Goal: Task Accomplishment & Management: Use online tool/utility

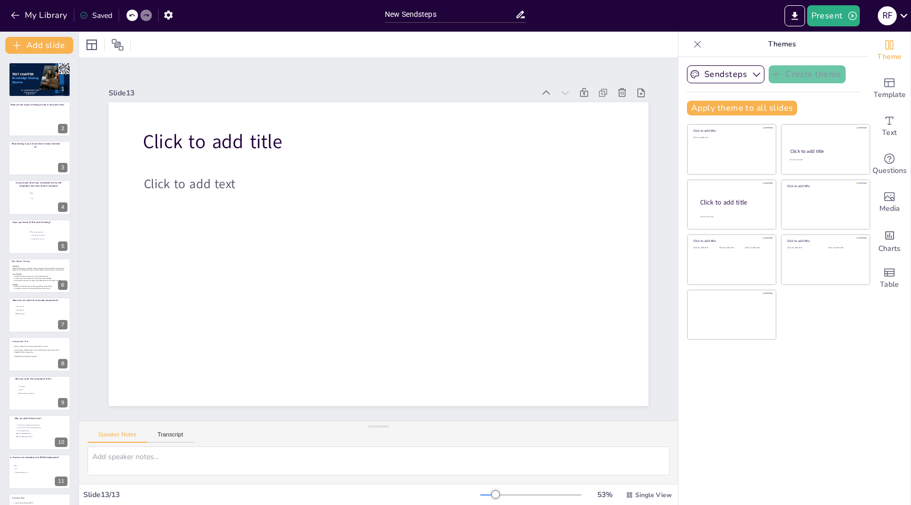
scroll to position [71, 0]
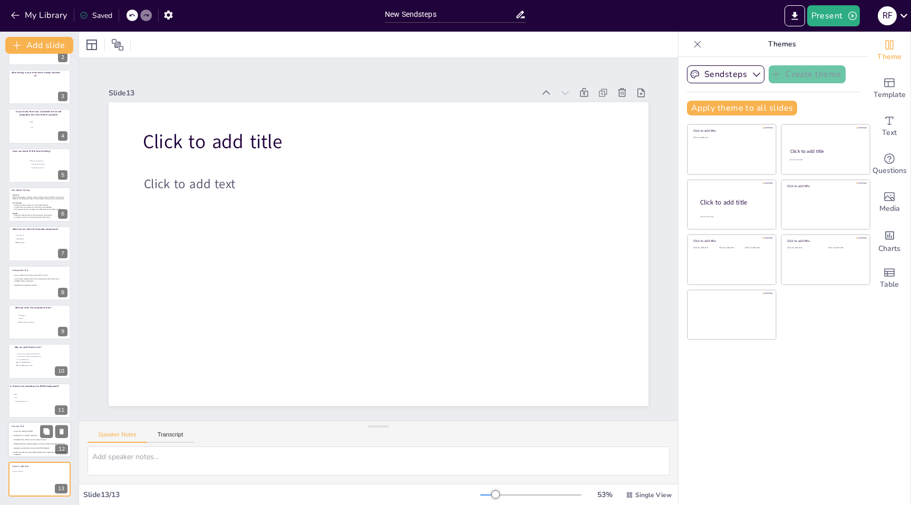
click at [24, 437] on p at bounding box center [39, 438] width 54 height 2
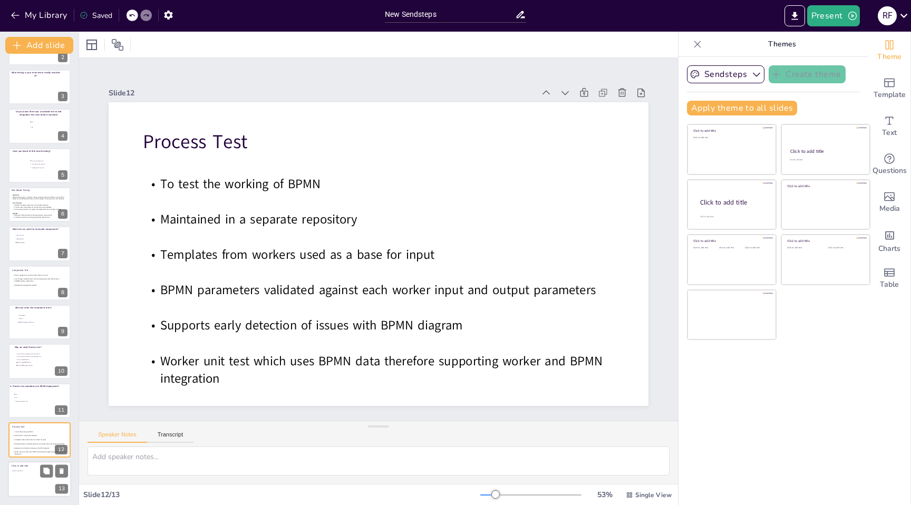
click at [31, 475] on div at bounding box center [39, 479] width 63 height 36
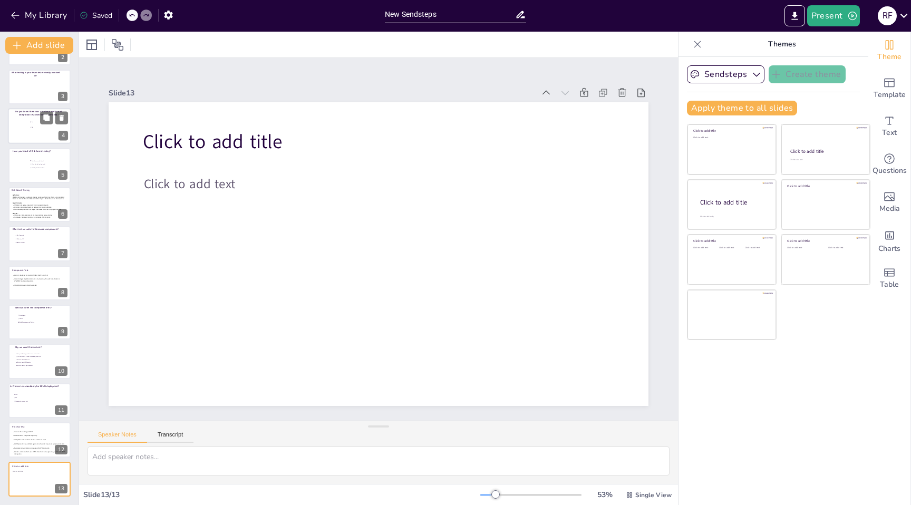
click at [30, 132] on div at bounding box center [39, 126] width 63 height 36
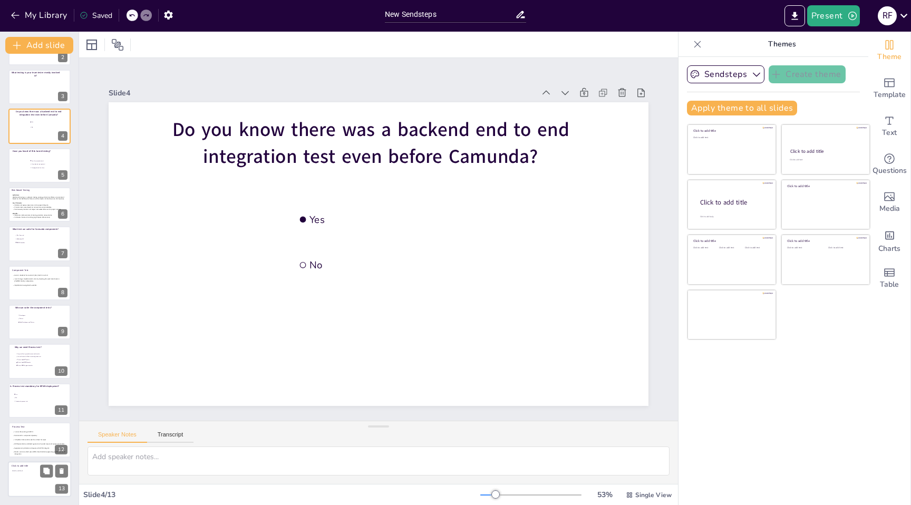
click at [23, 477] on div at bounding box center [39, 479] width 63 height 36
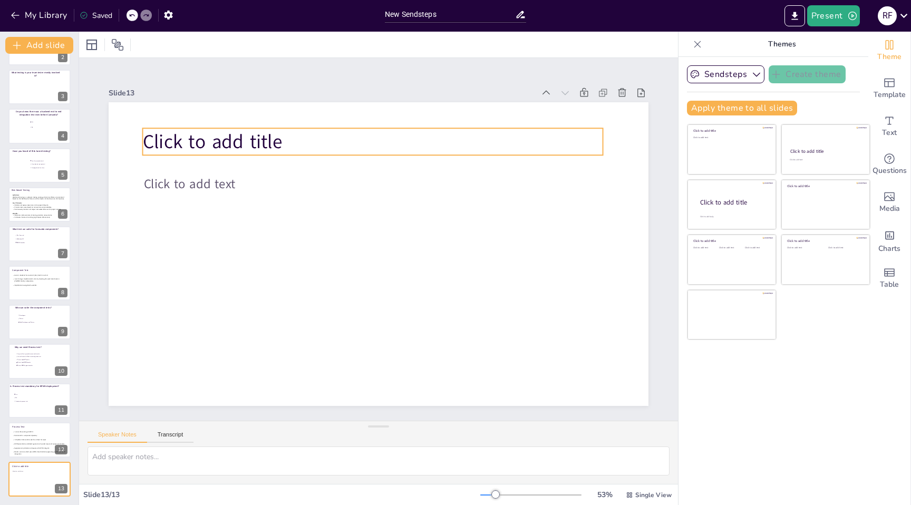
click at [225, 139] on span "Click to add title" at bounding box center [213, 142] width 140 height 26
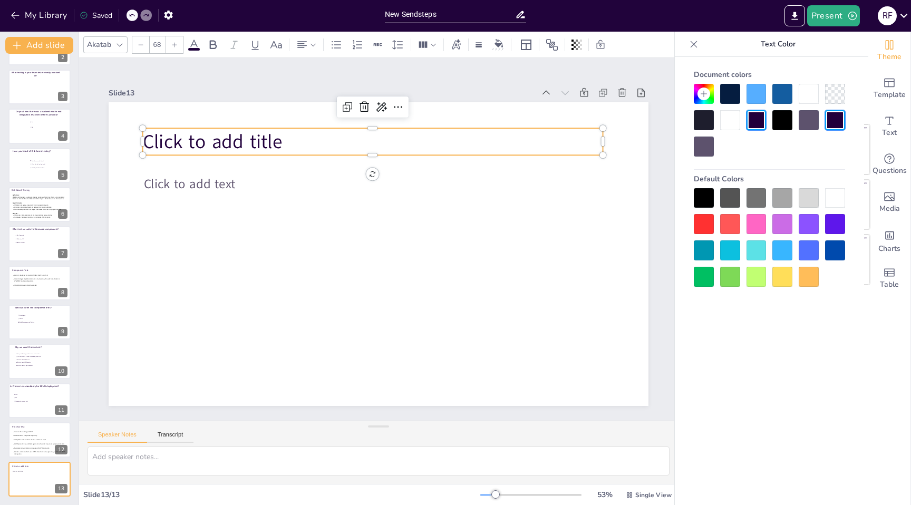
click at [225, 139] on span "Click to add title" at bounding box center [213, 142] width 140 height 26
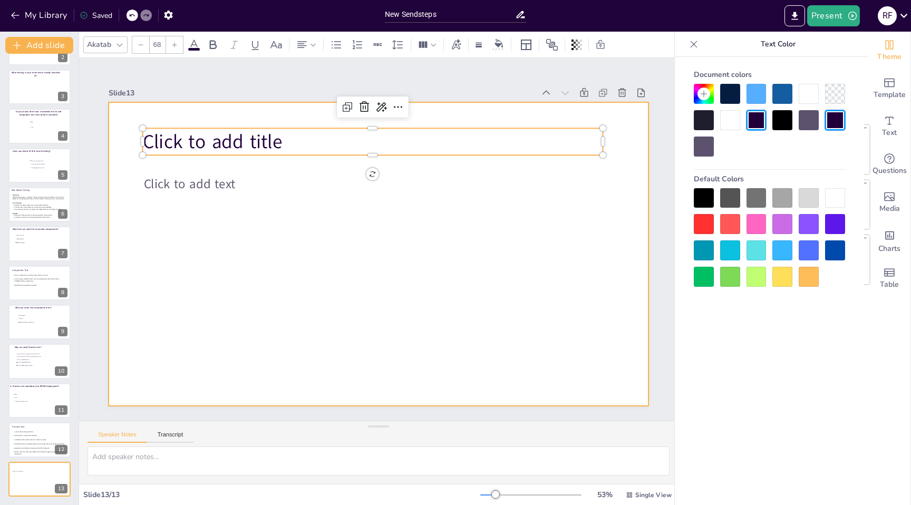
click at [634, 233] on div at bounding box center [379, 254] width 540 height 304
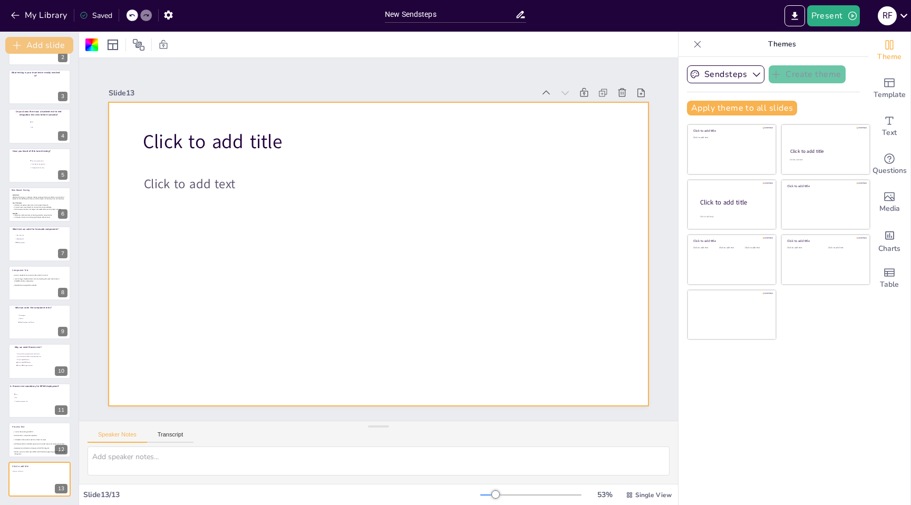
click at [33, 44] on button "Add slide" at bounding box center [39, 45] width 68 height 17
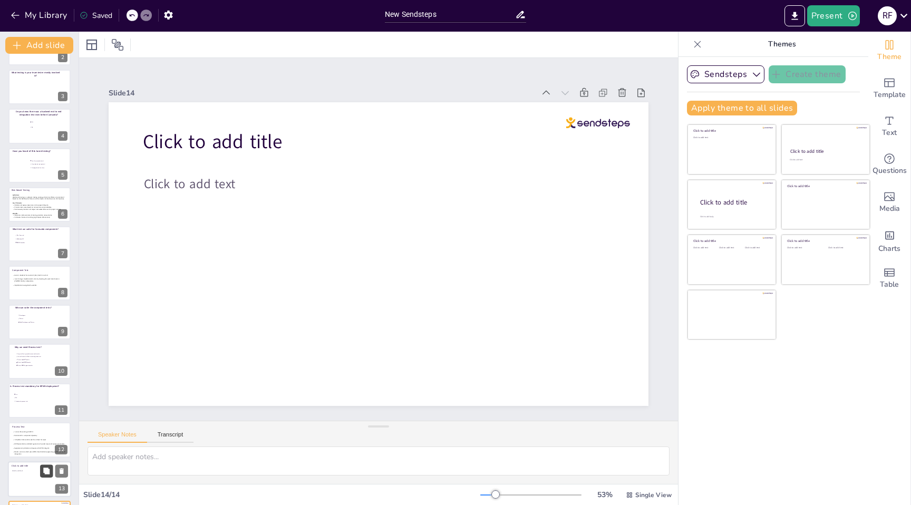
scroll to position [110, 0]
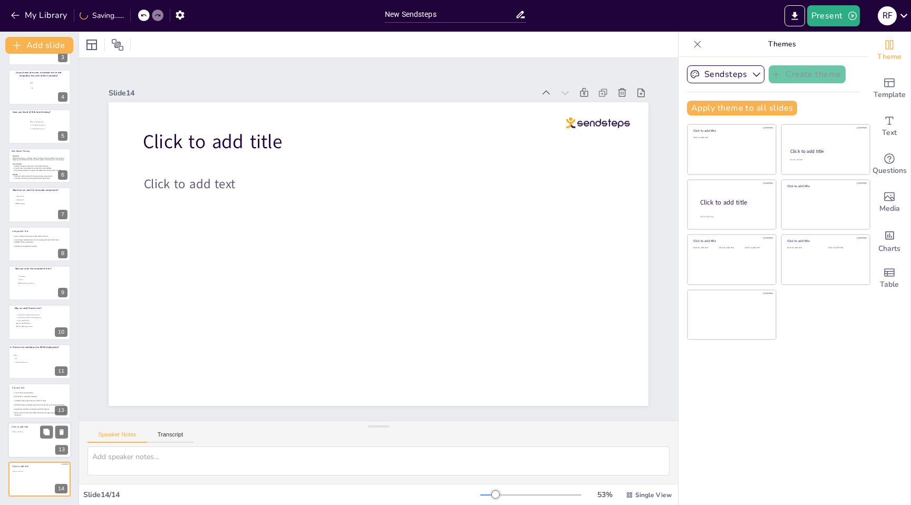
click at [34, 445] on div at bounding box center [39, 440] width 63 height 36
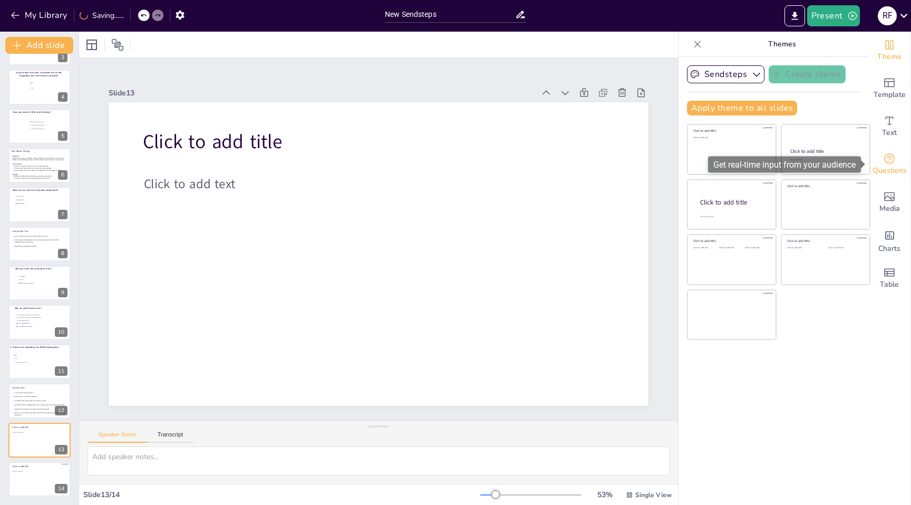
click at [890, 165] on icon "Get real-time input from your audience" at bounding box center [889, 158] width 13 height 13
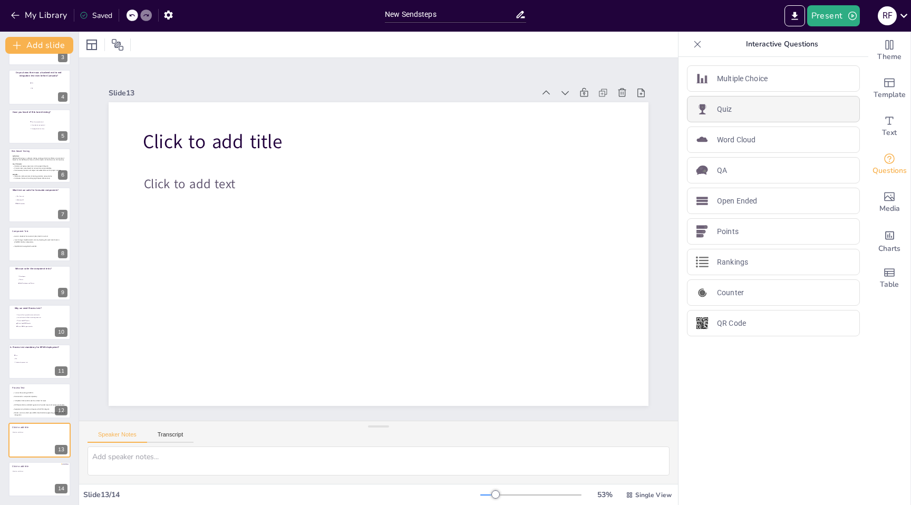
click at [741, 115] on div "Quiz" at bounding box center [773, 109] width 173 height 26
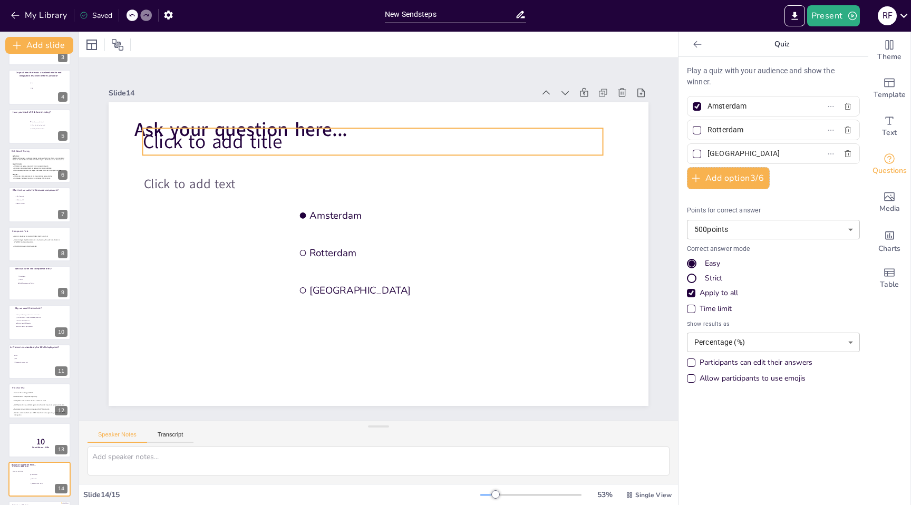
click at [384, 129] on p "Click to add title" at bounding box center [373, 141] width 460 height 27
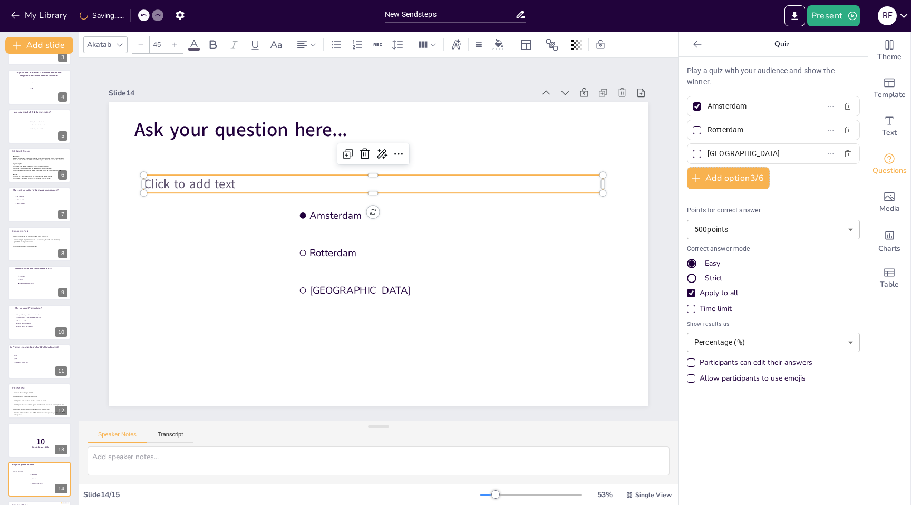
click at [234, 177] on span "Click to add text" at bounding box center [190, 183] width 92 height 17
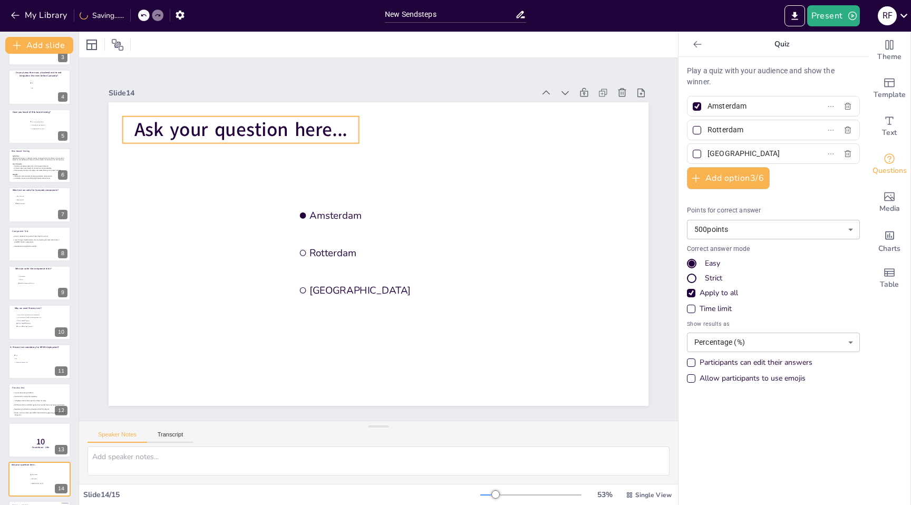
click at [270, 130] on span "Ask your question here..." at bounding box center [240, 130] width 213 height 26
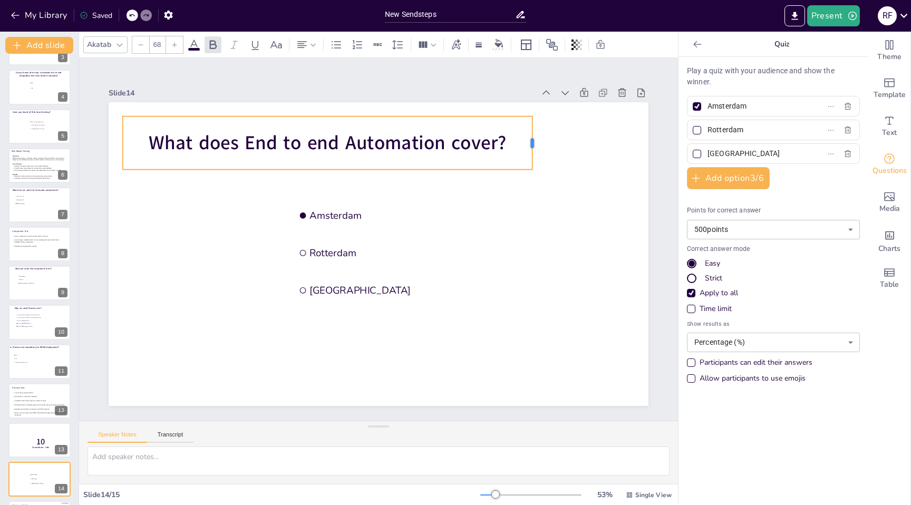
drag, startPoint x: 360, startPoint y: 143, endPoint x: 533, endPoint y: 140, distance: 173.5
click at [533, 140] on div at bounding box center [537, 143] width 8 height 53
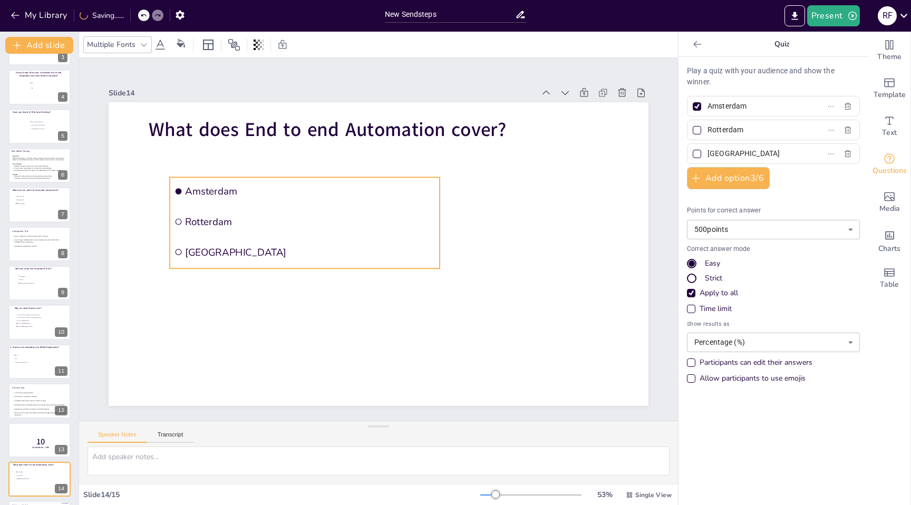
drag, startPoint x: 358, startPoint y: 198, endPoint x: 234, endPoint y: 178, distance: 126.1
click at [234, 178] on li "Amsterdam" at bounding box center [305, 191] width 270 height 28
click at [224, 190] on span "Amsterdam" at bounding box center [310, 191] width 250 height 13
click at [723, 104] on input "Amsterdam" at bounding box center [757, 106] width 98 height 15
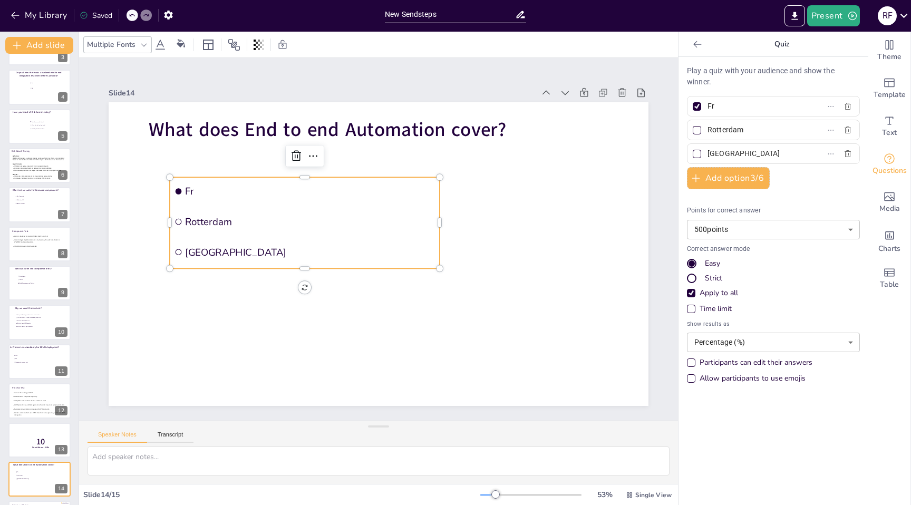
type input "F"
type input "All Backend components"
click at [725, 127] on input "Rotterdam" at bounding box center [757, 129] width 98 height 15
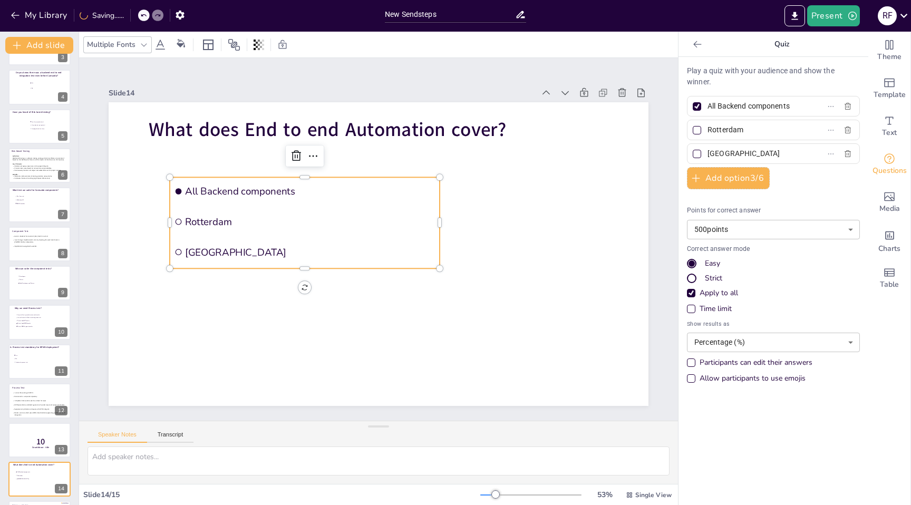
click at [725, 127] on input "Rotterdam" at bounding box center [757, 129] width 98 height 15
type input "F"
type input "Senses and [PERSON_NAME]"
click at [730, 155] on input "[GEOGRAPHIC_DATA]" at bounding box center [757, 153] width 98 height 15
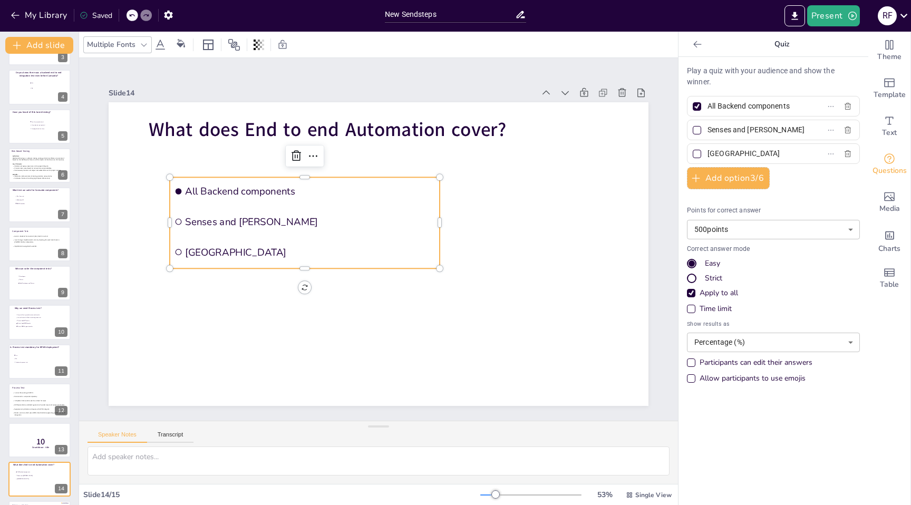
click at [775, 107] on input "All Backend components" at bounding box center [757, 106] width 98 height 15
type input "Camunda and [PERSON_NAME]"
click at [731, 151] on input "[GEOGRAPHIC_DATA]" at bounding box center [757, 153] width 98 height 15
type input "Only [PERSON_NAME]"
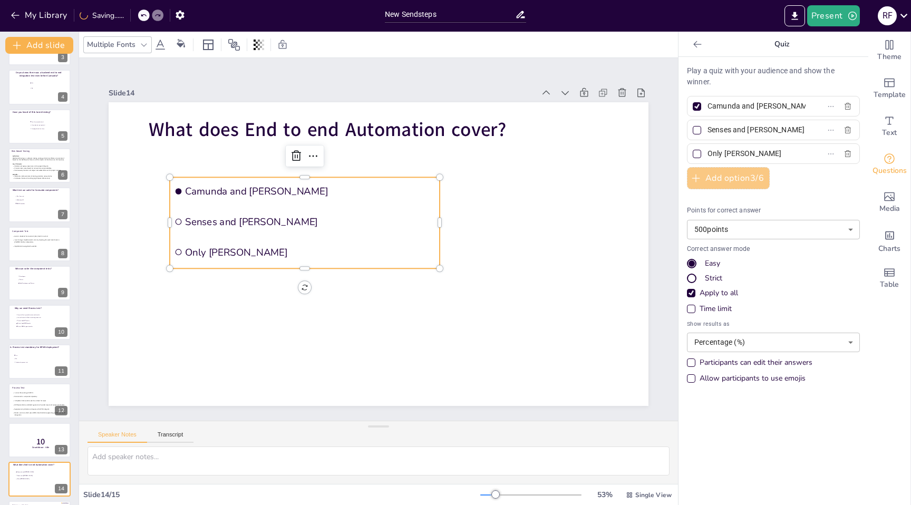
click at [727, 181] on button "Add option 3 / 6" at bounding box center [728, 178] width 83 height 22
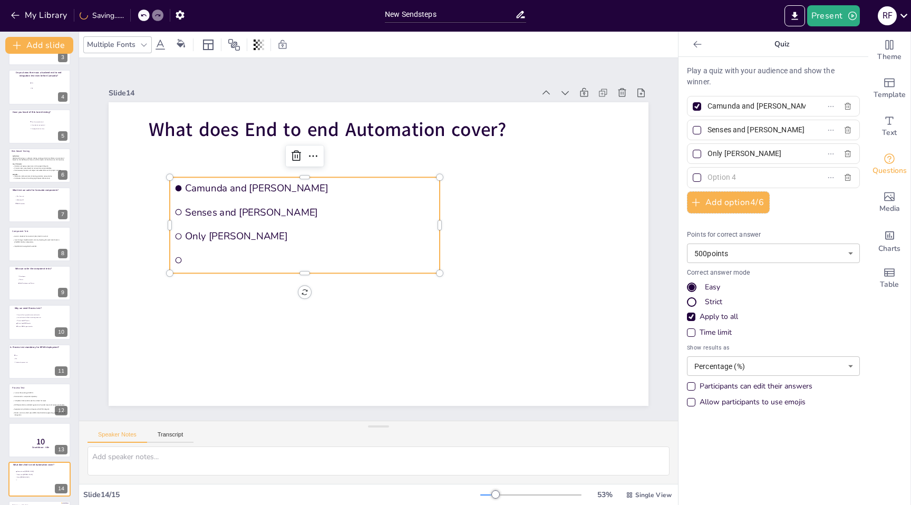
click at [719, 172] on input "text" at bounding box center [757, 177] width 98 height 15
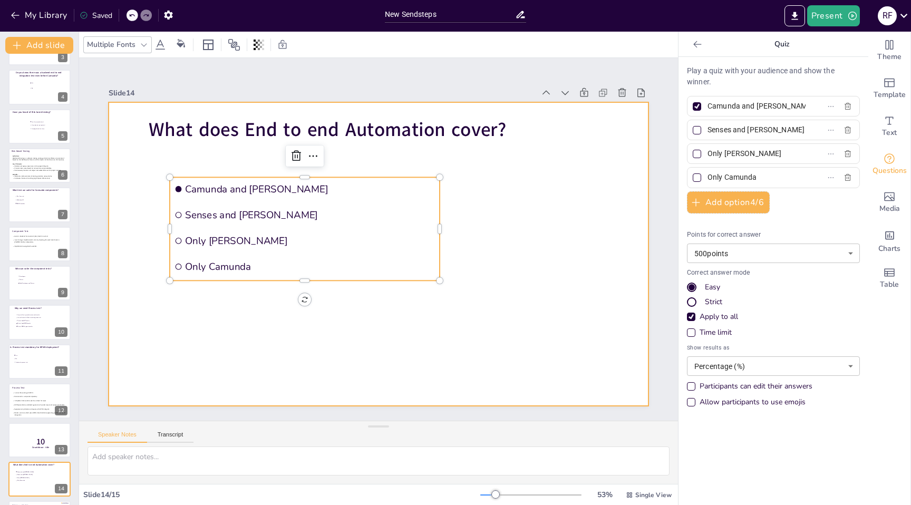
type input "Only Camunda"
click at [544, 279] on div at bounding box center [379, 254] width 540 height 304
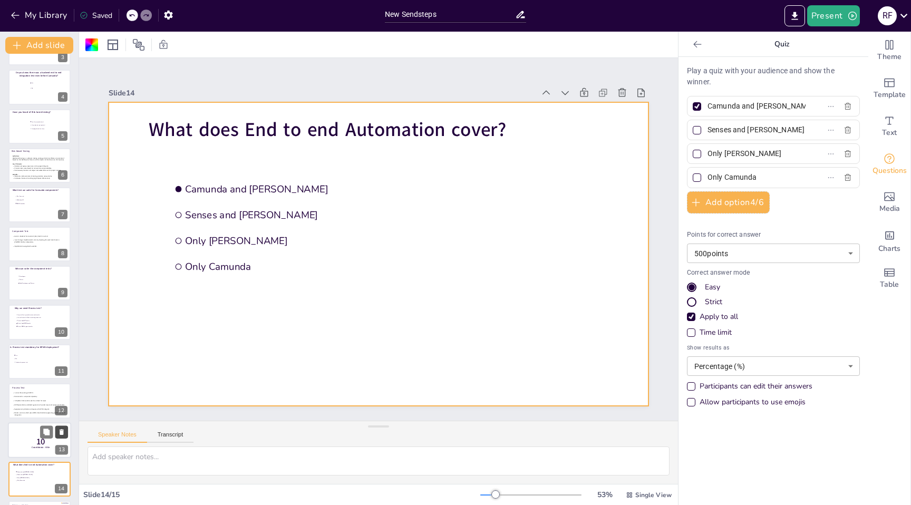
click at [60, 431] on icon at bounding box center [62, 432] width 4 height 6
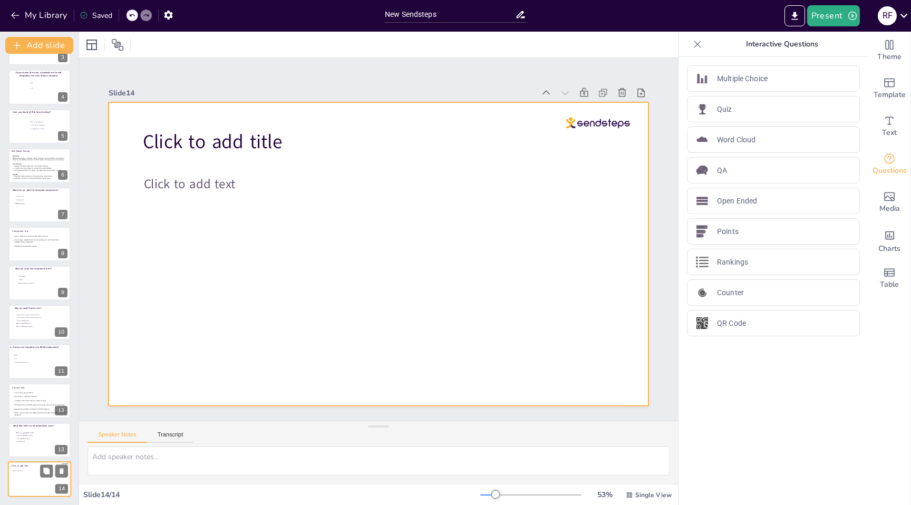
click at [25, 480] on div at bounding box center [39, 479] width 63 height 36
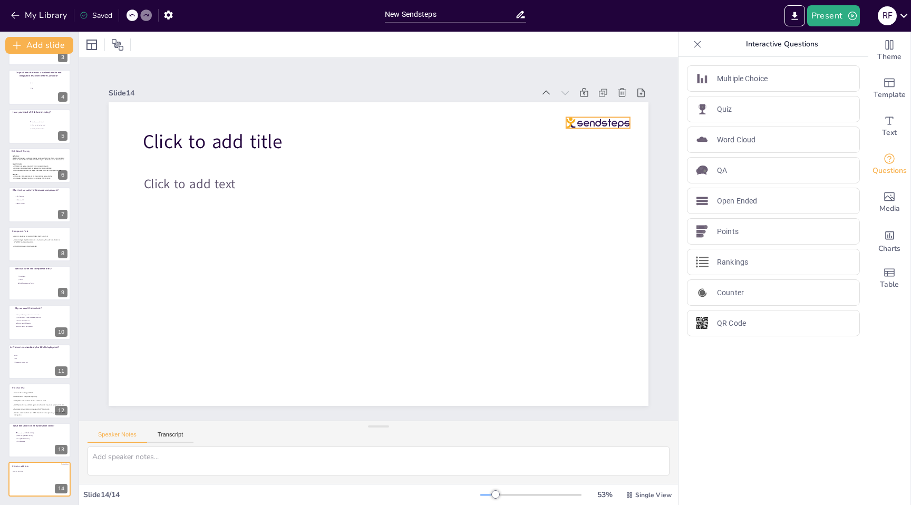
click at [624, 117] on div "Click to add title Click to add text" at bounding box center [379, 254] width 540 height 304
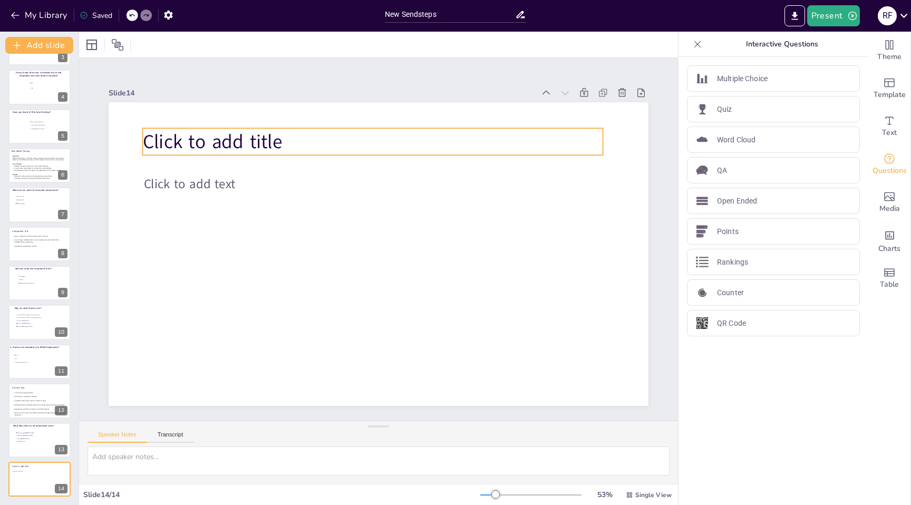
click at [221, 144] on span "Click to add title" at bounding box center [213, 142] width 140 height 26
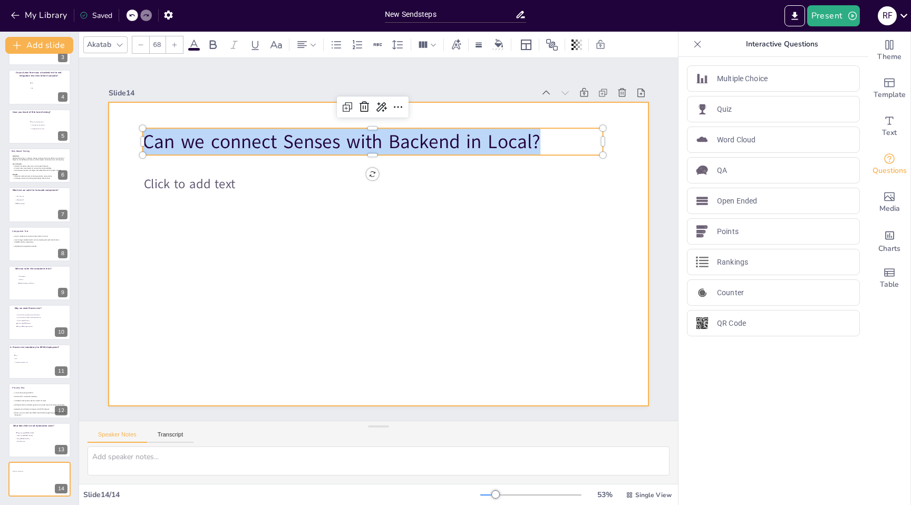
copy span "Can we connect Senses with Backend in Local?"
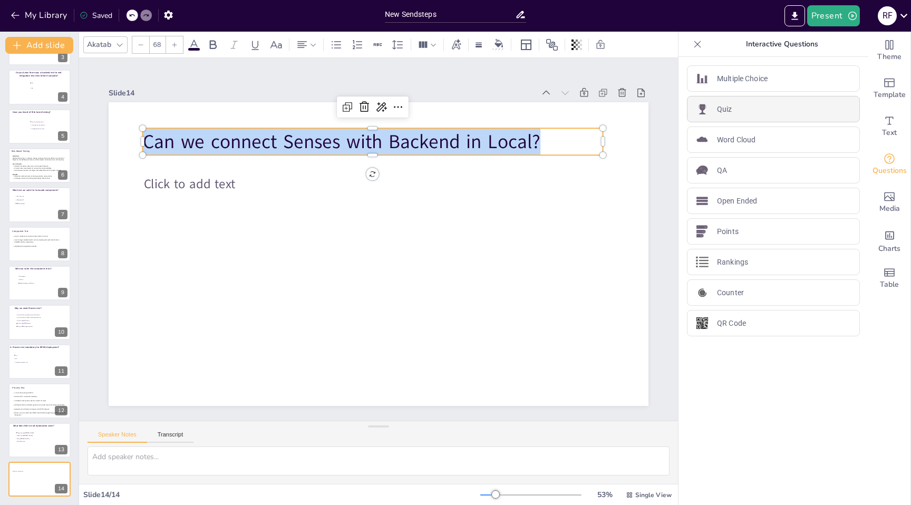
click at [754, 114] on div "Quiz" at bounding box center [773, 109] width 173 height 26
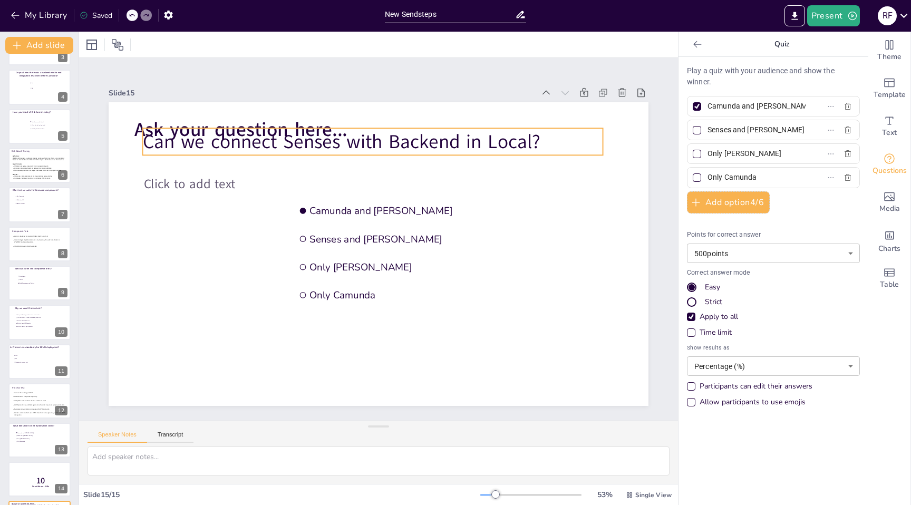
click at [447, 129] on span "Can we connect Senses with Backend in Local?" at bounding box center [342, 142] width 398 height 26
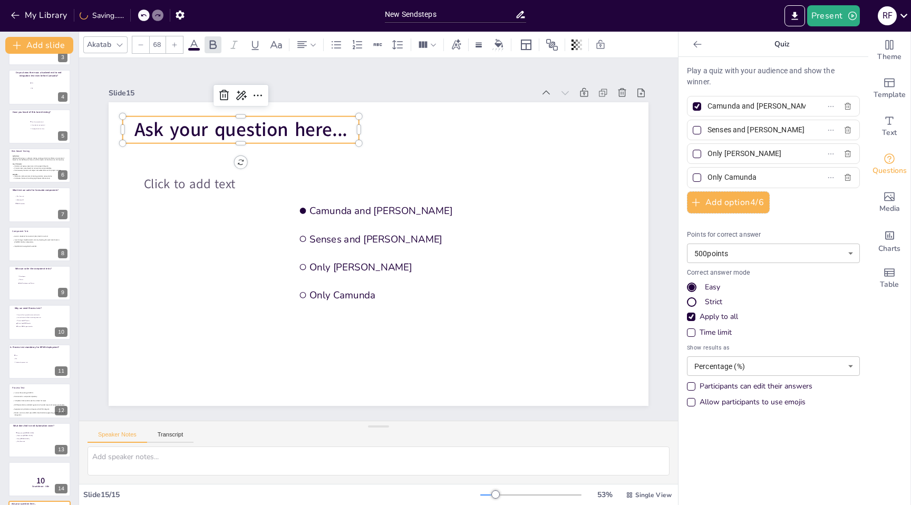
click at [274, 134] on span "Ask your question here..." at bounding box center [240, 130] width 213 height 26
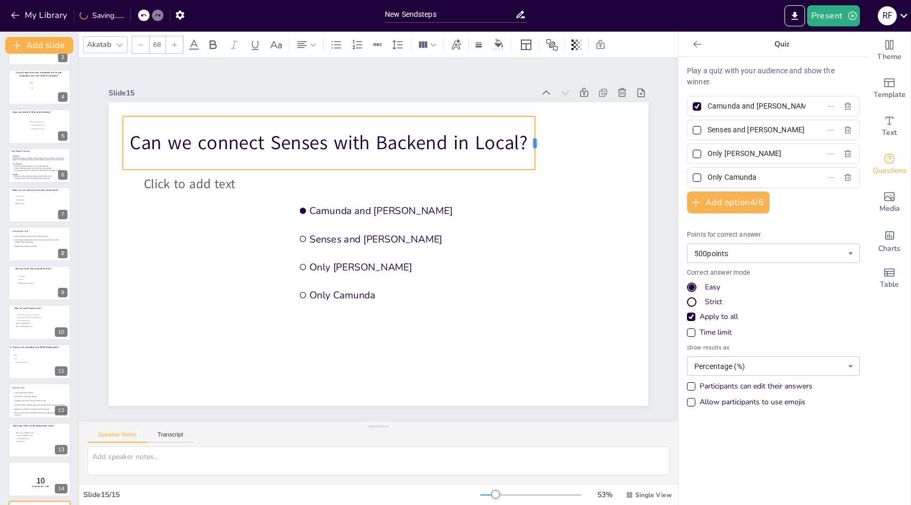
drag, startPoint x: 360, startPoint y: 143, endPoint x: 546, endPoint y: 142, distance: 185.6
click at [544, 142] on div at bounding box center [539, 143] width 8 height 53
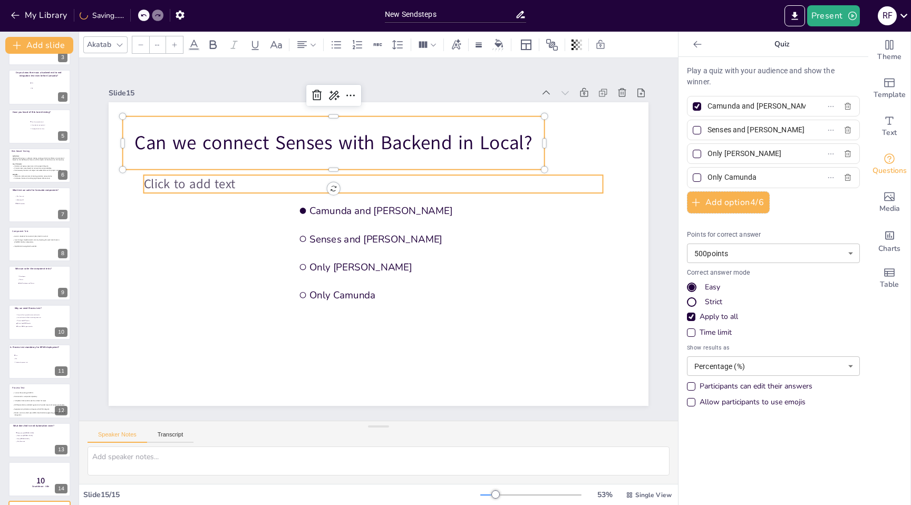
type input "45"
click at [223, 175] on span "Click to add text" at bounding box center [190, 183] width 92 height 17
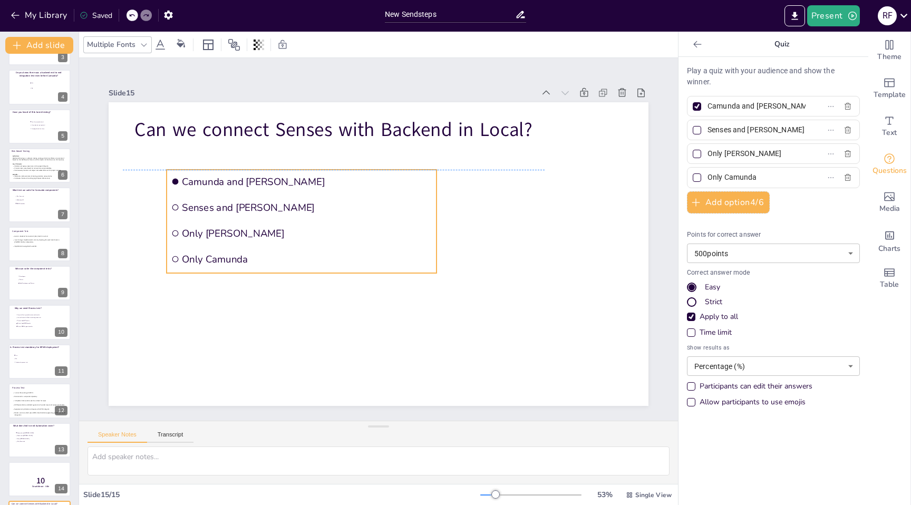
drag, startPoint x: 408, startPoint y: 198, endPoint x: 281, endPoint y: 169, distance: 130.3
click at [281, 102] on div "Can we connect Senses with Backend in Local? Camunda and [PERSON_NAME] Senses a…" at bounding box center [379, 102] width 540 height 0
click at [765, 105] on input "Camunda and [PERSON_NAME]" at bounding box center [757, 106] width 98 height 15
type input "Yes"
click at [762, 132] on input "Senses and [PERSON_NAME]" at bounding box center [757, 129] width 98 height 15
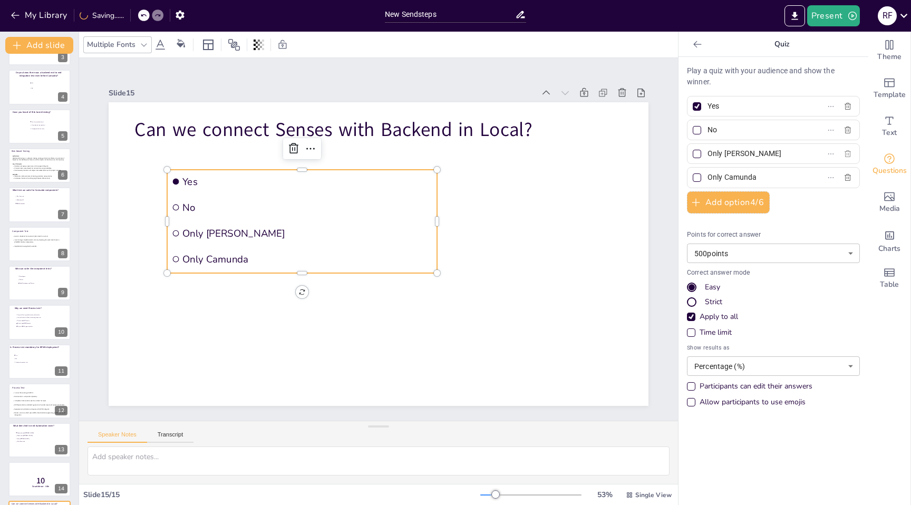
type input "No"
click at [845, 155] on icon "button" at bounding box center [848, 153] width 6 height 7
type input "Only Camunda"
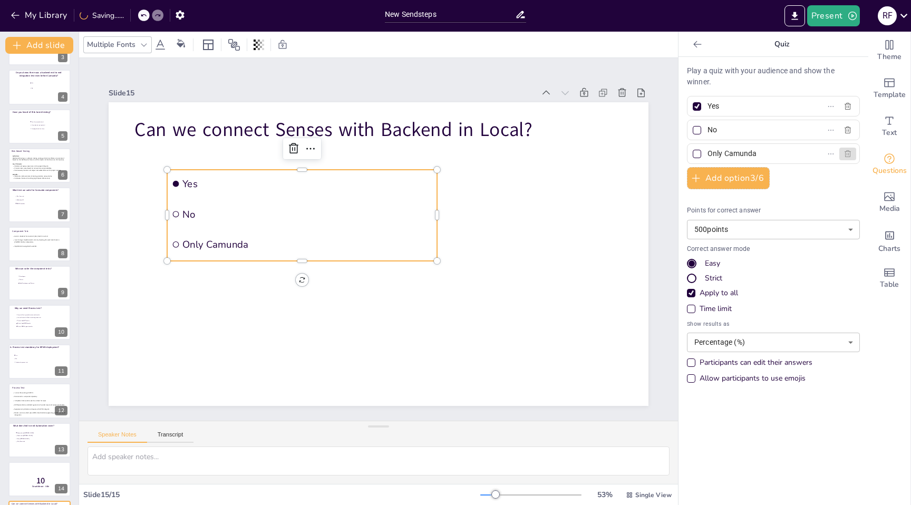
click at [847, 156] on icon "button" at bounding box center [848, 154] width 8 height 8
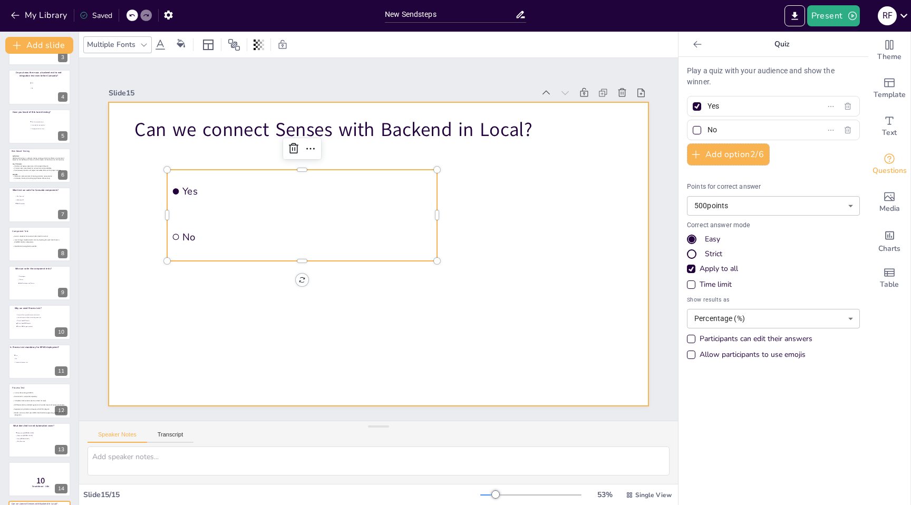
click at [559, 282] on div at bounding box center [379, 254] width 540 height 304
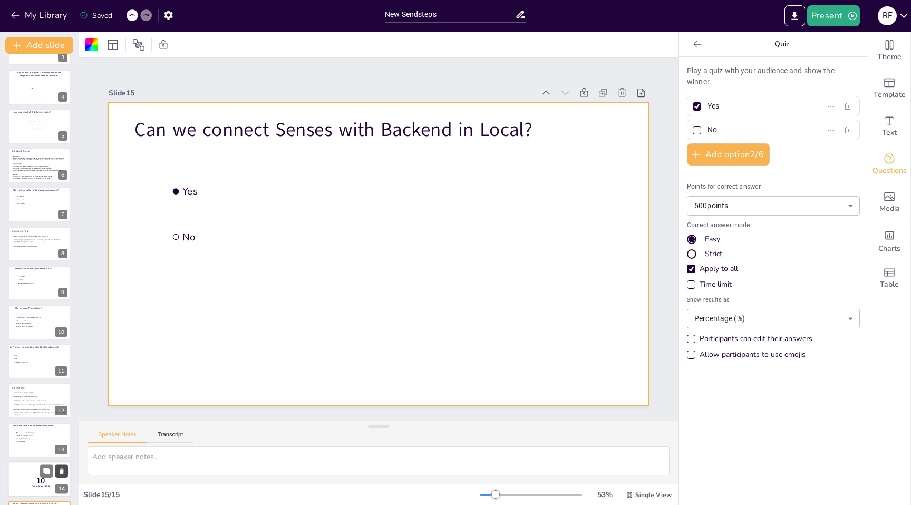
click at [62, 472] on icon at bounding box center [62, 471] width 4 height 6
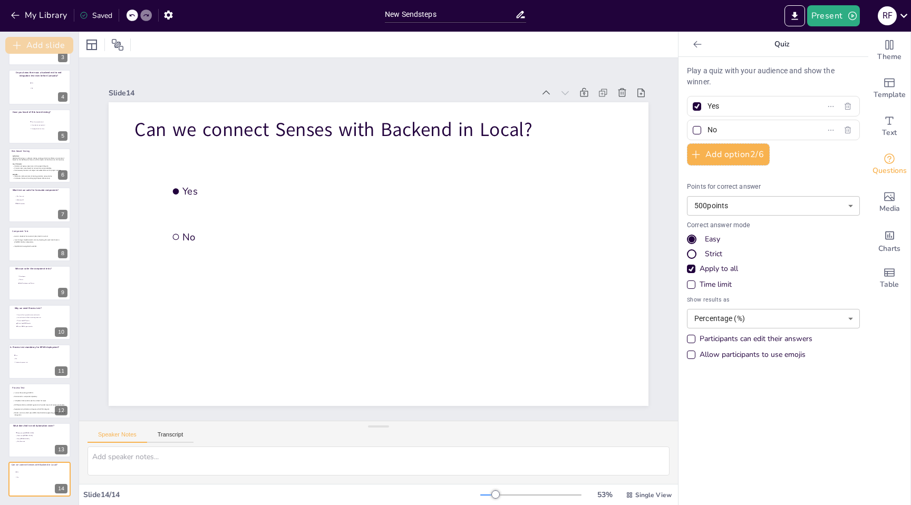
click at [38, 45] on button "Add slide" at bounding box center [39, 45] width 68 height 17
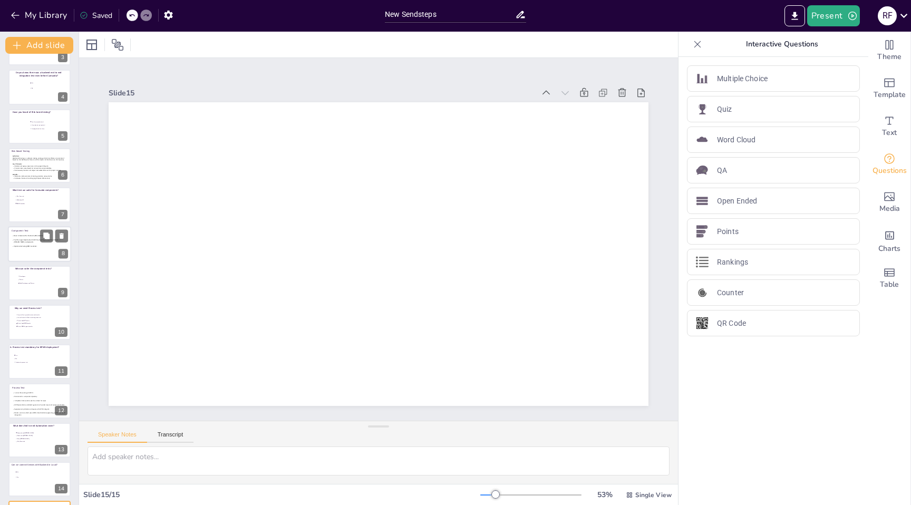
scroll to position [149, 0]
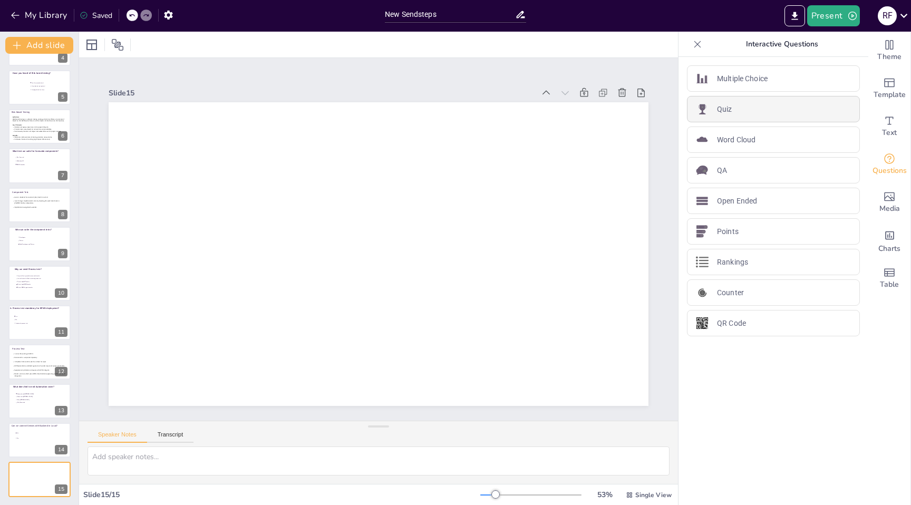
click at [739, 111] on div "Quiz" at bounding box center [773, 109] width 173 height 26
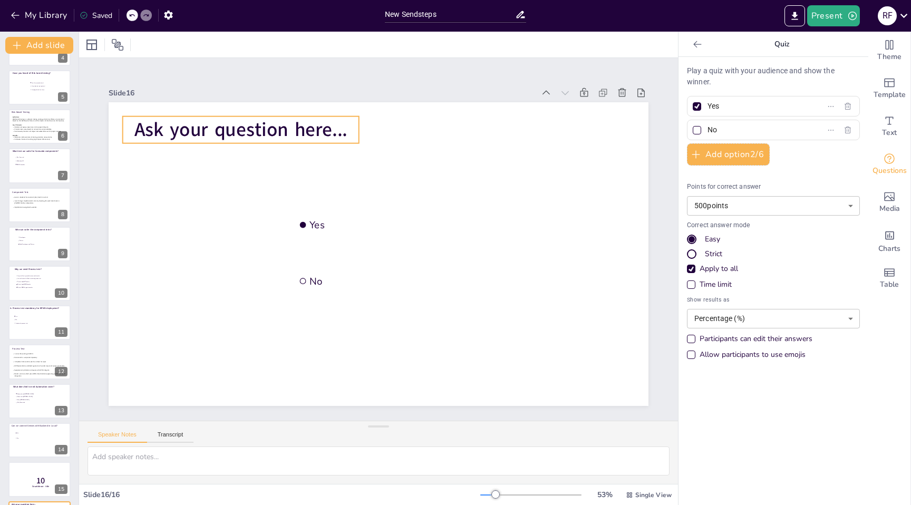
click at [243, 123] on span "Ask your question here..." at bounding box center [240, 130] width 213 height 26
click at [245, 131] on span "Ask your question here..." at bounding box center [240, 130] width 213 height 26
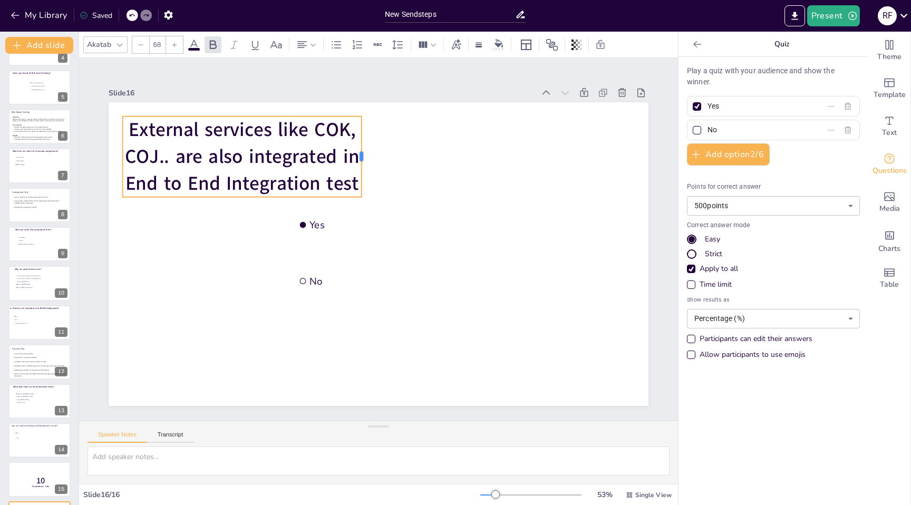
drag, startPoint x: 360, startPoint y: 159, endPoint x: 504, endPoint y: 155, distance: 144.0
click at [370, 155] on div at bounding box center [366, 157] width 8 height 81
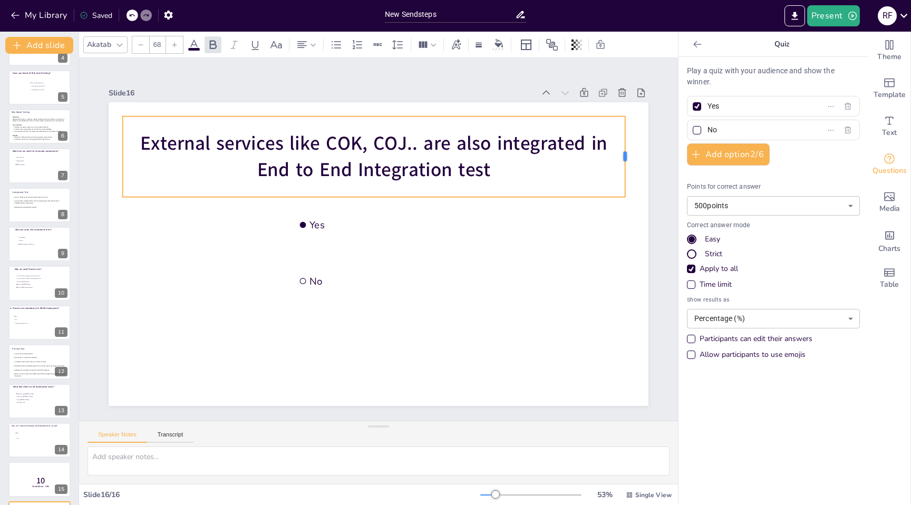
drag, startPoint x: 504, startPoint y: 155, endPoint x: 626, endPoint y: 144, distance: 122.7
click at [626, 144] on div at bounding box center [629, 157] width 8 height 81
click at [713, 106] on input "Yes" at bounding box center [757, 106] width 98 height 15
type input "True"
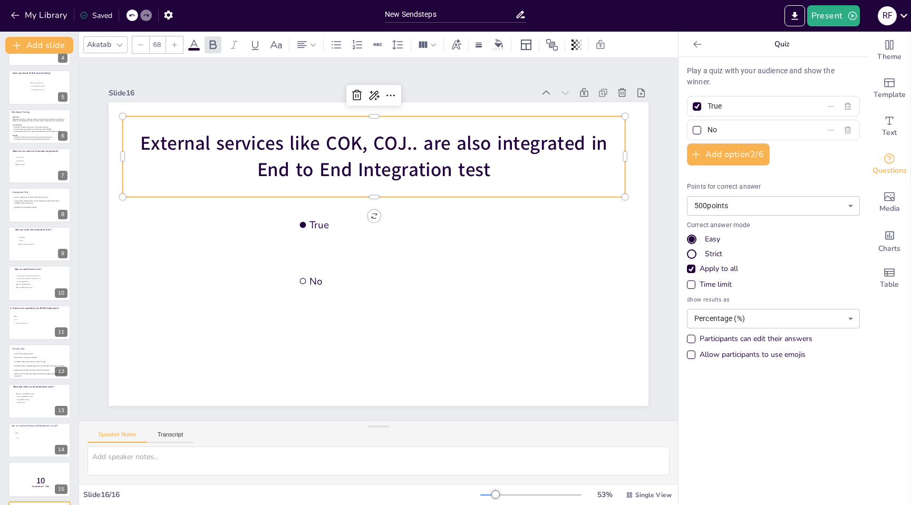
click at [713, 130] on input "No" at bounding box center [757, 129] width 98 height 15
type input "False"
click at [699, 130] on div at bounding box center [697, 130] width 8 height 8
click at [708, 130] on input "False" at bounding box center [757, 129] width 98 height 15
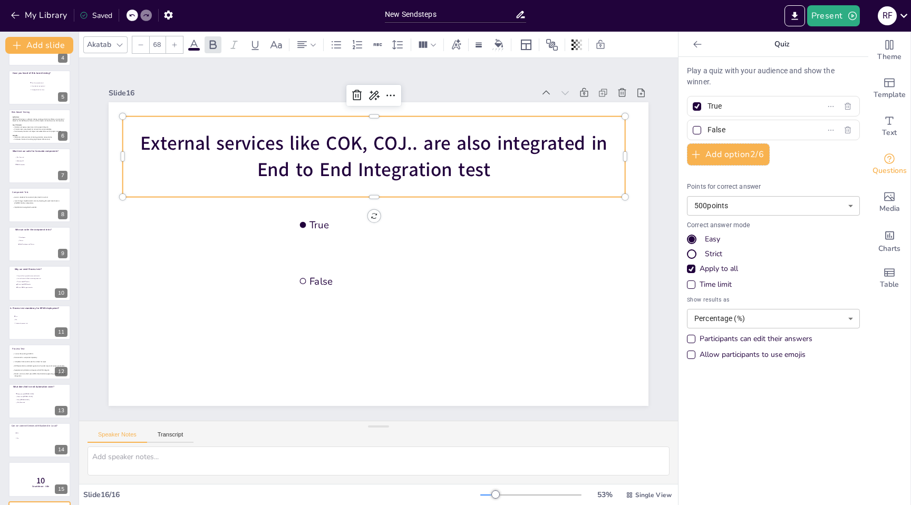
checkbox input "true"
click at [698, 104] on div at bounding box center [696, 106] width 5 height 5
click at [708, 104] on input "True" at bounding box center [757, 106] width 98 height 15
checkbox input "false"
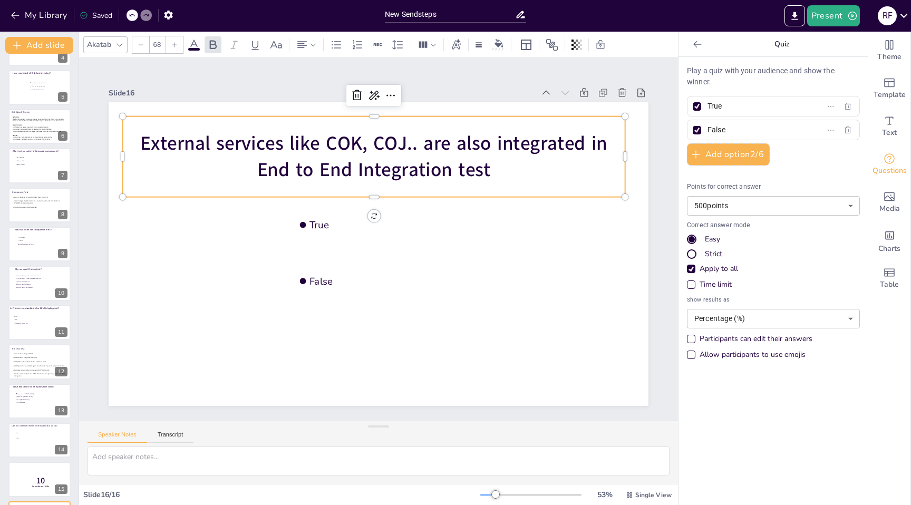
checkbox input "false"
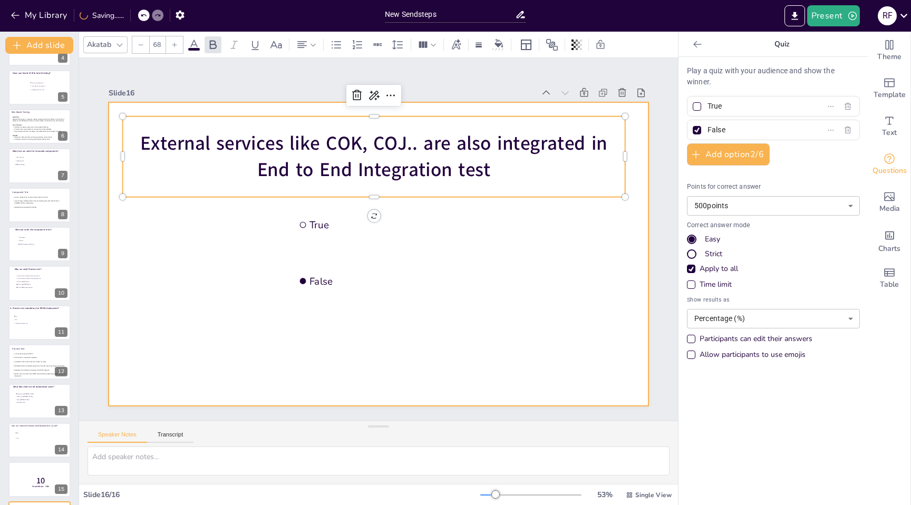
click at [474, 325] on div at bounding box center [379, 254] width 540 height 304
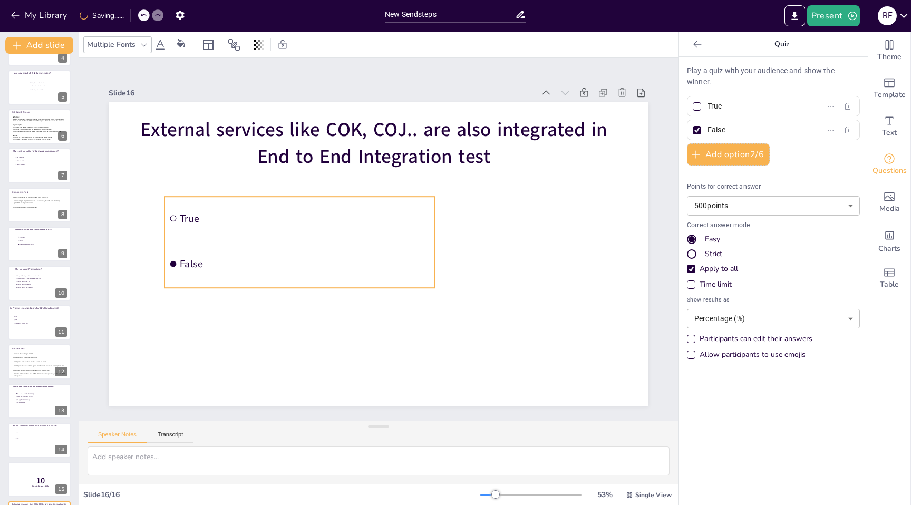
drag, startPoint x: 349, startPoint y: 198, endPoint x: 219, endPoint y: 194, distance: 129.8
click at [219, 102] on div "External services like COK, COJ.. are also integrated in End to End Integration…" at bounding box center [379, 102] width 540 height 0
click at [61, 469] on icon at bounding box center [61, 471] width 7 height 7
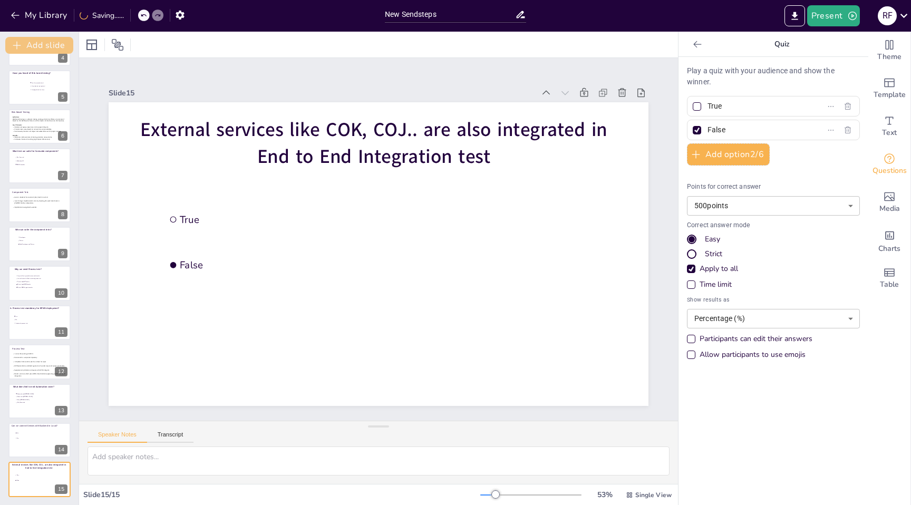
click at [37, 47] on button "Add slide" at bounding box center [39, 45] width 68 height 17
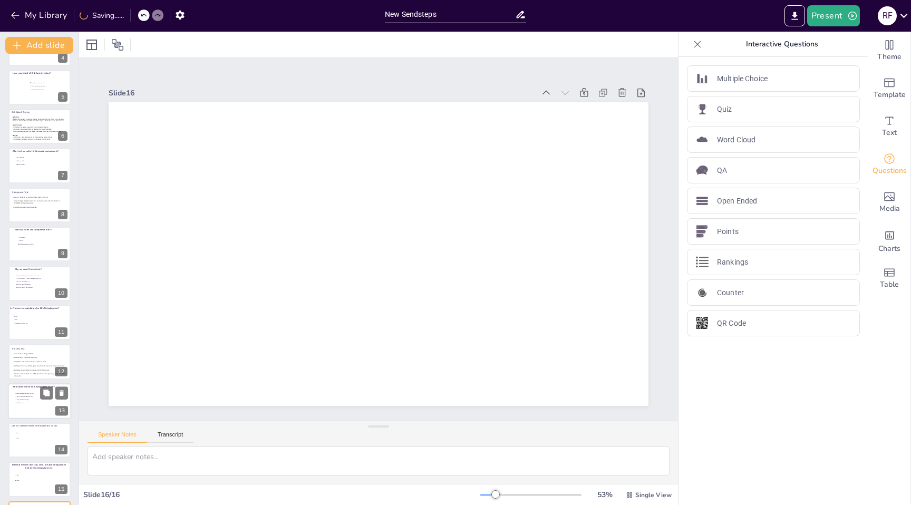
scroll to position [189, 0]
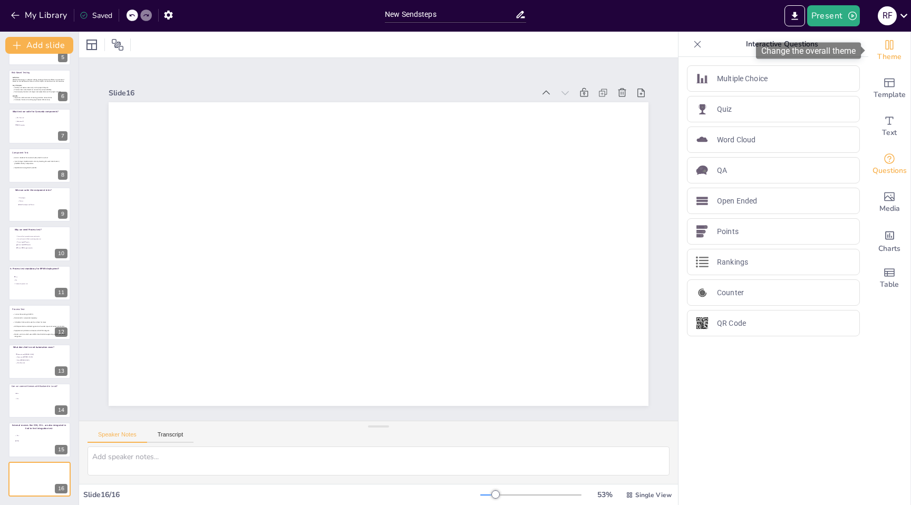
click at [892, 42] on icon "Change the overall theme" at bounding box center [889, 44] width 13 height 13
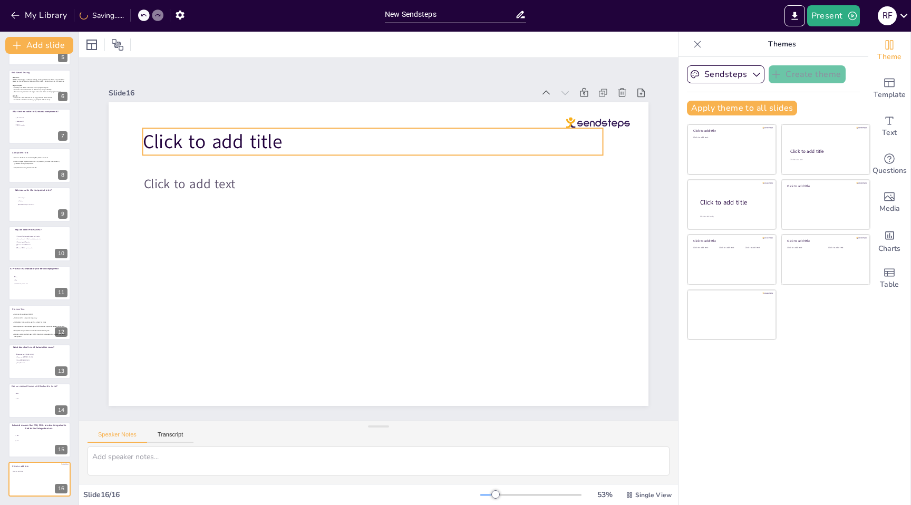
click at [269, 145] on span "Click to add title" at bounding box center [213, 142] width 140 height 26
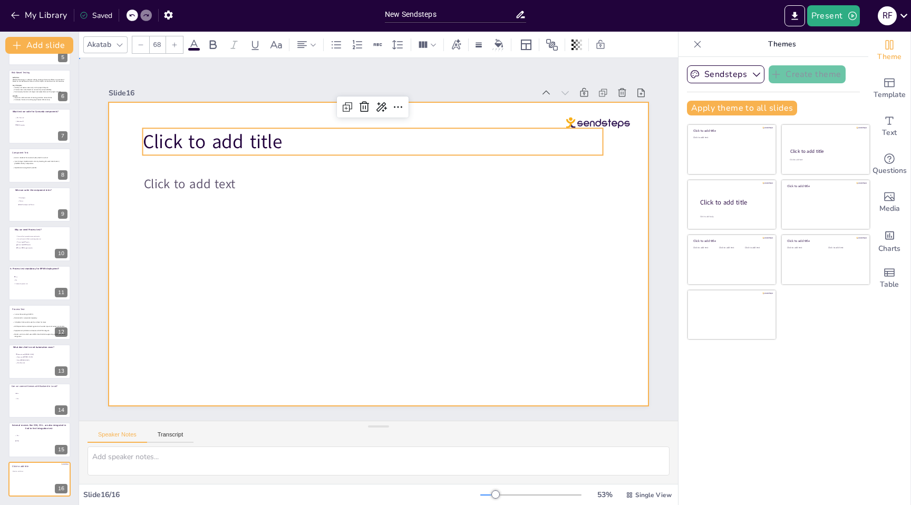
click at [625, 116] on div at bounding box center [379, 254] width 540 height 304
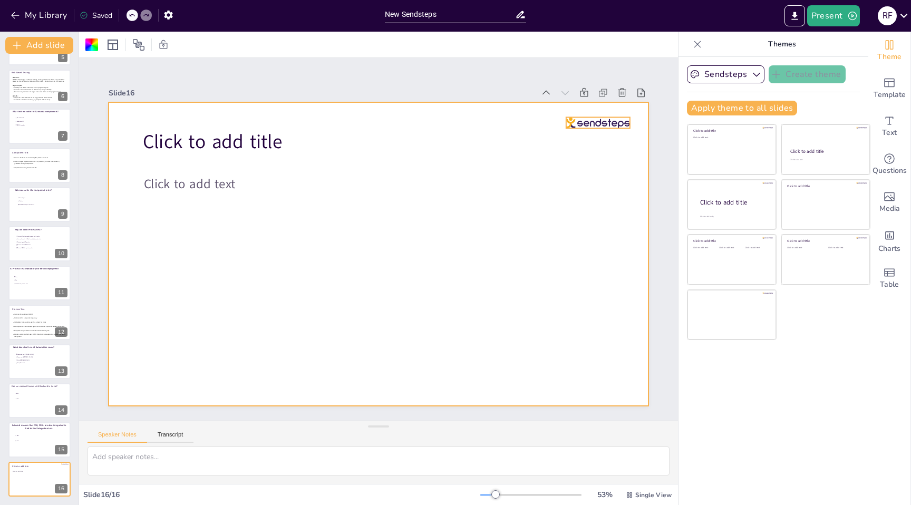
click at [621, 118] on div at bounding box center [598, 122] width 64 height 11
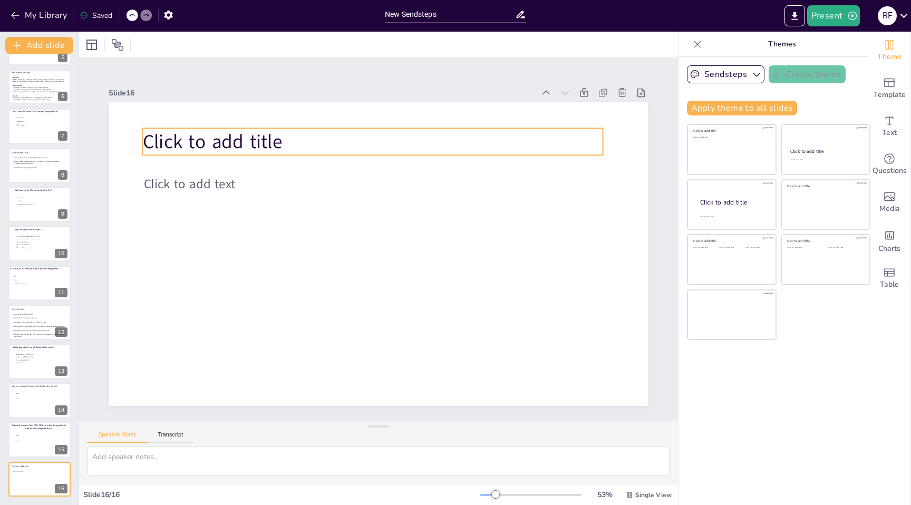
click at [197, 140] on span "Click to add title" at bounding box center [213, 142] width 140 height 26
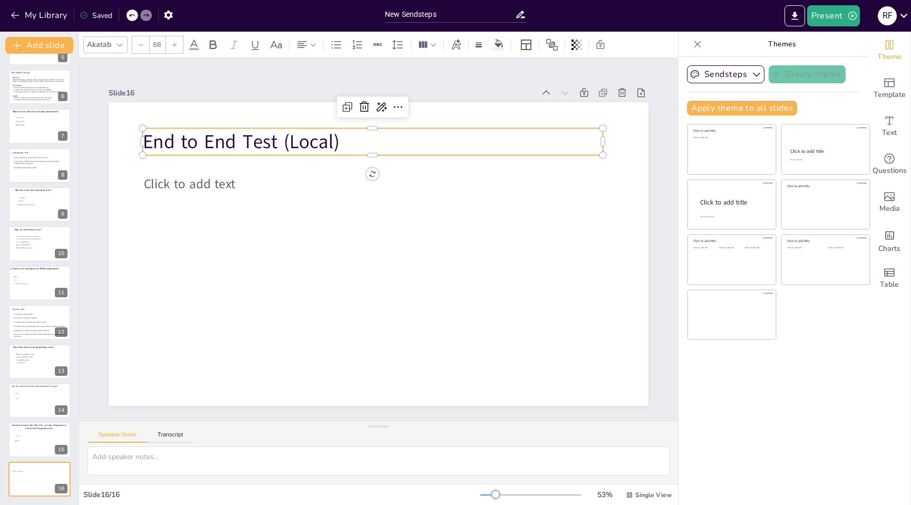
type input "45"
click at [218, 187] on span "Click to add text" at bounding box center [190, 183] width 92 height 17
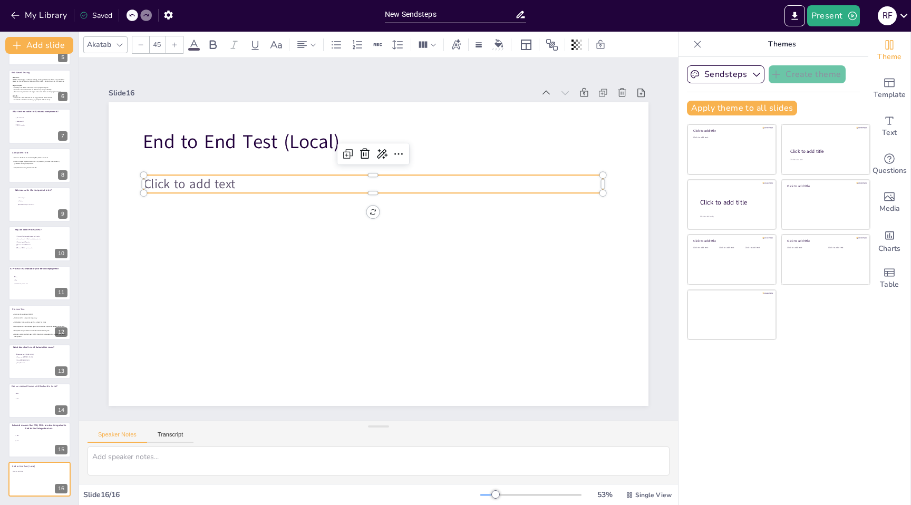
click at [211, 185] on span "Click to add text" at bounding box center [190, 183] width 92 height 17
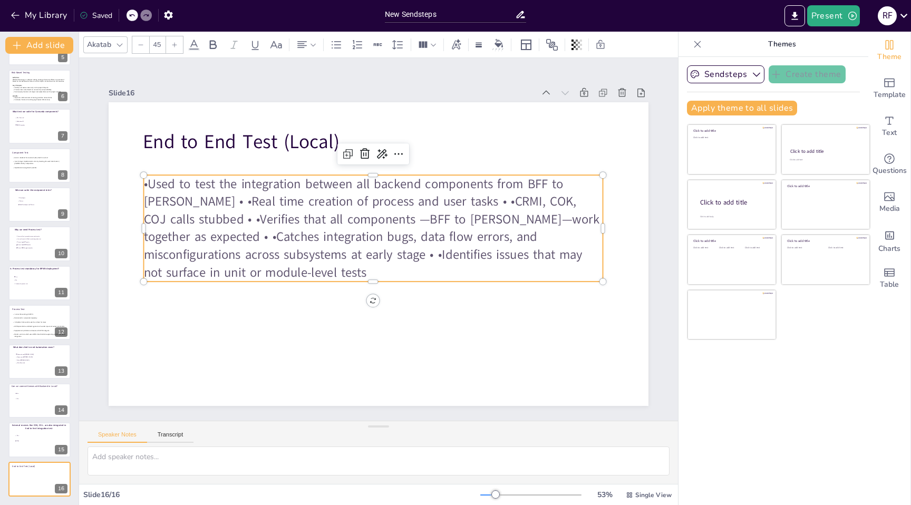
click at [149, 186] on p "•Used to test the integration between all backend components from BFF to [PERSO…" at bounding box center [373, 228] width 459 height 107
click at [337, 42] on icon at bounding box center [336, 44] width 13 height 13
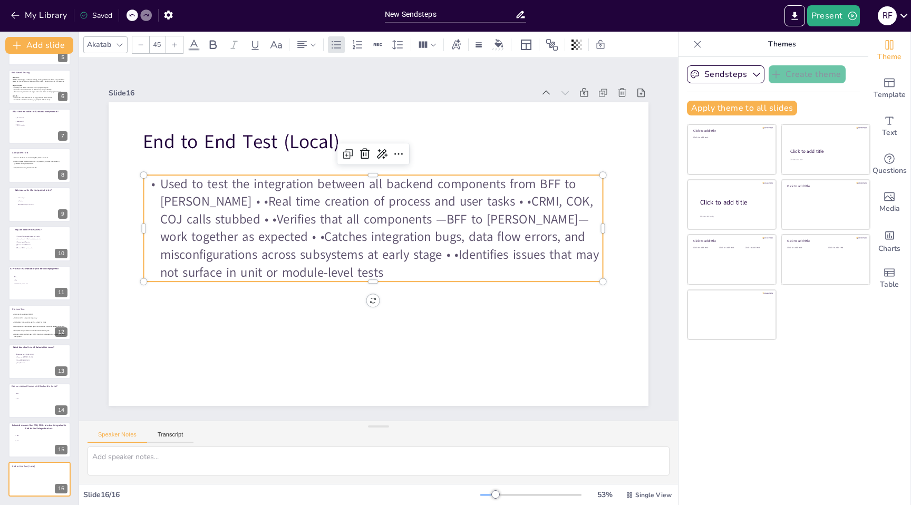
click at [208, 201] on p "Used to test the integration between all backend components from BFF to [PERSON…" at bounding box center [373, 228] width 459 height 107
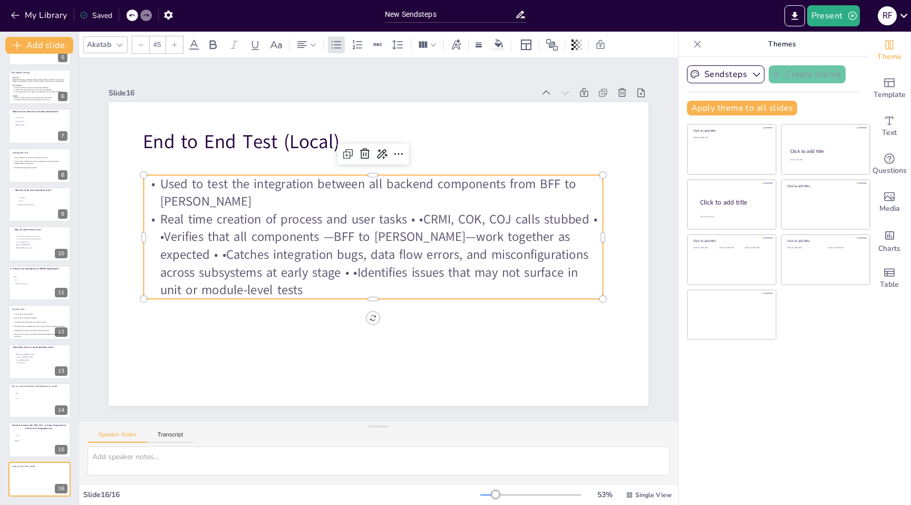
click at [424, 219] on p "Real time creation of process and user tasks • •CRMI, COK, COJ calls stubbed • …" at bounding box center [373, 254] width 459 height 89
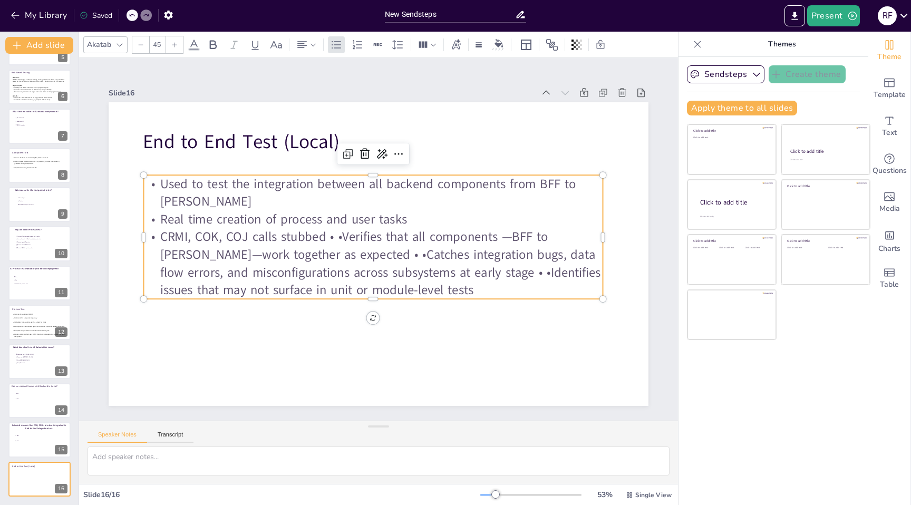
click at [341, 234] on p "CRMI, COK, COJ calls stubbed • •Verifies that all components —BFF to [PERSON_NA…" at bounding box center [373, 263] width 459 height 71
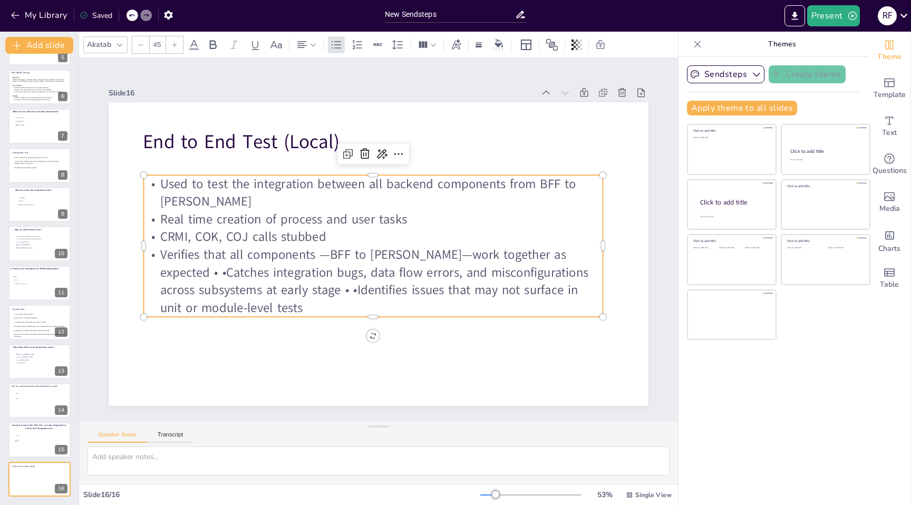
click at [165, 273] on p "Verifies that all components —BFF to [PERSON_NAME]—work together as expected • …" at bounding box center [373, 281] width 459 height 71
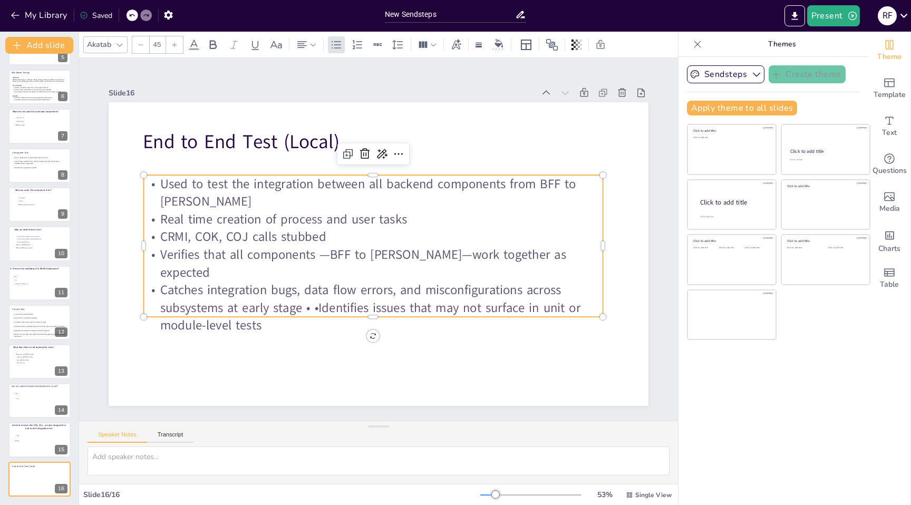
click at [318, 290] on p "Catches integration bugs, data flow errors, and misconfigurations across subsys…" at bounding box center [373, 308] width 459 height 53
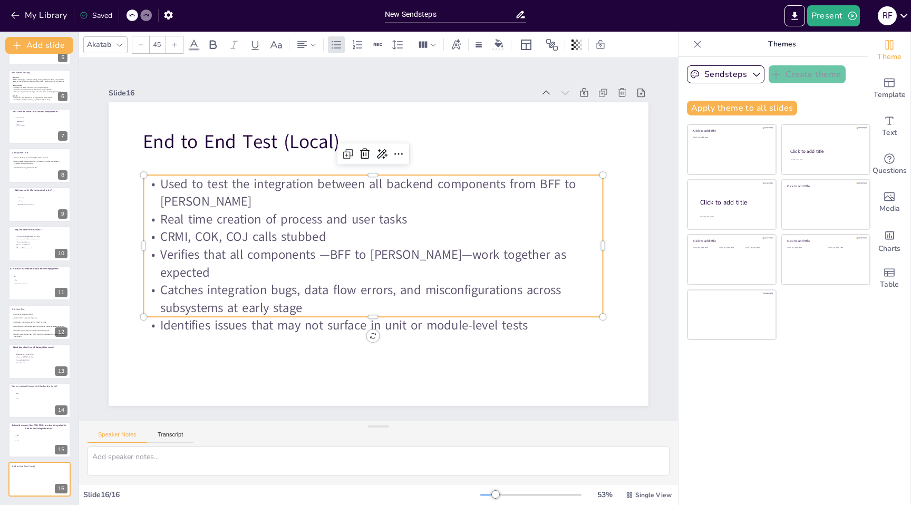
click at [275, 202] on p "Used to test the integration between all backend components from BFF to [PERSON…" at bounding box center [373, 192] width 459 height 35
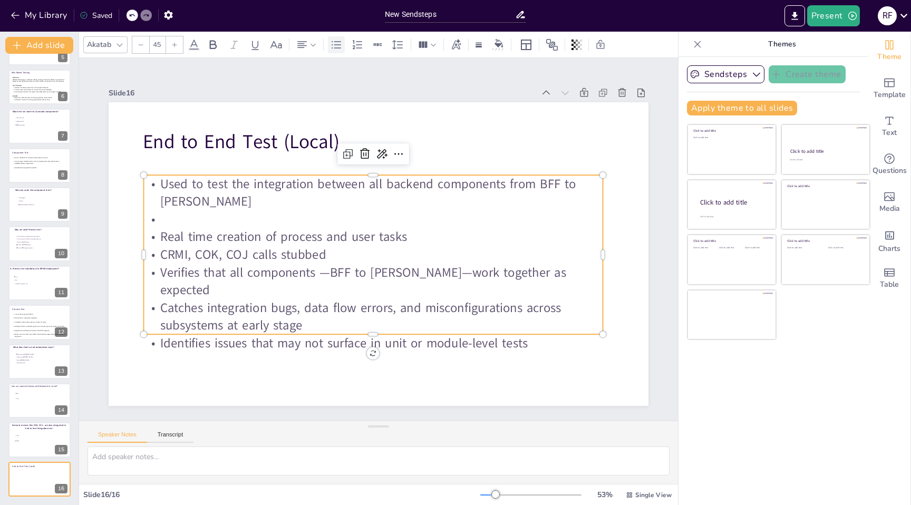
click at [338, 41] on icon at bounding box center [336, 44] width 13 height 13
click at [416, 238] on p "Real time creation of process and user tasks" at bounding box center [373, 237] width 459 height 18
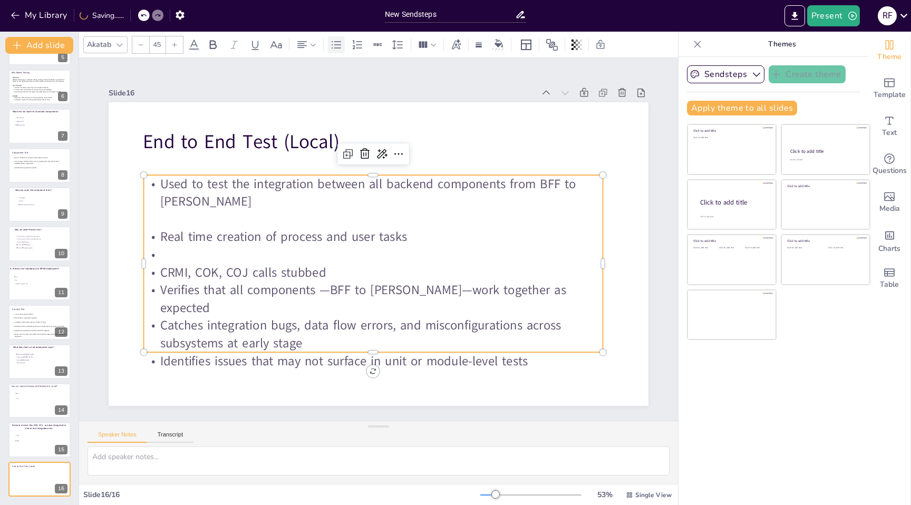
click at [332, 46] on icon at bounding box center [336, 44] width 13 height 13
click at [346, 268] on p "CRMI, COK, COJ calls stubbed" at bounding box center [373, 273] width 459 height 18
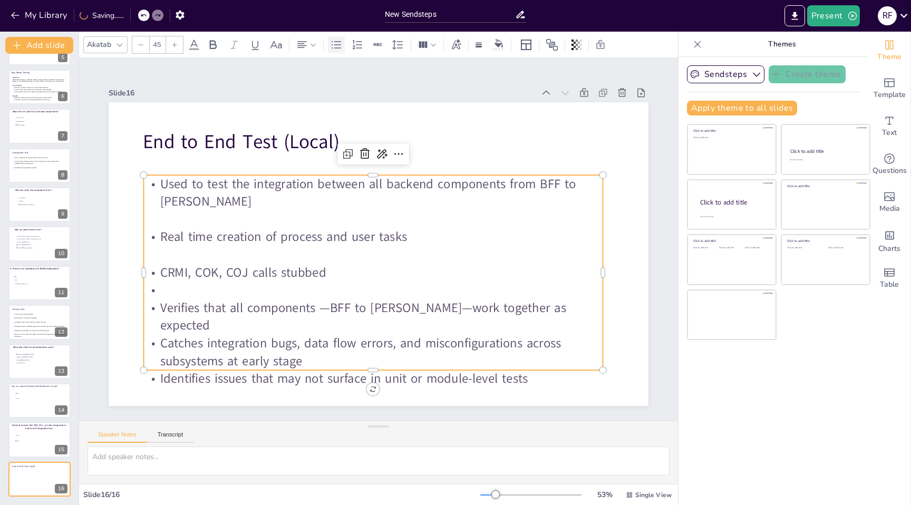
click at [335, 49] on icon at bounding box center [336, 44] width 13 height 13
click at [571, 308] on p "Verifies that all components —BFF to [PERSON_NAME]—work together as expected" at bounding box center [373, 316] width 459 height 35
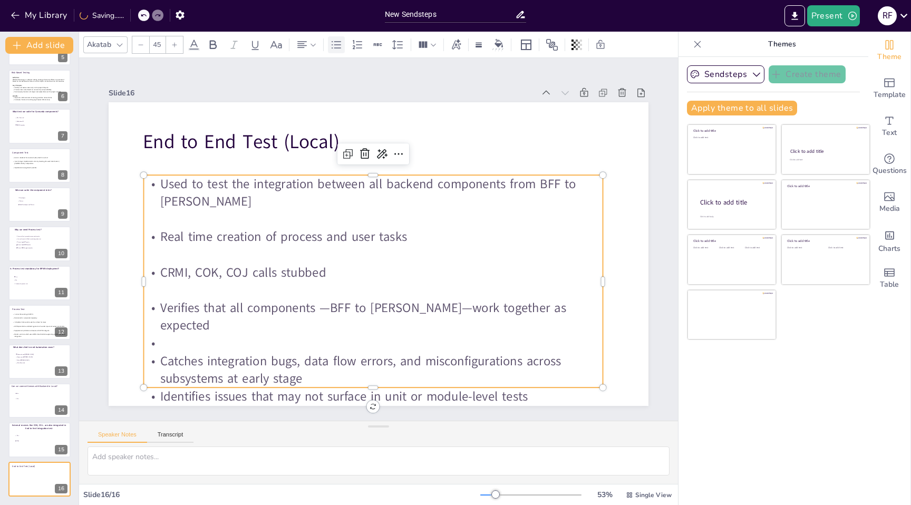
click at [336, 43] on icon at bounding box center [336, 44] width 13 height 13
click at [321, 360] on p "Catches integration bugs, data flow errors, and misconfigurations across subsys…" at bounding box center [373, 369] width 459 height 35
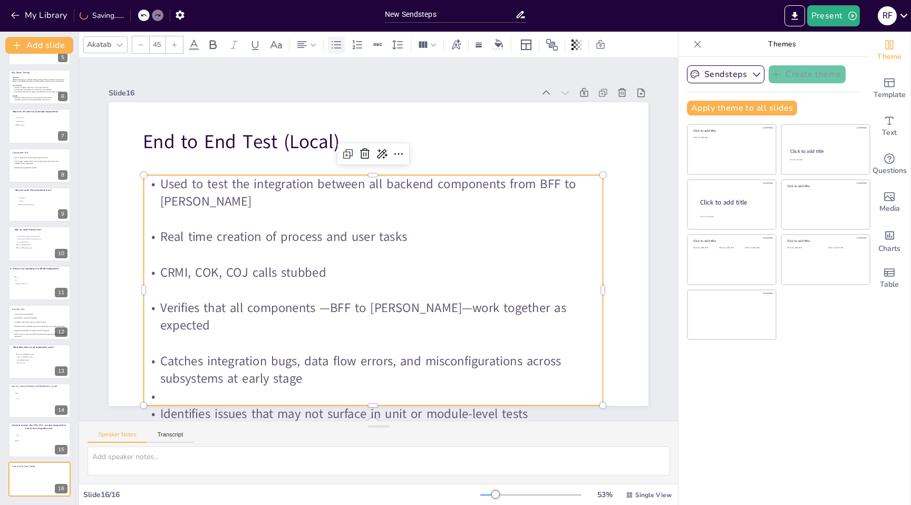
click at [334, 46] on icon at bounding box center [336, 44] width 13 height 13
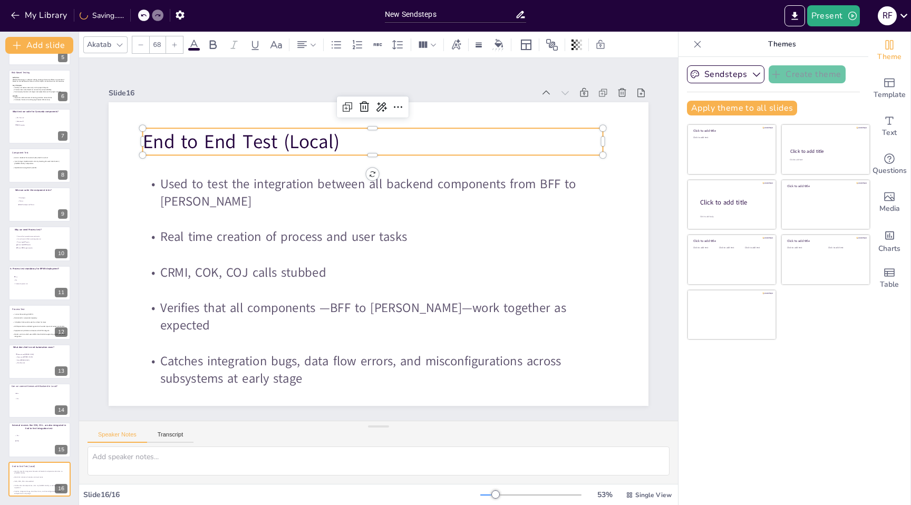
click at [461, 128] on p "End to End Test (Local)" at bounding box center [373, 141] width 460 height 27
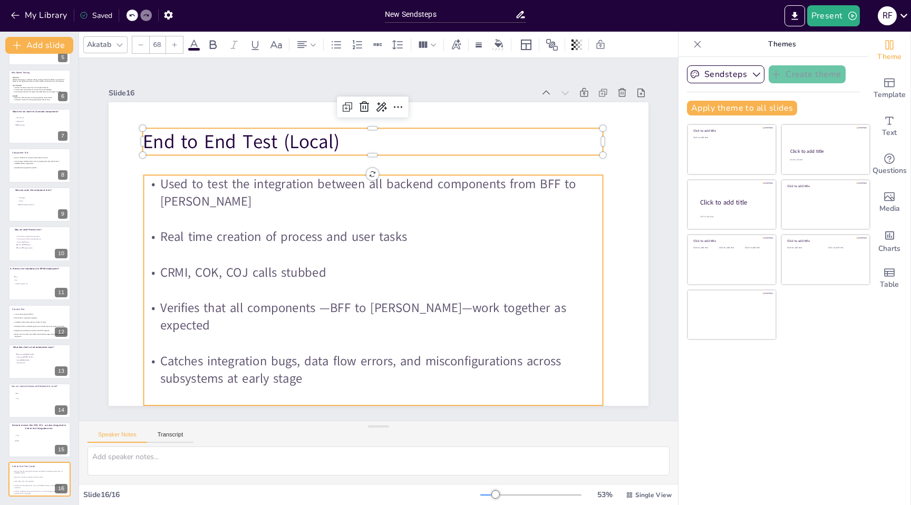
type input "45"
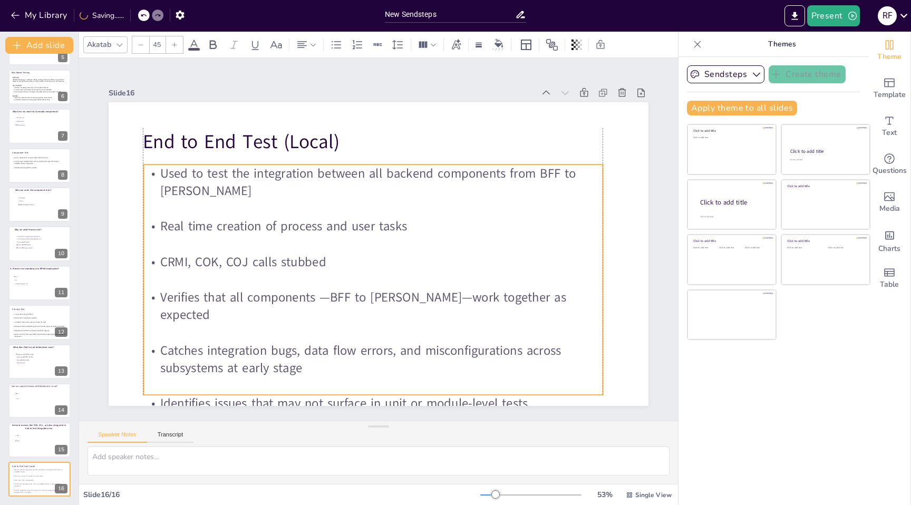
drag, startPoint x: 347, startPoint y: 176, endPoint x: 347, endPoint y: 165, distance: 10.5
click at [347, 165] on p "Used to test the integration between all backend components from BFF to [PERSON…" at bounding box center [373, 182] width 459 height 35
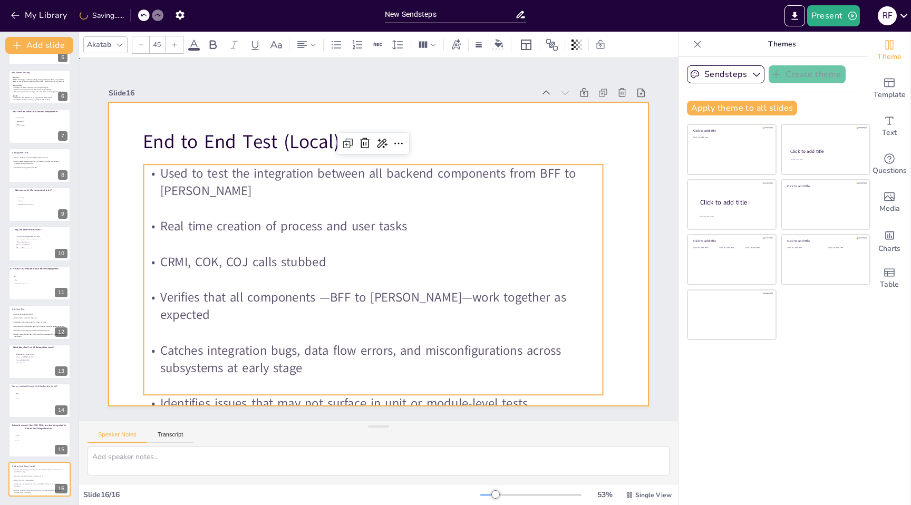
click at [314, 128] on div at bounding box center [379, 254] width 540 height 304
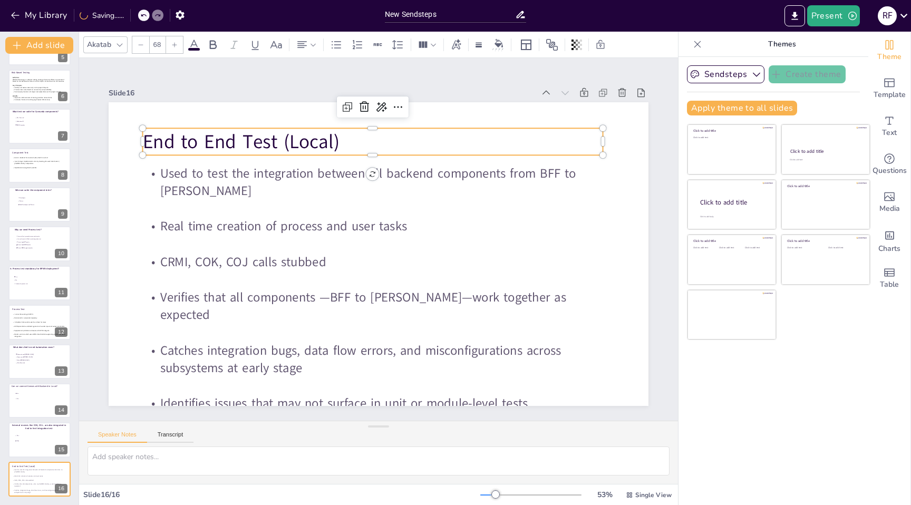
click at [312, 132] on p "End to End Test (Local)" at bounding box center [373, 141] width 460 height 27
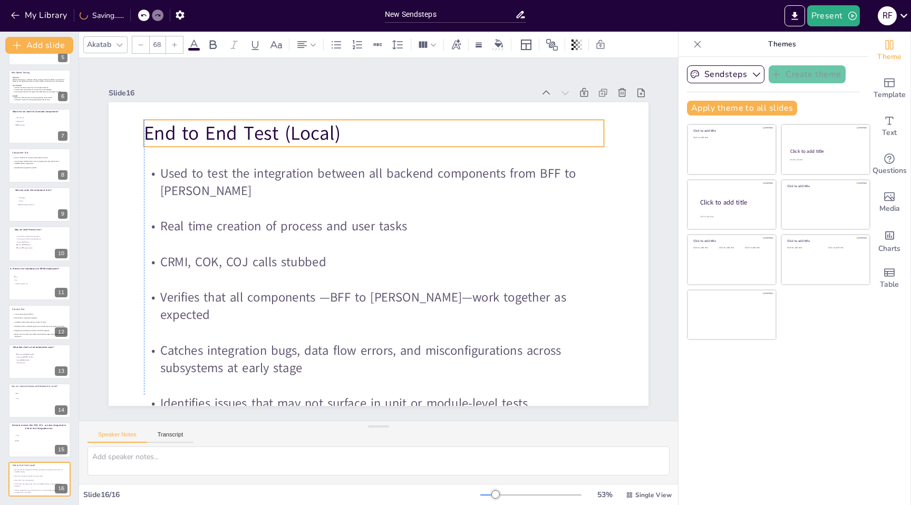
drag, startPoint x: 315, startPoint y: 129, endPoint x: 316, endPoint y: 121, distance: 8.5
click at [316, 121] on p "End to End Test (Local)" at bounding box center [374, 133] width 460 height 27
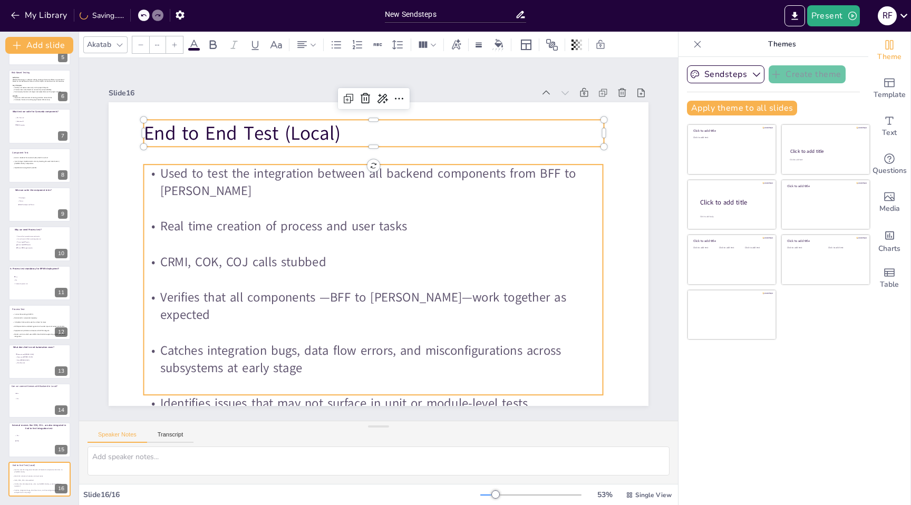
type input "45"
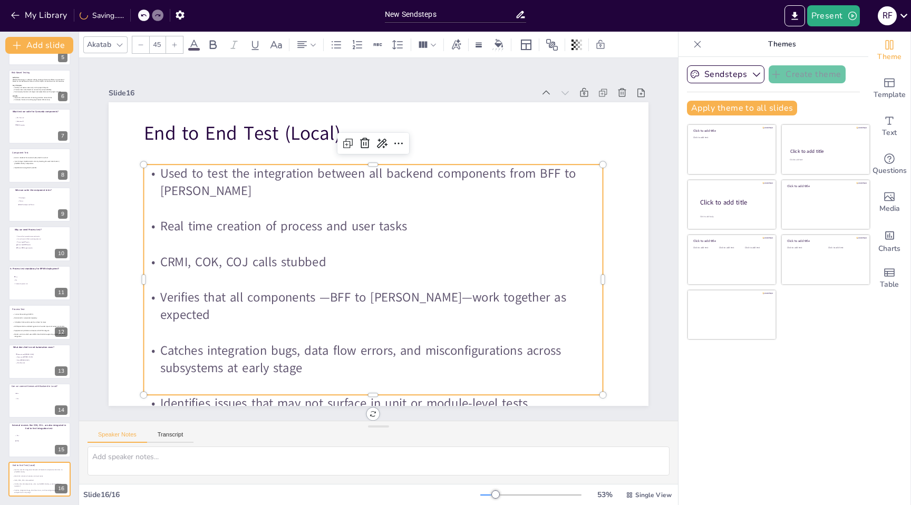
click at [264, 201] on p at bounding box center [373, 209] width 459 height 18
click at [260, 189] on p "Used to test the integration between all backend components from BFF to [PERSON…" at bounding box center [373, 182] width 459 height 35
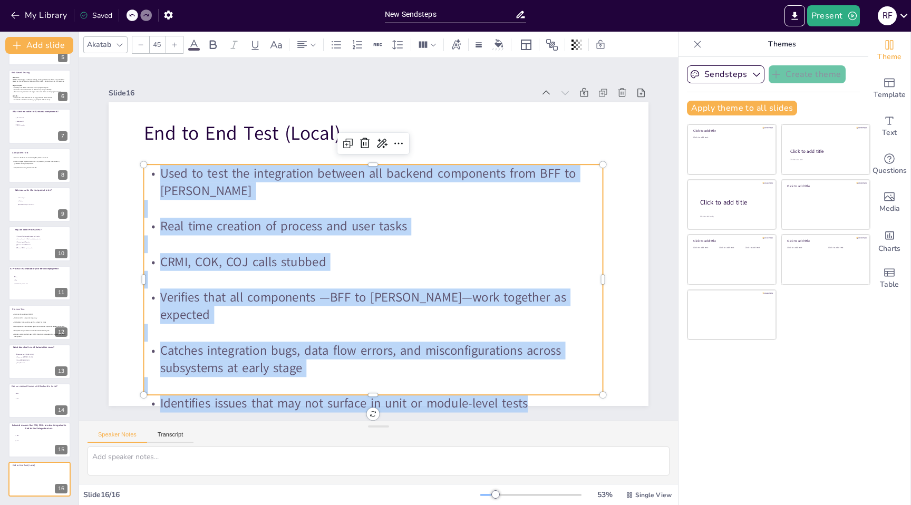
click at [197, 48] on span at bounding box center [194, 49] width 12 height 3
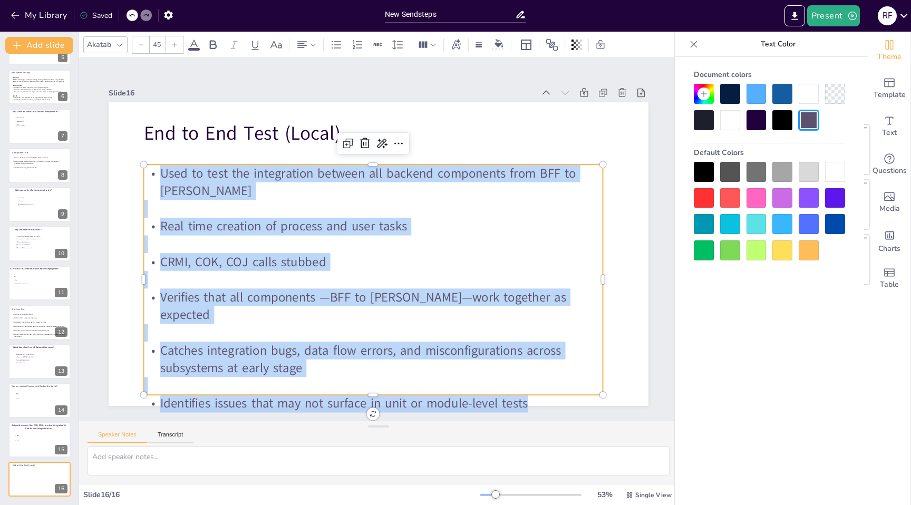
click at [703, 169] on div at bounding box center [704, 172] width 20 height 20
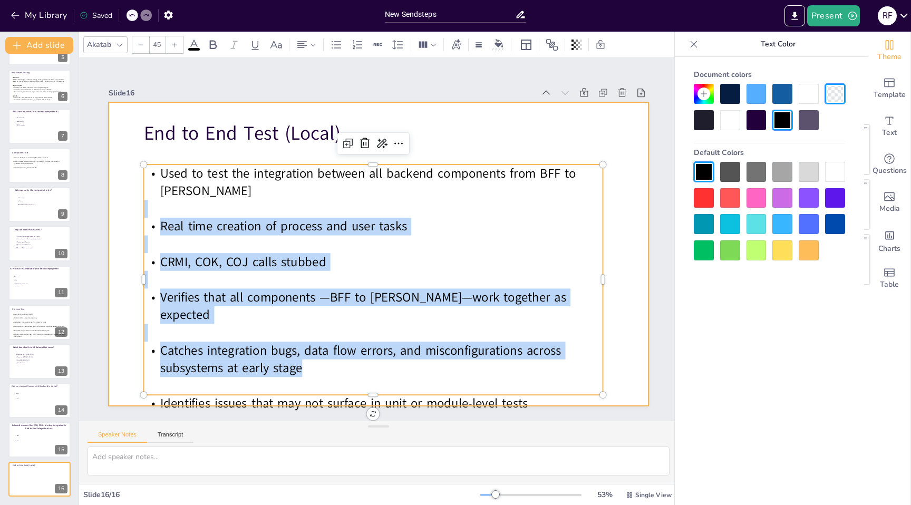
click at [636, 304] on div at bounding box center [379, 254] width 540 height 304
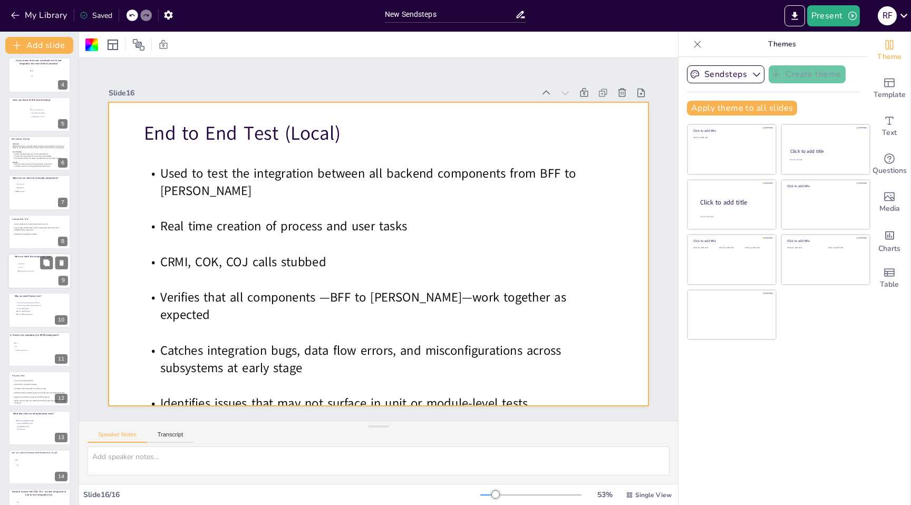
scroll to position [0, 0]
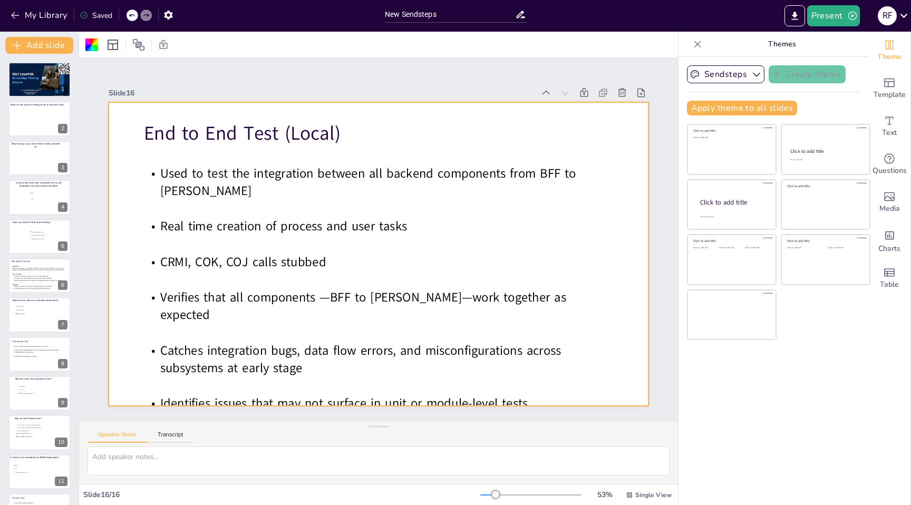
click at [430, 79] on div "Slide 1 TEST CHAPTER Knowledge Sharing Session Presented by [PERSON_NAME] to [U…" at bounding box center [379, 239] width 540 height 333
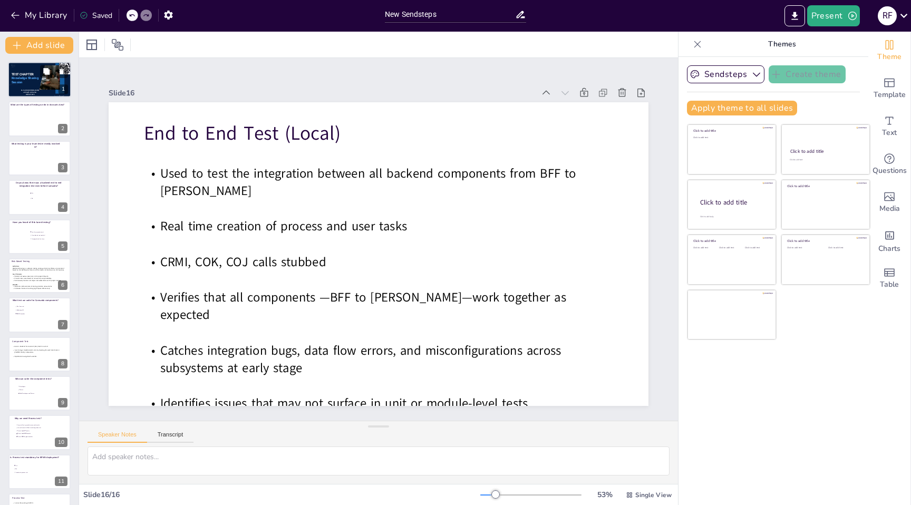
click at [30, 88] on div at bounding box center [39, 80] width 63 height 36
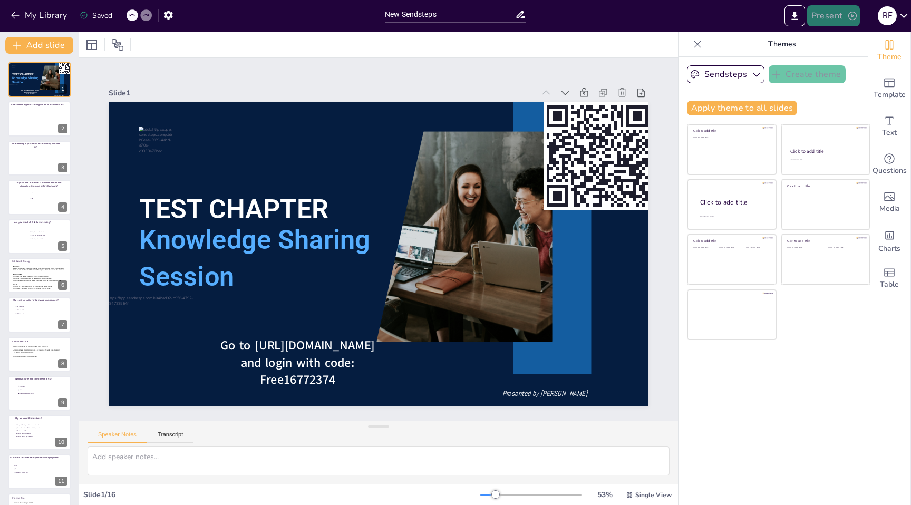
click at [837, 16] on button "Present" at bounding box center [833, 15] width 53 height 21
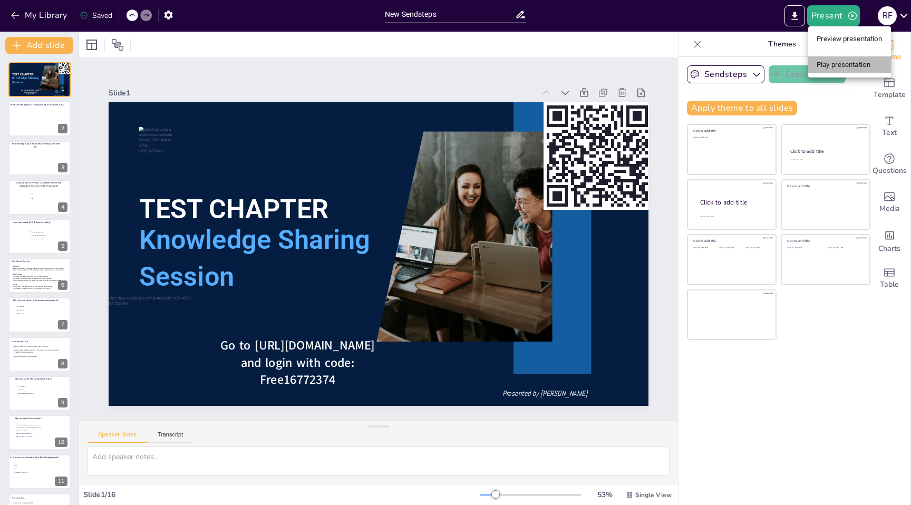
click at [838, 63] on li "Play presentation" at bounding box center [849, 64] width 83 height 17
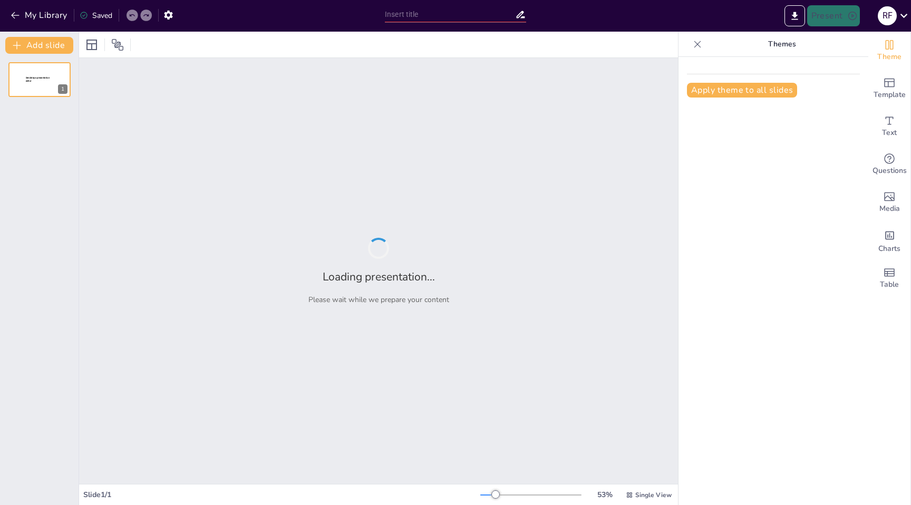
type input "New Sendsteps"
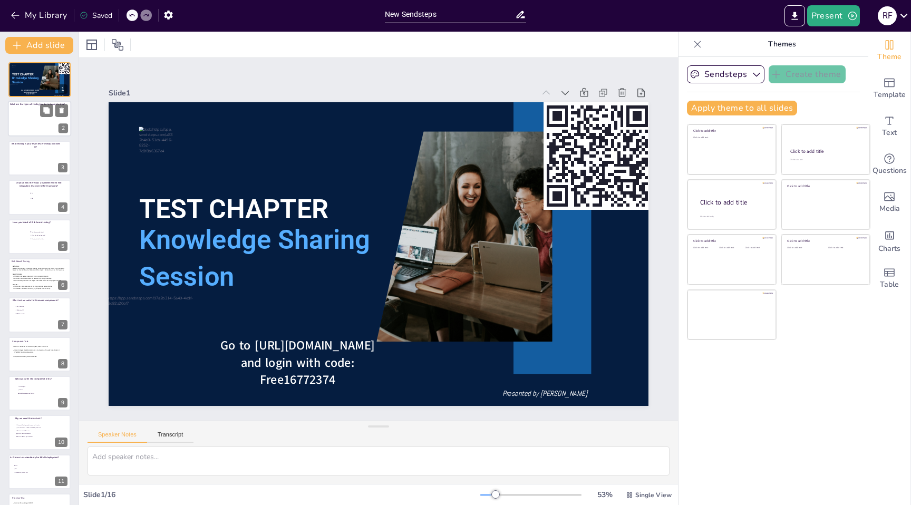
click at [28, 126] on div at bounding box center [39, 119] width 63 height 36
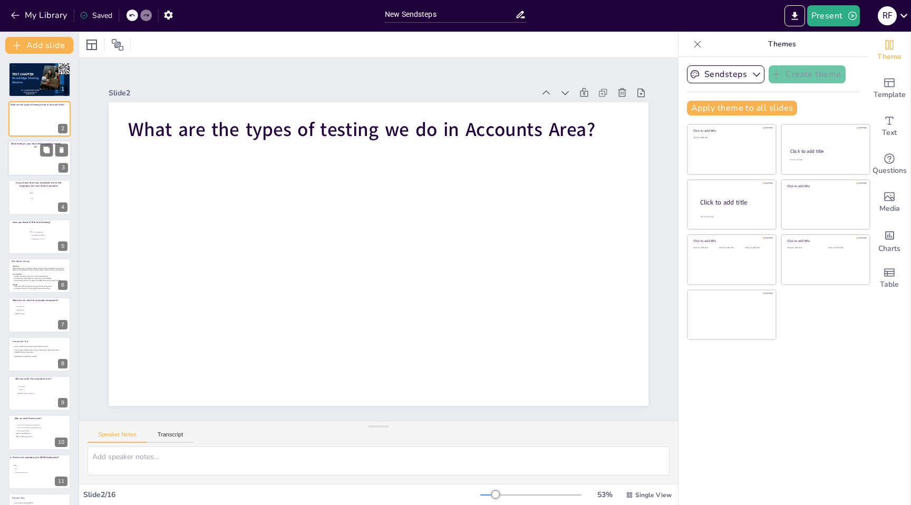
click at [28, 157] on div at bounding box center [39, 158] width 63 height 36
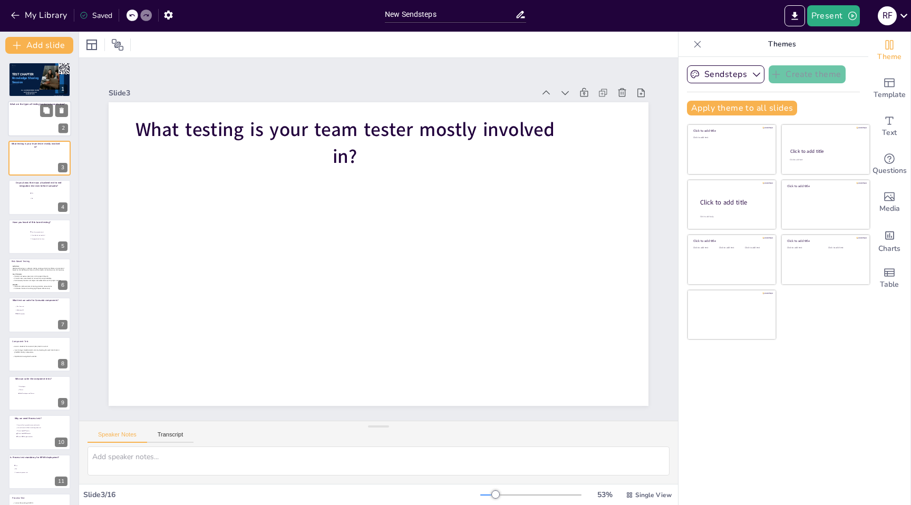
click at [25, 131] on div at bounding box center [39, 119] width 63 height 36
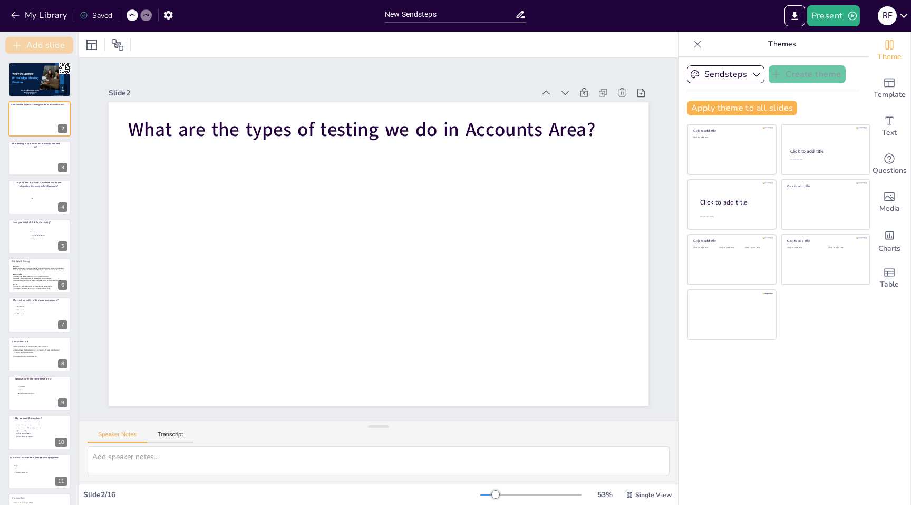
click at [48, 42] on button "Add slide" at bounding box center [39, 45] width 68 height 17
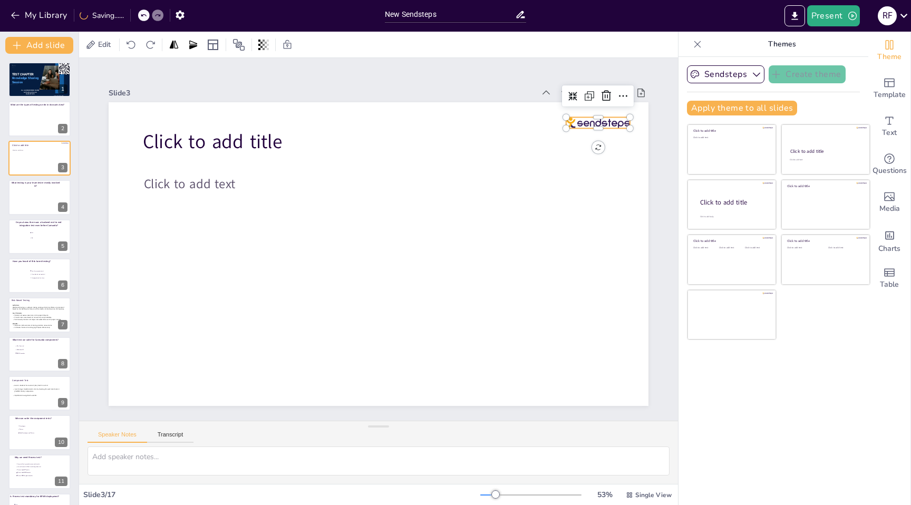
click at [616, 117] on div "Click to add title Click to add text" at bounding box center [375, 253] width 591 height 409
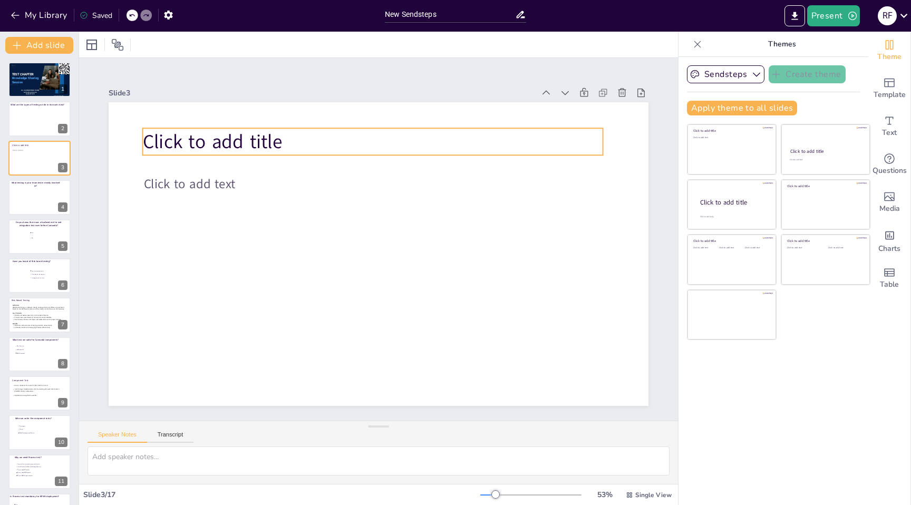
click at [223, 144] on span "Click to add title" at bounding box center [224, 124] width 142 height 41
click at [223, 137] on span "Click to add title" at bounding box center [237, 109] width 142 height 55
click at [223, 144] on span "Click to add title" at bounding box center [224, 124] width 142 height 41
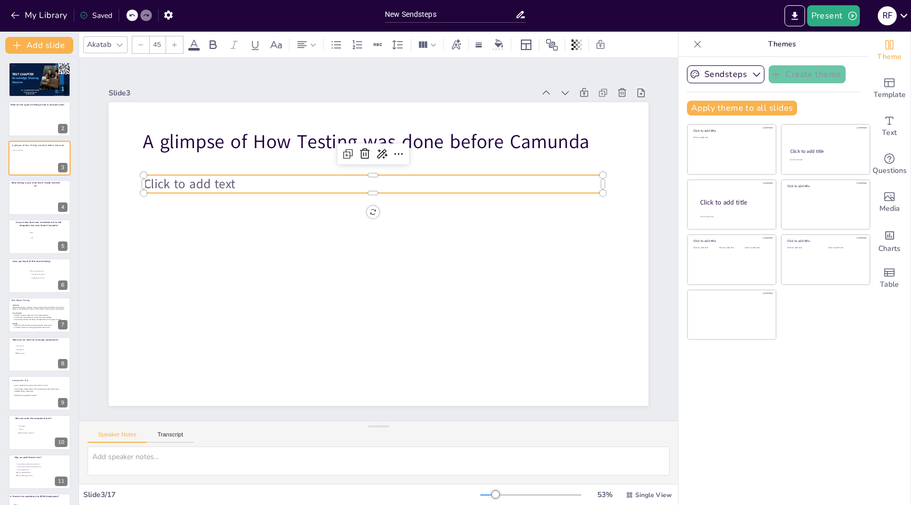
click at [375, 192] on div "A glimpse of How Testing was done before Camunda Click to add text" at bounding box center [377, 254] width 568 height 359
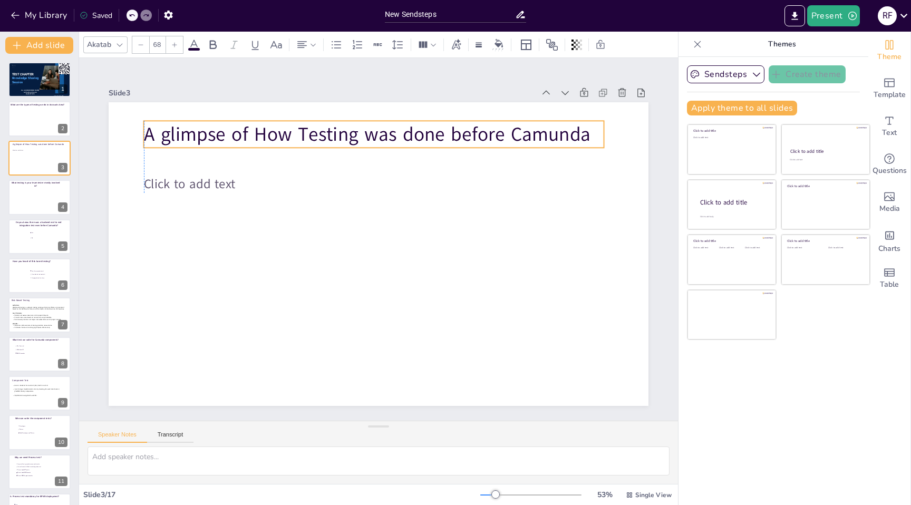
drag, startPoint x: 285, startPoint y: 130, endPoint x: 284, endPoint y: 122, distance: 7.5
click at [284, 122] on p "A glimpse of How Testing was done before Camunda" at bounding box center [385, 134] width 460 height 74
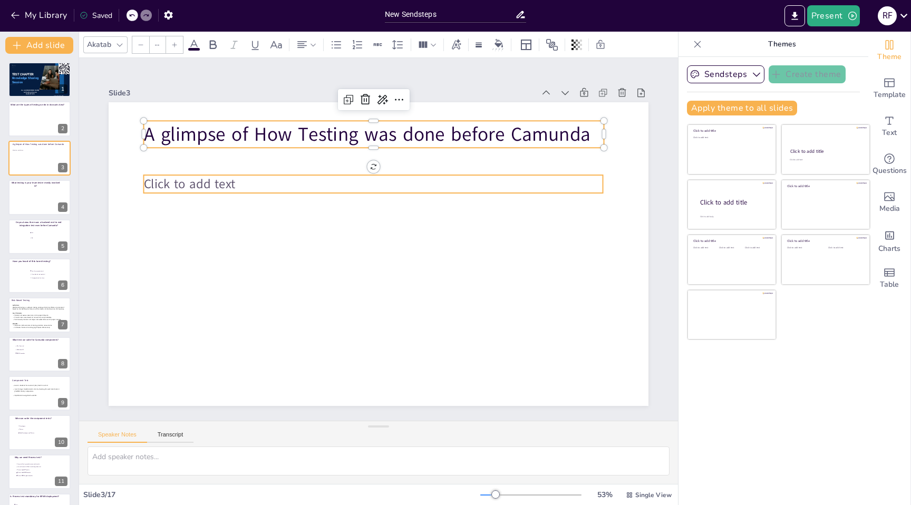
type input "45"
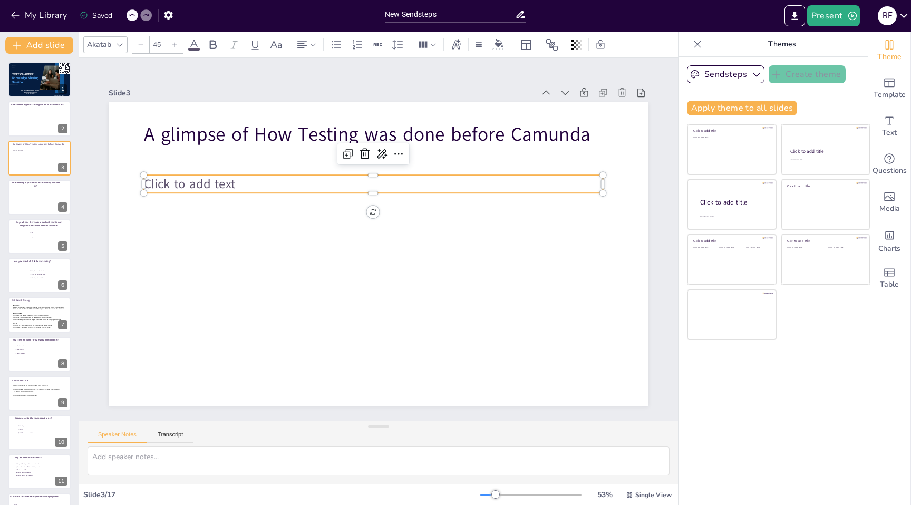
click at [191, 178] on span "Click to add text" at bounding box center [196, 164] width 93 height 27
click at [191, 184] on span "Click to add text" at bounding box center [190, 183] width 92 height 17
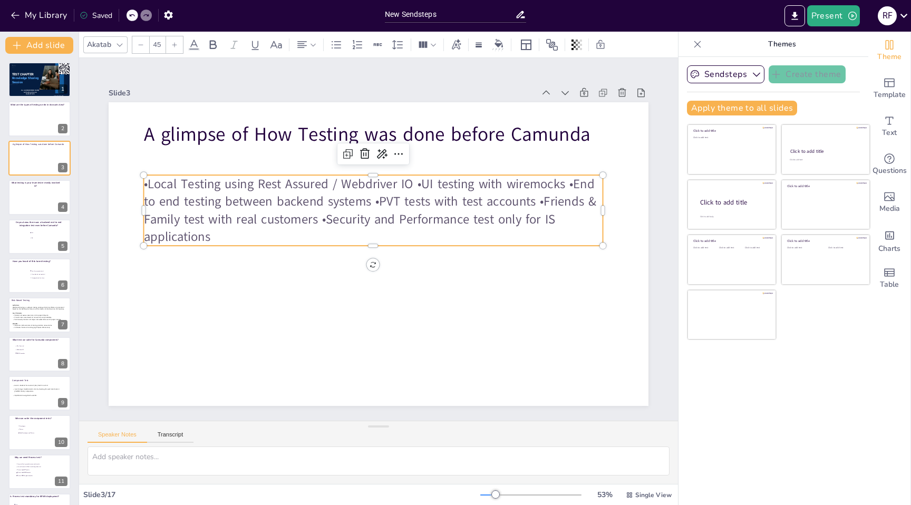
click at [149, 185] on p "•Local Testing using Rest Assured / Webdriver IO •UI testing with wiremocks •En…" at bounding box center [376, 210] width 464 height 119
click at [335, 47] on icon at bounding box center [336, 44] width 9 height 7
click at [435, 183] on p "Local Testing using Rest Assured / Webdriver IO •UI testing with wiremocks •End…" at bounding box center [376, 210] width 464 height 119
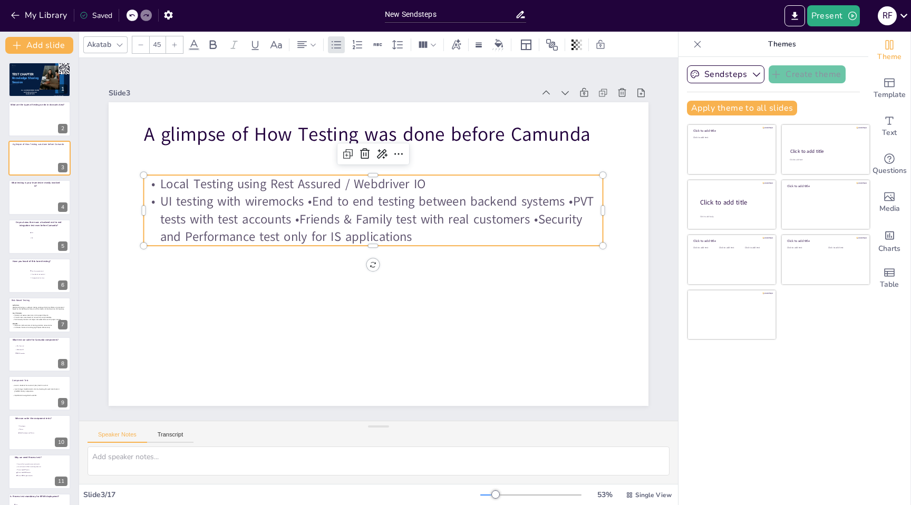
click at [314, 203] on p "UI testing with wiremocks •End to end testing between backend systems •PVT test…" at bounding box center [375, 219] width 462 height 101
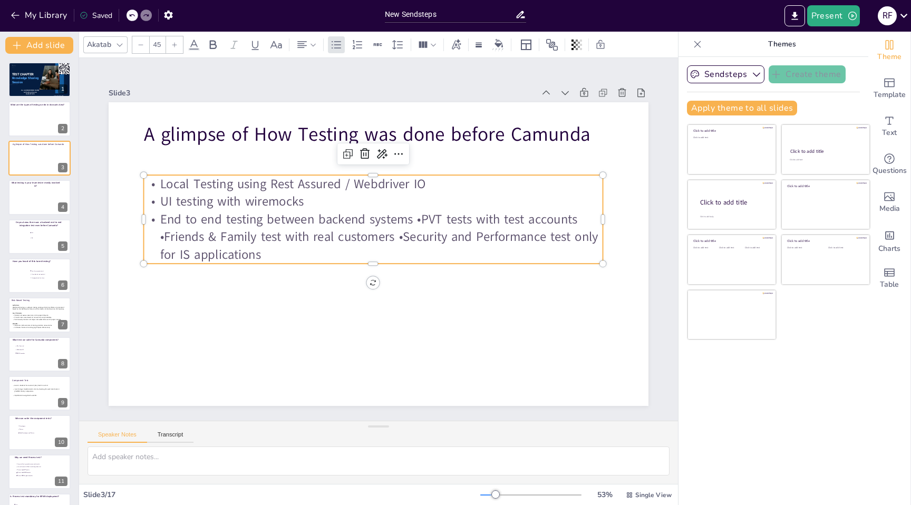
click at [422, 219] on p "End to end testing between backend systems •PVT tests with test accounts •Frien…" at bounding box center [373, 236] width 459 height 53
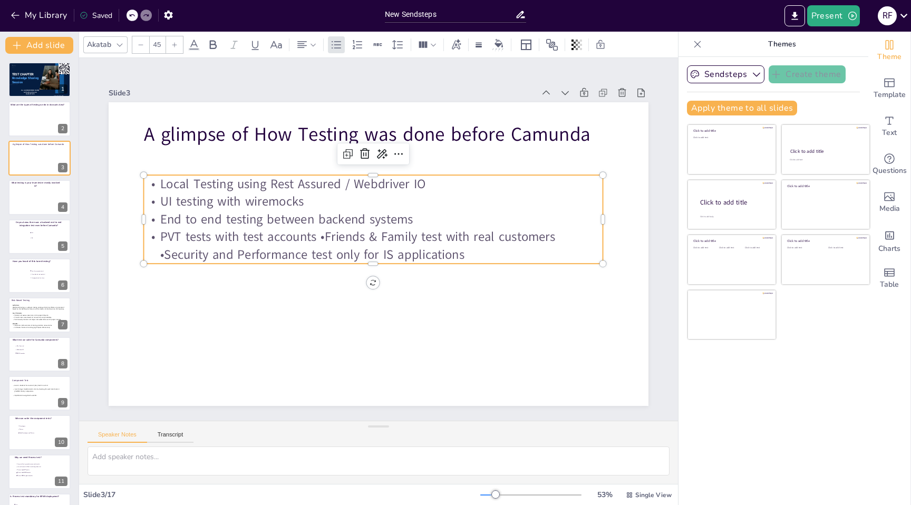
click at [327, 237] on p "PVT tests with test accounts •Friends & Family test with real customers •Securi…" at bounding box center [372, 245] width 460 height 83
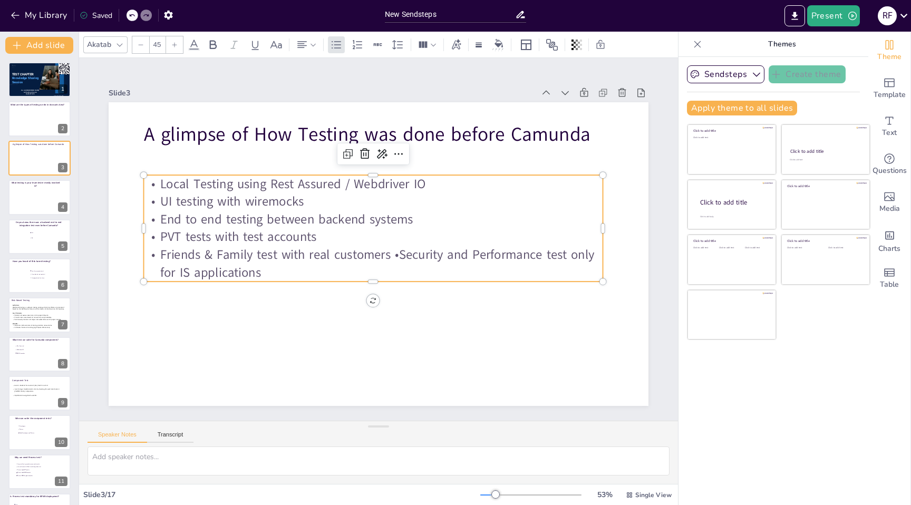
click at [400, 255] on p "Friends & Family test with real customers •Security and Performance test only f…" at bounding box center [368, 262] width 457 height 130
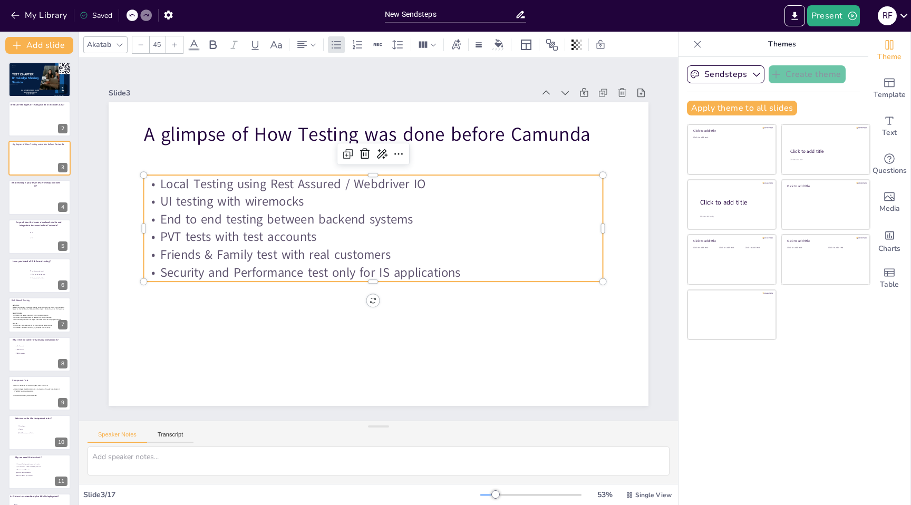
click at [440, 182] on p "Local Testing using Rest Assured / Webdriver IO" at bounding box center [373, 184] width 459 height 18
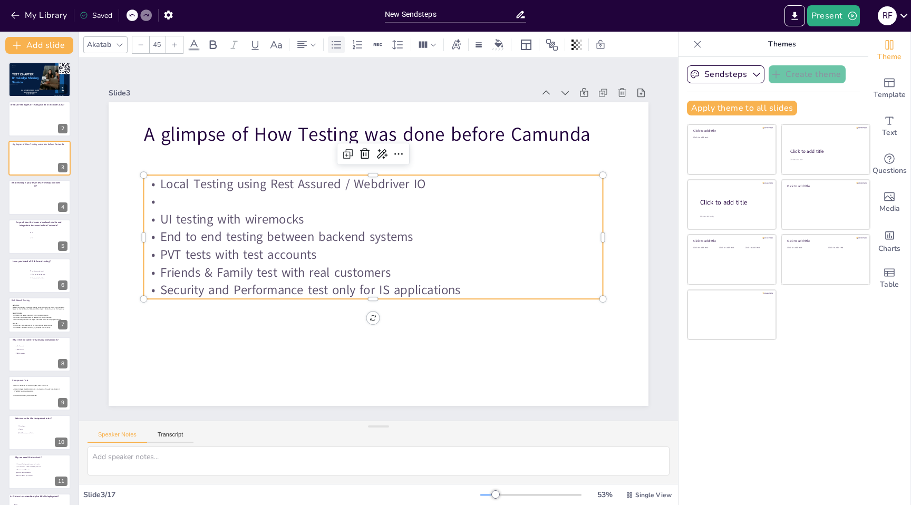
click at [333, 49] on icon at bounding box center [336, 44] width 13 height 13
click at [318, 215] on p "UI testing with wiremocks" at bounding box center [373, 219] width 459 height 18
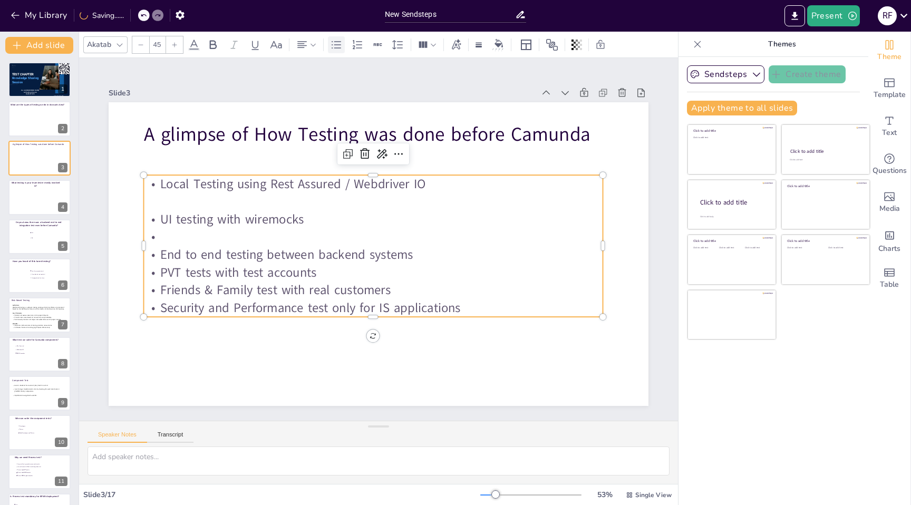
click at [336, 45] on icon at bounding box center [336, 44] width 13 height 13
click at [416, 254] on p "End to end testing between backend systems" at bounding box center [371, 254] width 459 height 66
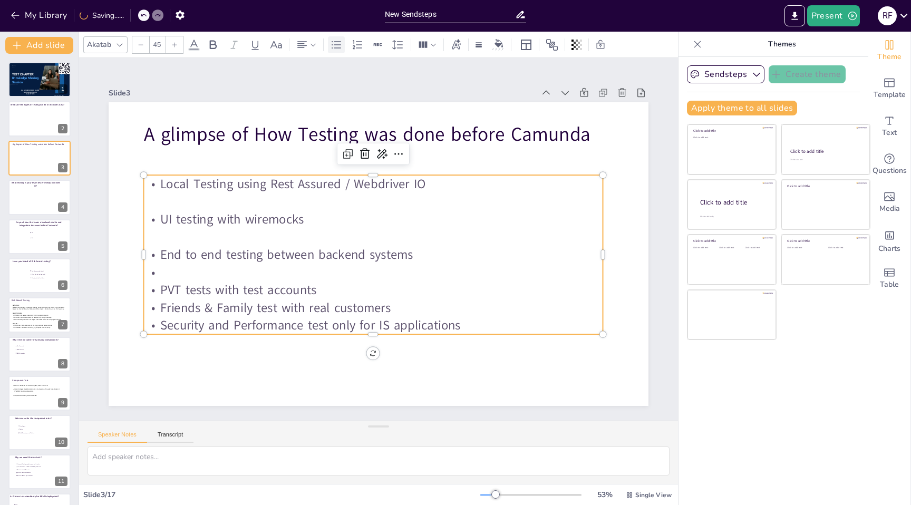
click at [340, 44] on icon at bounding box center [336, 44] width 13 height 13
click at [343, 287] on p "PVT tests with test accounts" at bounding box center [373, 291] width 459 height 18
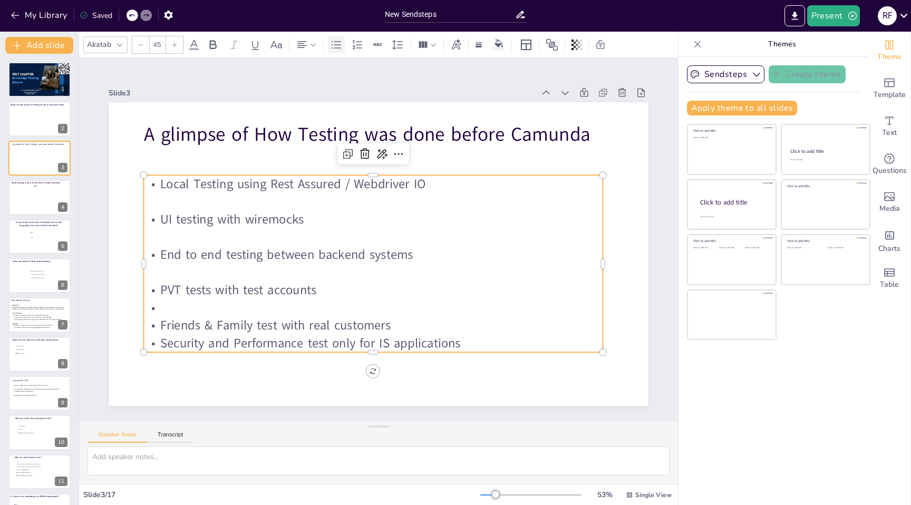
click at [340, 50] on icon at bounding box center [336, 44] width 13 height 13
click at [405, 324] on p "Friends & Family test with real customers" at bounding box center [364, 325] width 459 height 66
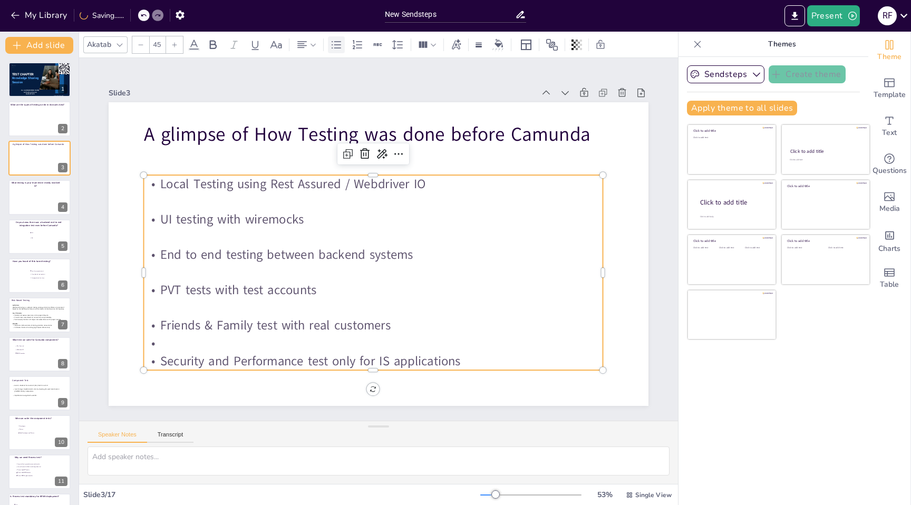
click at [337, 45] on icon at bounding box center [336, 44] width 13 height 13
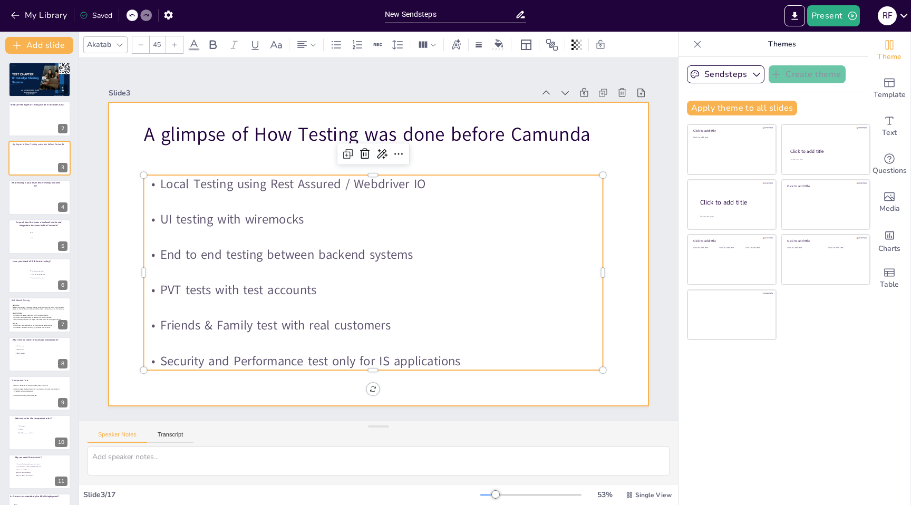
click at [626, 338] on div at bounding box center [377, 254] width 569 height 359
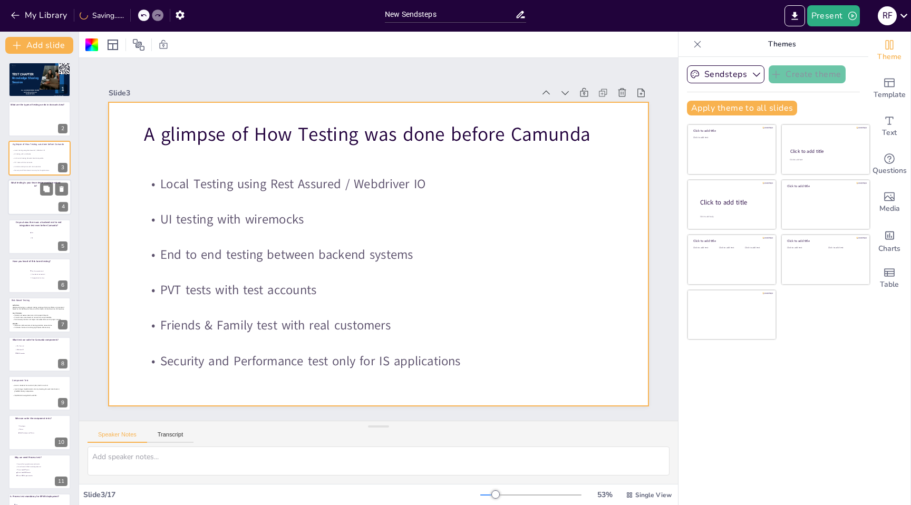
click at [36, 202] on div at bounding box center [39, 197] width 63 height 36
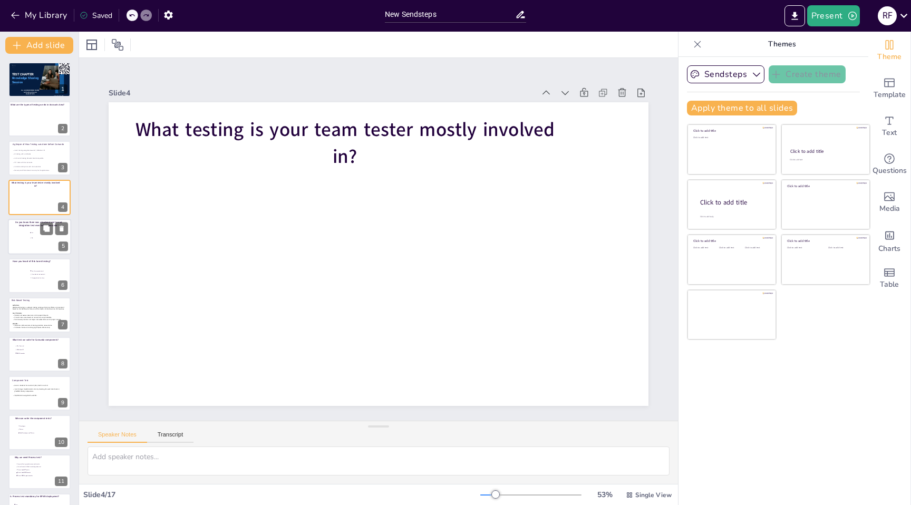
click at [31, 243] on div at bounding box center [39, 237] width 63 height 36
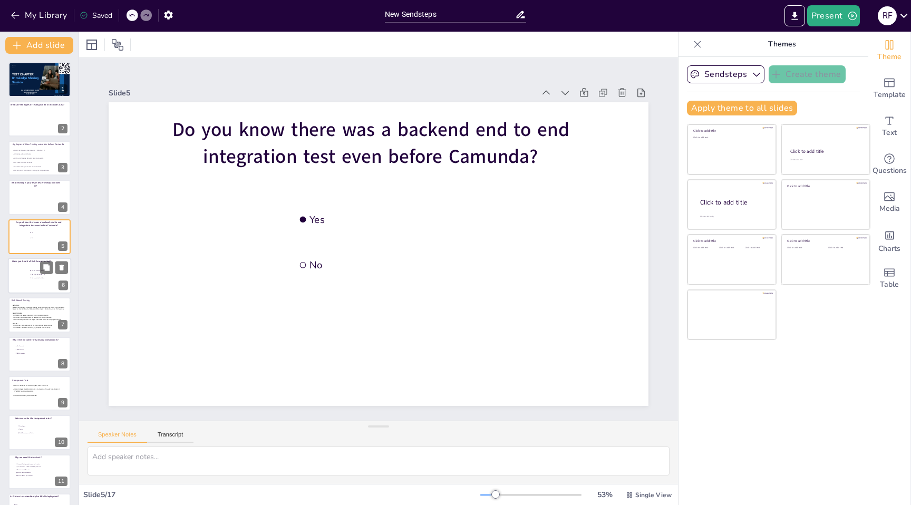
click at [30, 282] on div at bounding box center [39, 276] width 63 height 36
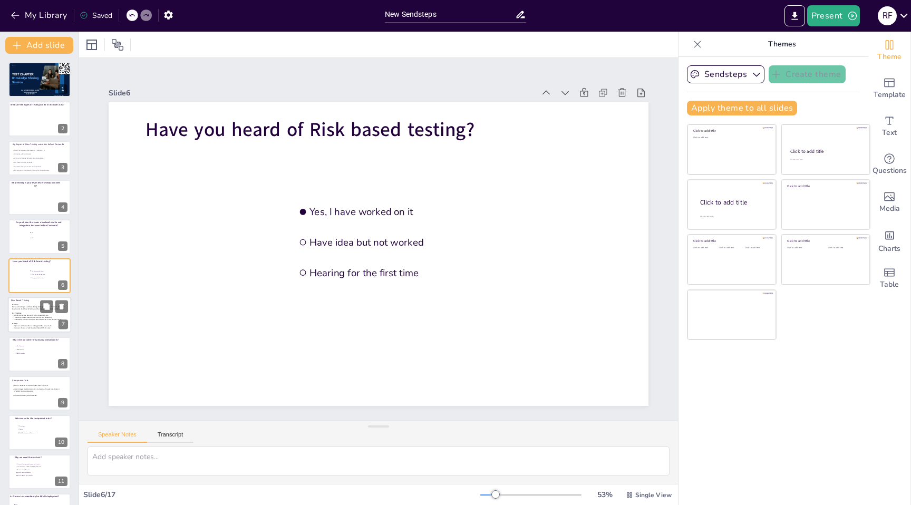
click at [28, 308] on span "Risk-based testing is a software testing strategy where test efforts are priori…" at bounding box center [38, 308] width 53 height 4
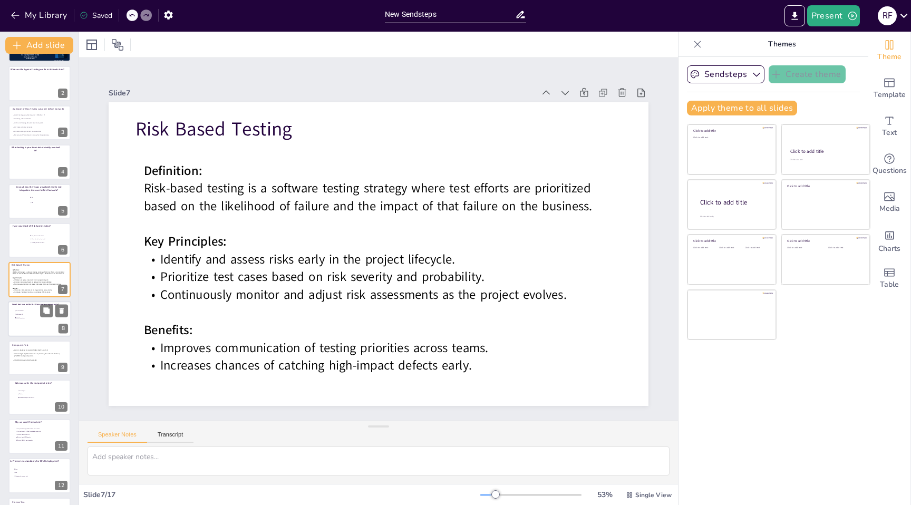
click at [31, 318] on li "BDD Cucumber" at bounding box center [31, 317] width 32 height 3
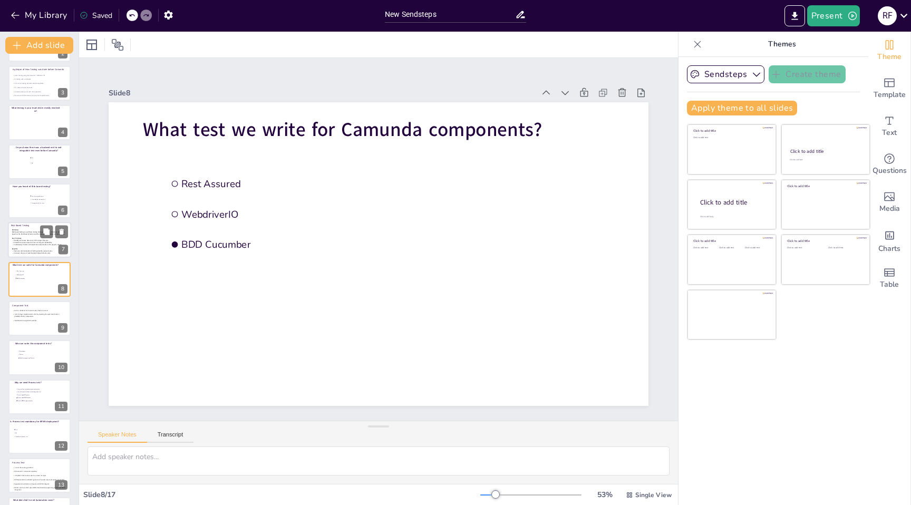
click at [24, 247] on p at bounding box center [39, 247] width 54 height 2
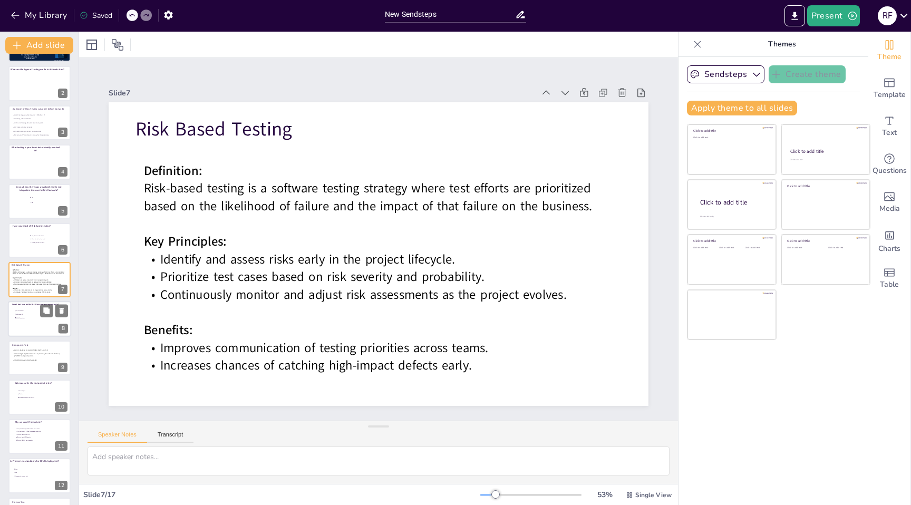
click at [17, 319] on div at bounding box center [39, 319] width 63 height 36
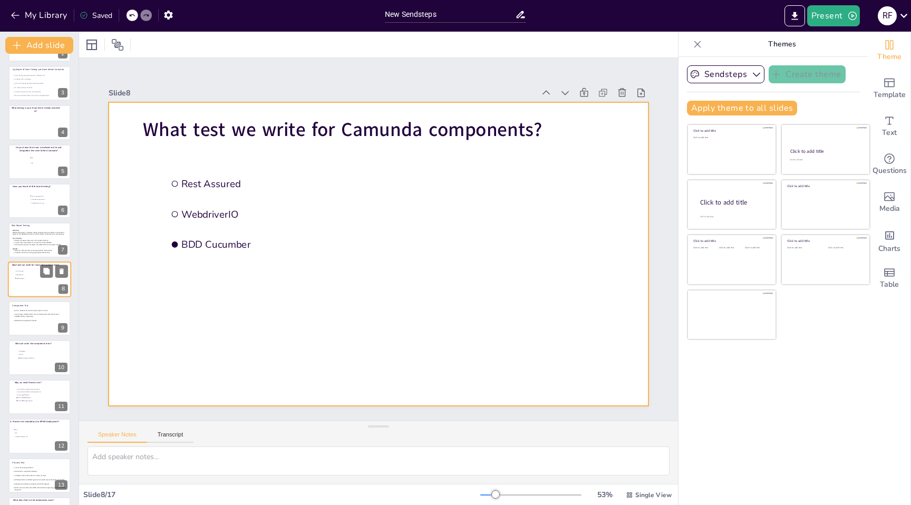
click at [21, 284] on div at bounding box center [39, 280] width 63 height 36
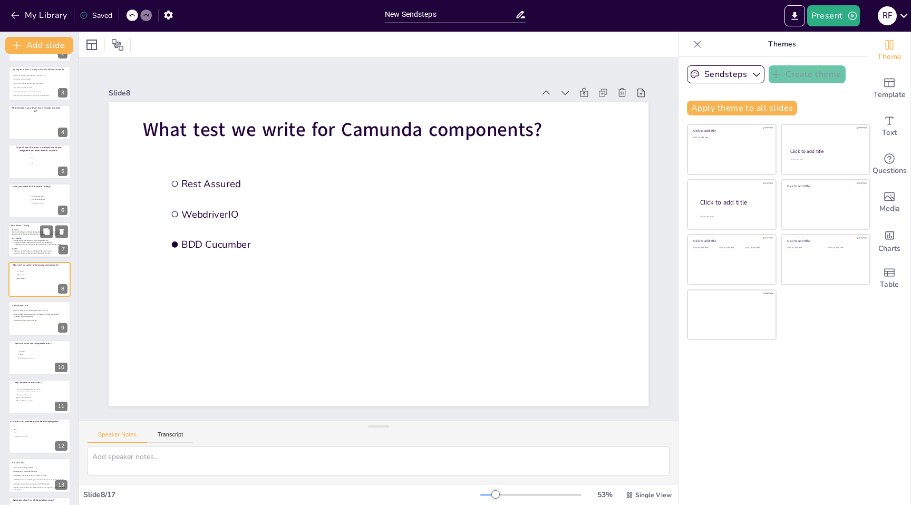
click at [23, 239] on p "Key Principles:" at bounding box center [39, 239] width 54 height 2
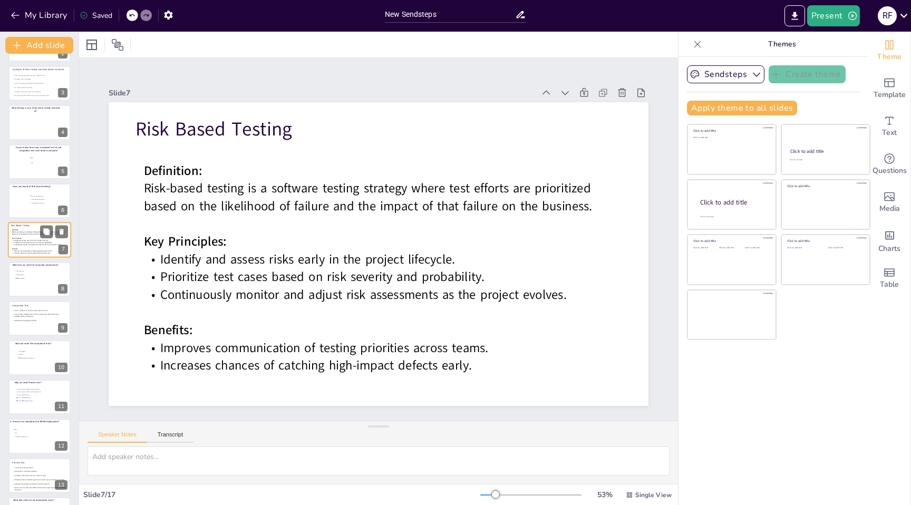
scroll to position [35, 0]
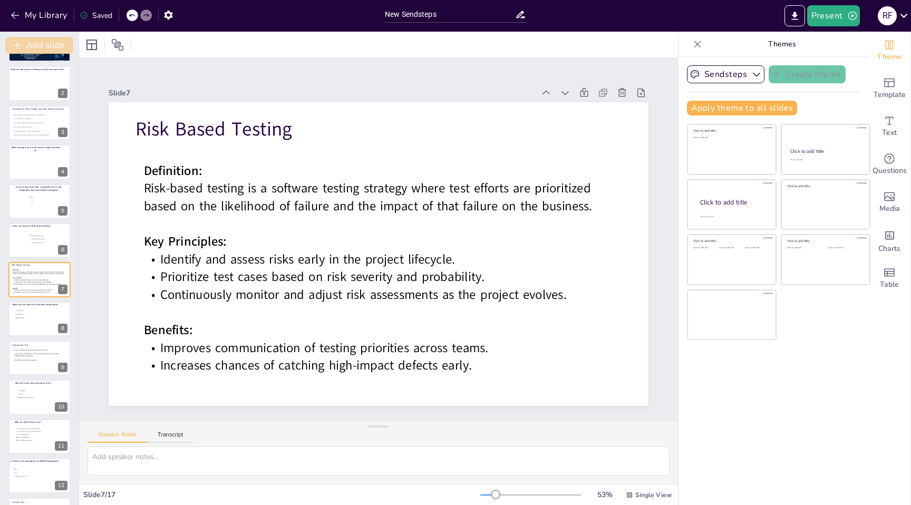
click at [47, 49] on button "Add slide" at bounding box center [39, 45] width 68 height 17
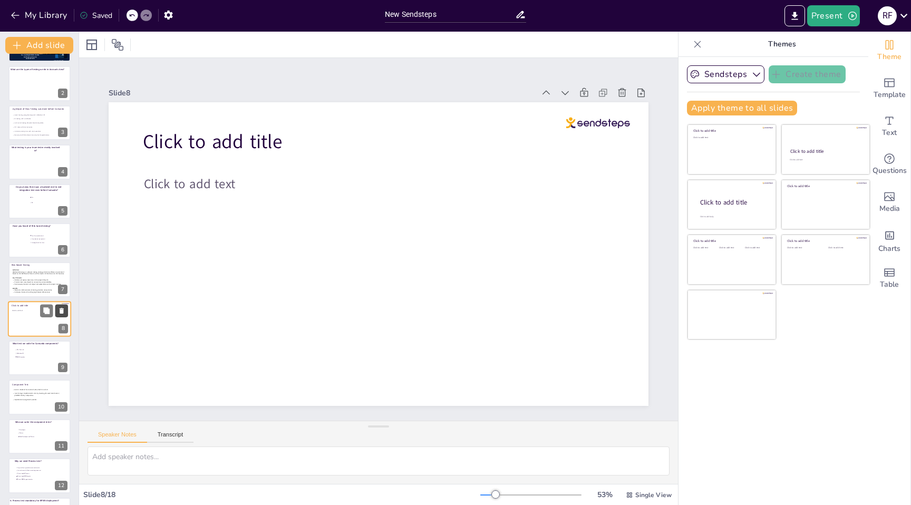
click at [63, 313] on icon at bounding box center [61, 310] width 7 height 7
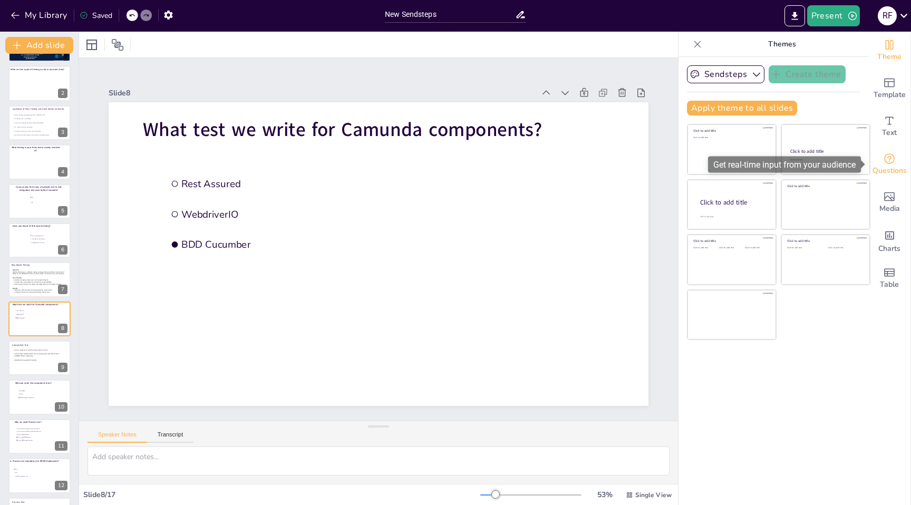
click at [891, 163] on icon "Get real-time input from your audience" at bounding box center [889, 158] width 11 height 11
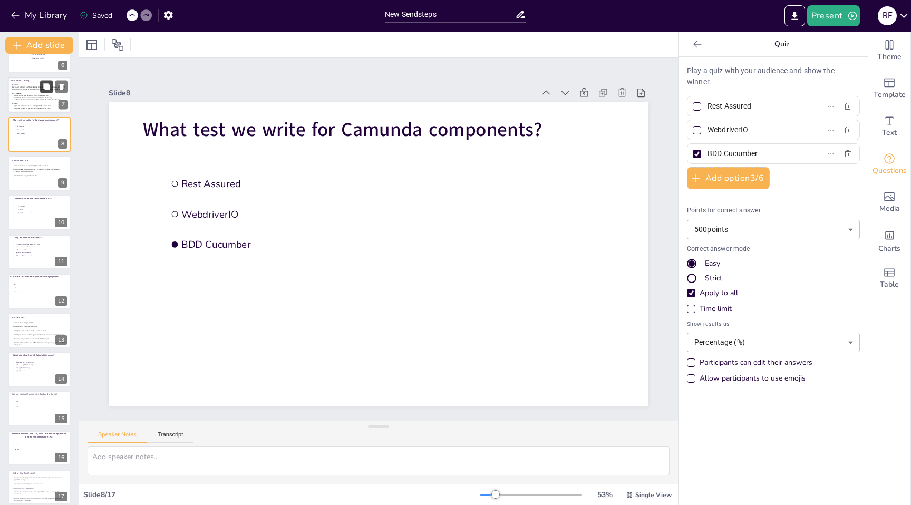
scroll to position [228, 0]
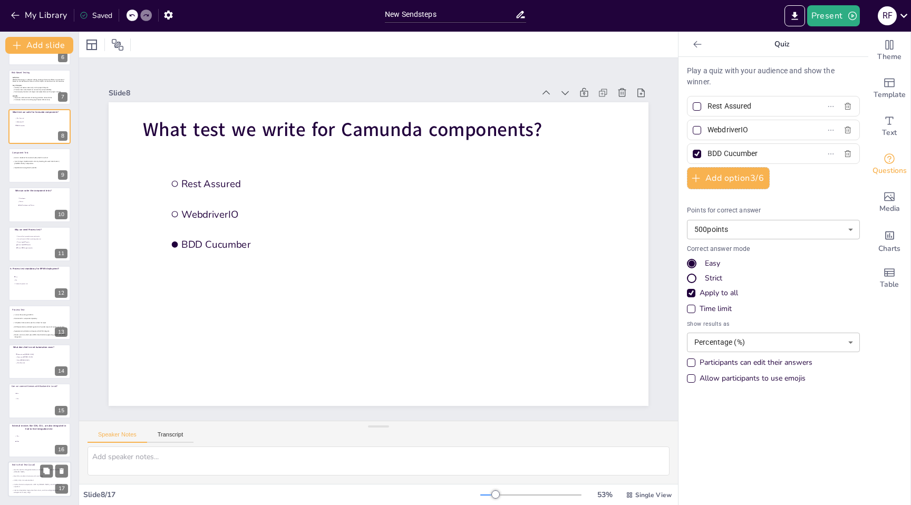
click at [29, 478] on p at bounding box center [39, 478] width 54 height 2
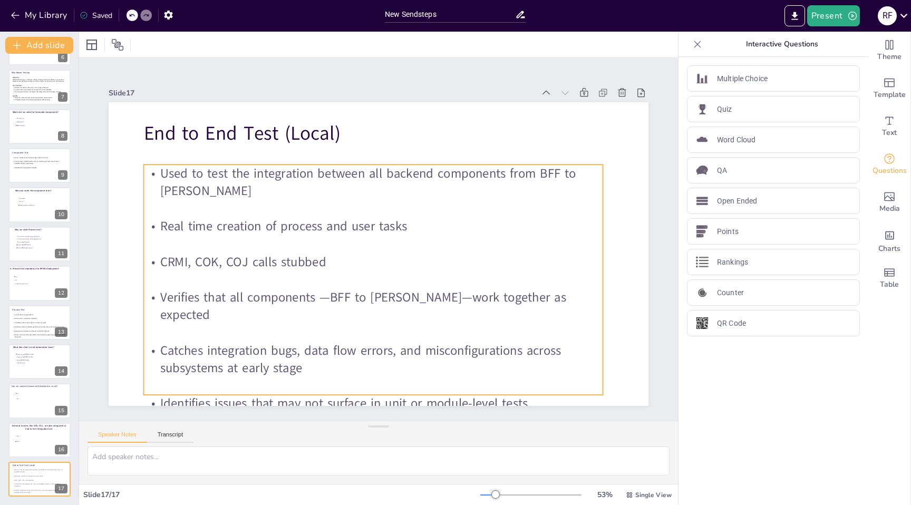
click at [203, 229] on p "Real time creation of process and user tasks" at bounding box center [373, 227] width 459 height 18
click at [203, 229] on p "Real time creation of process and user tasks" at bounding box center [375, 226] width 459 height 65
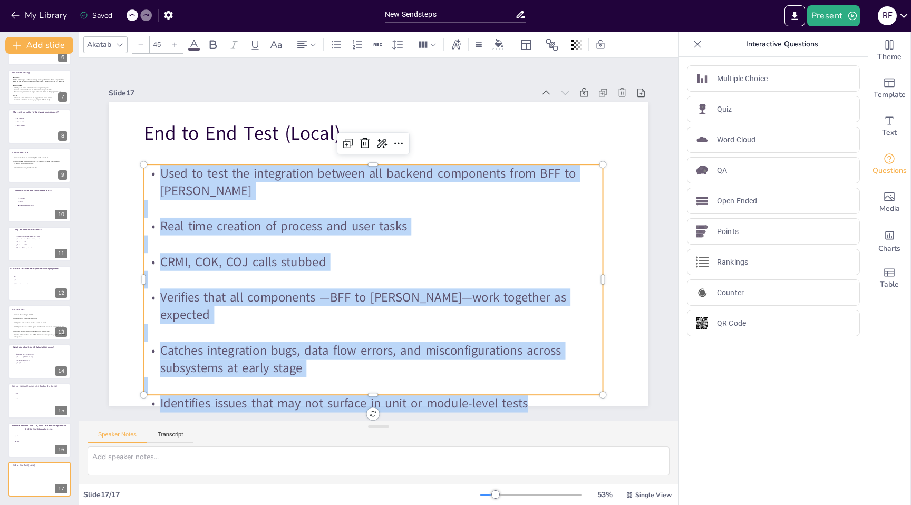
click at [194, 51] on div "Akatab 45" at bounding box center [350, 45] width 535 height 18
click at [194, 48] on span at bounding box center [194, 49] width 12 height 3
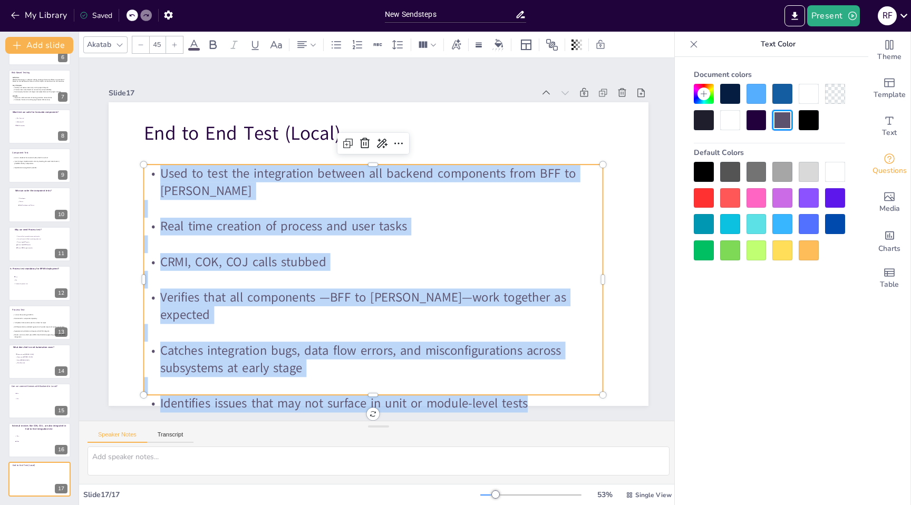
click at [700, 175] on div at bounding box center [704, 172] width 20 height 20
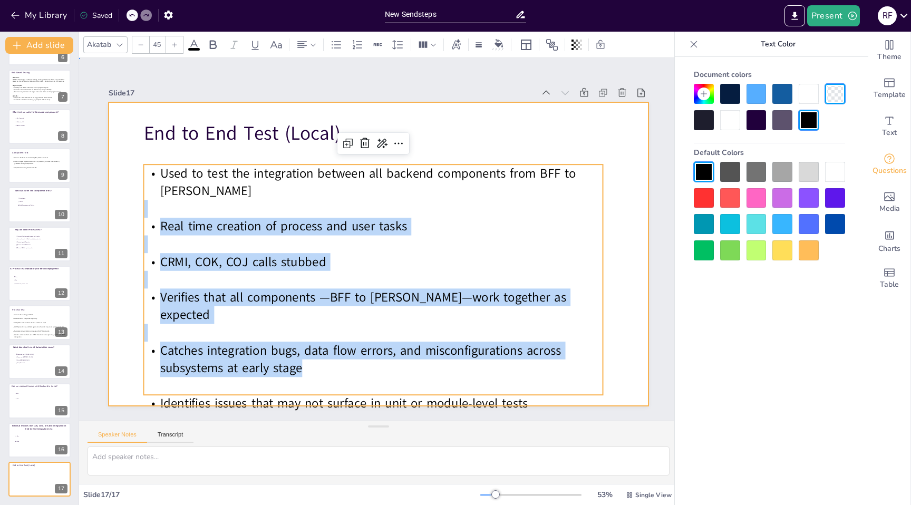
click at [612, 252] on div at bounding box center [377, 254] width 569 height 359
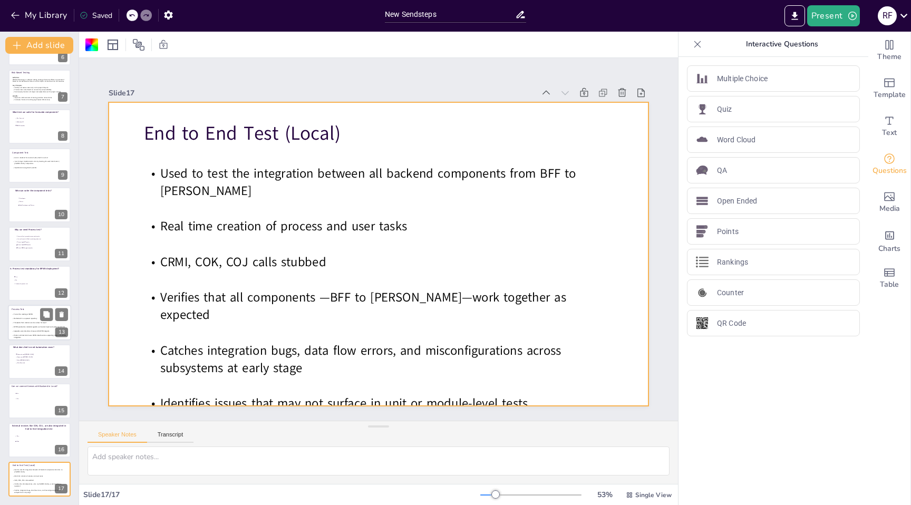
click at [32, 322] on span "Templates from workers used as a base for input" at bounding box center [30, 323] width 32 height 2
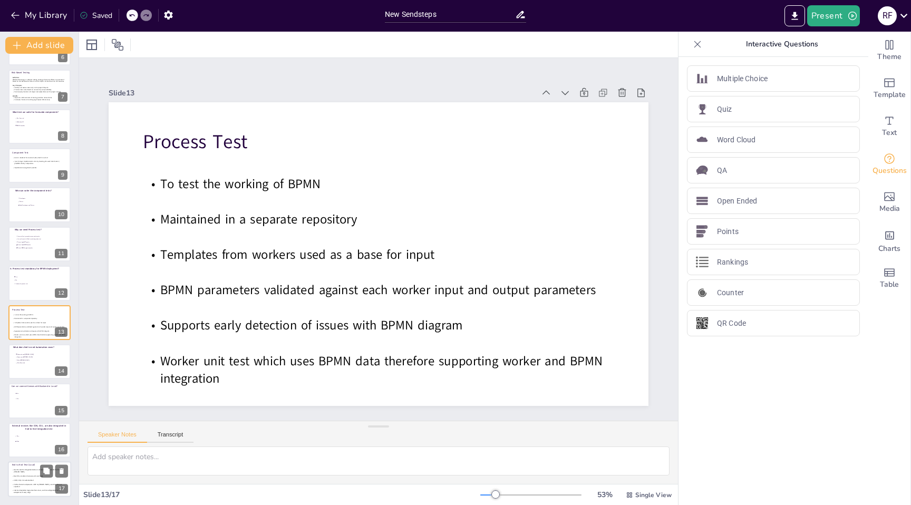
click at [35, 477] on p at bounding box center [39, 478] width 54 height 2
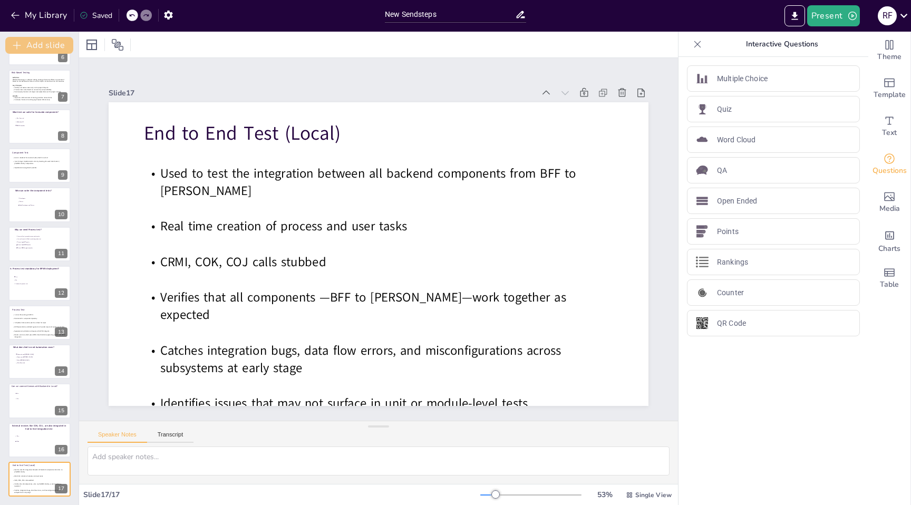
click at [42, 43] on button "Add slide" at bounding box center [39, 45] width 68 height 17
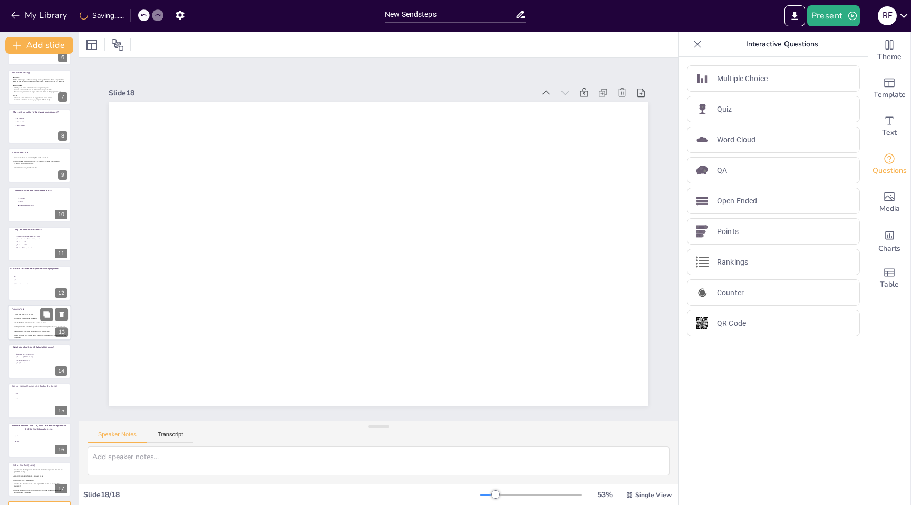
scroll to position [267, 0]
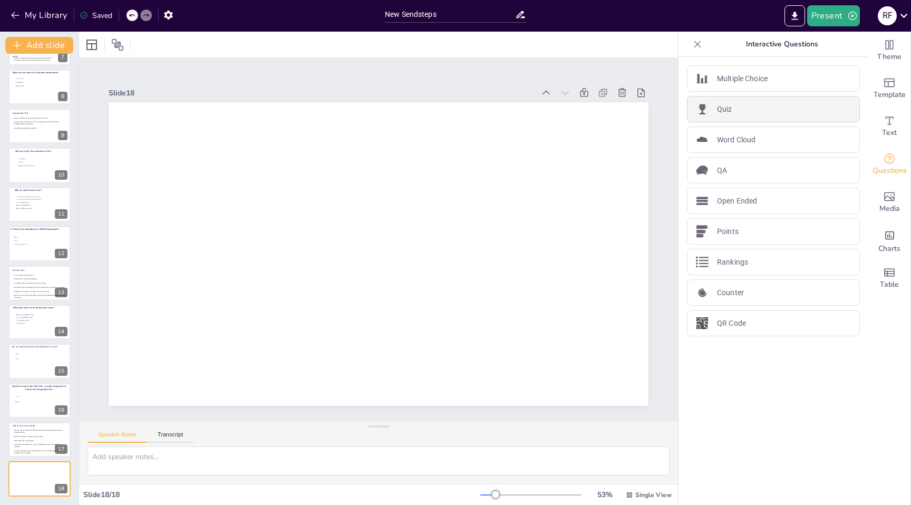
click at [741, 108] on div "Quiz" at bounding box center [773, 109] width 173 height 26
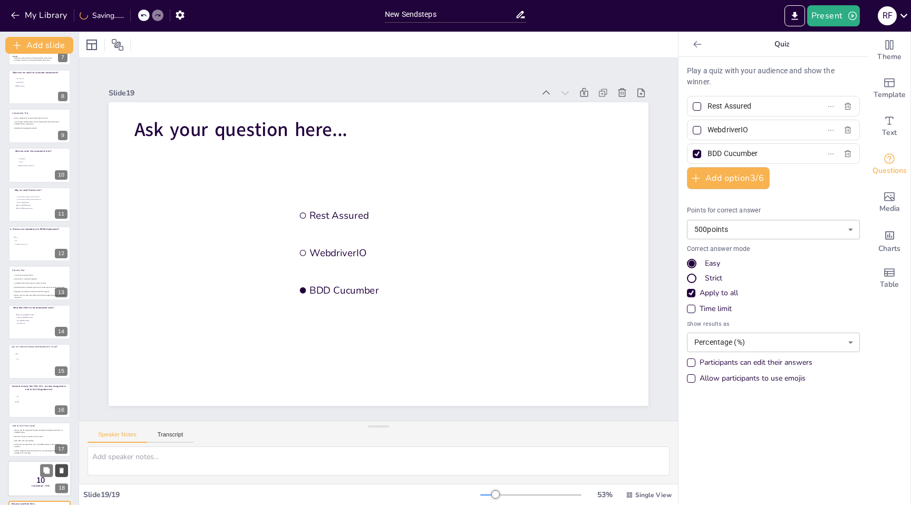
click at [61, 471] on icon at bounding box center [62, 471] width 4 height 6
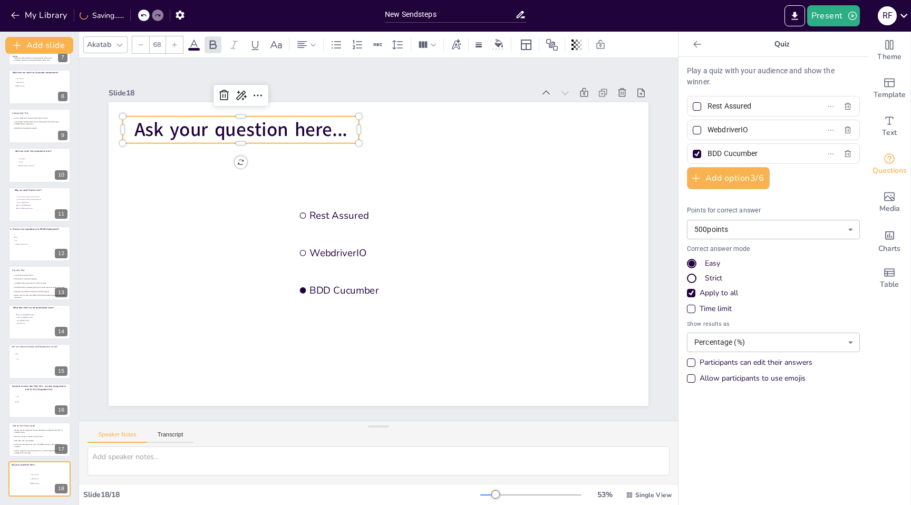
click at [247, 130] on span "Ask your question here..." at bounding box center [253, 116] width 215 height 48
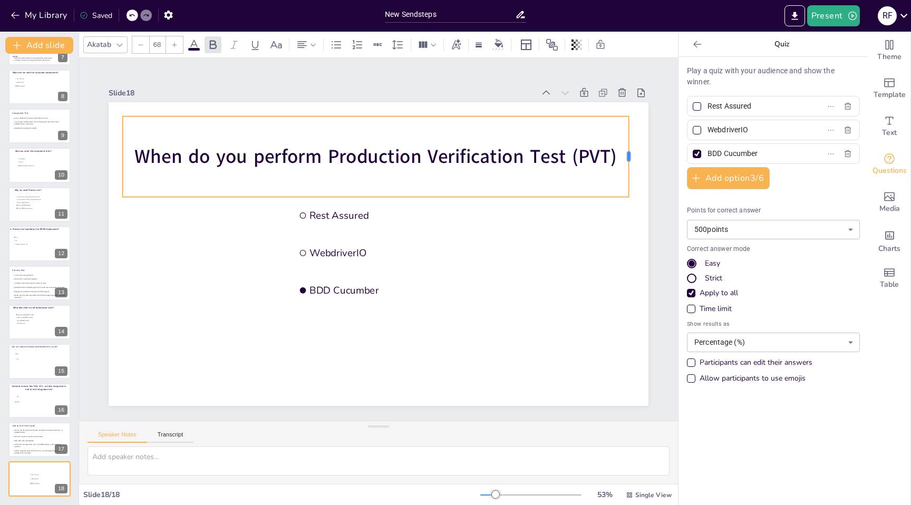
drag, startPoint x: 359, startPoint y: 159, endPoint x: 629, endPoint y: 125, distance: 272.1
click at [632, 143] on div at bounding box center [640, 183] width 17 height 81
click at [618, 156] on p "When do you perform Production Verification Test (PVT)" at bounding box center [384, 157] width 506 height 80
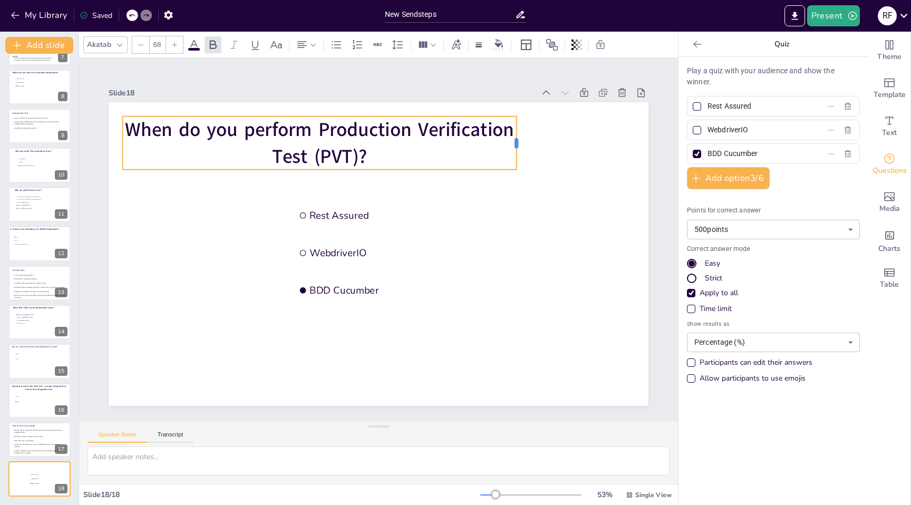
drag, startPoint x: 360, startPoint y: 131, endPoint x: 518, endPoint y: 131, distance: 157.7
click at [523, 131] on div at bounding box center [530, 158] width 14 height 54
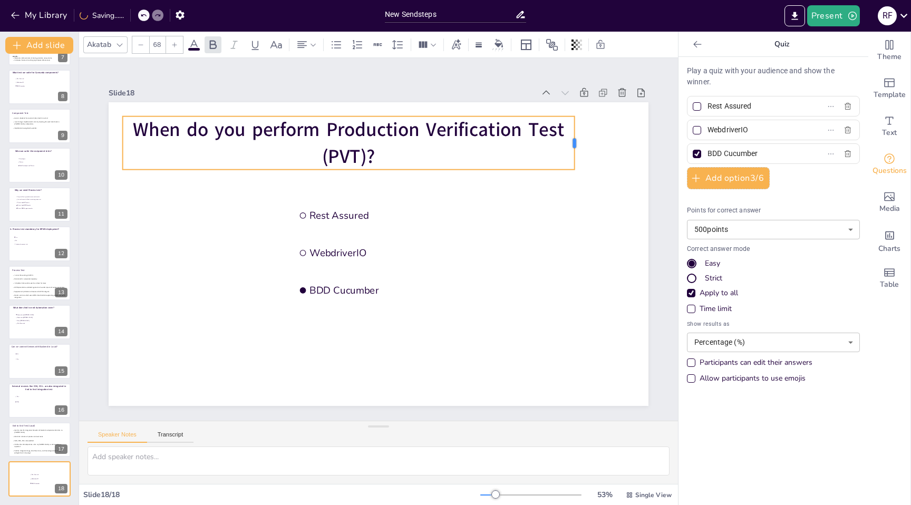
drag, startPoint x: 518, startPoint y: 145, endPoint x: 593, endPoint y: 145, distance: 74.3
click at [593, 145] on div at bounding box center [588, 165] width 14 height 54
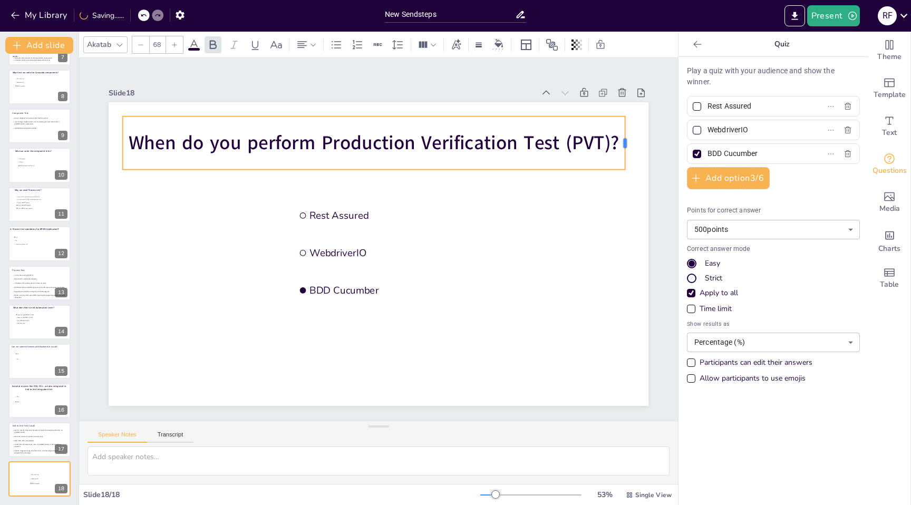
drag, startPoint x: 594, startPoint y: 142, endPoint x: 628, endPoint y: 147, distance: 34.6
click at [628, 147] on div at bounding box center [629, 143] width 8 height 53
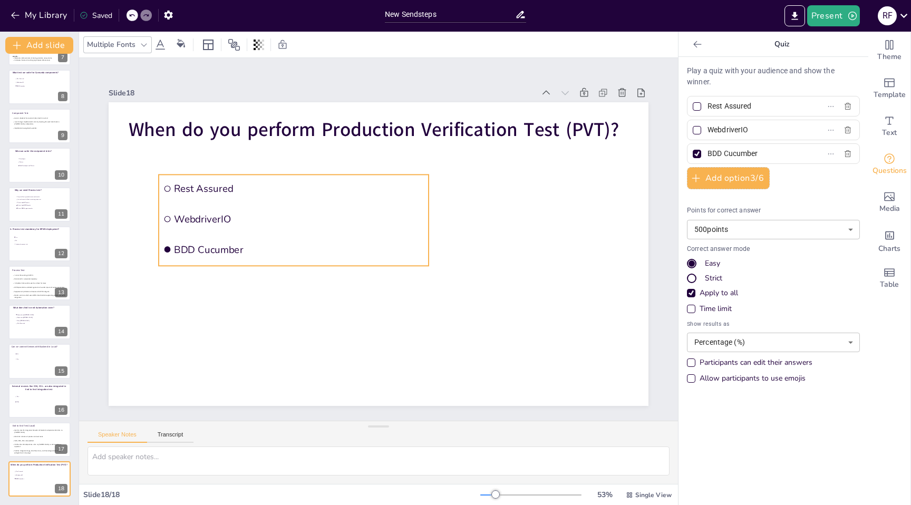
drag, startPoint x: 339, startPoint y: 198, endPoint x: 204, endPoint y: 175, distance: 136.9
click at [204, 175] on li "Rest Assured" at bounding box center [306, 172] width 270 height 84
click at [743, 107] on input "Rest Assured" at bounding box center [757, 106] width 98 height 15
type input "As soon as a page got developed"
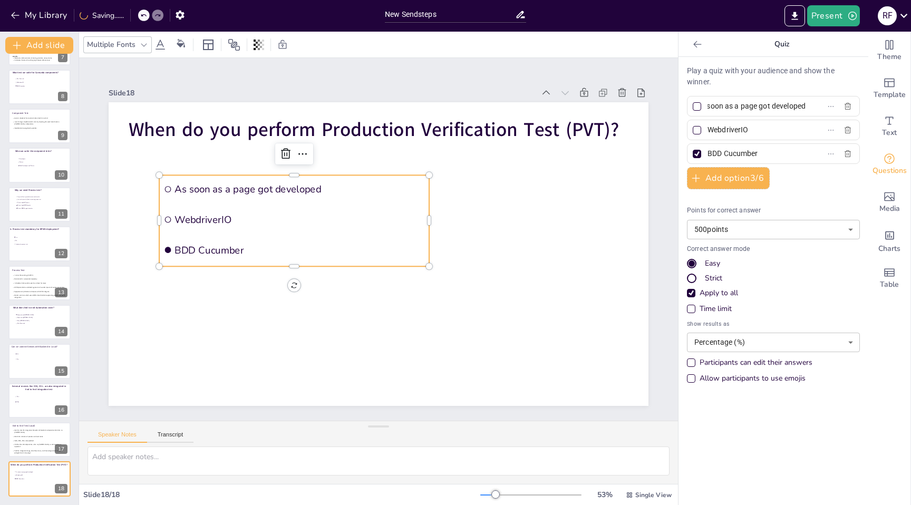
click at [740, 130] on input "WebdriverIO" at bounding box center [757, 129] width 98 height 15
type input "Any time during development"
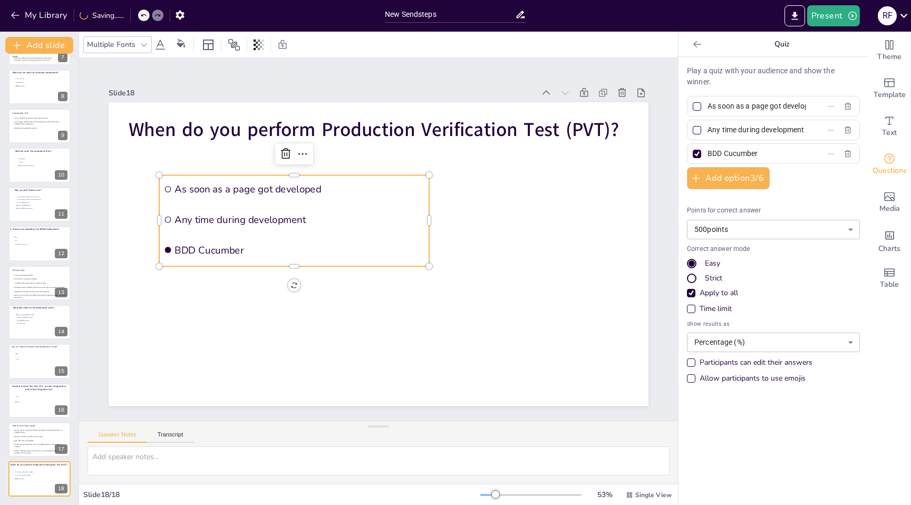
scroll to position [0, 0]
click at [742, 156] on input "BDD Cucumber" at bounding box center [757, 153] width 98 height 15
type input "At the end of development"
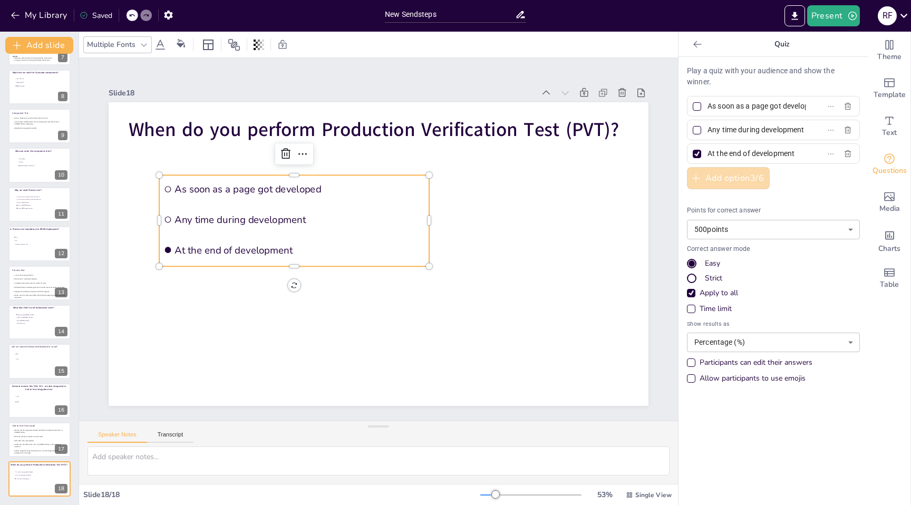
click at [738, 179] on button "Add option 3 / 6" at bounding box center [728, 178] width 83 height 22
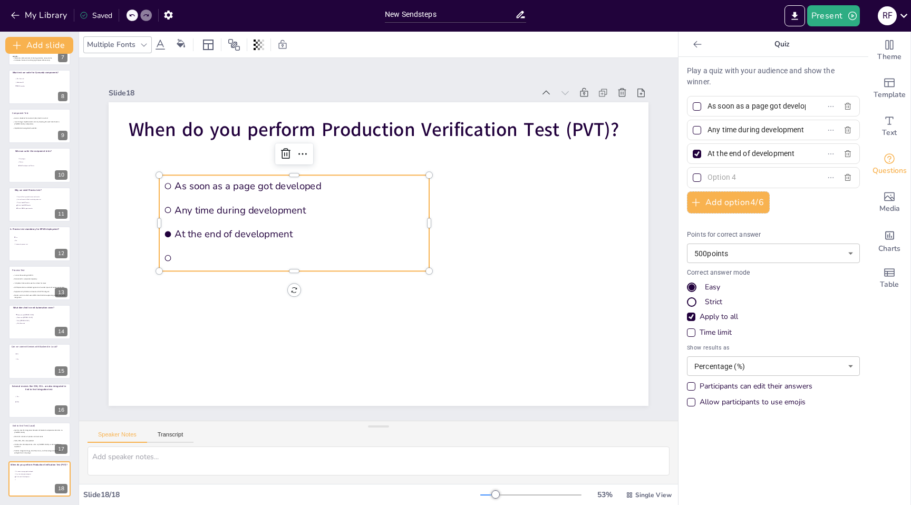
click at [727, 178] on input "text" at bounding box center [757, 177] width 98 height 15
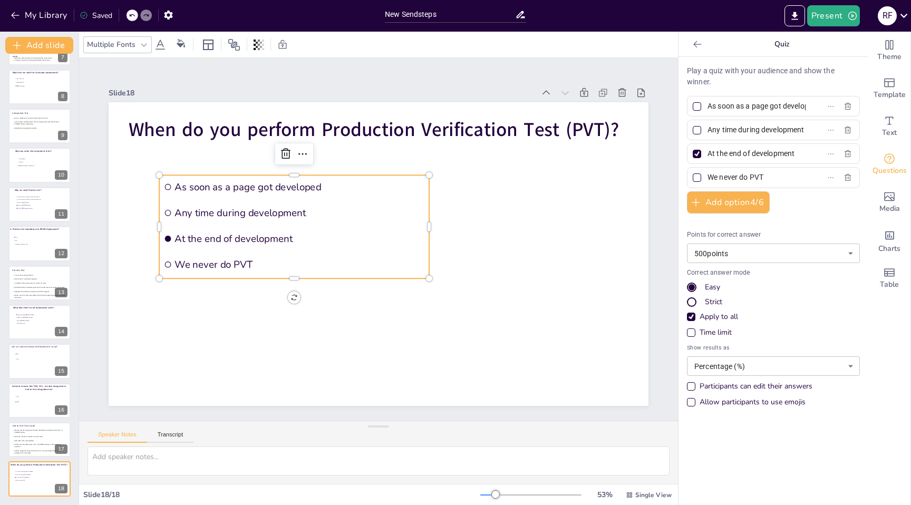
type input "We never do PVT"
click at [692, 332] on div "Time limit" at bounding box center [691, 332] width 5 height 5
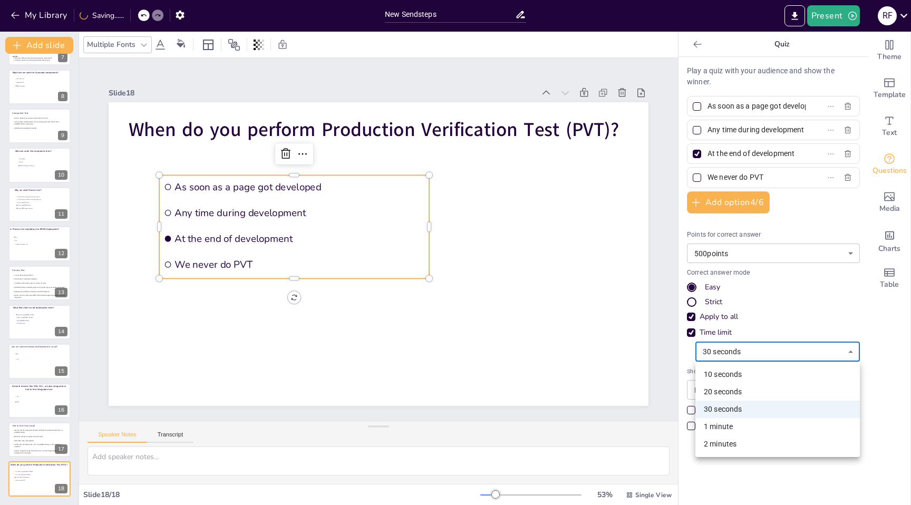
click at [739, 353] on body "My Library Saving...... New Sendsteps Present R F Document fonts Roboto Abel Ak…" at bounding box center [455, 252] width 911 height 505
click at [729, 392] on li "20 seconds" at bounding box center [778, 391] width 165 height 17
type input "20"
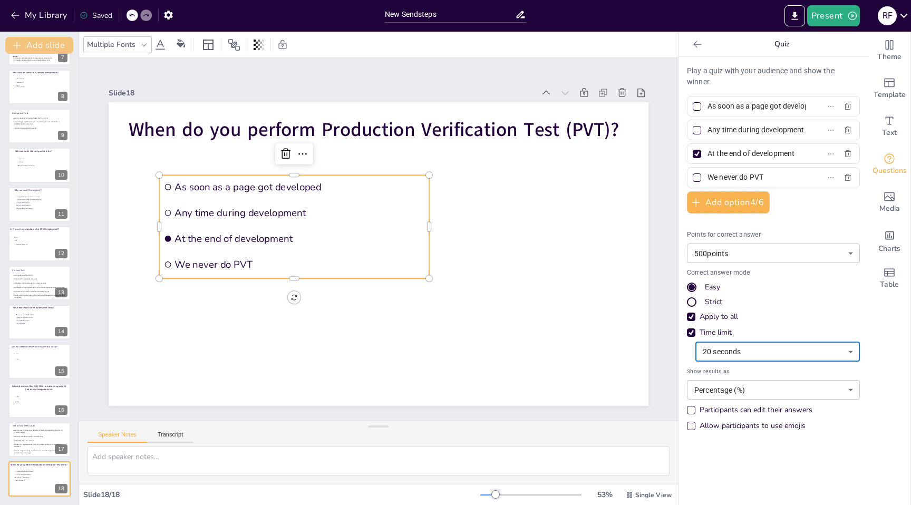
click at [40, 46] on button "Add slide" at bounding box center [39, 45] width 68 height 17
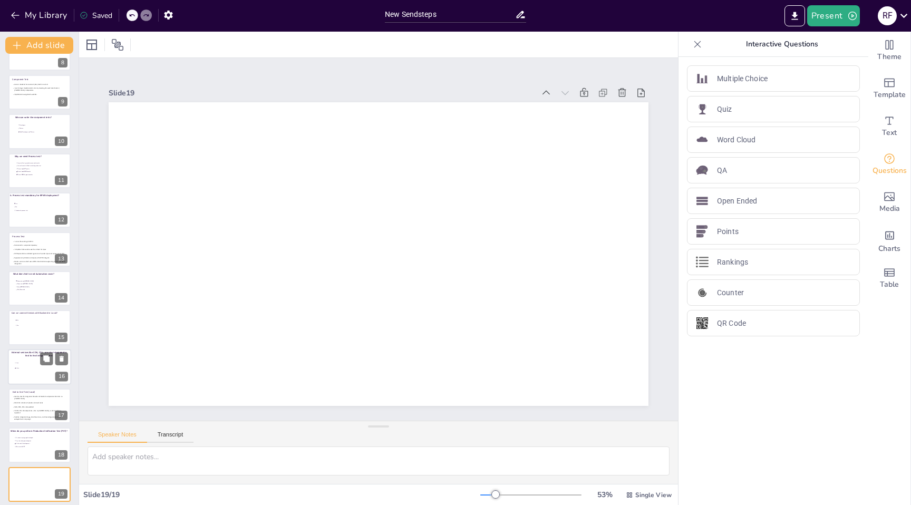
scroll to position [306, 0]
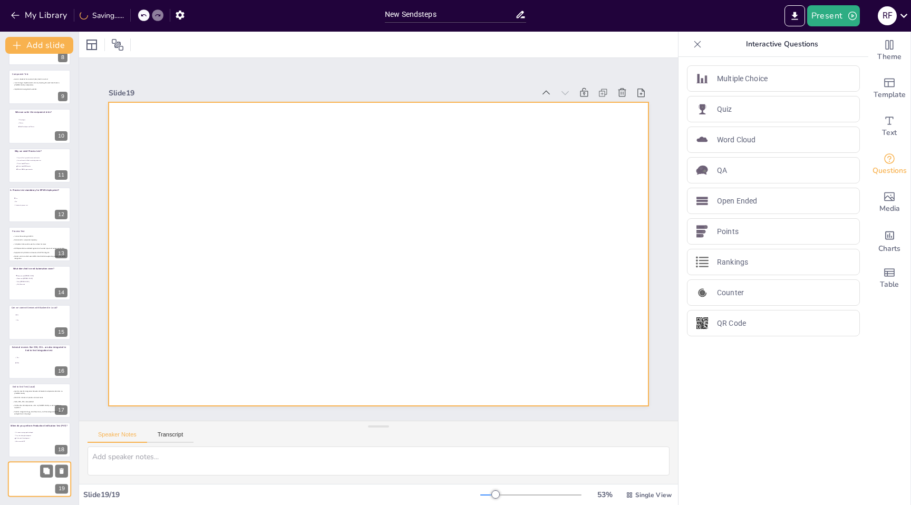
click at [22, 480] on div at bounding box center [39, 479] width 63 height 36
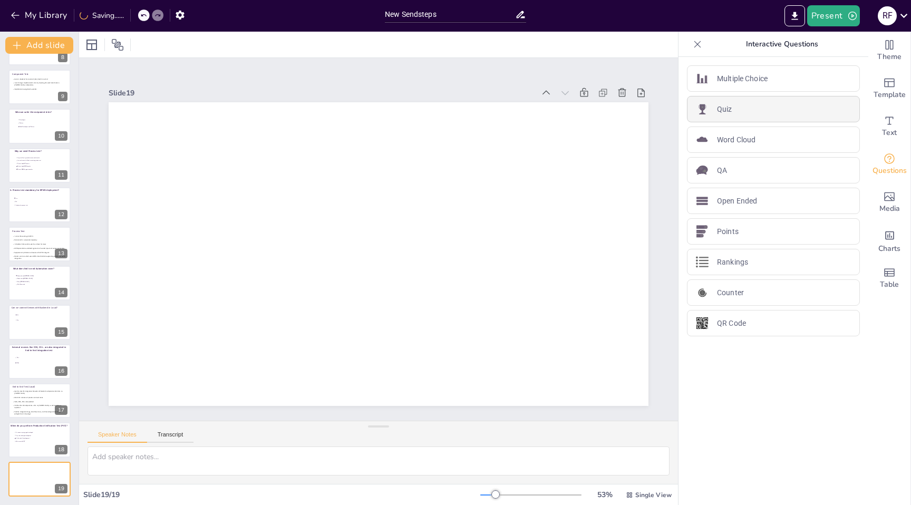
click at [743, 114] on div "Quiz" at bounding box center [773, 109] width 173 height 26
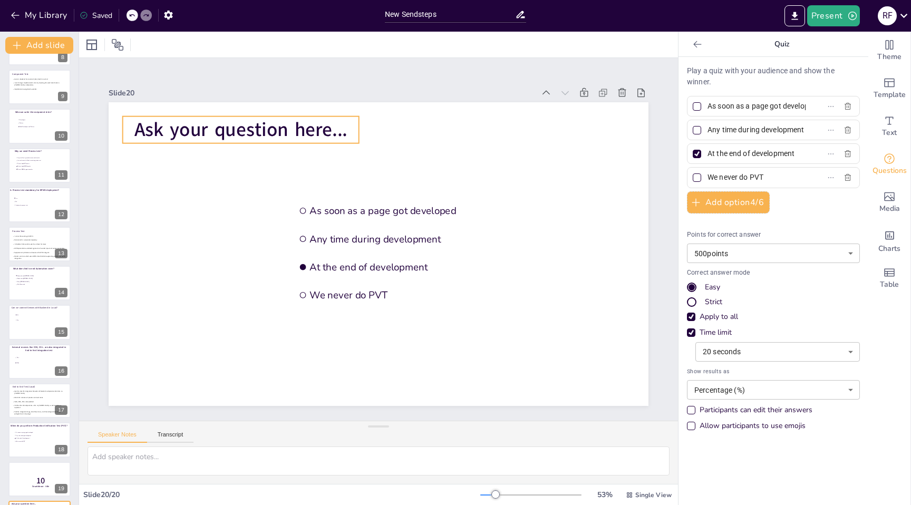
click at [273, 126] on span "Ask your question here..." at bounding box center [267, 104] width 214 height 70
click at [273, 126] on span "Ask your question here..." at bounding box center [240, 130] width 213 height 26
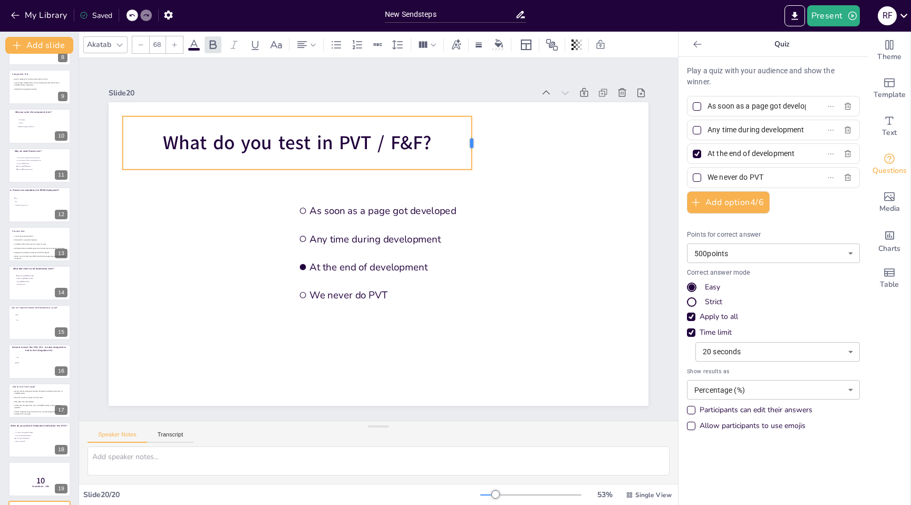
drag, startPoint x: 361, startPoint y: 144, endPoint x: 480, endPoint y: 140, distance: 119.2
click at [480, 140] on div at bounding box center [486, 154] width 14 height 54
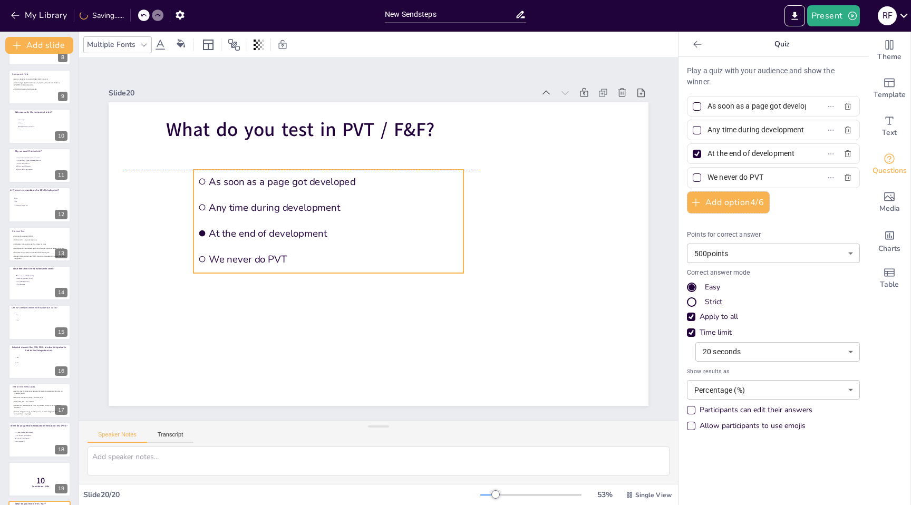
drag, startPoint x: 404, startPoint y: 198, endPoint x: 304, endPoint y: 166, distance: 105.1
click at [304, 131] on div "What do you test in PVT / F&F? As soon as a page got developed Any time during …" at bounding box center [392, 103] width 537 height 56
click at [747, 105] on input "As soon as a page got developed" at bounding box center [757, 106] width 98 height 15
type input "All Functionalities"
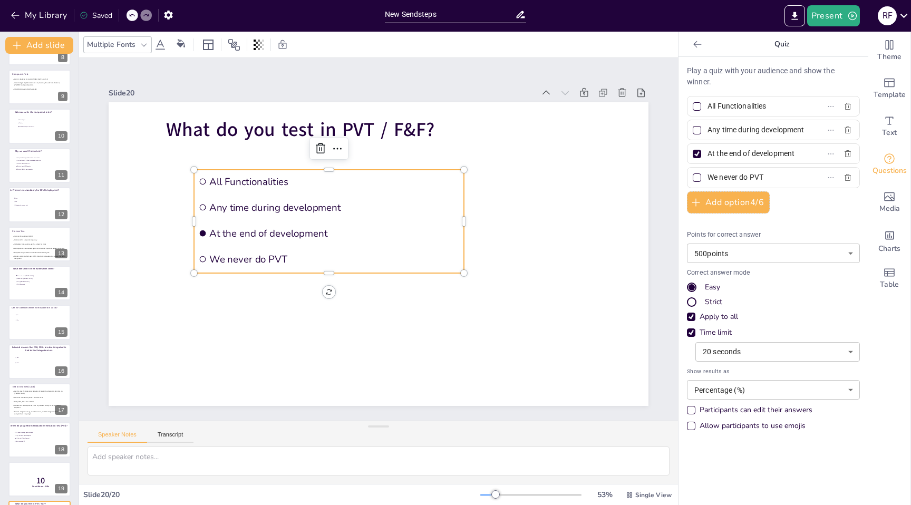
click at [735, 128] on input "Any time during development" at bounding box center [757, 129] width 98 height 15
type input "Integration with external systems"
click at [748, 152] on input "At the end of development" at bounding box center [757, 153] width 98 height 15
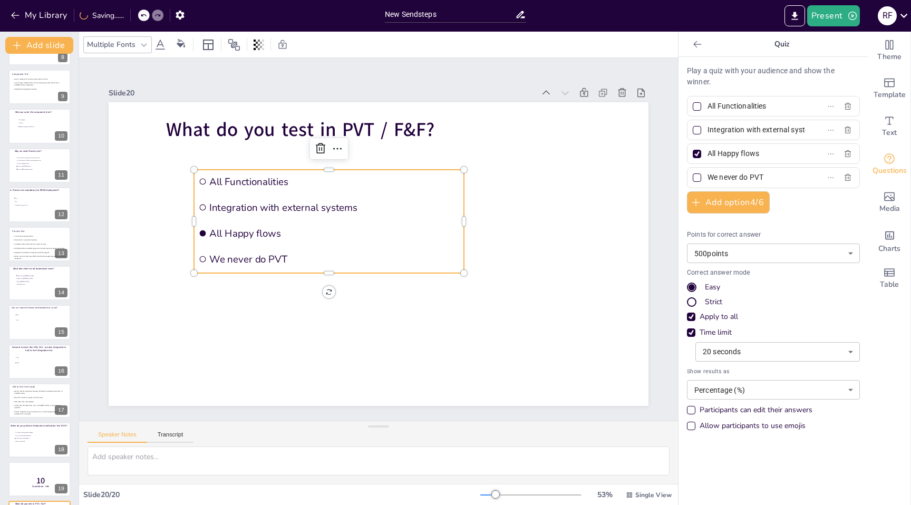
type input "All Happy flows"
click at [733, 177] on input "We never do PVT" at bounding box center [757, 177] width 98 height 15
type input "All Error Flows"
click at [699, 129] on div at bounding box center [696, 130] width 5 height 5
click at [708, 129] on input "Integration with external systems" at bounding box center [757, 129] width 98 height 15
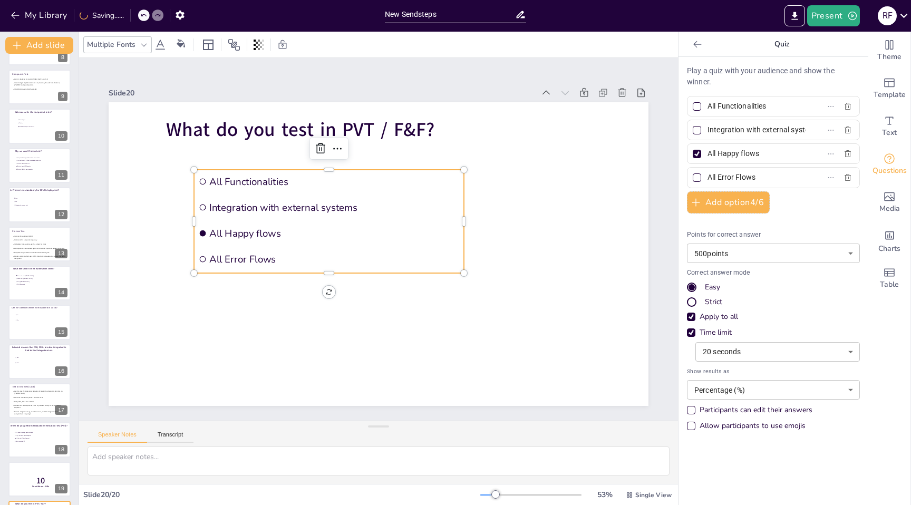
checkbox input "true"
click at [701, 152] on div at bounding box center [697, 154] width 8 height 8
click at [708, 152] on input "All Happy flows" at bounding box center [757, 153] width 98 height 15
checkbox input "false"
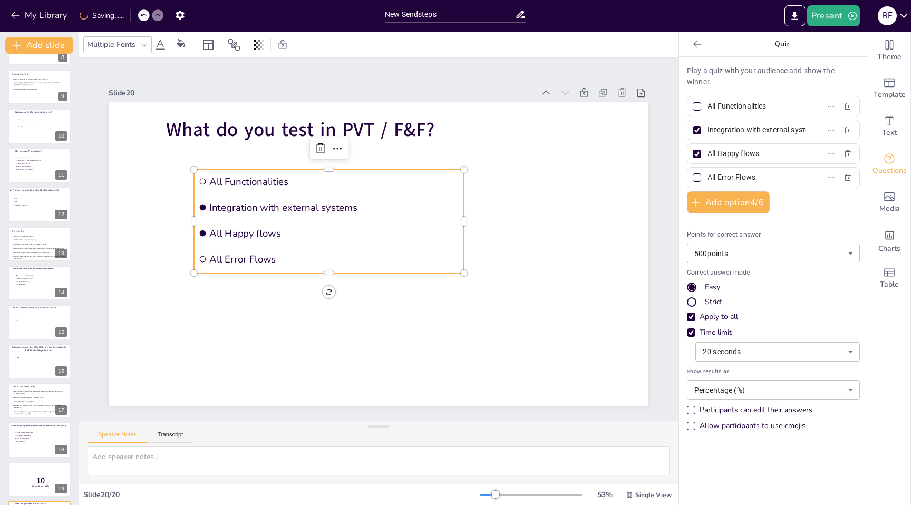
checkbox input "false"
click at [270, 131] on div "What do you test in PVT / F&F? All Functionalities Integration with external sy…" at bounding box center [392, 103] width 537 height 56
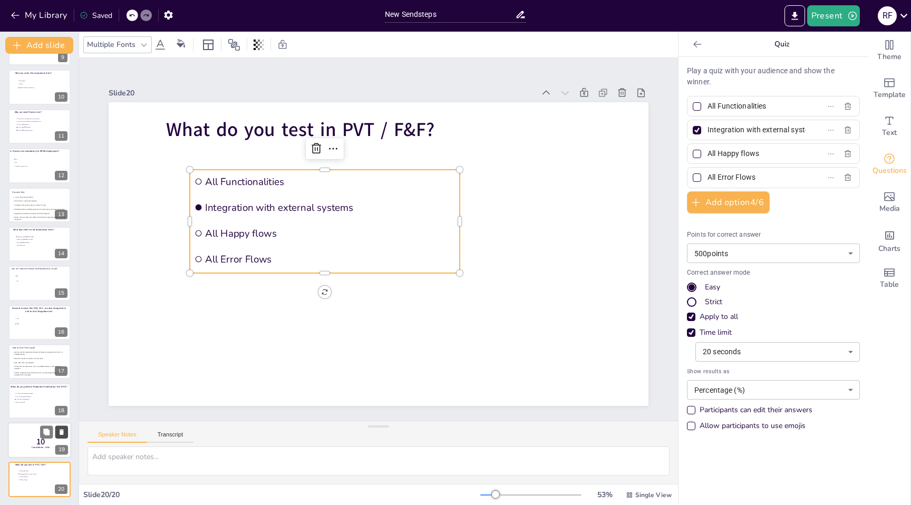
click at [63, 433] on icon at bounding box center [61, 431] width 7 height 7
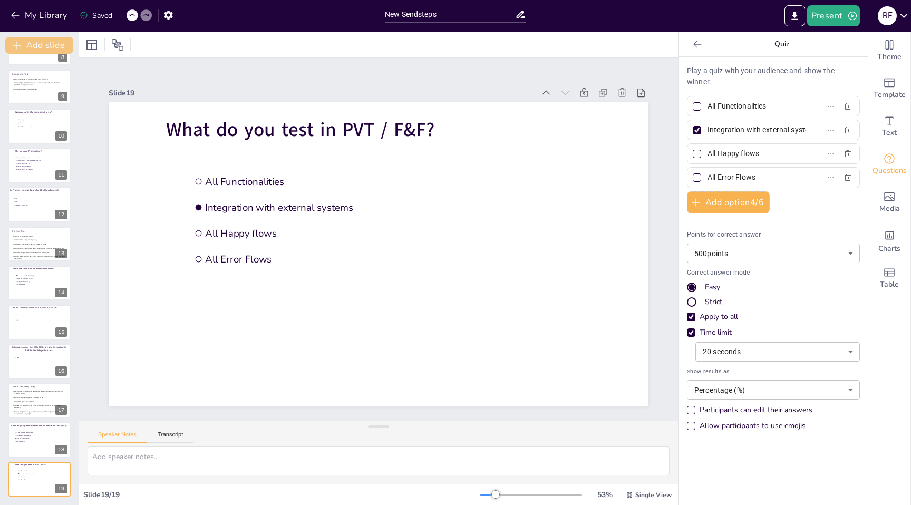
click at [38, 44] on button "Add slide" at bounding box center [39, 45] width 68 height 17
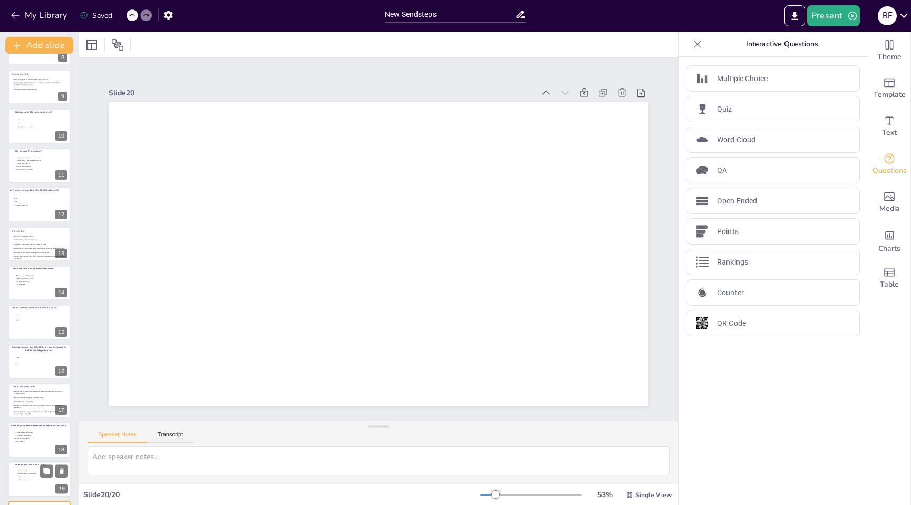
scroll to position [345, 0]
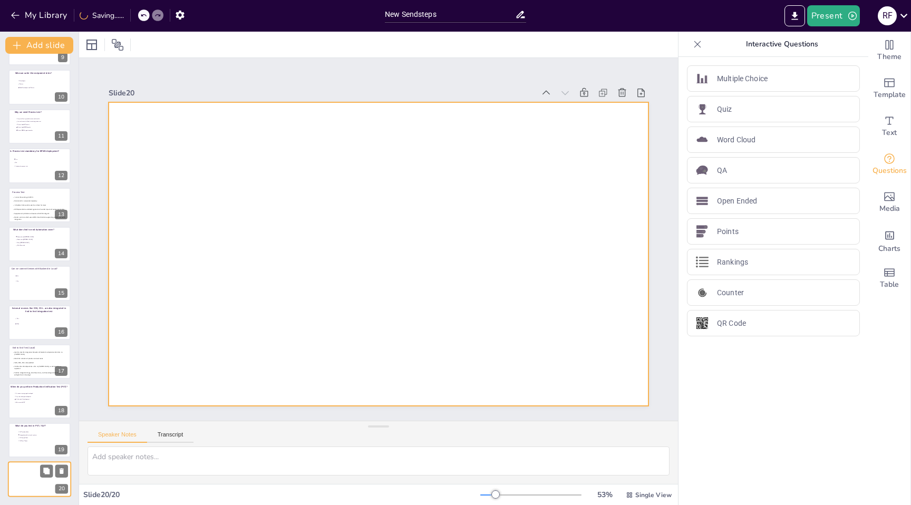
click at [24, 474] on div at bounding box center [39, 479] width 63 height 36
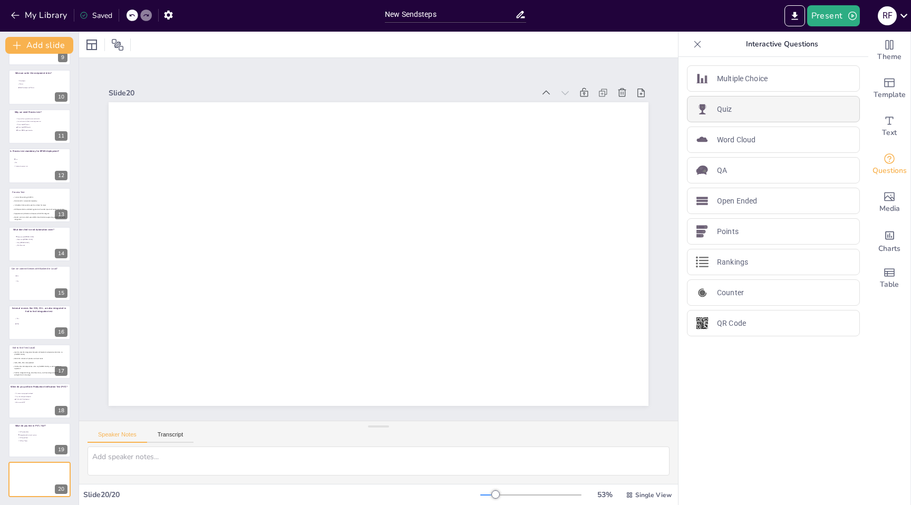
click at [731, 106] on p "Quiz" at bounding box center [724, 109] width 15 height 11
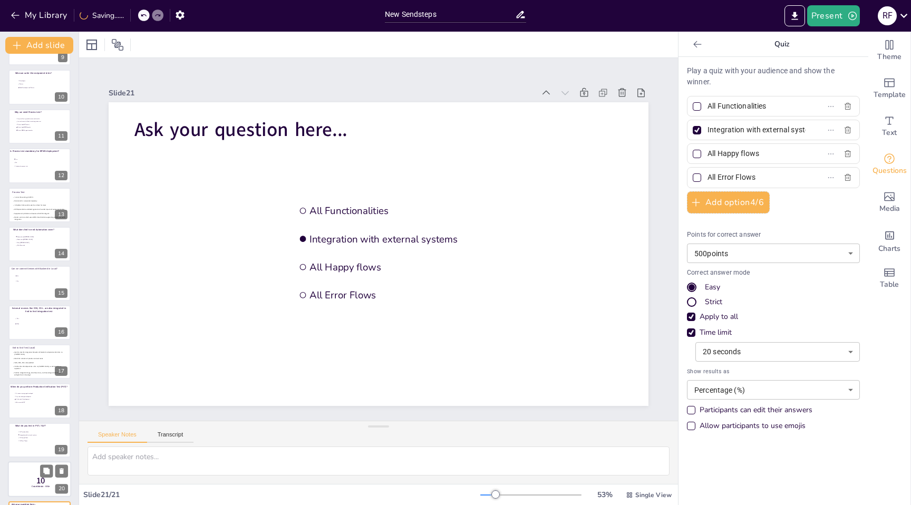
click at [36, 477] on span "10" at bounding box center [40, 481] width 9 height 12
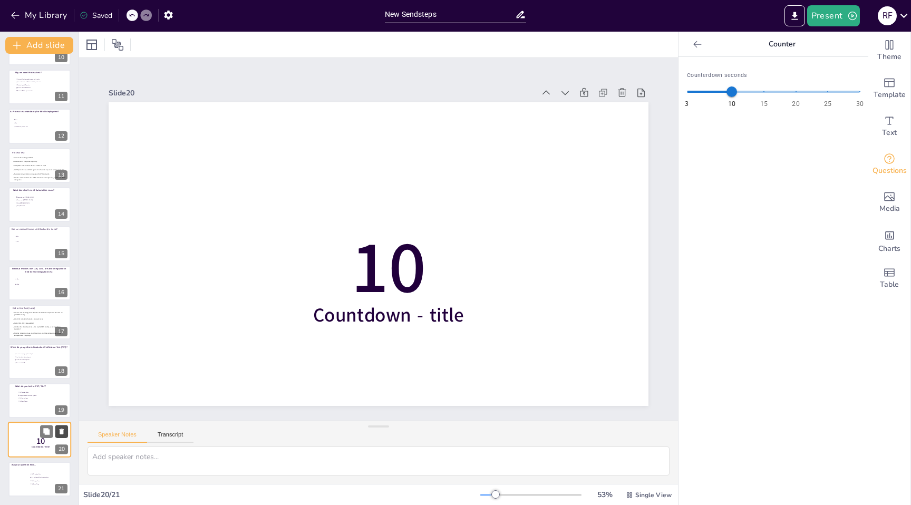
click at [63, 431] on icon at bounding box center [61, 431] width 7 height 7
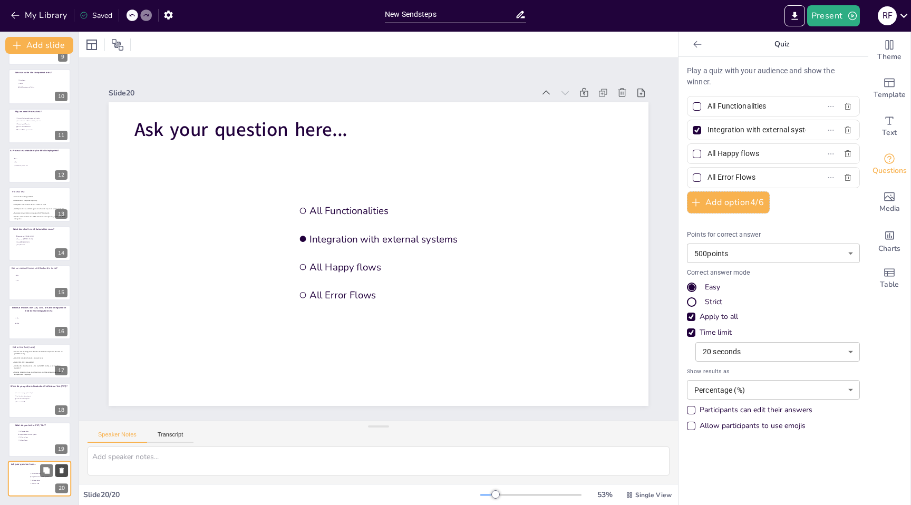
scroll to position [345, 0]
click at [34, 434] on span "Integration with external systems" at bounding box center [34, 435] width 30 height 2
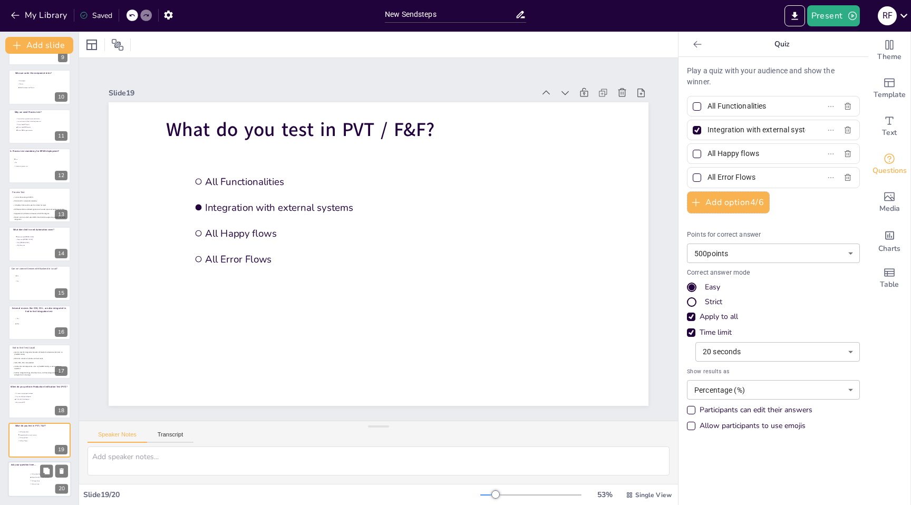
click at [28, 475] on div at bounding box center [39, 479] width 63 height 36
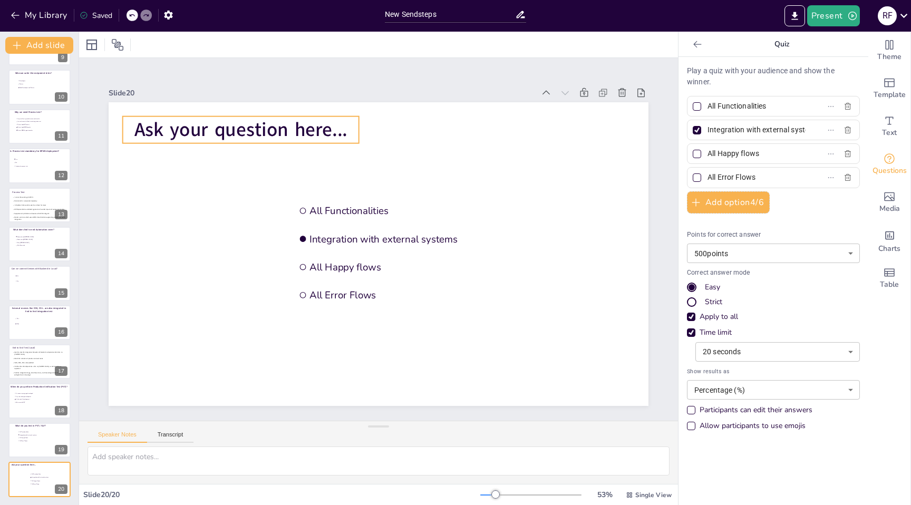
click at [276, 127] on span "Ask your question here..." at bounding box center [253, 116] width 215 height 49
click at [276, 127] on span "Ask your question here..." at bounding box center [267, 104] width 214 height 70
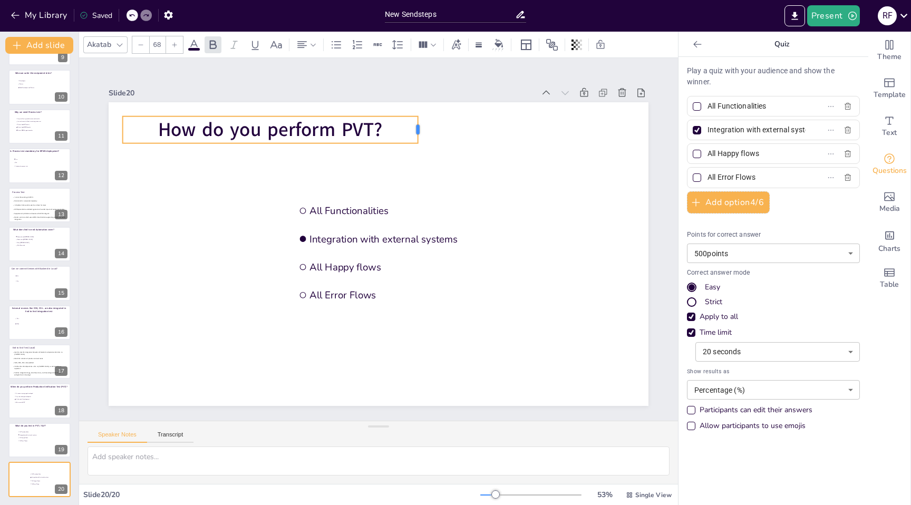
drag, startPoint x: 359, startPoint y: 128, endPoint x: 418, endPoint y: 127, distance: 59.1
click at [428, 127] on div at bounding box center [433, 134] width 11 height 27
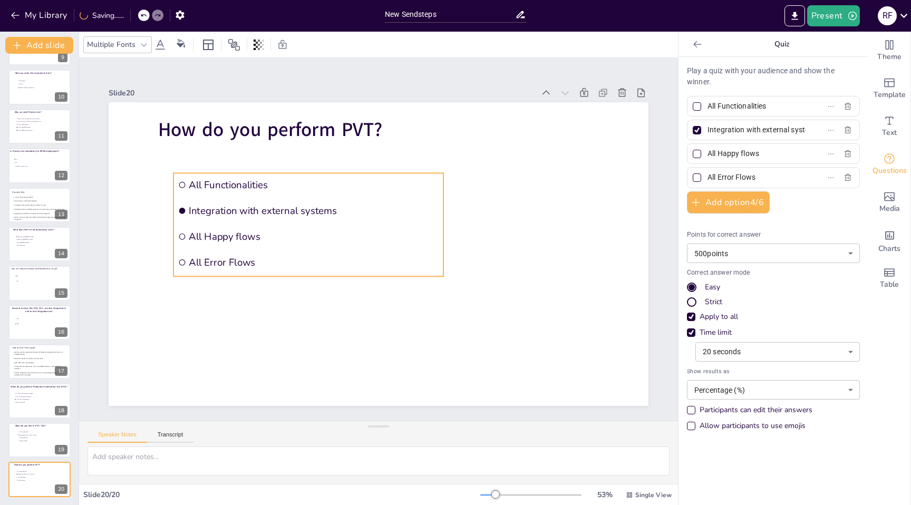
drag, startPoint x: 365, startPoint y: 198, endPoint x: 245, endPoint y: 173, distance: 123.3
click at [245, 173] on li "All Functionalities" at bounding box center [314, 178] width 271 height 52
click at [754, 104] on input "All Functionalities" at bounding box center [757, 106] width 98 height 15
type input "With my own account"
click at [750, 128] on input "Integration with external systems" at bounding box center [757, 129] width 98 height 15
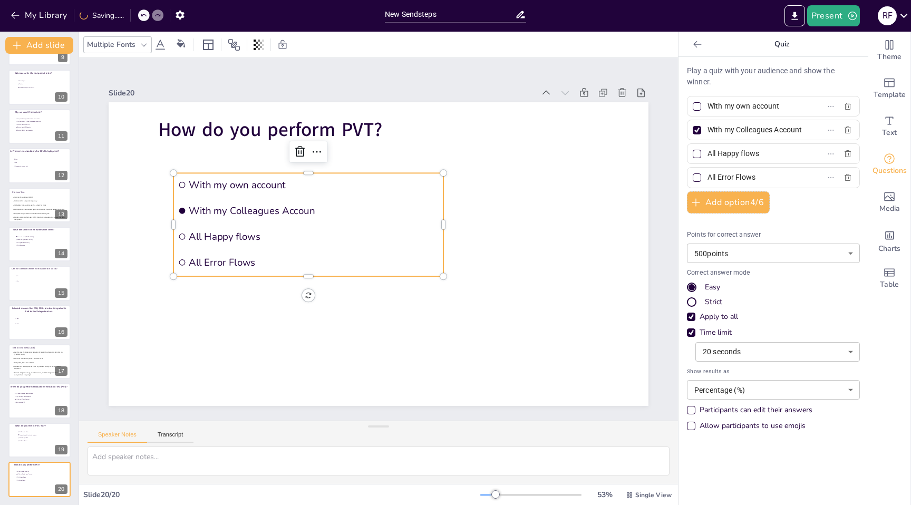
scroll to position [0, 14]
click at [740, 129] on input "With my Colleagues Account" at bounding box center [757, 129] width 98 height 15
click at [775, 127] on input "With my Colleagues Account" at bounding box center [757, 129] width 98 height 15
type input "With my Colleague's Account"
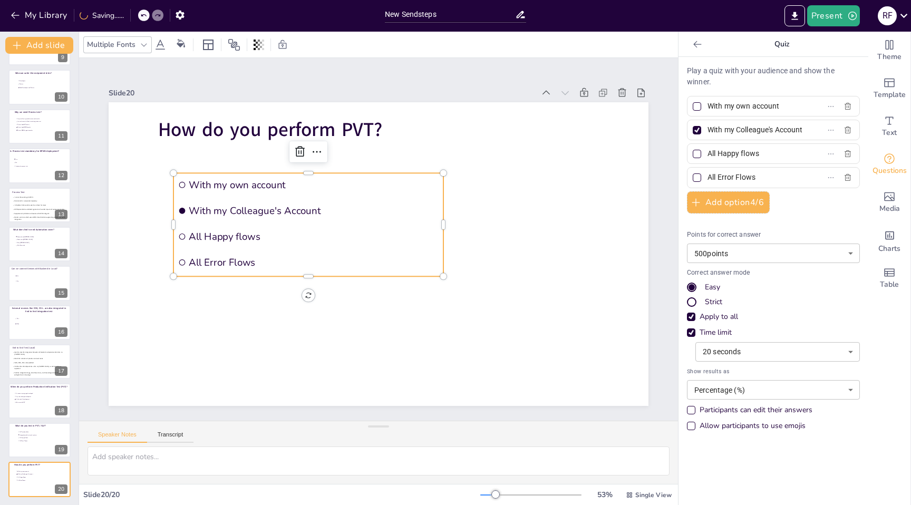
click at [735, 153] on input "All Happy flows" at bounding box center [757, 153] width 98 height 15
type input "With Test Account"
click at [731, 179] on input "All Error Flows" at bounding box center [757, 177] width 98 height 15
click at [847, 177] on icon "button" at bounding box center [848, 177] width 8 height 8
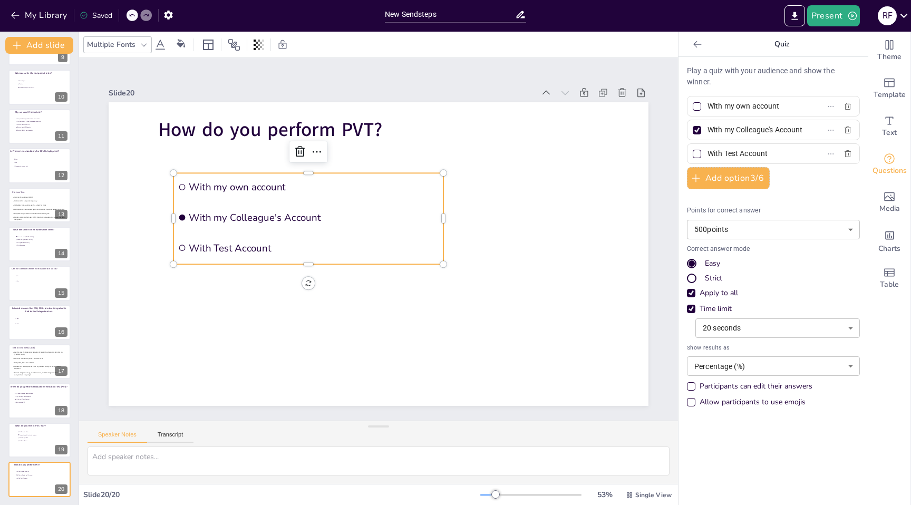
click at [693, 154] on div at bounding box center [697, 154] width 8 height 8
click at [708, 154] on input "With Test Account" at bounding box center [757, 153] width 98 height 15
checkbox input "true"
click at [697, 126] on div at bounding box center [697, 130] width 8 height 8
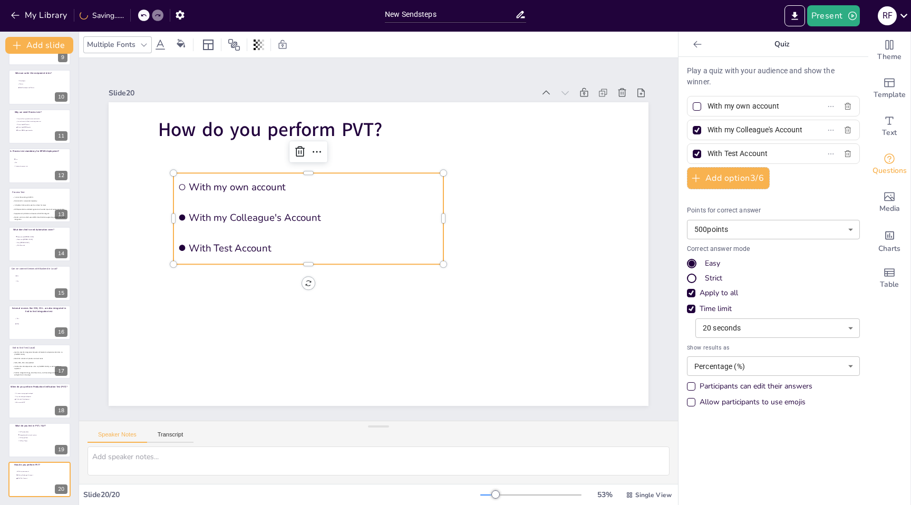
click at [708, 126] on input "With my Colleague's Account" at bounding box center [757, 129] width 98 height 15
checkbox input "false"
click at [35, 45] on button "Add slide" at bounding box center [39, 45] width 68 height 17
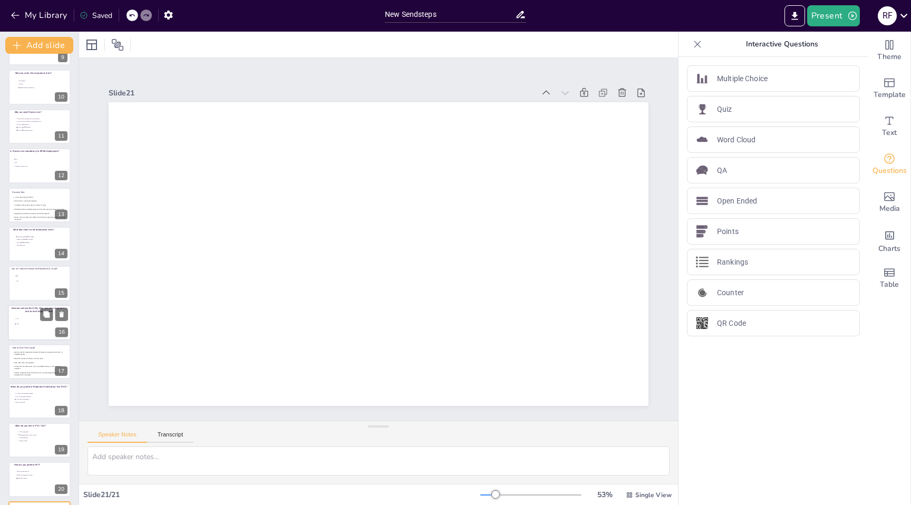
scroll to position [385, 0]
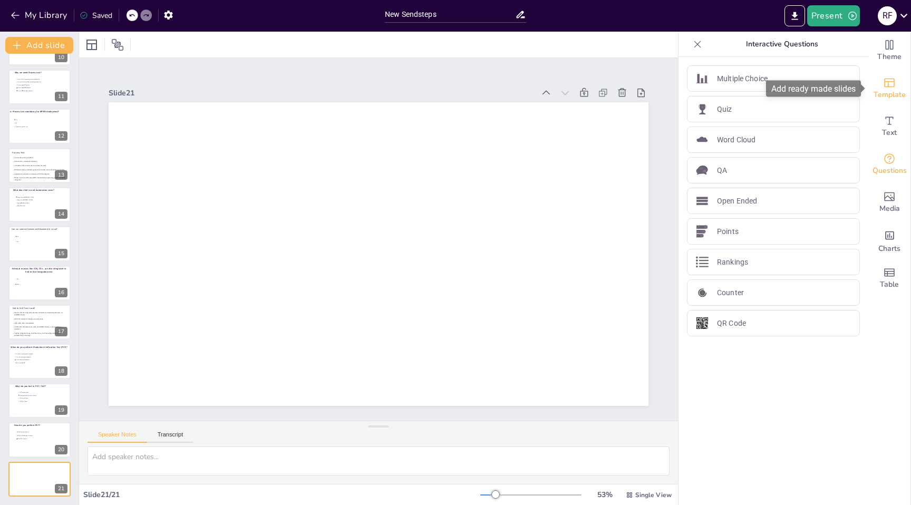
click at [894, 85] on icon "Add ready made slides" at bounding box center [889, 83] width 11 height 9
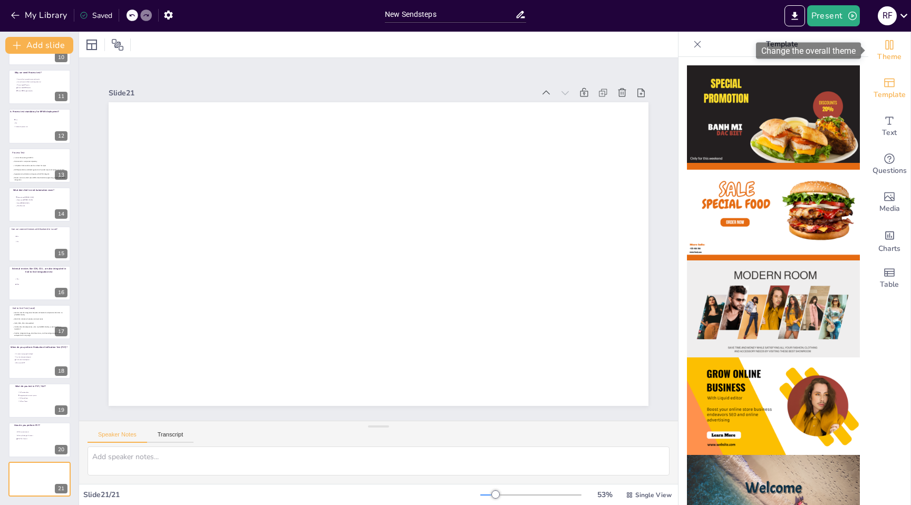
click at [892, 49] on icon "Change the overall theme" at bounding box center [889, 44] width 13 height 13
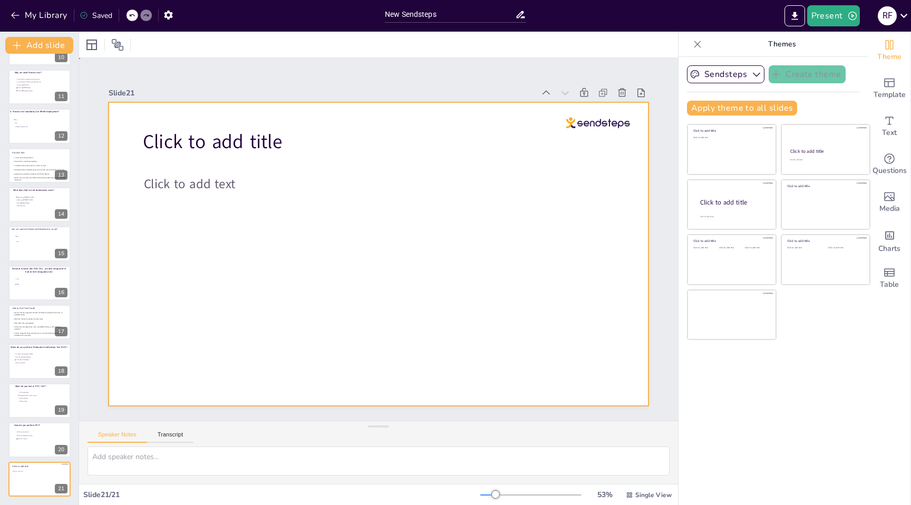
click at [624, 116] on div at bounding box center [379, 254] width 540 height 304
click at [619, 117] on div "Click to add title Click to add text" at bounding box center [377, 254] width 569 height 359
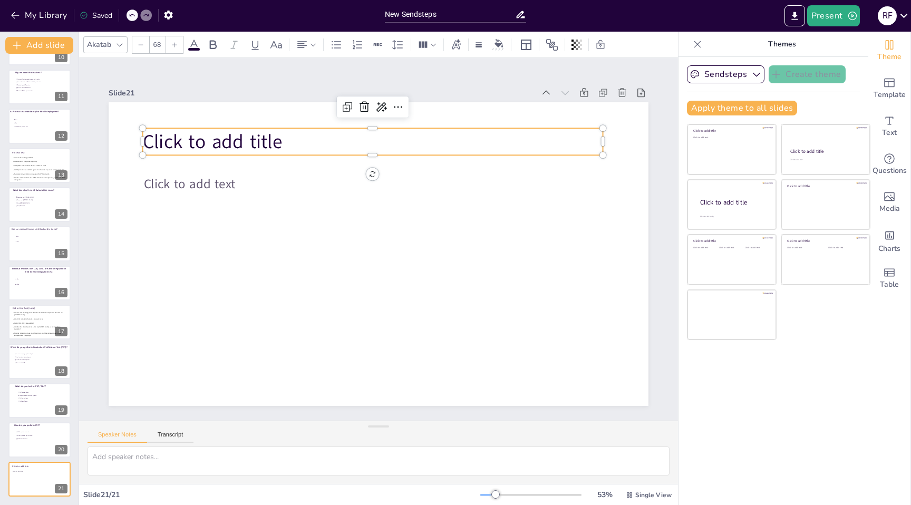
click at [219, 139] on span "Click to add title" at bounding box center [224, 124] width 142 height 41
click at [219, 137] on span "Click to add title" at bounding box center [237, 109] width 142 height 55
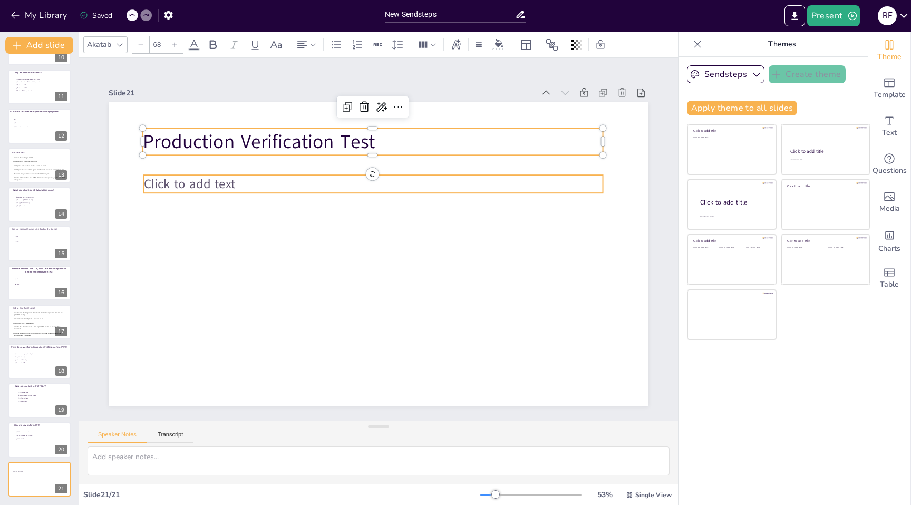
type input "45"
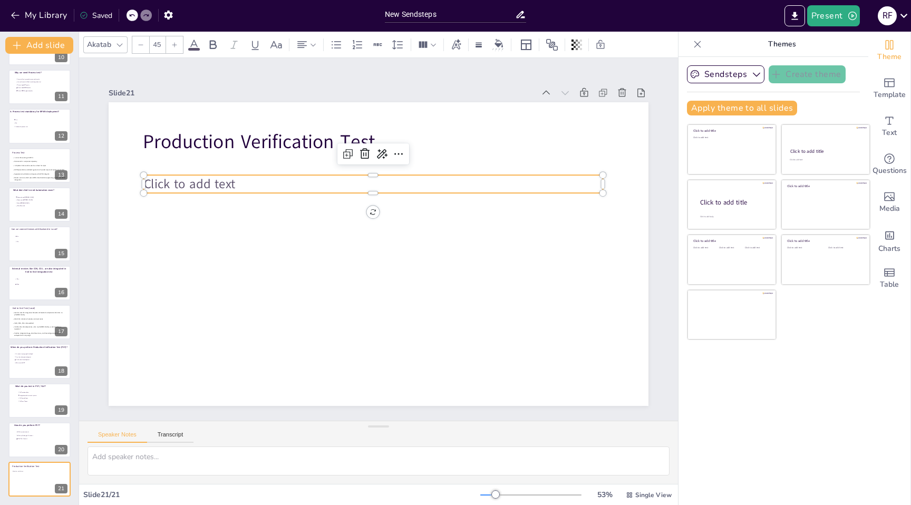
click at [197, 178] on span "Click to add text" at bounding box center [196, 164] width 93 height 27
click at [197, 186] on span "Click to add text" at bounding box center [190, 183] width 92 height 17
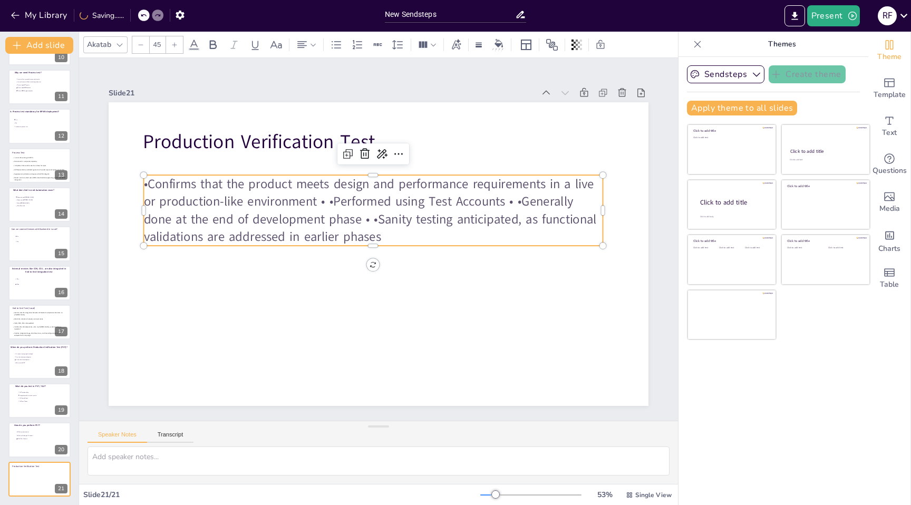
click at [150, 184] on p "•Confirms that the product meets design and performance requirements in a live …" at bounding box center [376, 210] width 464 height 119
click at [335, 41] on icon at bounding box center [336, 44] width 9 height 7
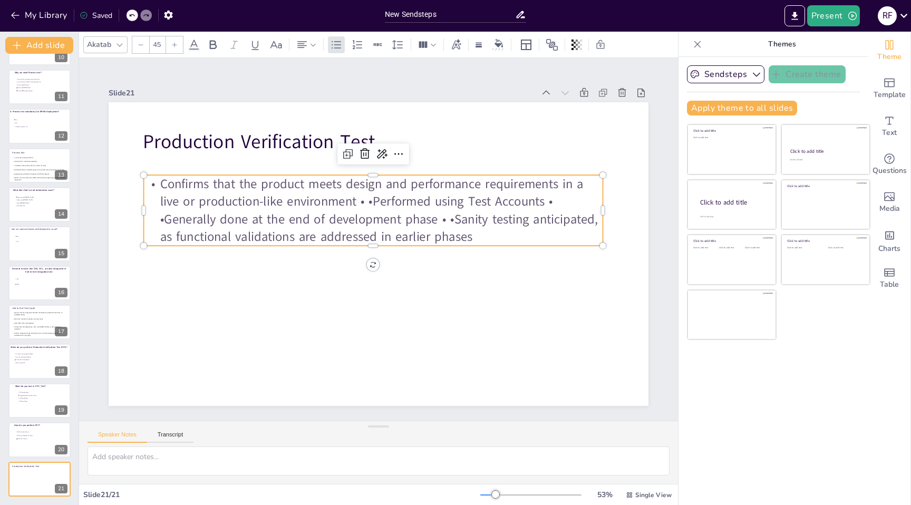
click at [373, 200] on p "Confirms that the product meets design and performance requirements in a live o…" at bounding box center [382, 209] width 459 height 209
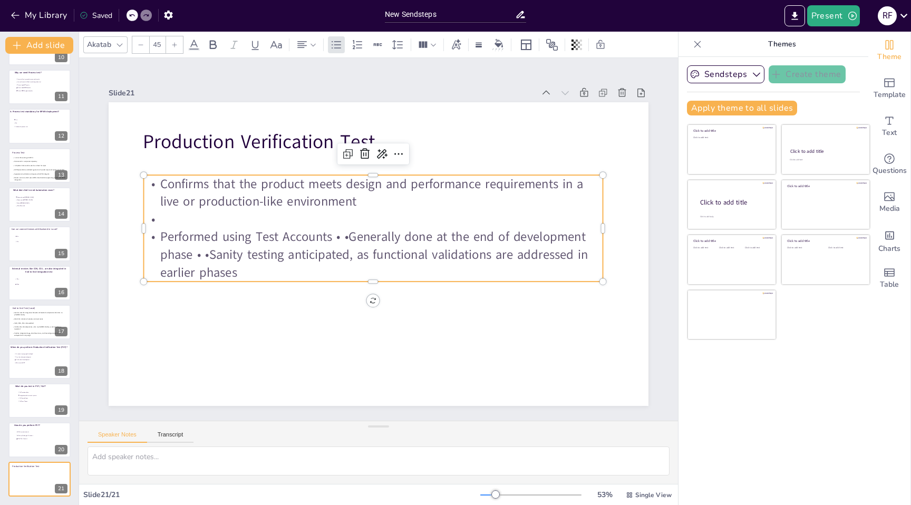
click at [314, 221] on p at bounding box center [375, 219] width 459 height 66
click at [335, 46] on icon at bounding box center [336, 44] width 13 height 13
click at [213, 253] on p "Performed using Test Accounts • •Generally done at the end of development phase…" at bounding box center [367, 251] width 441 height 235
click at [348, 237] on p "Performed using Test Accounts • •Generally done at the end of development phase…" at bounding box center [372, 254] width 462 height 101
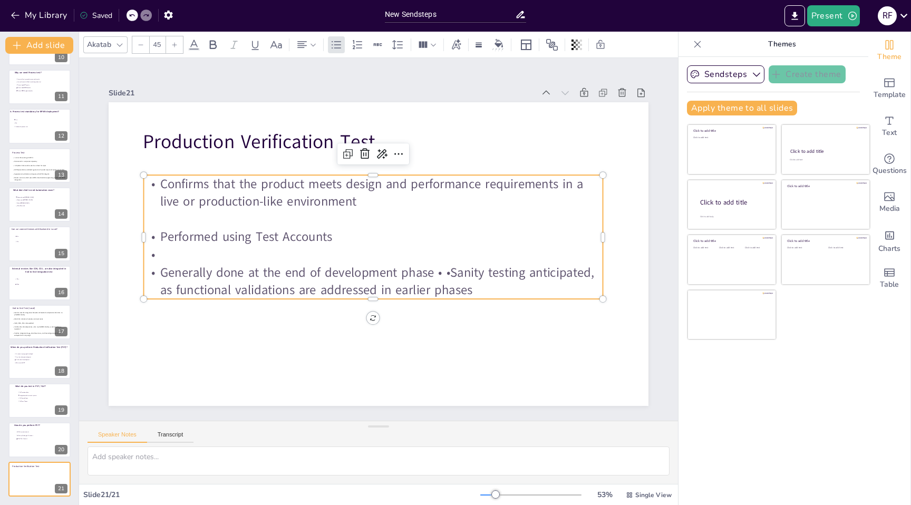
click at [253, 255] on p at bounding box center [373, 255] width 459 height 18
click at [333, 47] on icon at bounding box center [336, 44] width 13 height 13
click at [451, 272] on p "Generally done at the end of development phase • •Sanity testing anticipated, a…" at bounding box center [373, 281] width 459 height 35
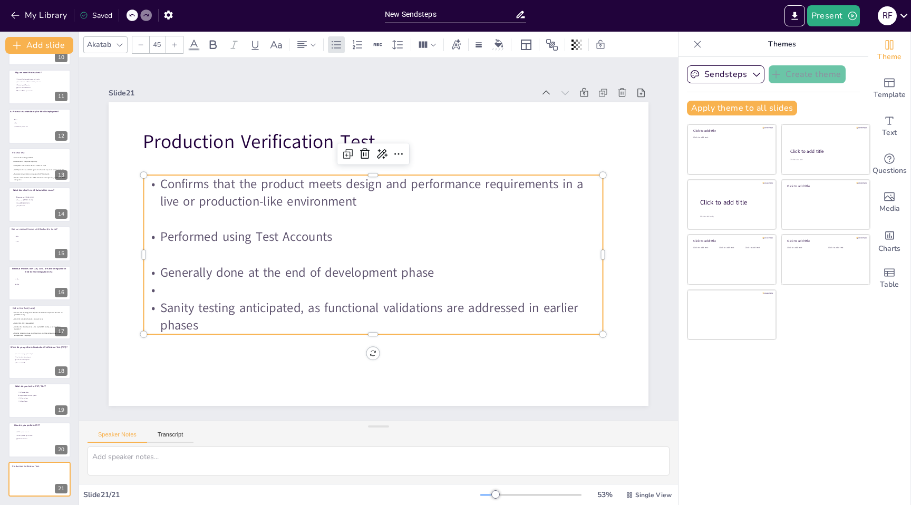
click at [288, 286] on p at bounding box center [373, 291] width 459 height 18
click at [335, 47] on icon at bounding box center [336, 44] width 13 height 13
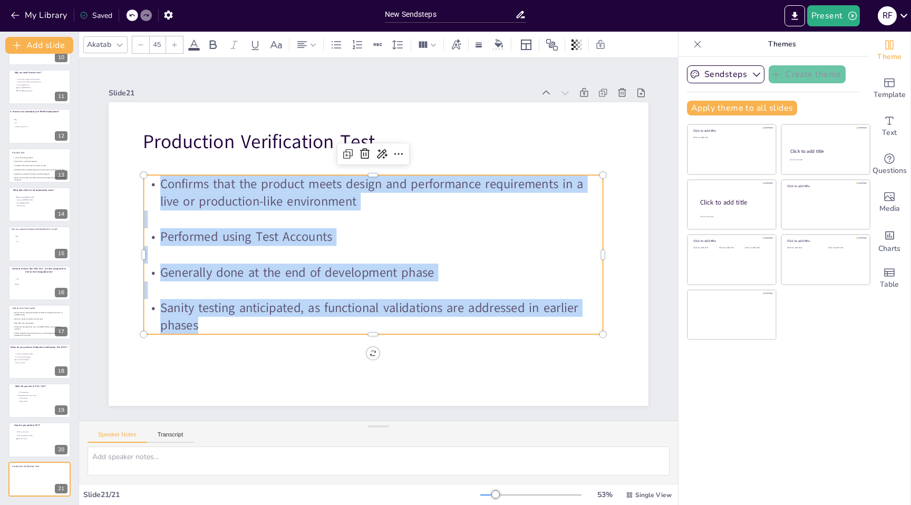
click at [197, 47] on icon at bounding box center [194, 44] width 13 height 13
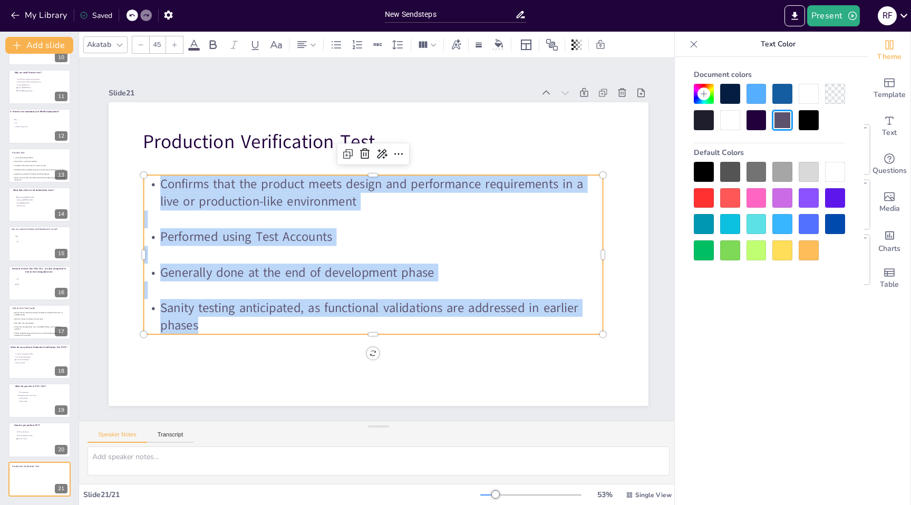
click at [707, 175] on div at bounding box center [704, 172] width 20 height 20
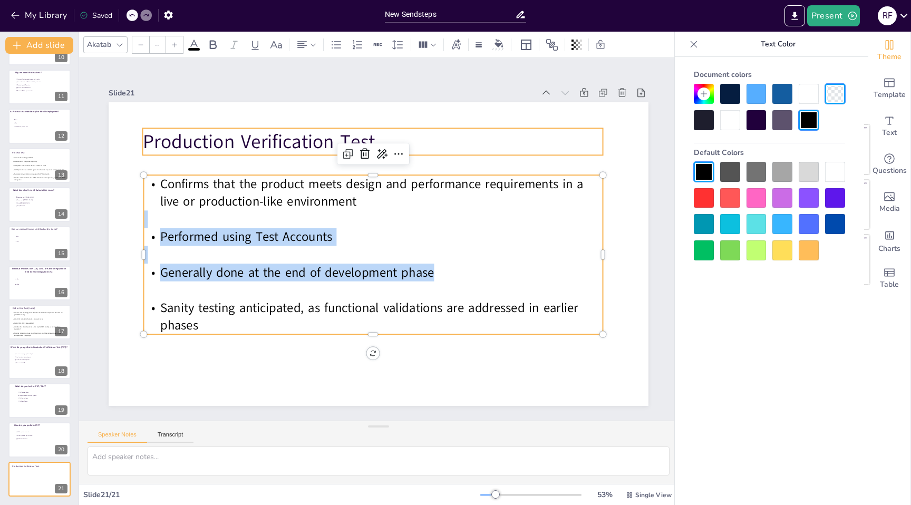
type input "68"
click at [587, 144] on p "Production Verification Test" at bounding box center [394, 143] width 456 height 122
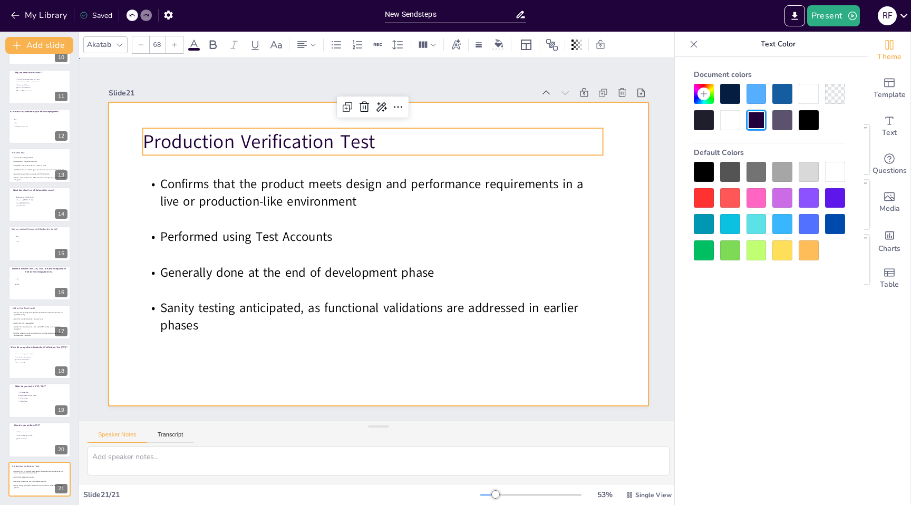
click at [627, 216] on div at bounding box center [379, 254] width 540 height 304
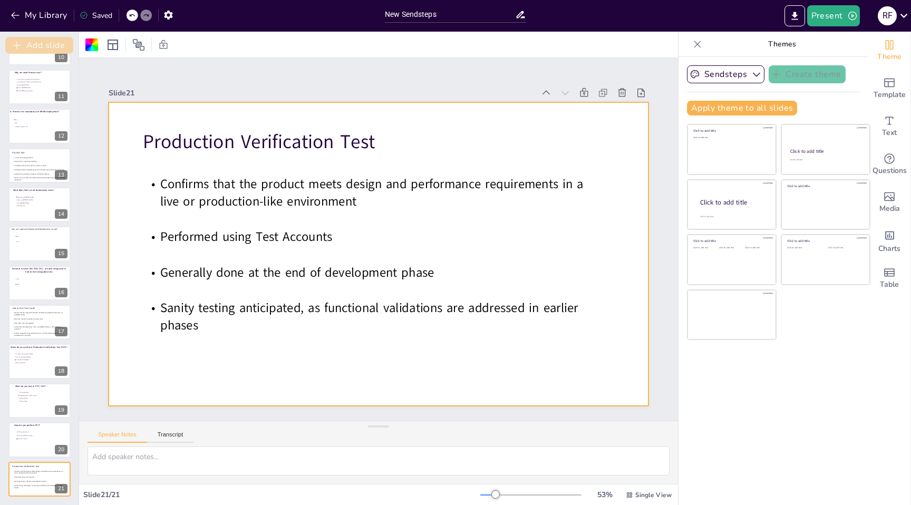
click at [50, 43] on button "Add slide" at bounding box center [39, 45] width 68 height 17
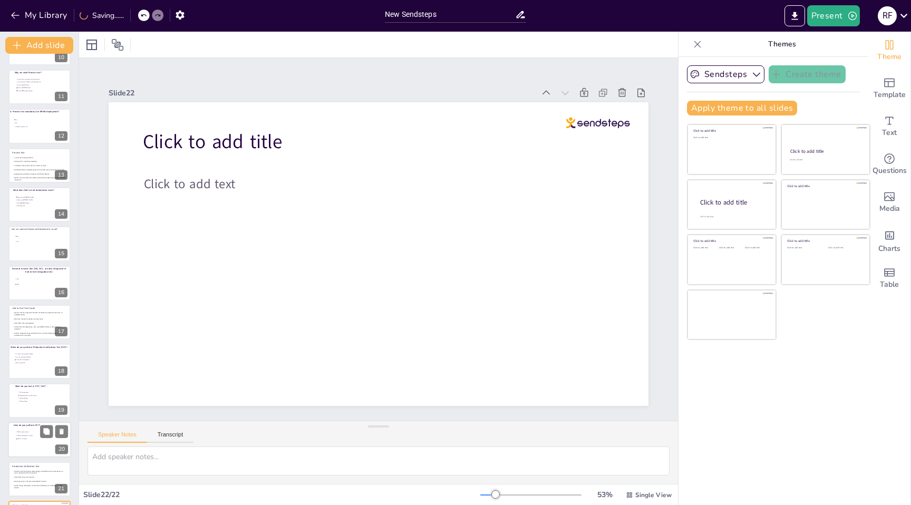
scroll to position [424, 0]
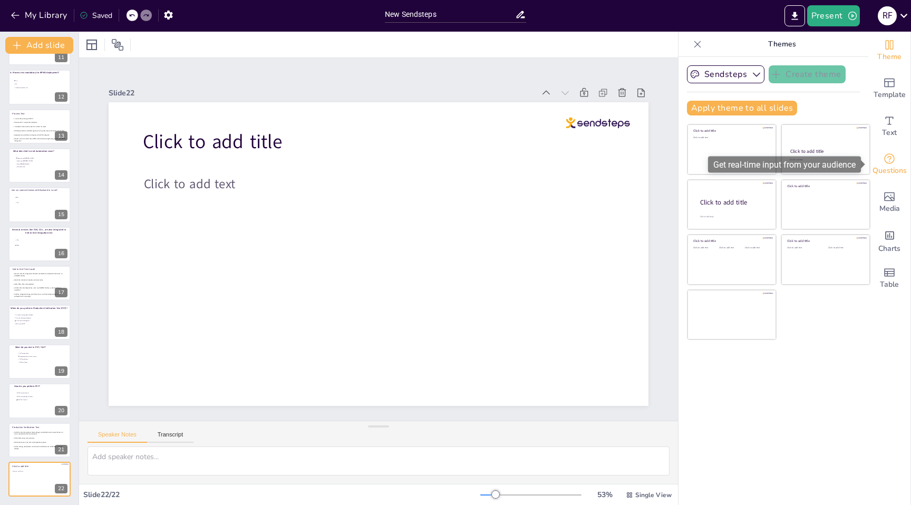
click at [893, 165] on span "Questions" at bounding box center [890, 171] width 34 height 12
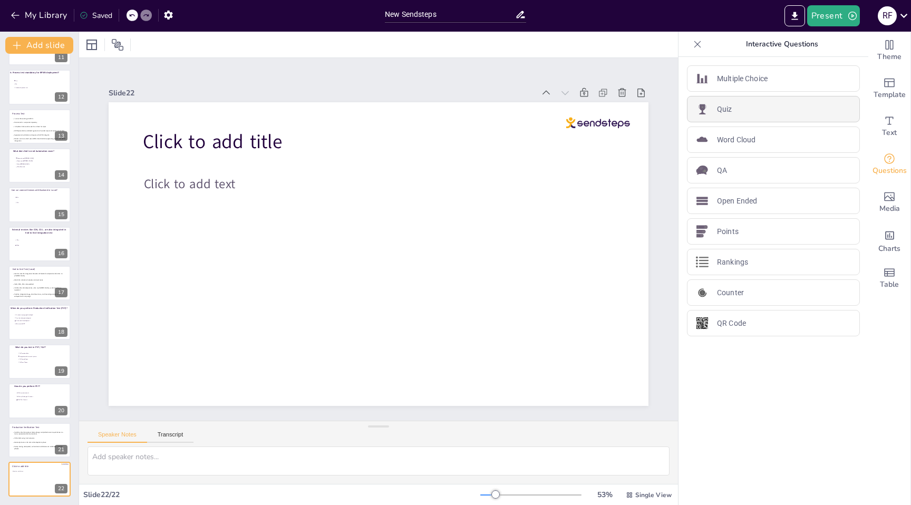
click at [740, 111] on div "Quiz" at bounding box center [773, 109] width 173 height 26
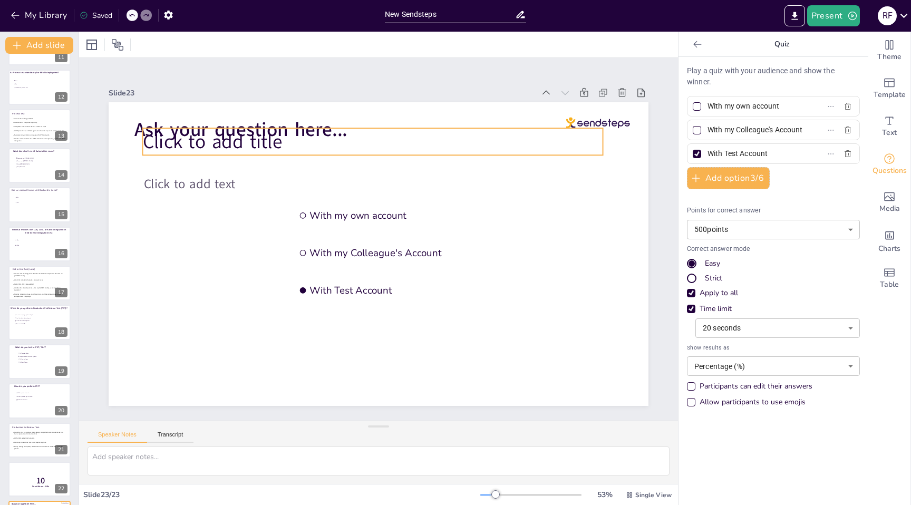
click at [469, 131] on p "Click to add title" at bounding box center [383, 141] width 460 height 74
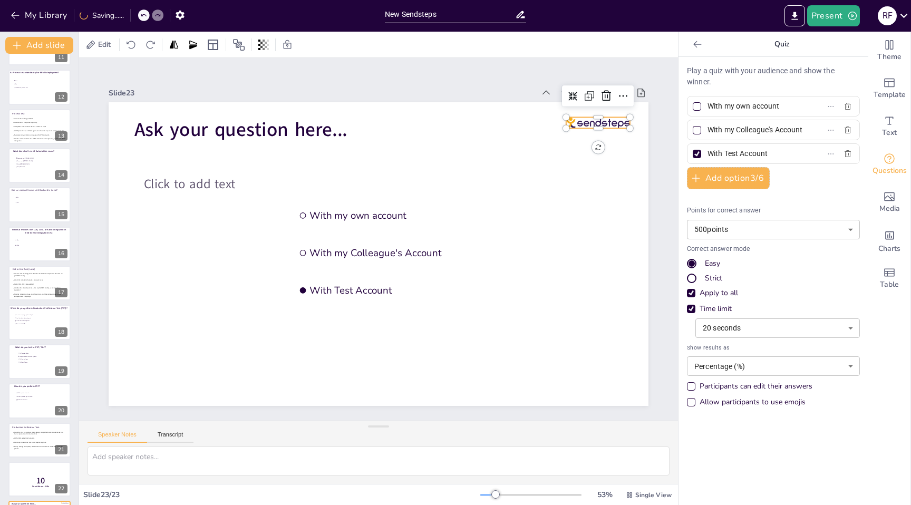
click at [615, 117] on div at bounding box center [598, 122] width 64 height 11
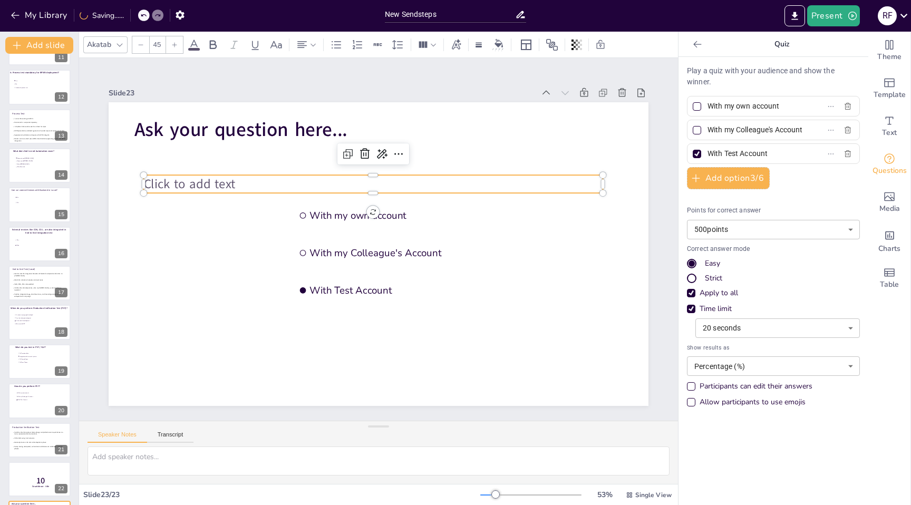
click at [216, 176] on span "Click to add text" at bounding box center [190, 183] width 92 height 17
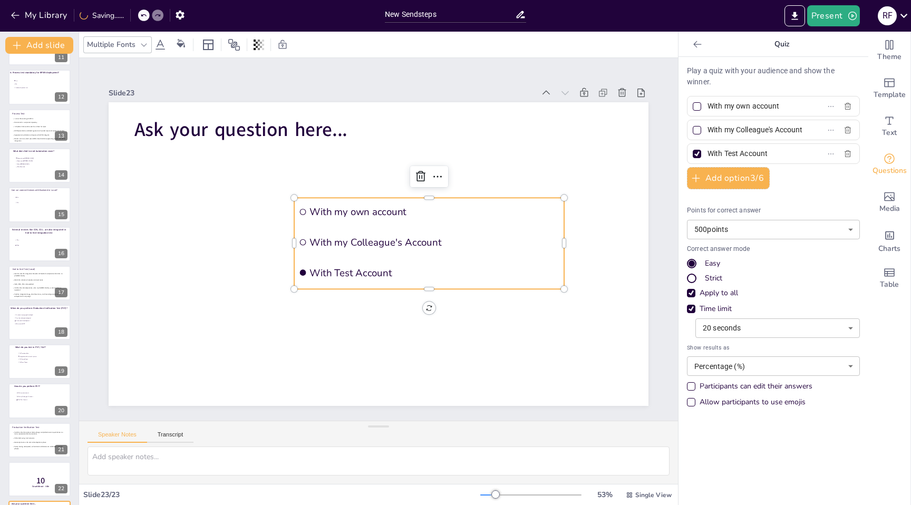
click at [358, 198] on div "Ask your question here... With my own account With my Colleague's Account With …" at bounding box center [379, 254] width 540 height 304
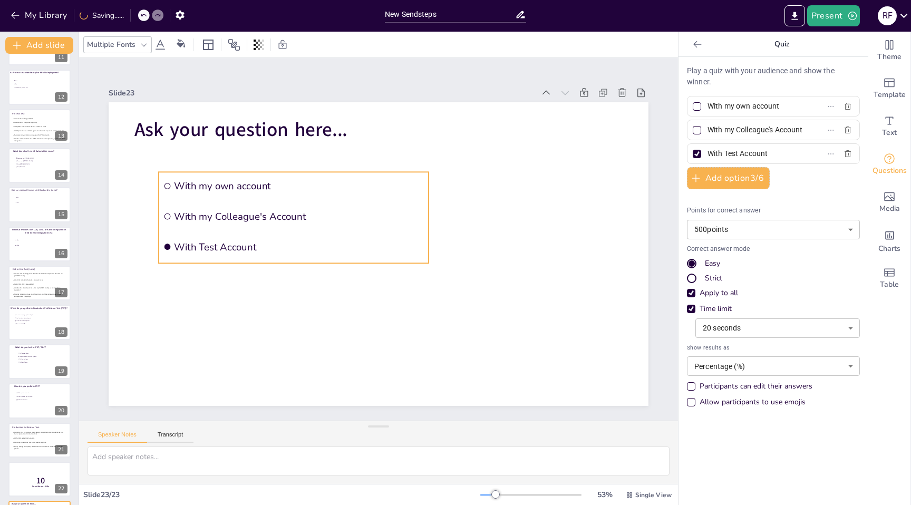
drag, startPoint x: 353, startPoint y: 199, endPoint x: 218, endPoint y: 174, distance: 137.2
click at [217, 173] on li "With my own account" at bounding box center [294, 186] width 270 height 28
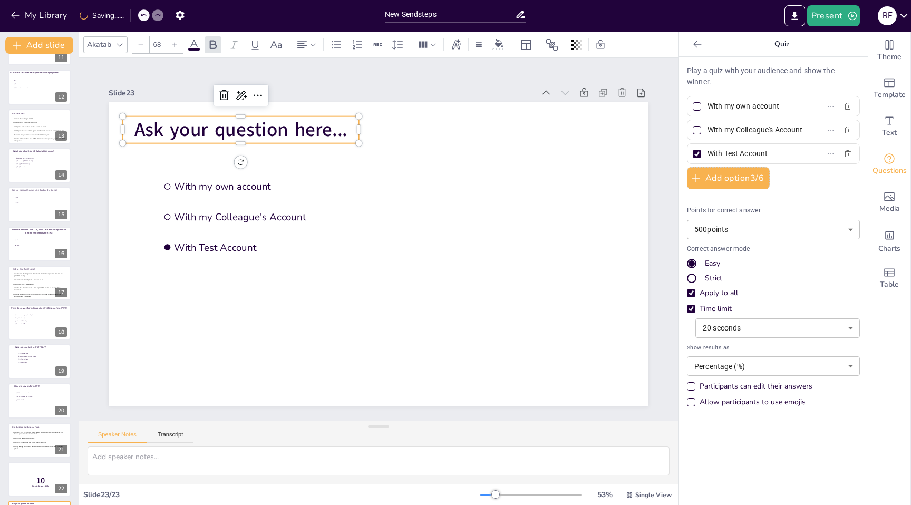
click at [242, 132] on span "Ask your question here..." at bounding box center [253, 116] width 215 height 48
click at [242, 132] on span "Ask your question here..." at bounding box center [240, 130] width 213 height 26
click at [250, 132] on span "Ask your question here..." at bounding box center [253, 116] width 215 height 49
click at [250, 132] on span "Ask your question here..." at bounding box center [253, 116] width 215 height 48
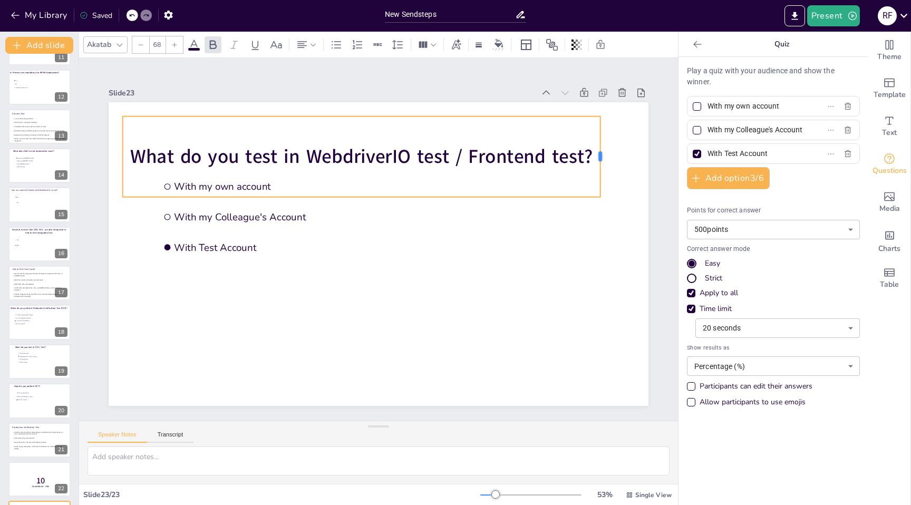
drag, startPoint x: 361, startPoint y: 155, endPoint x: 609, endPoint y: 144, distance: 248.6
click at [608, 144] on div at bounding box center [612, 180] width 17 height 81
drag, startPoint x: 606, startPoint y: 155, endPoint x: 613, endPoint y: 156, distance: 7.5
click at [615, 156] on div at bounding box center [623, 181] width 17 height 81
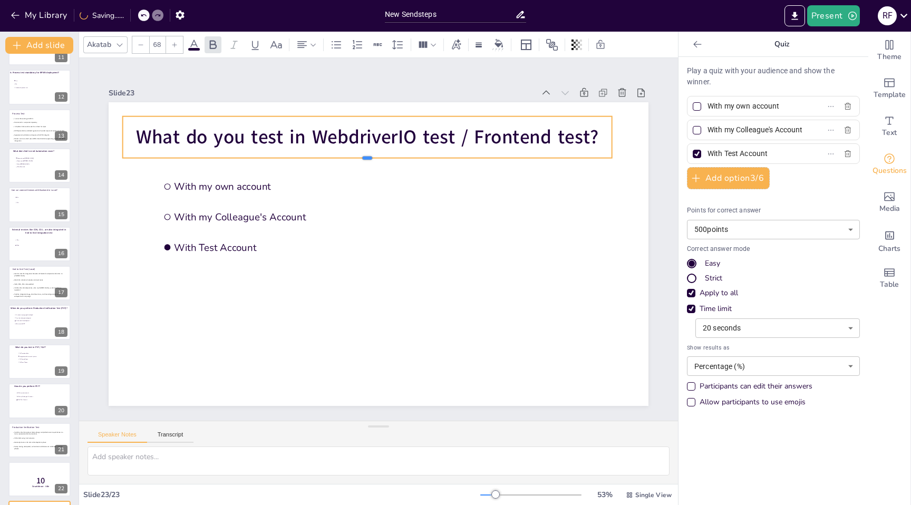
drag, startPoint x: 366, startPoint y: 197, endPoint x: 365, endPoint y: 158, distance: 39.1
click at [365, 158] on div at bounding box center [408, 167] width 428 height 252
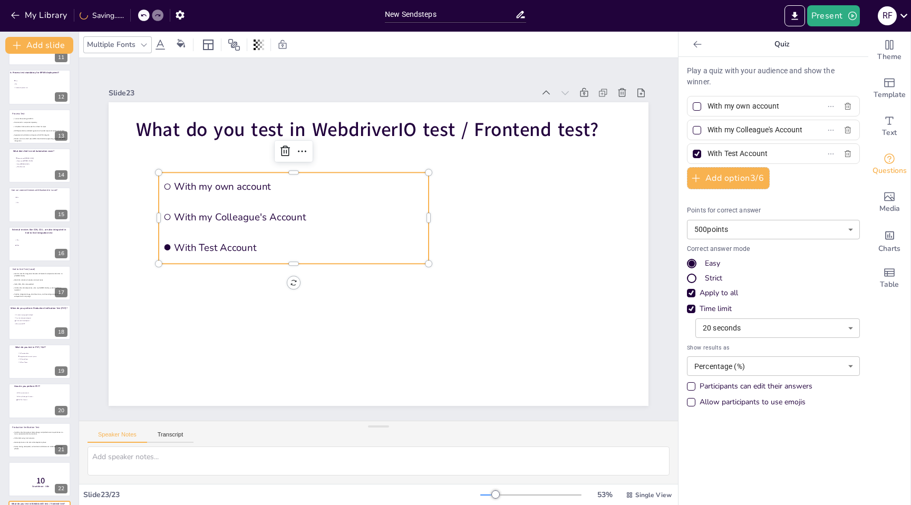
click at [238, 187] on span "With my own account" at bounding box center [305, 179] width 250 height 40
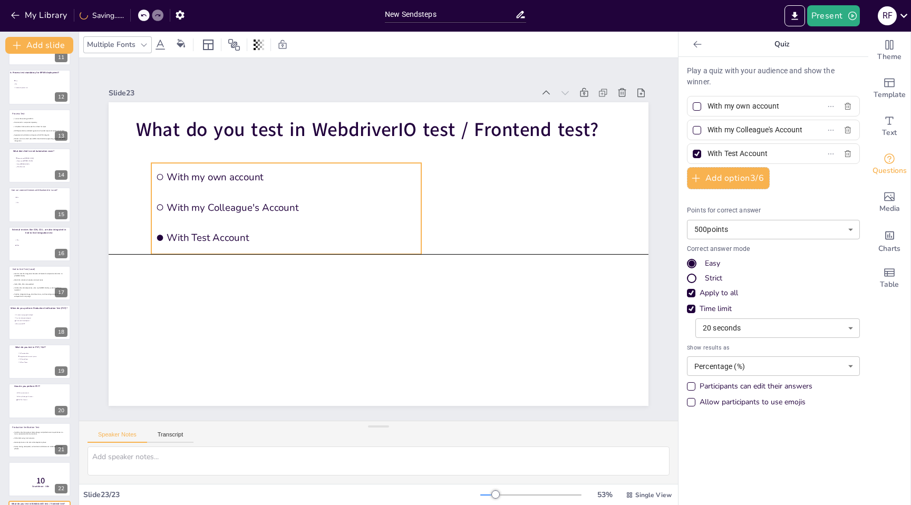
drag, startPoint x: 260, startPoint y: 173, endPoint x: 253, endPoint y: 167, distance: 9.7
click at [253, 167] on li "With my own account" at bounding box center [301, 160] width 270 height 84
click at [765, 107] on input "With my own account" at bounding box center [757, 106] width 98 height 15
click at [740, 106] on input "All Functinalities the" at bounding box center [757, 106] width 98 height 15
click at [795, 104] on label "All Functionalities the" at bounding box center [757, 106] width 132 height 15
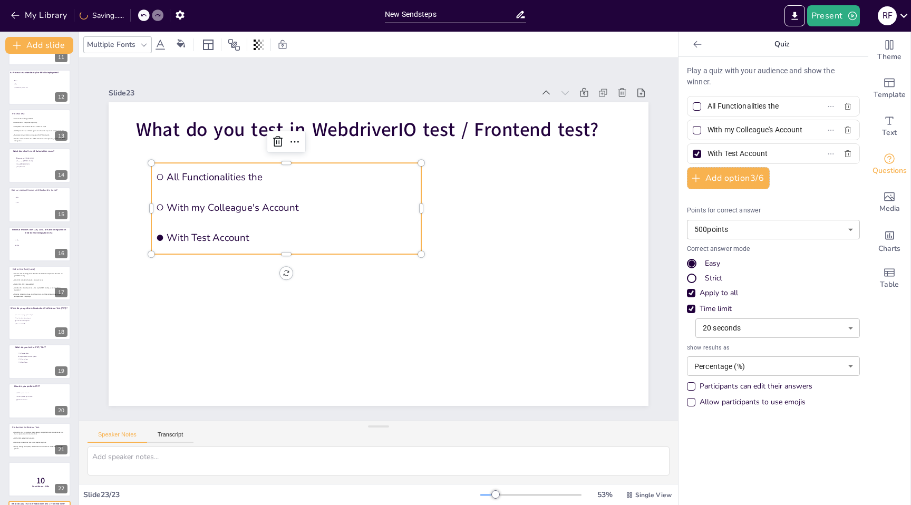
click at [795, 104] on input "All Functionalities the" at bounding box center [757, 106] width 98 height 15
click at [780, 107] on input "All Functionalities the" at bounding box center [757, 106] width 98 height 15
type input "All Functionalities my developer develops"
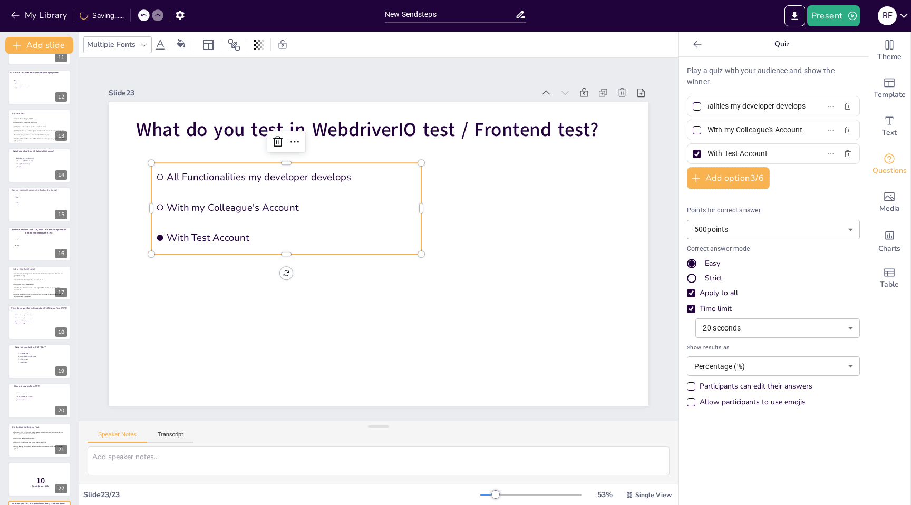
scroll to position [0, 0]
click at [759, 127] on input "With my Colleague's Account" at bounding box center [757, 129] width 98 height 15
type input "N"
type input "Page load navigation"
click at [747, 157] on input "With Test Account" at bounding box center [757, 153] width 98 height 15
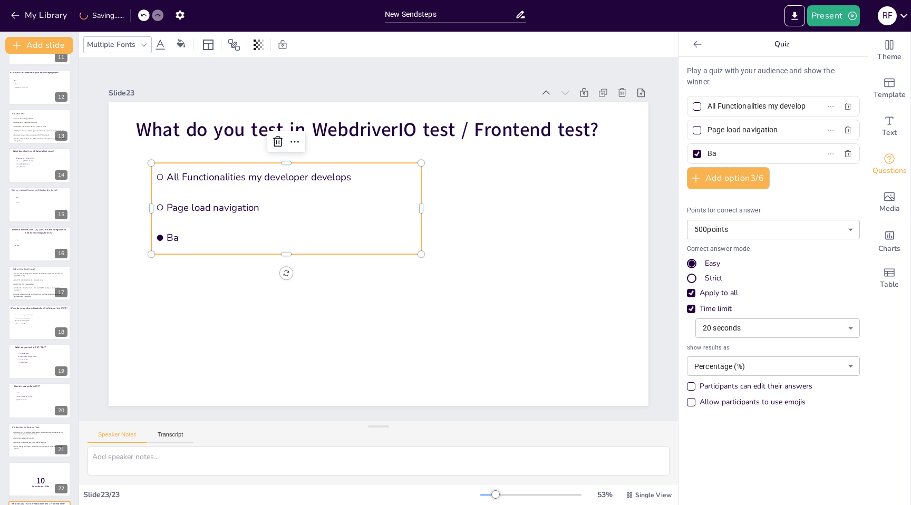
type input "B"
click at [781, 153] on input "My team dont write" at bounding box center [757, 153] width 98 height 15
type input "My team dont write WebdriverIO test"
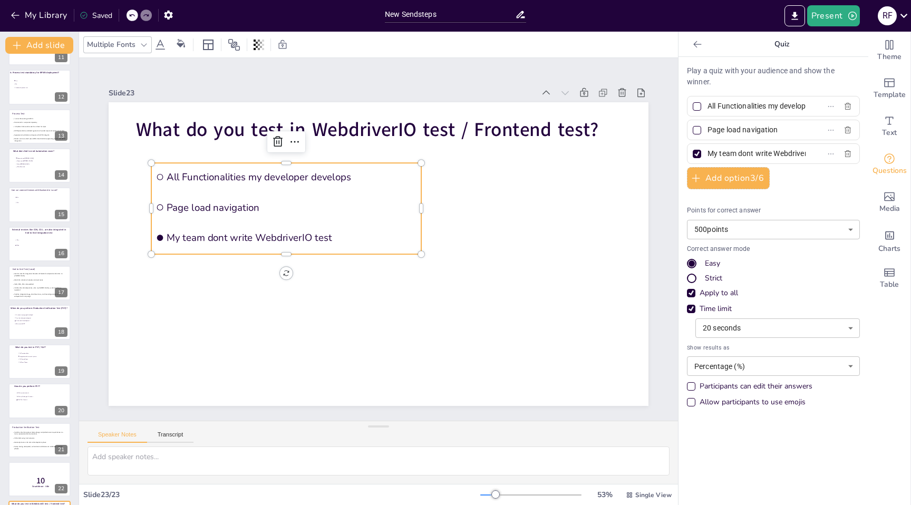
click at [696, 131] on div at bounding box center [696, 130] width 5 height 5
click at [708, 131] on input "Page load navigation" at bounding box center [757, 129] width 98 height 15
checkbox input "true"
click at [698, 155] on div at bounding box center [696, 153] width 5 height 5
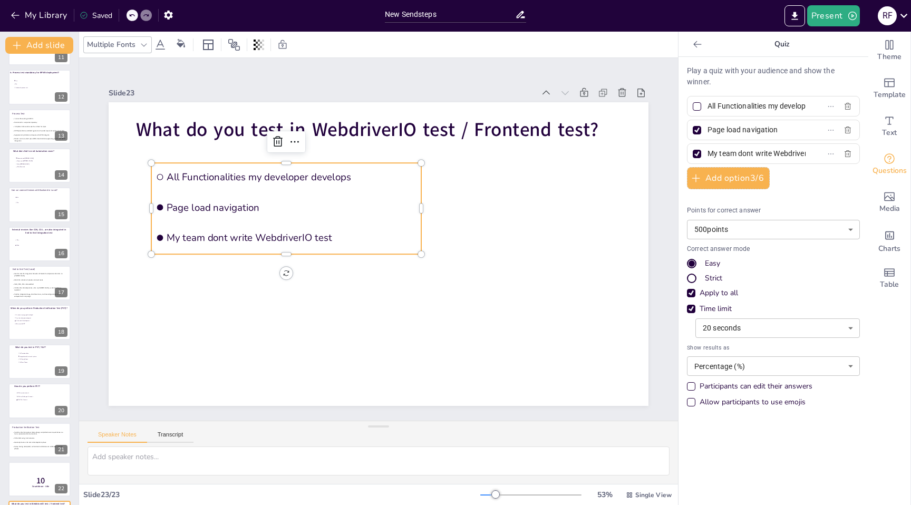
click at [708, 155] on input "My team dont write WebdriverIO test" at bounding box center [757, 153] width 98 height 15
checkbox input "false"
click at [730, 178] on button "Add option 3 / 6" at bounding box center [728, 178] width 83 height 22
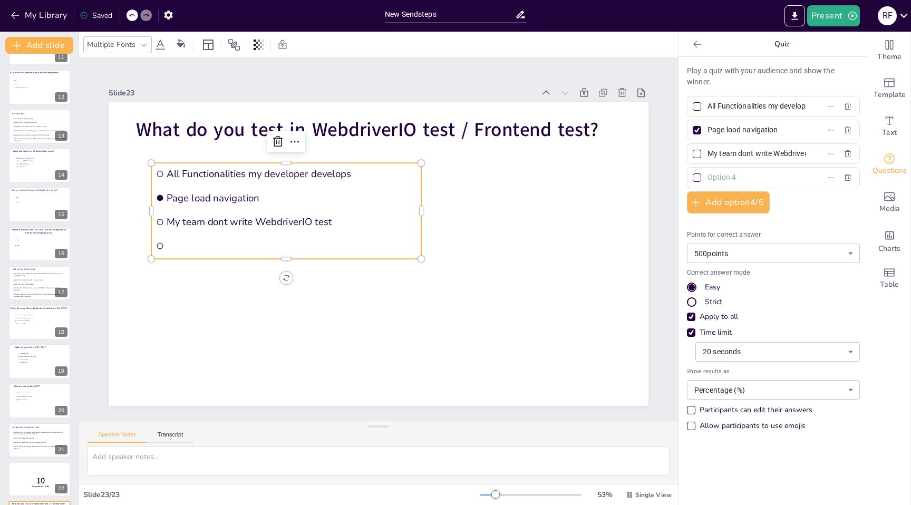
click at [721, 176] on input "text" at bounding box center [757, 177] width 98 height 15
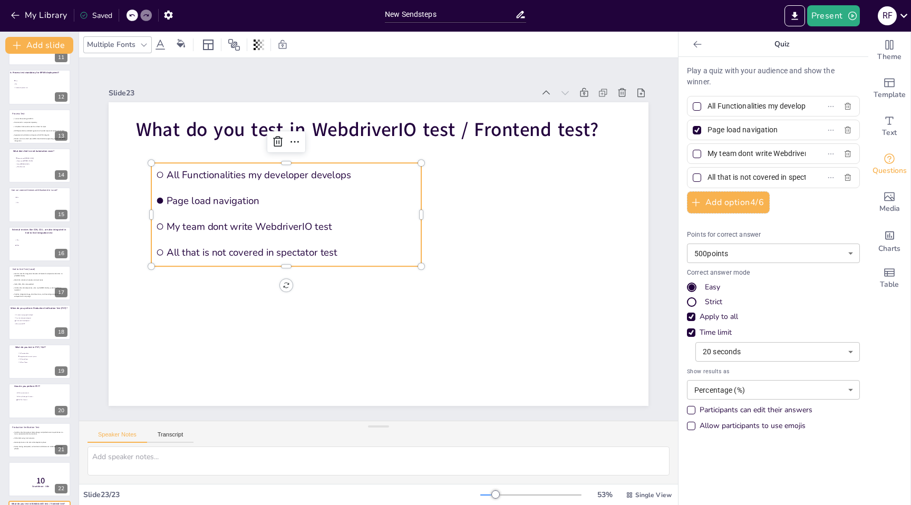
type input "All that is not covered in spectator test"
click at [698, 178] on div at bounding box center [696, 177] width 5 height 5
click at [708, 178] on input "All that is not covered in spectator test" at bounding box center [757, 177] width 98 height 15
checkbox input "true"
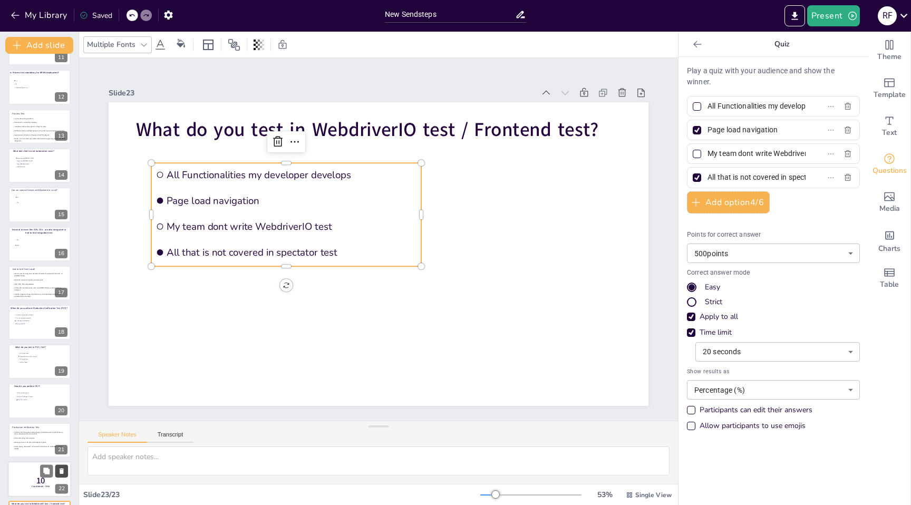
click at [62, 467] on icon at bounding box center [61, 470] width 7 height 7
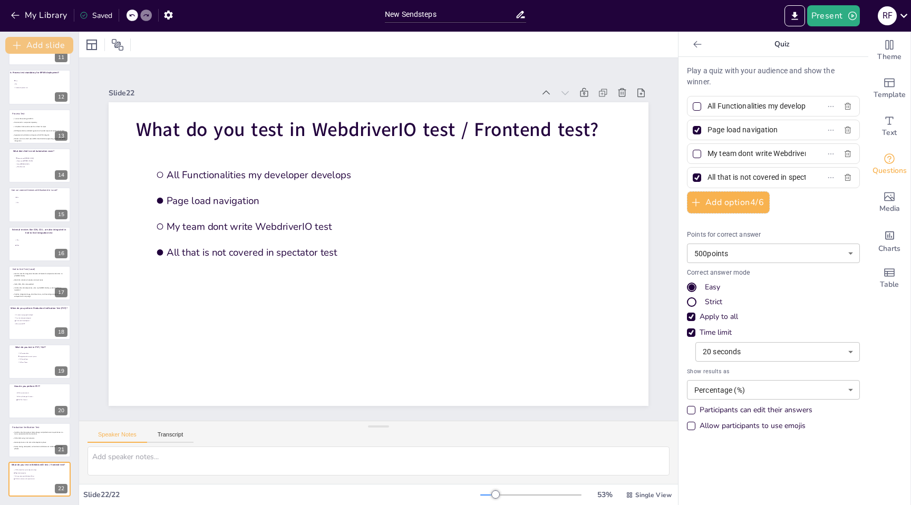
click at [47, 43] on button "Add slide" at bounding box center [39, 45] width 68 height 17
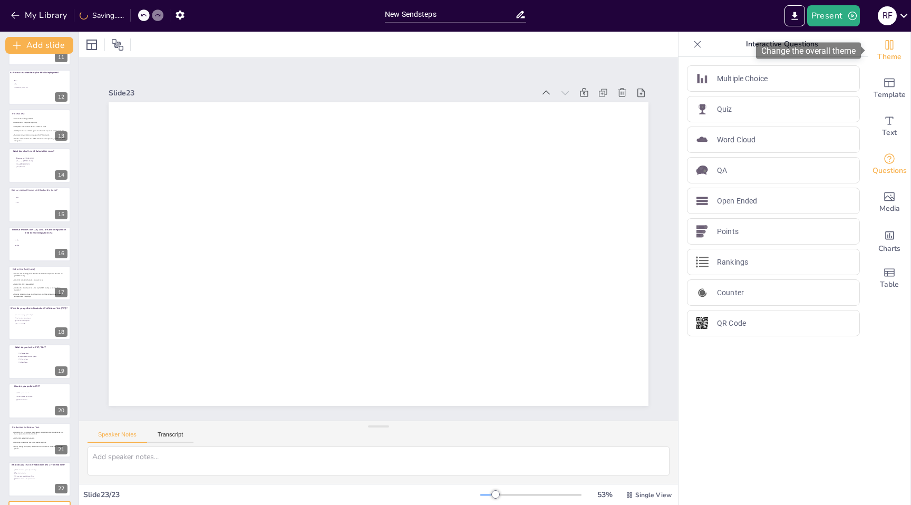
click at [888, 42] on icon "Change the overall theme" at bounding box center [889, 44] width 13 height 13
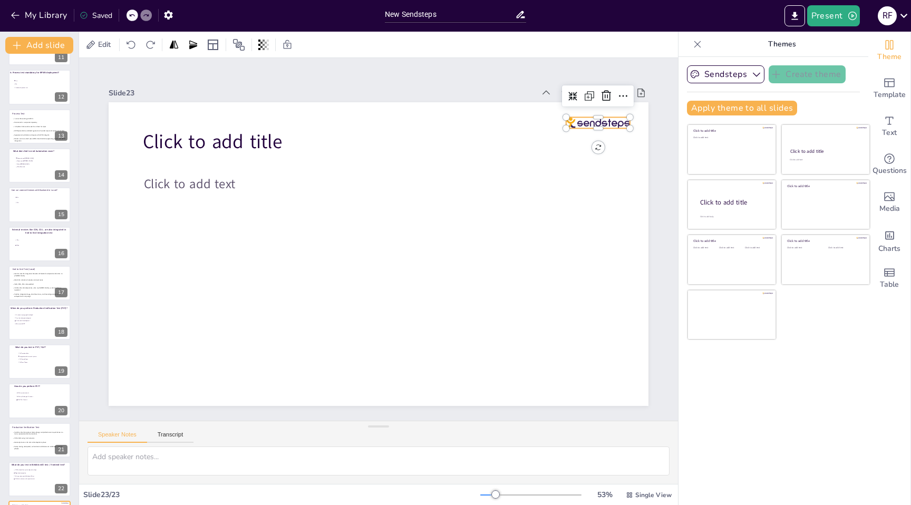
click at [617, 138] on div at bounding box center [609, 146] width 65 height 17
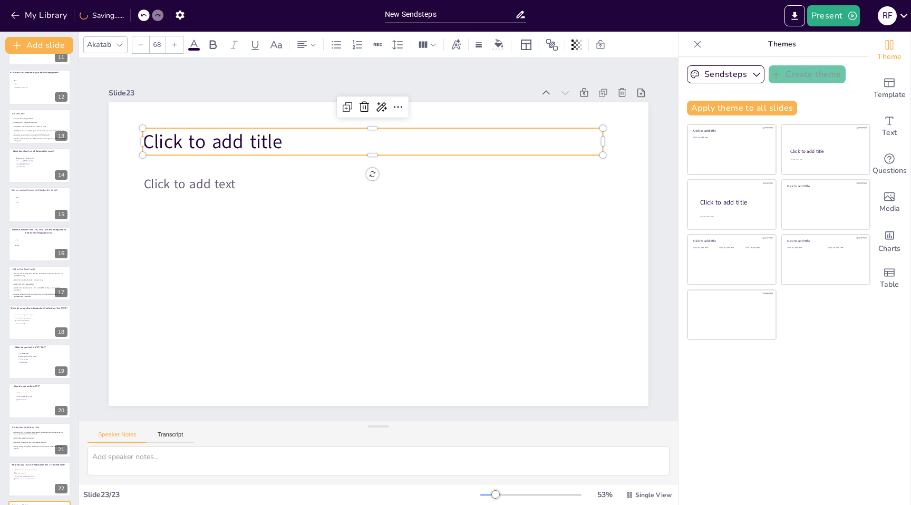
click at [216, 129] on span "Click to add title" at bounding box center [250, 95] width 141 height 68
click at [216, 143] on span "Click to add title" at bounding box center [224, 124] width 142 height 41
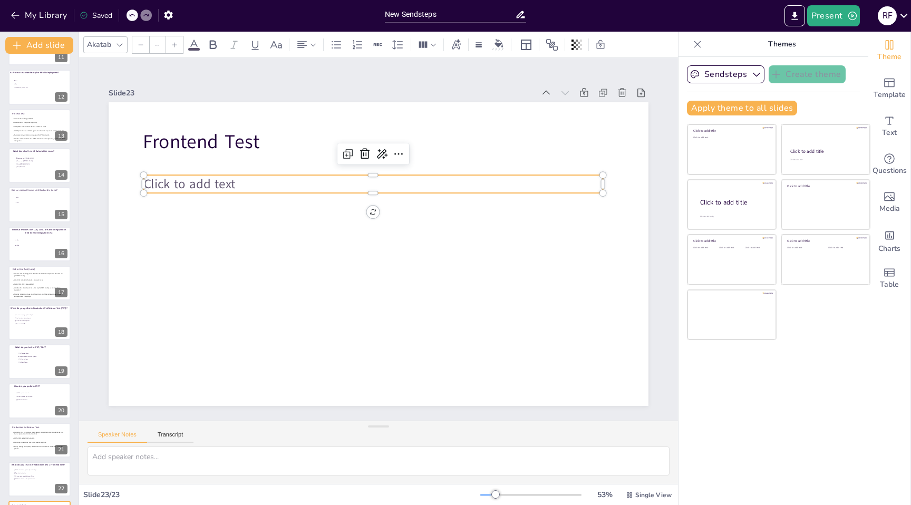
type input "45"
click at [230, 178] on span "Click to add text" at bounding box center [196, 164] width 93 height 27
click at [230, 151] on span "Click to add text" at bounding box center [216, 128] width 93 height 45
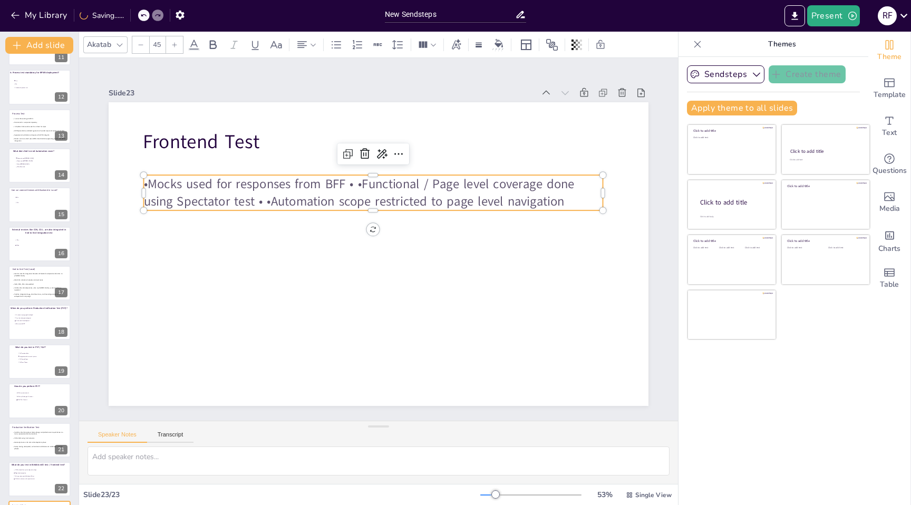
click at [150, 186] on p "•Mocks used for responses from BFF • •Functional / Page level coverage done usi…" at bounding box center [373, 192] width 459 height 35
click at [339, 43] on icon at bounding box center [336, 44] width 13 height 13
click at [374, 183] on p "Mocks used for responses from BFF • •Functional / Page level coverage done usin…" at bounding box center [373, 192] width 459 height 35
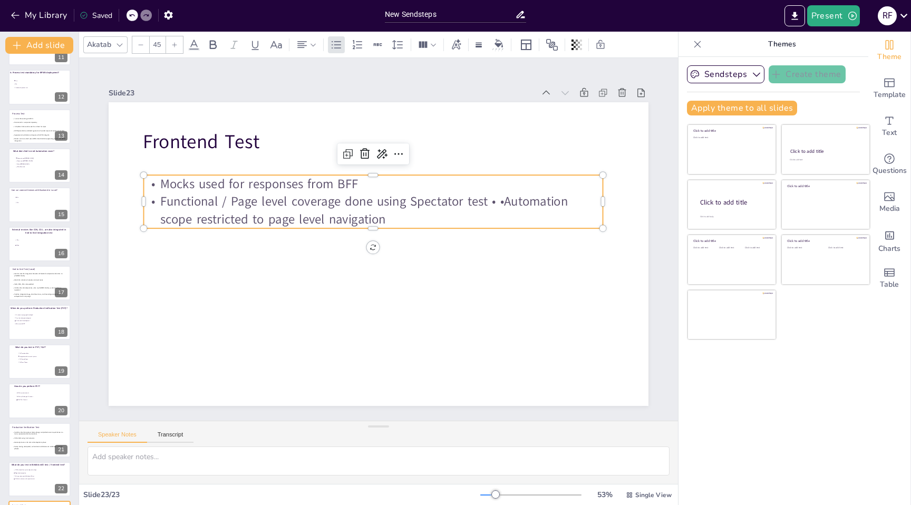
click at [504, 205] on p "Functional / Page level coverage done using Spectator test • •Automation scope …" at bounding box center [379, 210] width 457 height 130
click at [426, 184] on p "Mocks used for responses from BFF" at bounding box center [379, 183] width 459 height 65
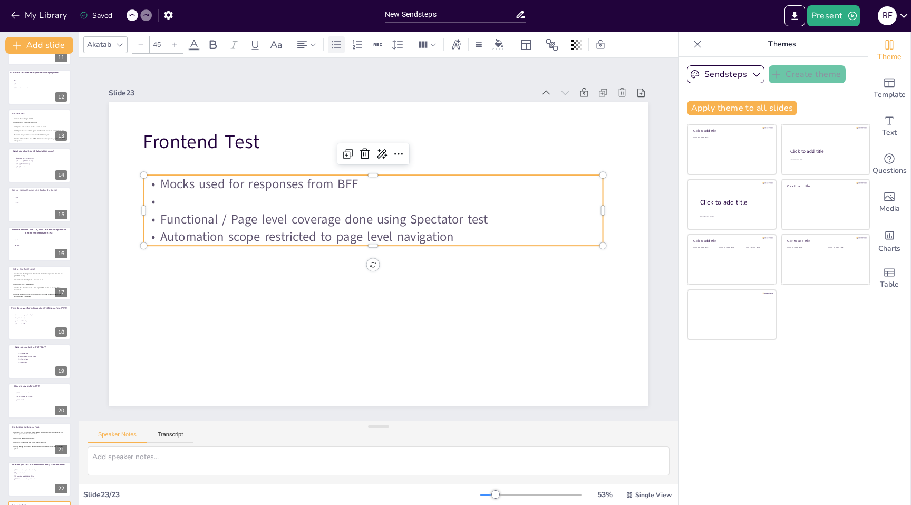
click at [339, 44] on icon at bounding box center [336, 44] width 9 height 7
click at [496, 219] on p "Functional / Page level coverage done using Spectator test" at bounding box center [373, 219] width 459 height 18
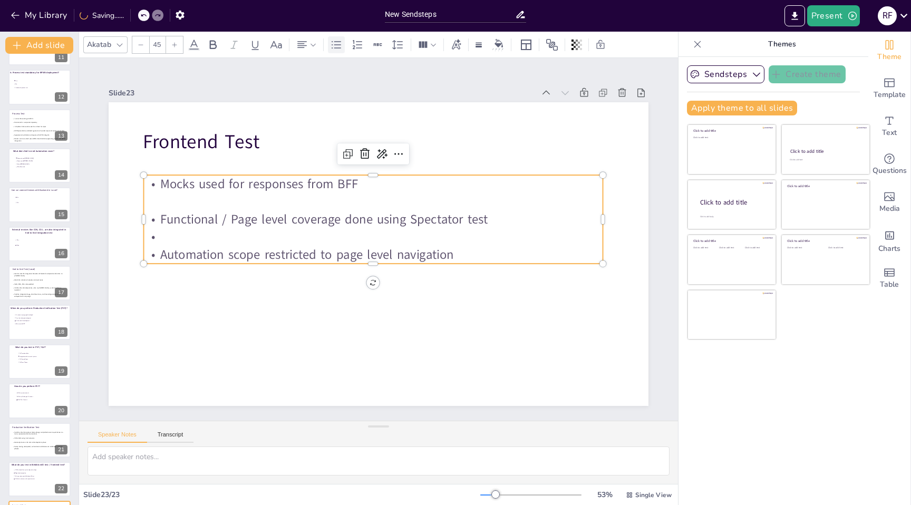
click at [337, 45] on icon at bounding box center [336, 44] width 13 height 13
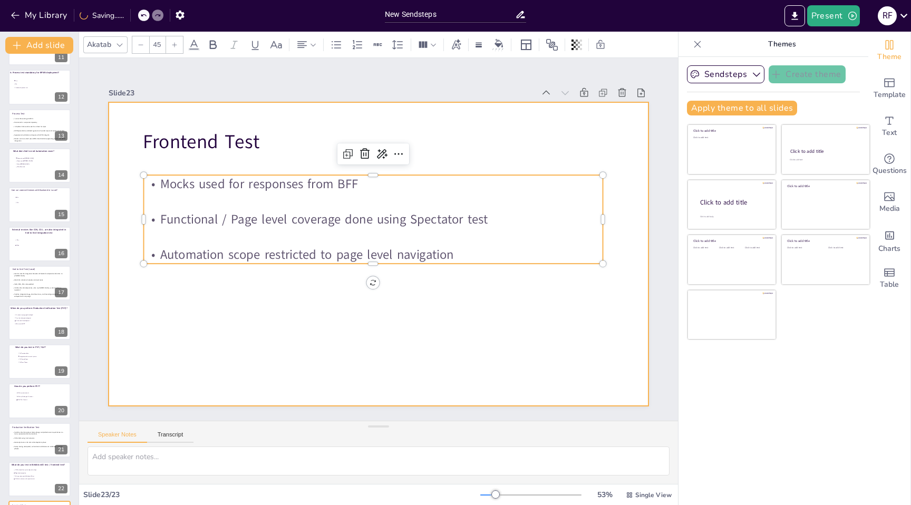
click at [325, 320] on div at bounding box center [377, 254] width 569 height 359
click at [331, 250] on p "Automation scope restricted to page level navigation" at bounding box center [370, 253] width 453 height 113
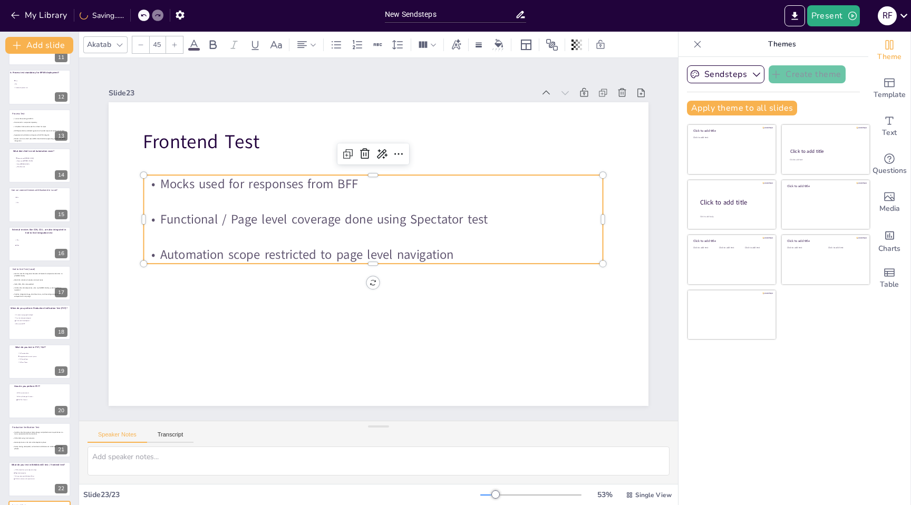
click at [331, 250] on p "Automation scope restricted to page level navigation" at bounding box center [371, 253] width 459 height 65
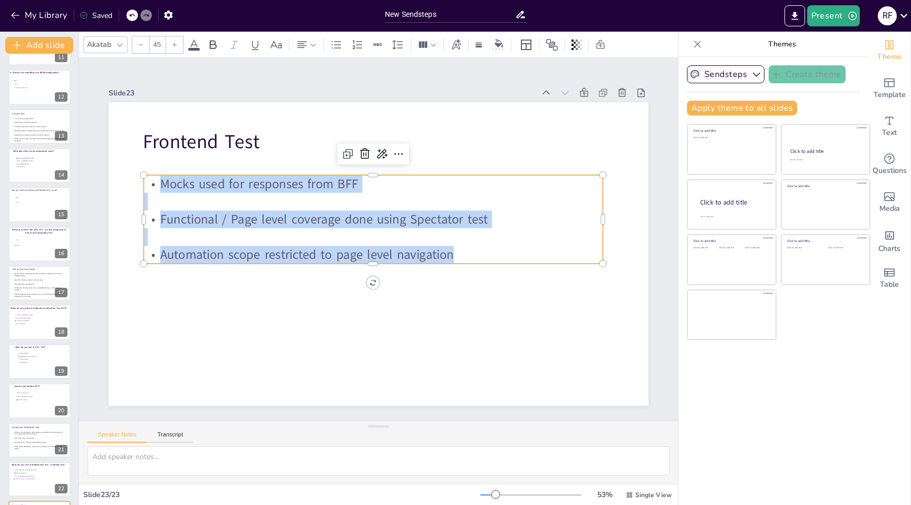
click at [190, 44] on icon at bounding box center [194, 44] width 13 height 13
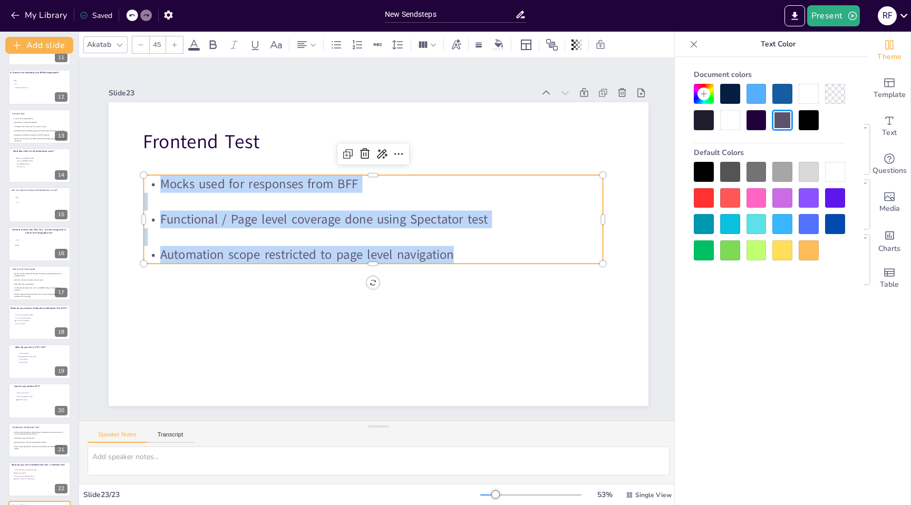
click at [705, 173] on div at bounding box center [704, 172] width 20 height 20
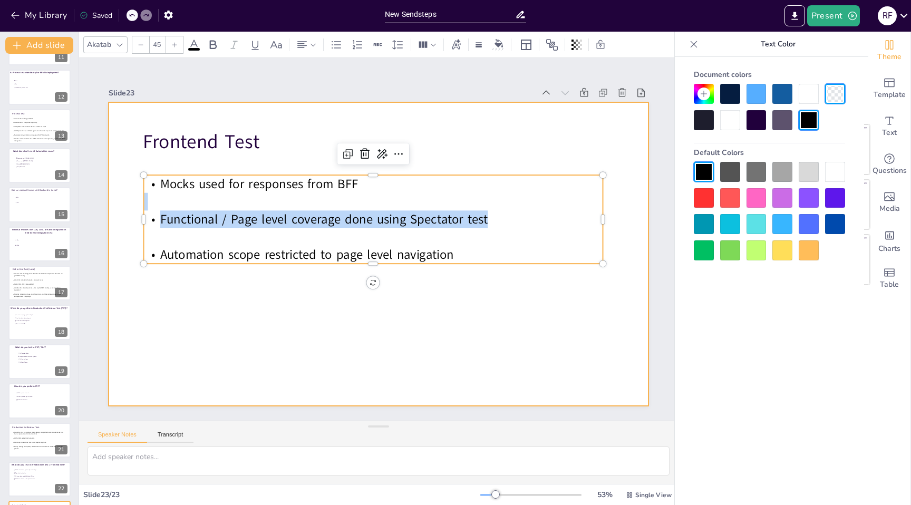
click at [475, 349] on div at bounding box center [375, 253] width 591 height 409
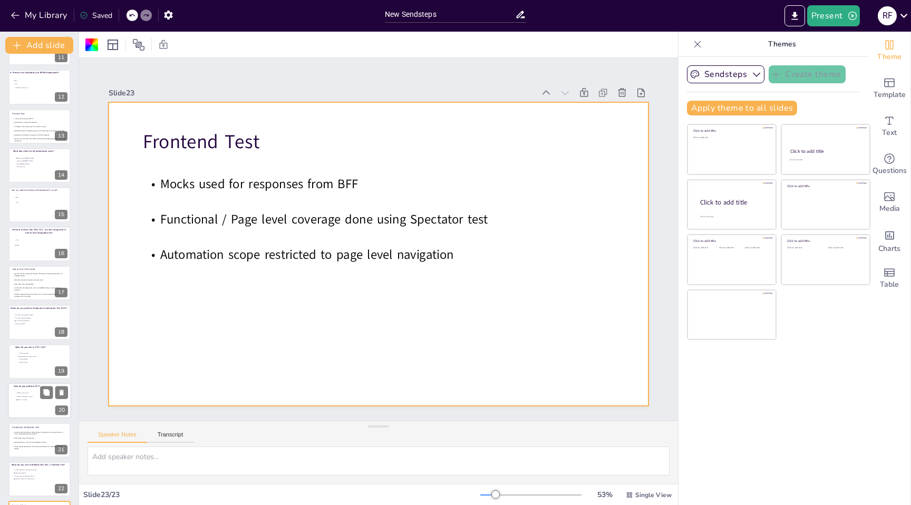
scroll to position [463, 0]
drag, startPoint x: 442, startPoint y: 15, endPoint x: 380, endPoint y: 15, distance: 61.7
click at [380, 14] on div "New Sendsteps" at bounding box center [456, 13] width 152 height 26
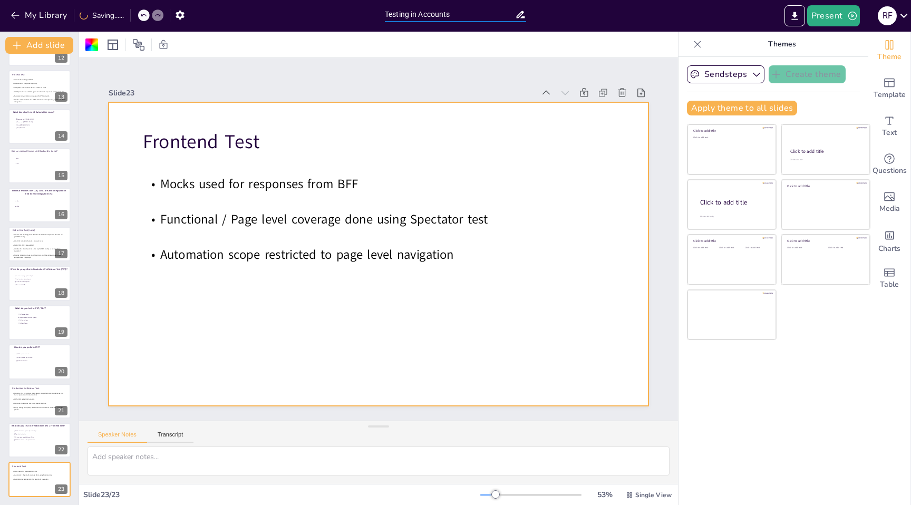
type input "Testing in Accounts"
click at [583, 17] on div "Present R F" at bounding box center [722, 15] width 380 height 21
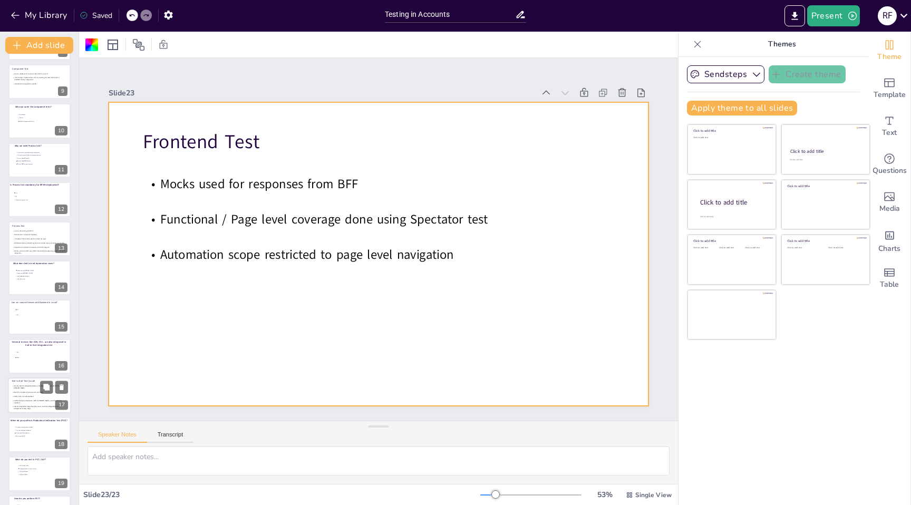
scroll to position [0, 0]
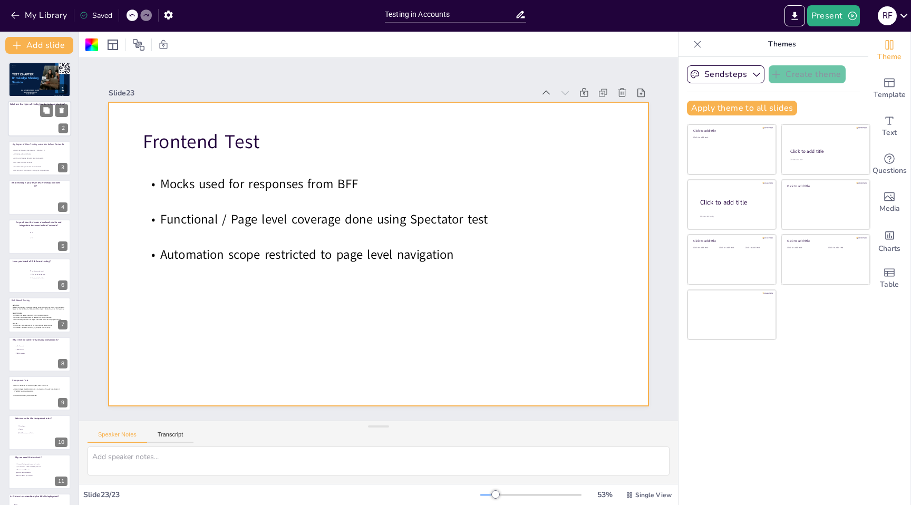
click at [41, 122] on div at bounding box center [39, 119] width 63 height 36
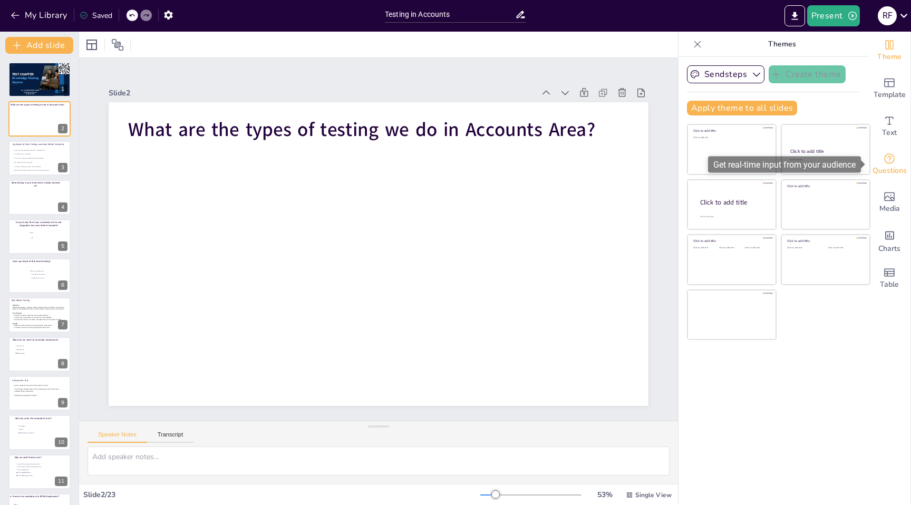
click at [890, 165] on span "Questions" at bounding box center [890, 171] width 34 height 12
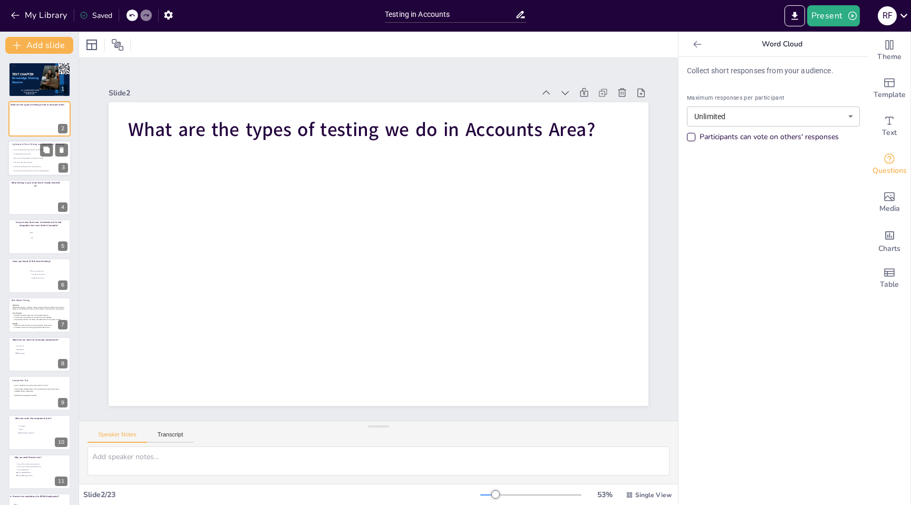
click at [38, 160] on p at bounding box center [39, 160] width 54 height 2
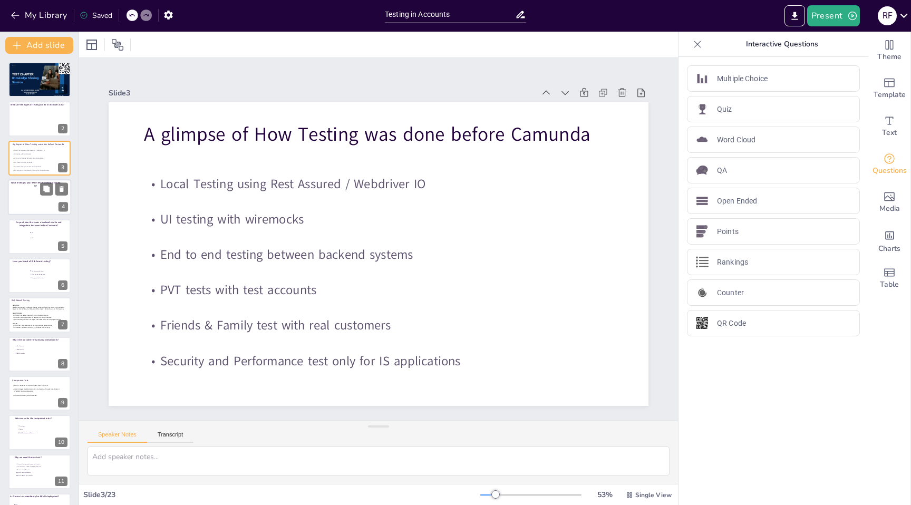
click at [25, 192] on div at bounding box center [39, 197] width 63 height 36
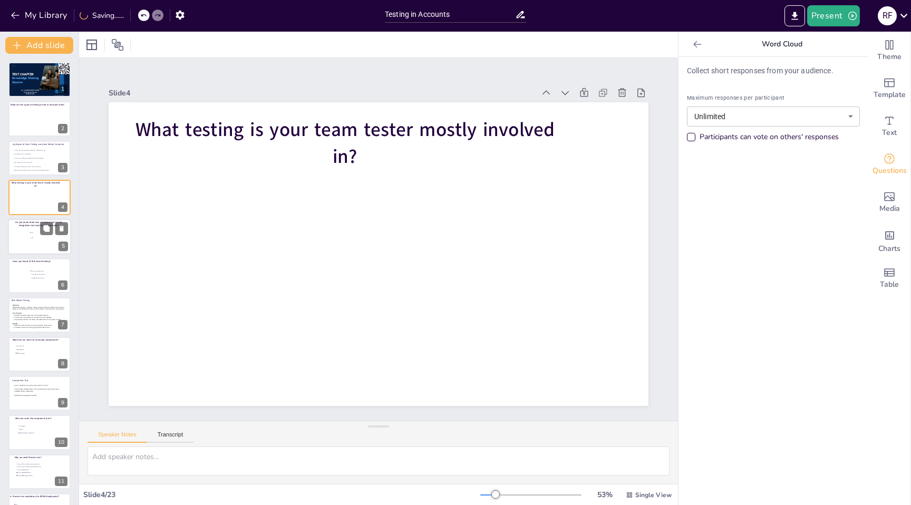
click at [30, 234] on li "Yes" at bounding box center [46, 232] width 32 height 5
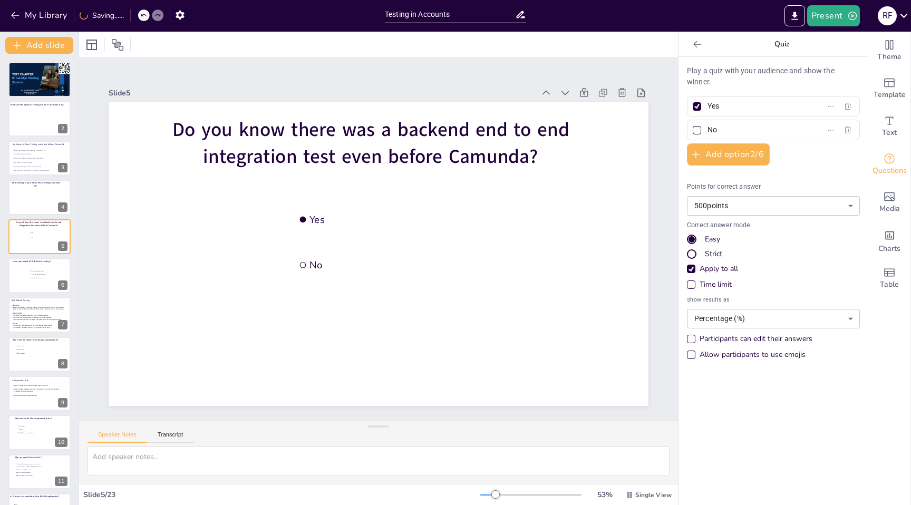
click at [692, 284] on div "Time limit" at bounding box center [691, 284] width 5 height 5
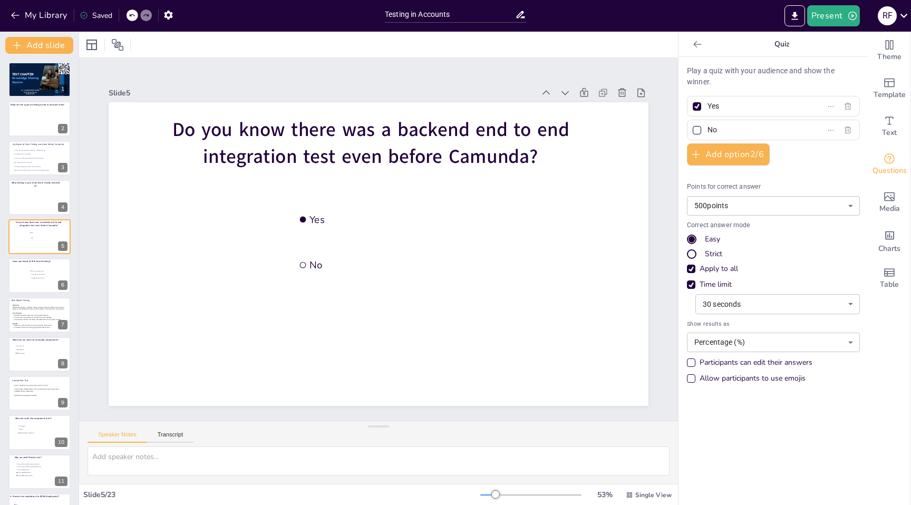
click at [719, 302] on body "My Library Saved Testing in Accounts Present R F Document fonts Roboto Abel Aka…" at bounding box center [455, 252] width 911 height 505
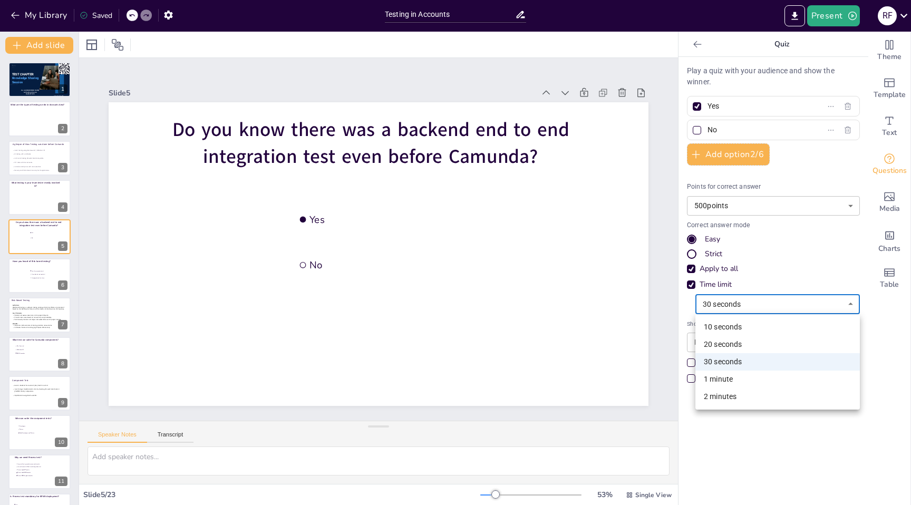
click at [720, 338] on li "20 seconds" at bounding box center [778, 344] width 165 height 17
type input "20"
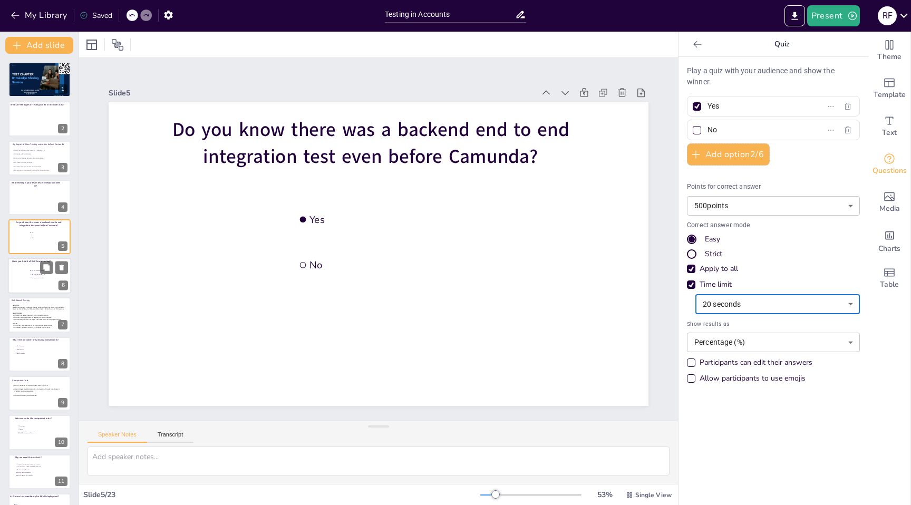
click at [34, 277] on span "Hearing for the first time" at bounding box center [47, 278] width 30 height 2
type input "Yes, I have worked on it"
type input "Have idea but not worked"
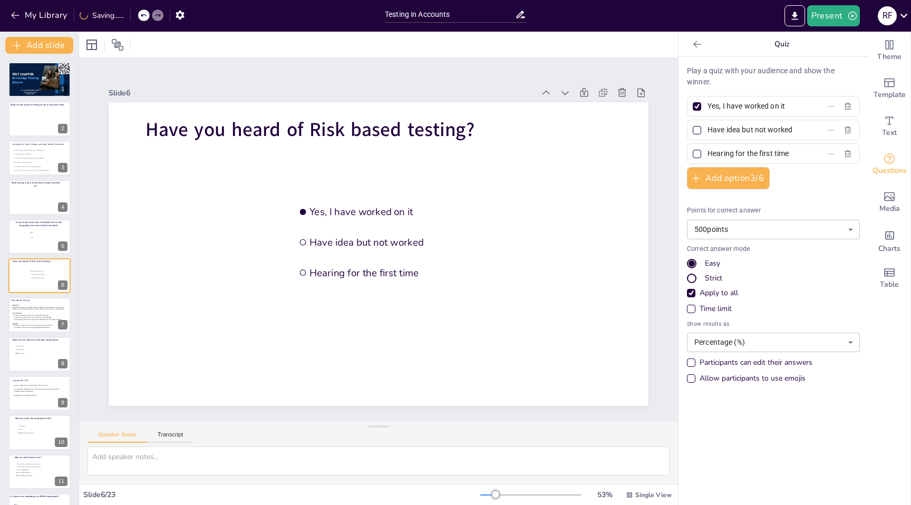
click at [691, 307] on div "Time limit" at bounding box center [691, 309] width 8 height 8
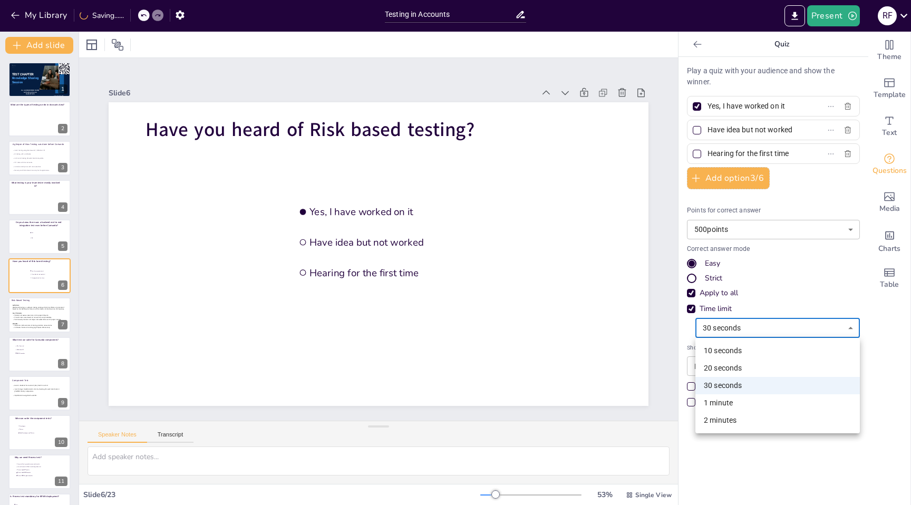
click at [720, 327] on body "My Library Saving...... Testing in Accounts Present R F Document fonts Roboto A…" at bounding box center [455, 252] width 911 height 505
click at [715, 361] on li "20 seconds" at bounding box center [778, 368] width 165 height 17
type input "20"
click at [35, 320] on span "Continuously monitor and adjust risk assessments as the project evolves." at bounding box center [38, 320] width 48 height 2
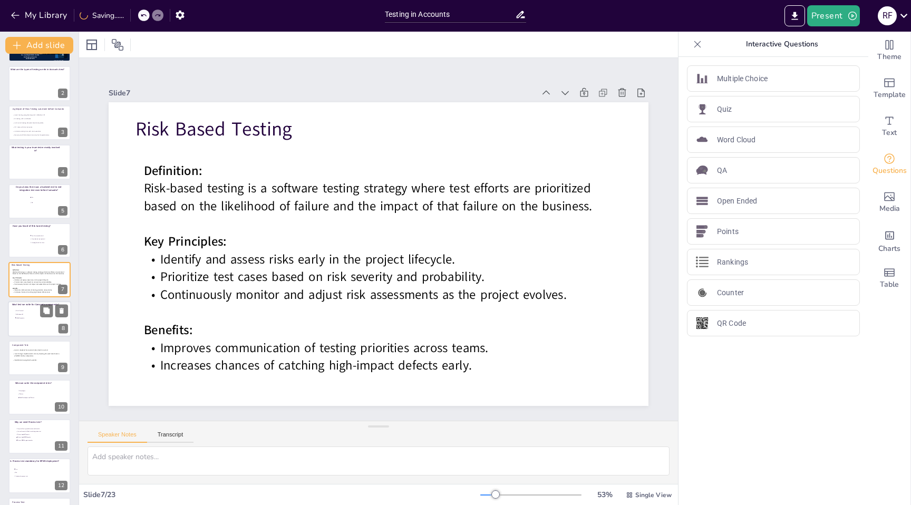
click at [22, 314] on span "WebdriverIO" at bounding box center [31, 314] width 30 height 2
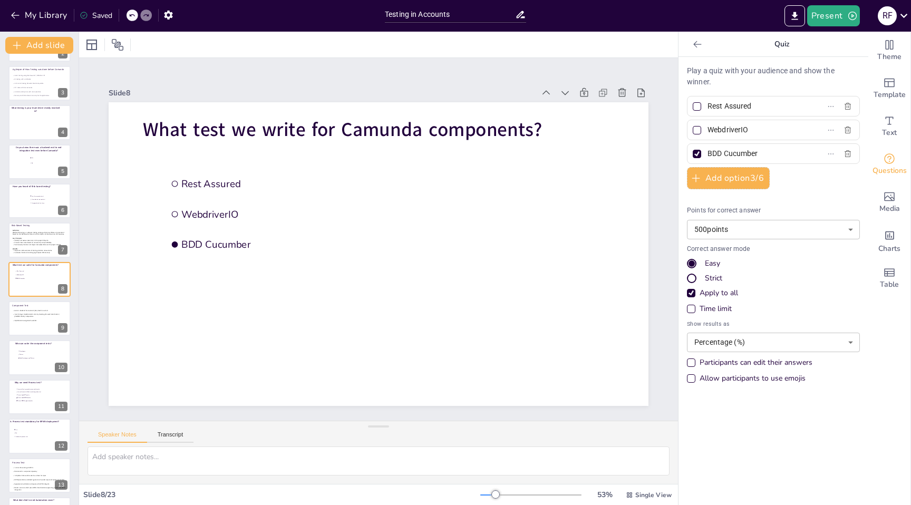
click at [694, 306] on div "Time limit" at bounding box center [691, 309] width 8 height 8
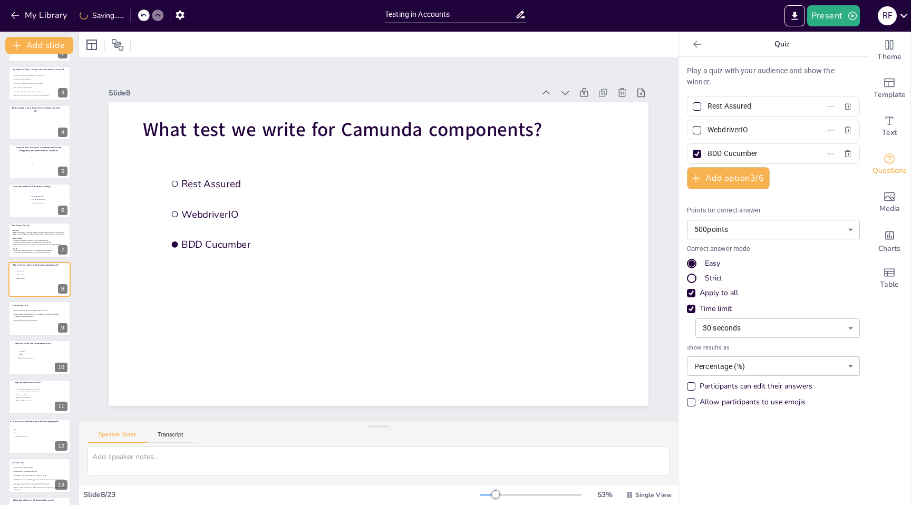
click at [721, 326] on body "My Library Saving...... Testing in Accounts Present R F Document fonts Roboto A…" at bounding box center [455, 252] width 911 height 505
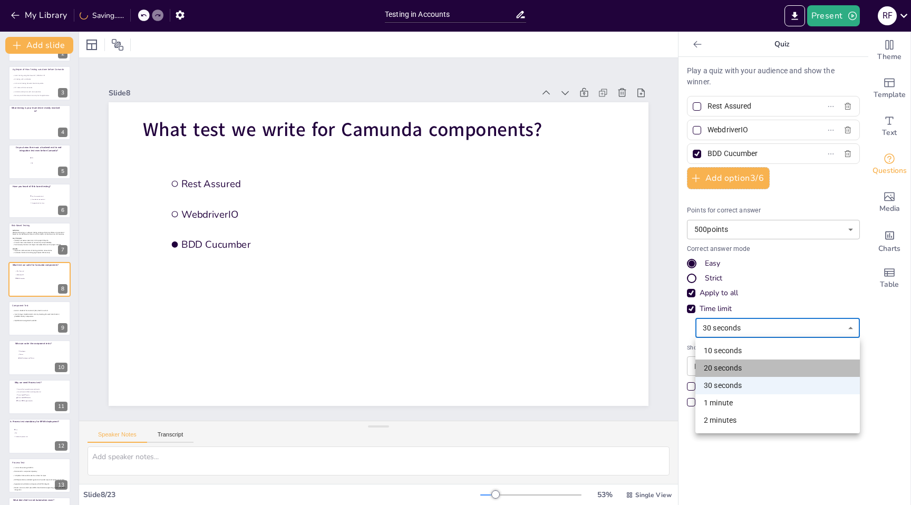
click at [719, 364] on li "20 seconds" at bounding box center [778, 368] width 165 height 17
type input "20"
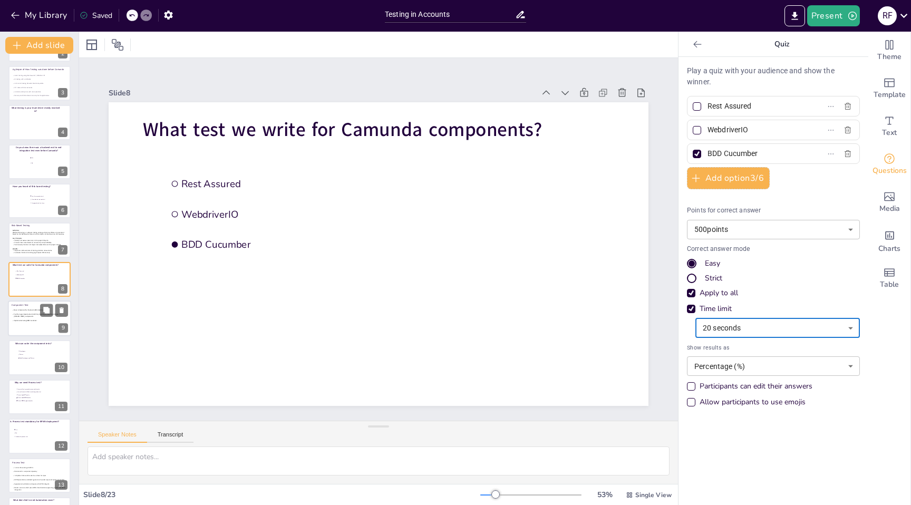
click at [21, 314] on span "Test the logic implemented in BFF by mocking the stub from Worker / [PERSON_NAM…" at bounding box center [37, 315] width 46 height 4
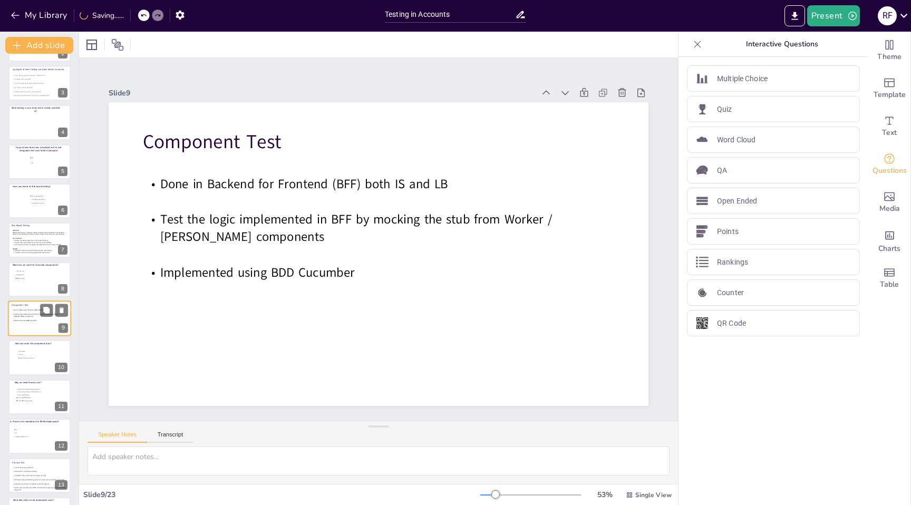
scroll to position [114, 0]
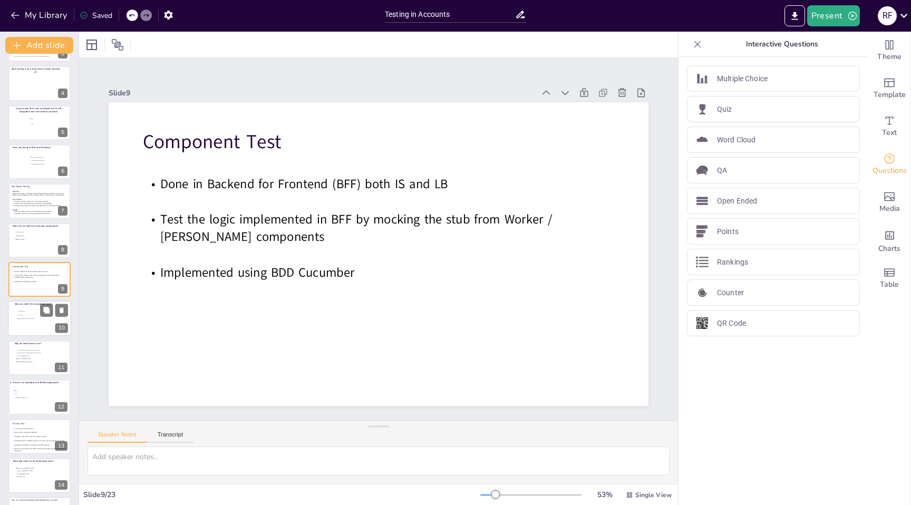
click at [23, 322] on div at bounding box center [39, 319] width 63 height 36
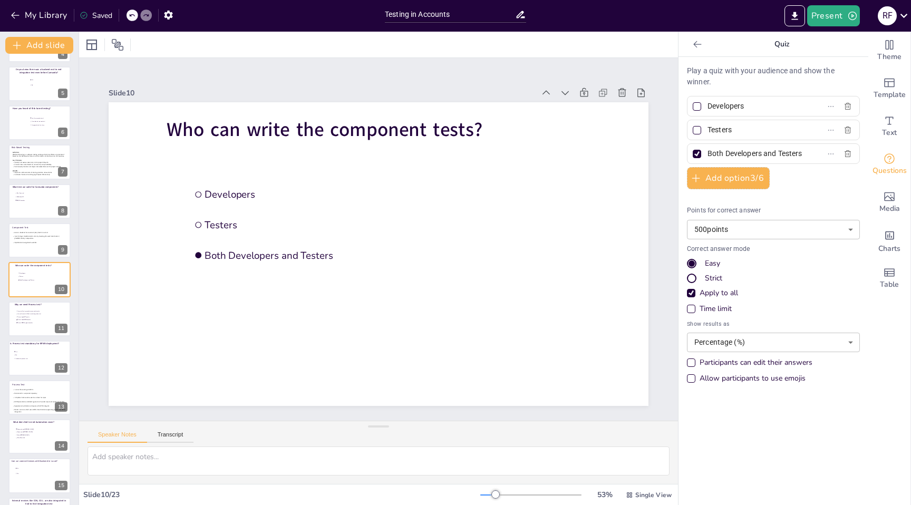
click at [694, 308] on div "Time limit" at bounding box center [691, 309] width 8 height 8
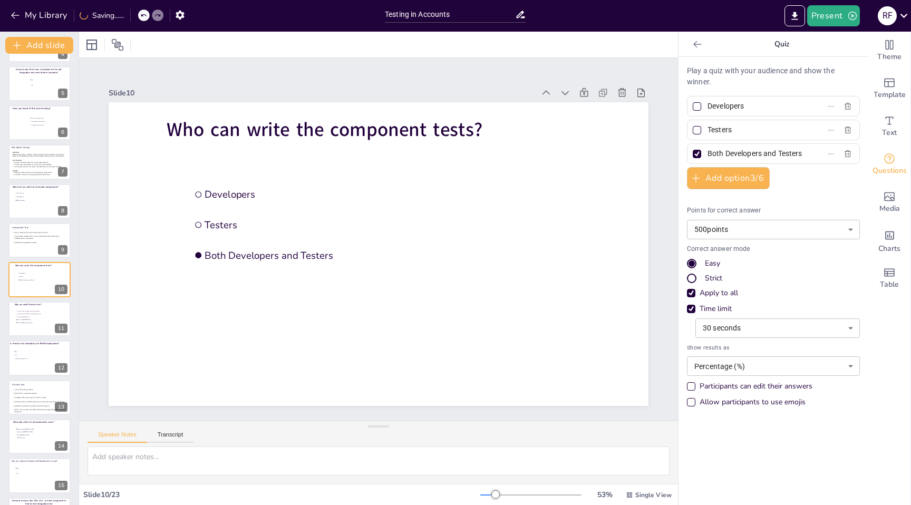
click at [731, 327] on body "My Library Saving...... Testing in Accounts Present R F Document fonts Roboto A…" at bounding box center [455, 252] width 911 height 505
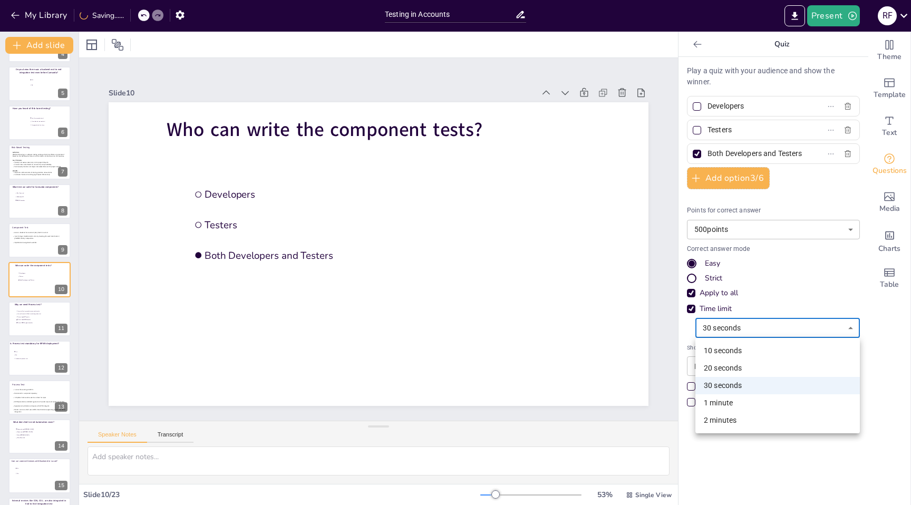
click at [733, 364] on li "20 seconds" at bounding box center [778, 368] width 165 height 17
type input "20"
click at [35, 314] on span "Its an alternate for End to end integration test" at bounding box center [32, 314] width 30 height 2
type input "Its part of test pyramid so we need to write"
type input "Its an alternate for End to end integration test"
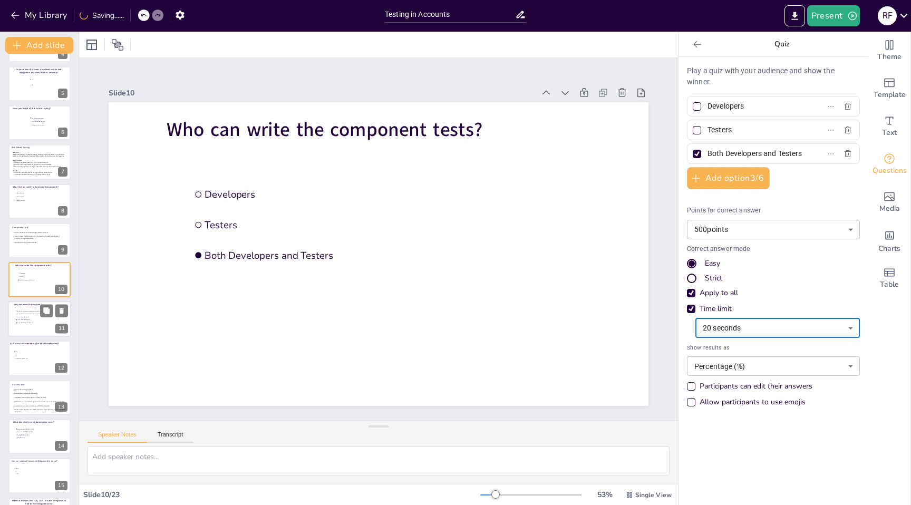
type input "To test how BFF works"
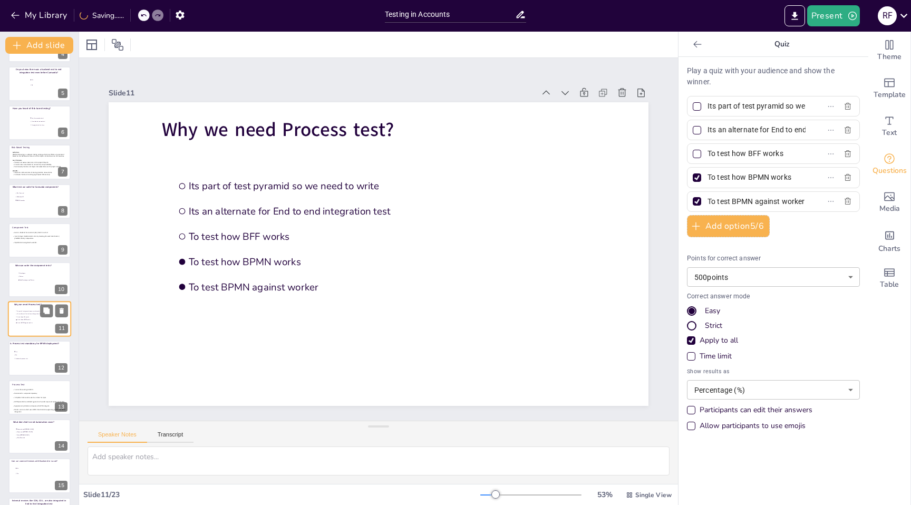
scroll to position [192, 0]
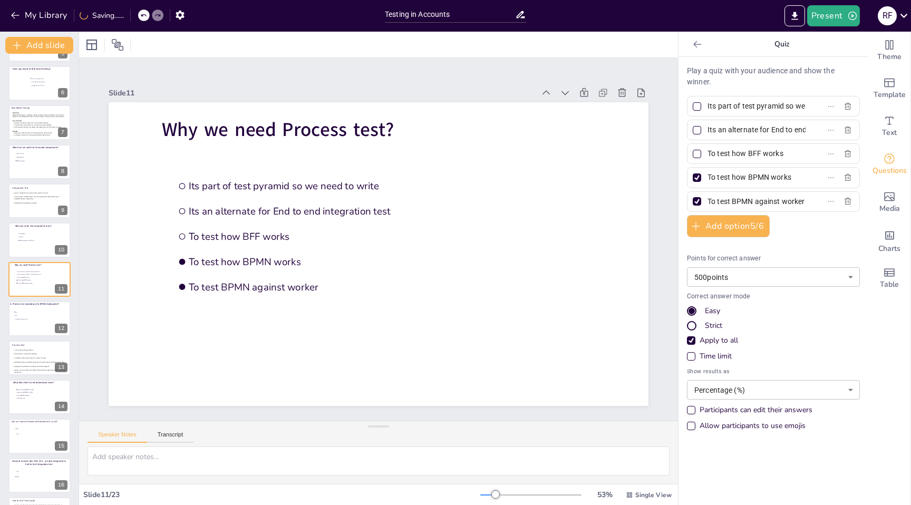
click at [691, 357] on div "Time limit" at bounding box center [691, 356] width 5 height 5
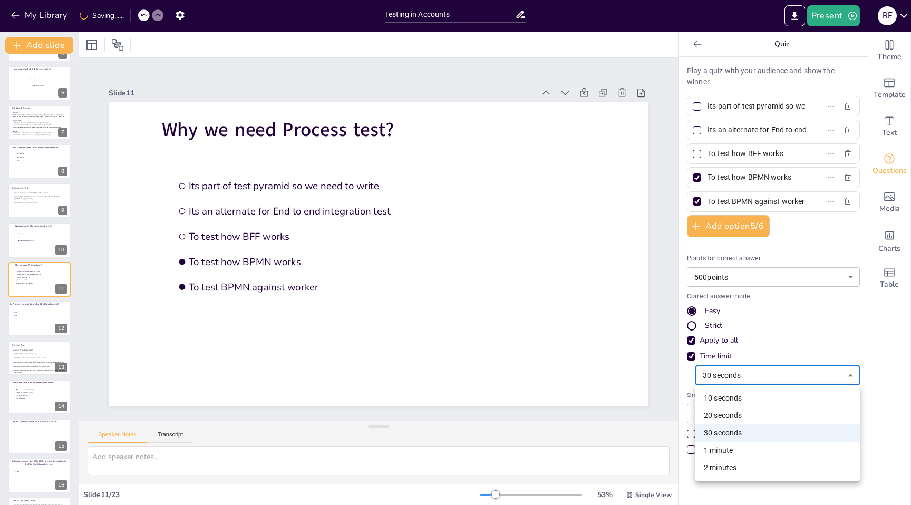
click at [722, 373] on body "My Library Saving...... Testing in Accounts Present R F Document fonts Roboto A…" at bounding box center [455, 252] width 911 height 505
click at [727, 415] on li "20 seconds" at bounding box center [778, 415] width 165 height 17
type input "20"
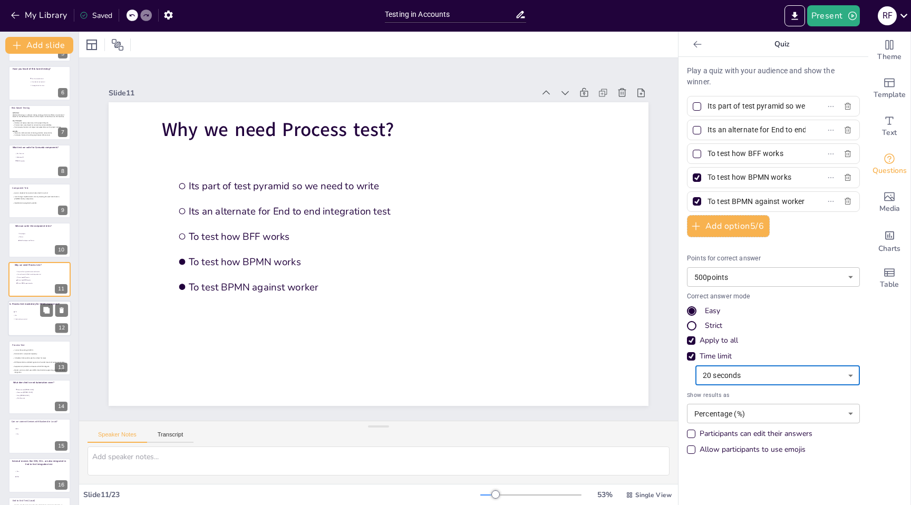
click at [21, 314] on li "No" at bounding box center [29, 315] width 32 height 3
type input "Yes"
type input "No"
type input "I dont write process test"
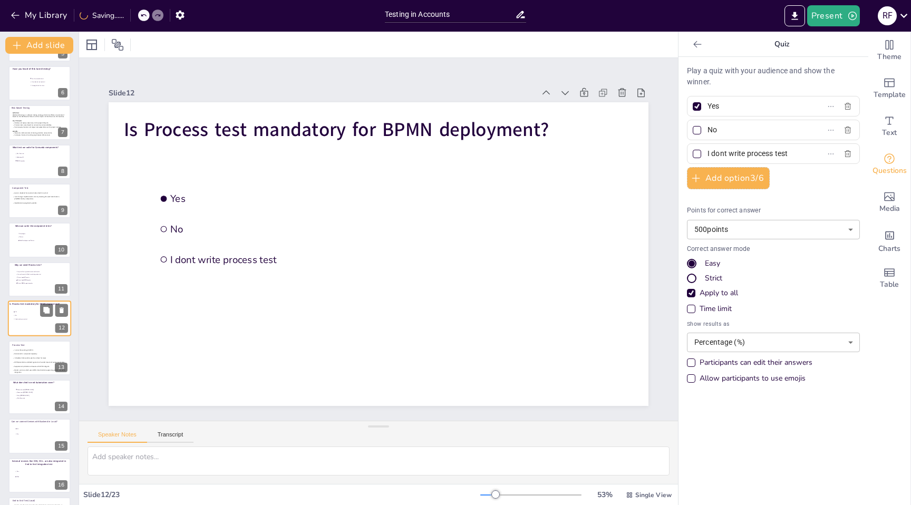
scroll to position [231, 0]
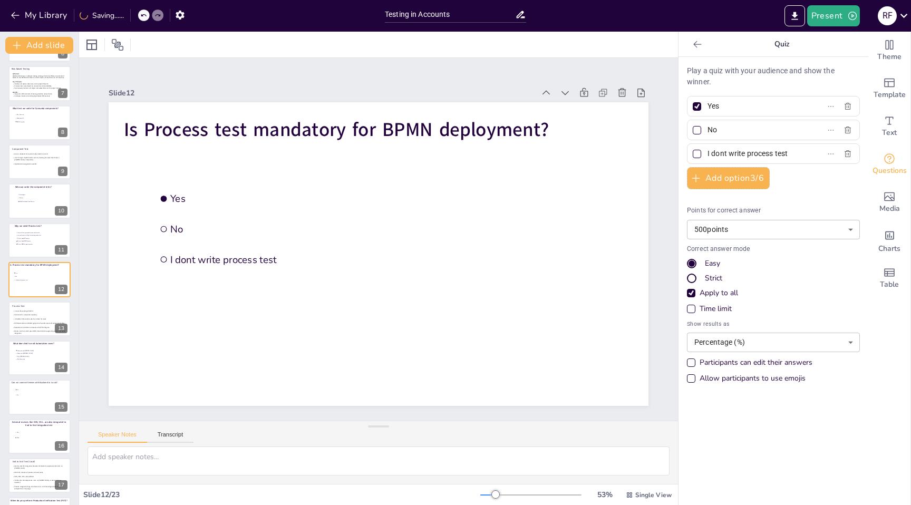
click at [693, 307] on div "Time limit" at bounding box center [691, 308] width 5 height 5
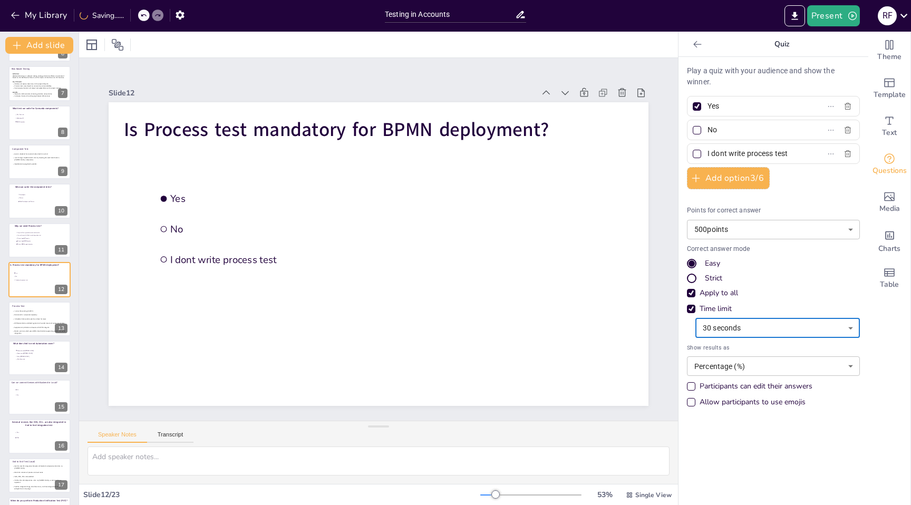
click at [735, 333] on body "My Library Saving...... Testing in Accounts Present R F Document fonts Roboto A…" at bounding box center [455, 252] width 911 height 505
click at [727, 365] on li "20 seconds" at bounding box center [778, 368] width 165 height 17
type input "20"
click at [26, 320] on p at bounding box center [39, 321] width 54 height 2
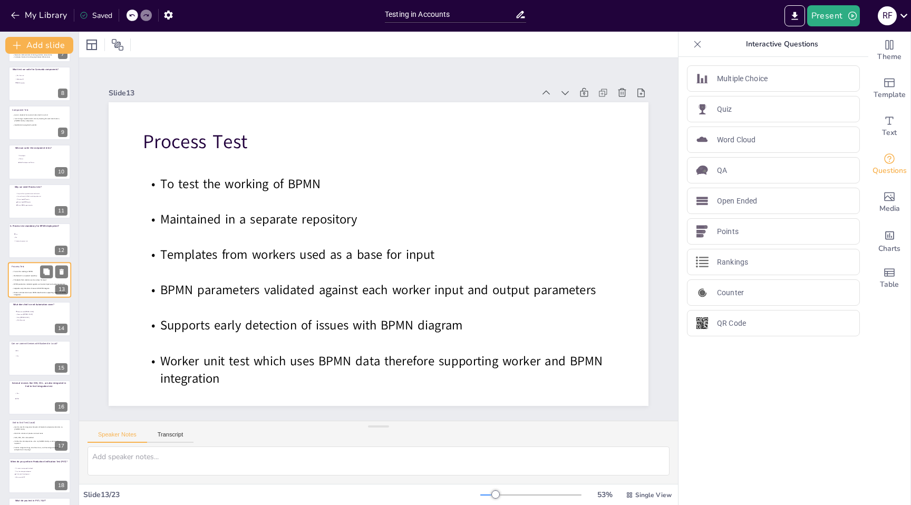
click at [26, 320] on span "Only Camunda" at bounding box center [31, 321] width 29 height 2
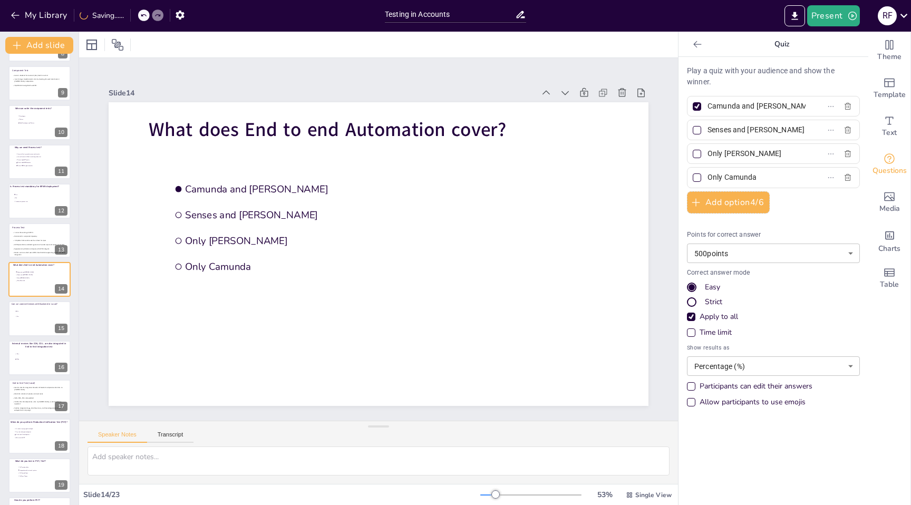
click at [694, 334] on div "Time limit" at bounding box center [691, 333] width 8 height 8
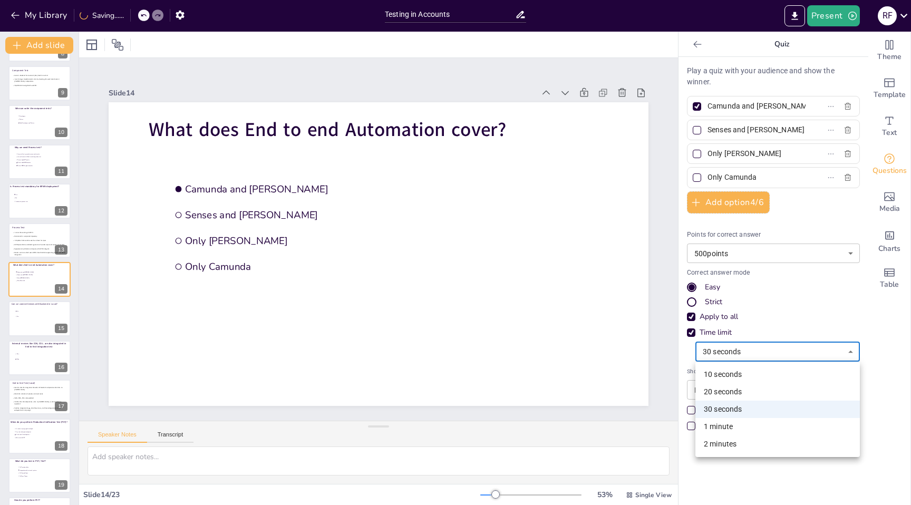
click at [730, 351] on body "My Library Saving...... Testing in Accounts Present R F Document fonts Roboto A…" at bounding box center [455, 252] width 911 height 505
click at [723, 389] on li "20 seconds" at bounding box center [778, 391] width 165 height 17
type input "20"
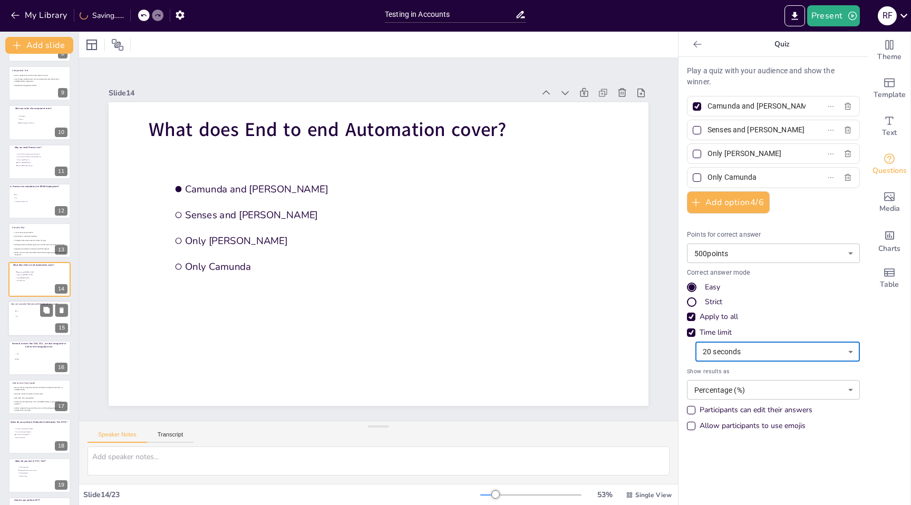
click at [27, 320] on div at bounding box center [39, 319] width 63 height 36
type input "Yes"
type input "No"
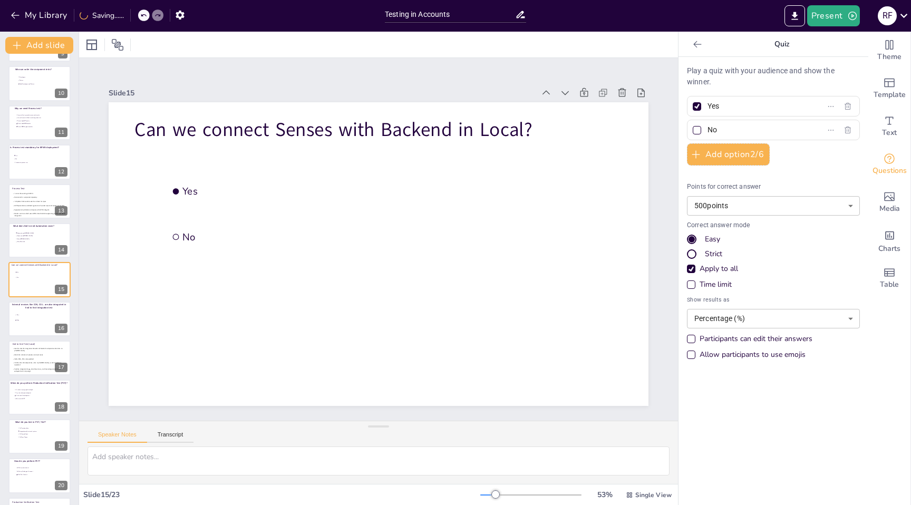
click at [693, 285] on div "Time limit" at bounding box center [691, 285] width 8 height 8
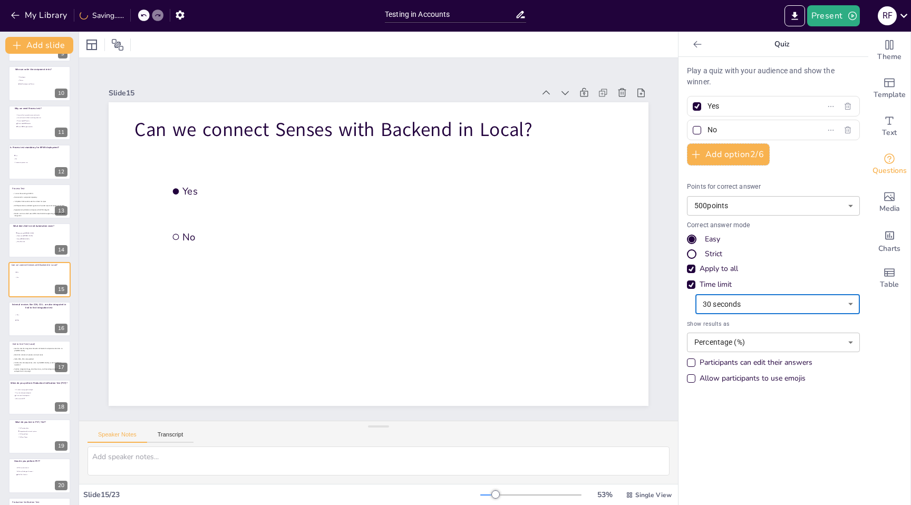
click at [727, 304] on body "My Library Saving...... Testing in Accounts Present R F Document fonts Roboto A…" at bounding box center [455, 252] width 911 height 505
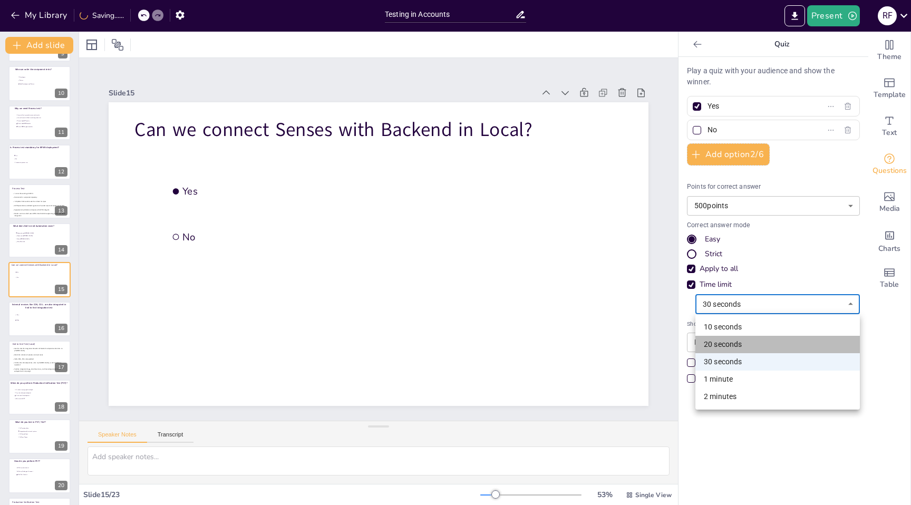
click at [725, 342] on li "20 seconds" at bounding box center [778, 344] width 165 height 17
type input "20"
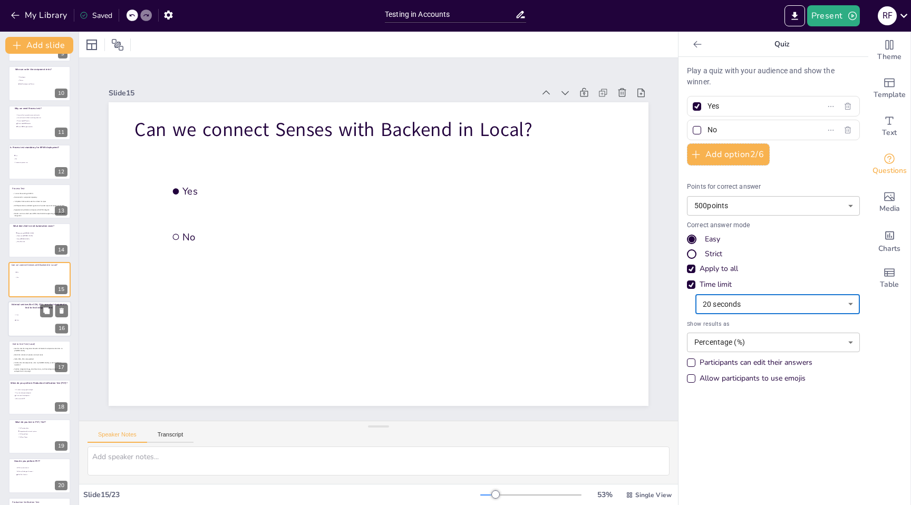
click at [18, 322] on ul "True False" at bounding box center [30, 317] width 32 height 11
type input "True"
type input "False"
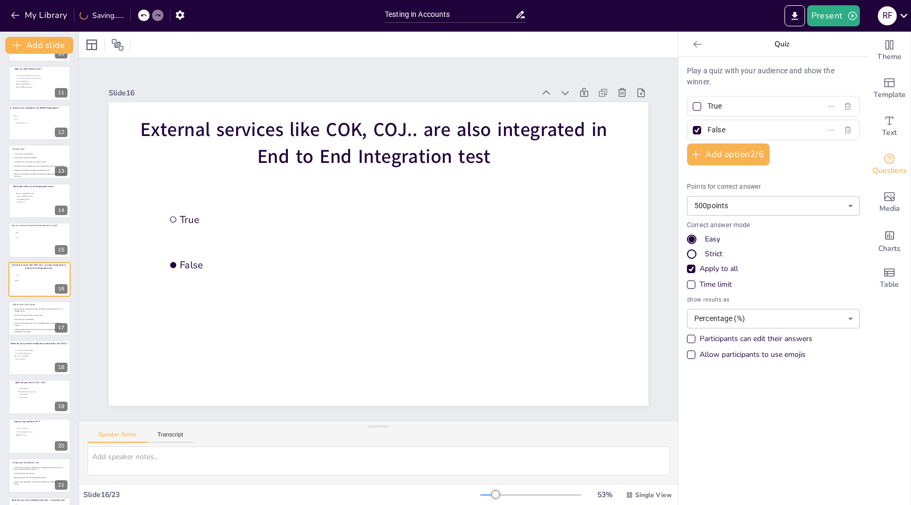
click at [693, 285] on div "Time limit" at bounding box center [691, 285] width 8 height 8
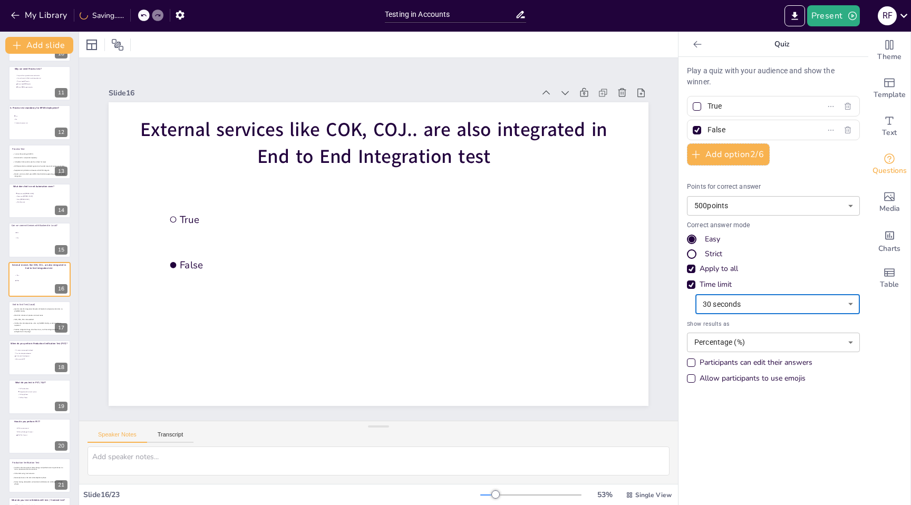
click at [736, 305] on body "My Library Saving...... Testing in Accounts Present R F Document fonts Roboto A…" at bounding box center [455, 252] width 911 height 505
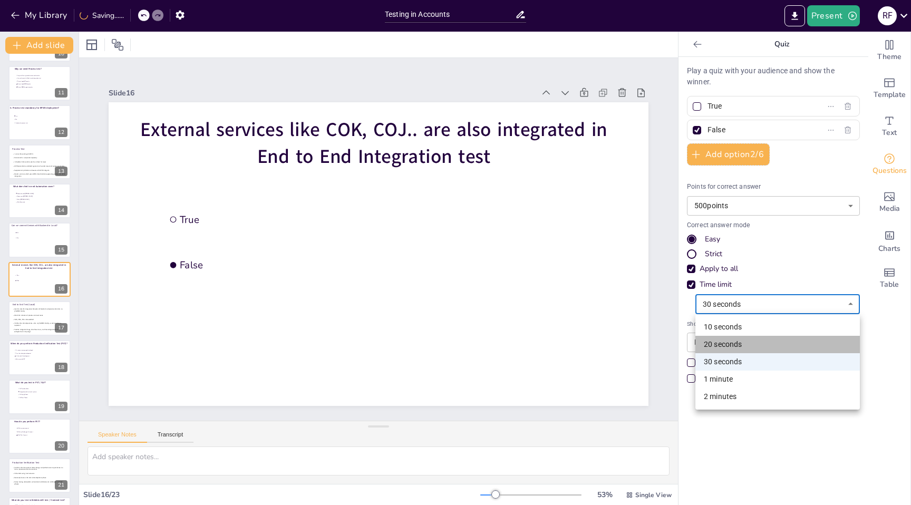
click at [731, 342] on li "20 seconds" at bounding box center [778, 344] width 165 height 17
type input "20"
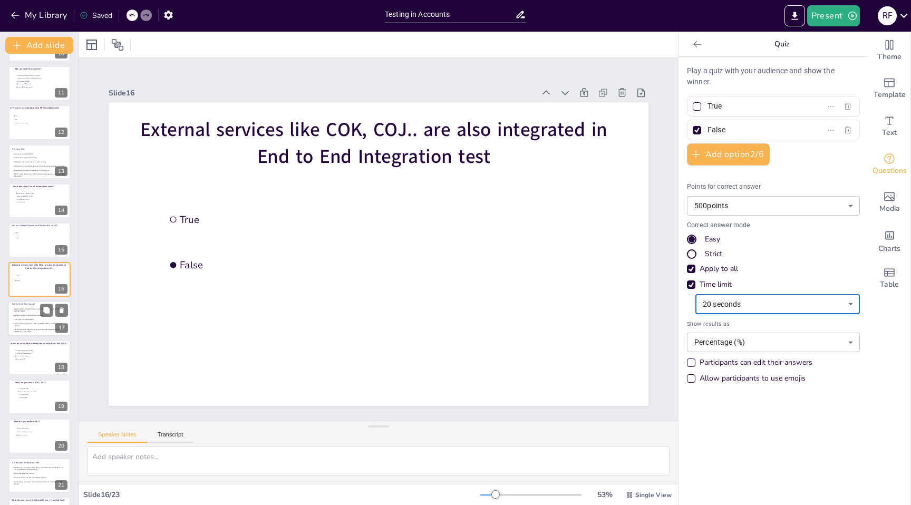
click at [31, 323] on span "Verifies that all components —BFF to [PERSON_NAME]—work together as expected" at bounding box center [38, 325] width 48 height 4
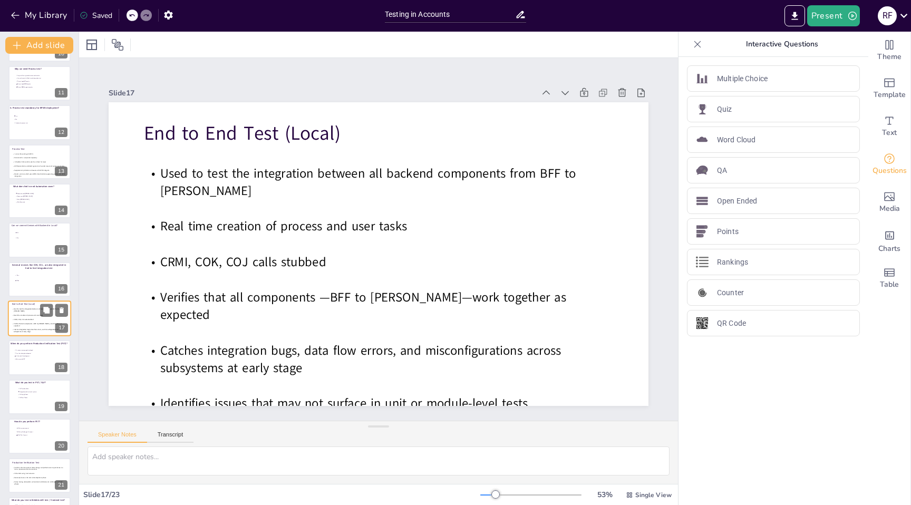
scroll to position [428, 0]
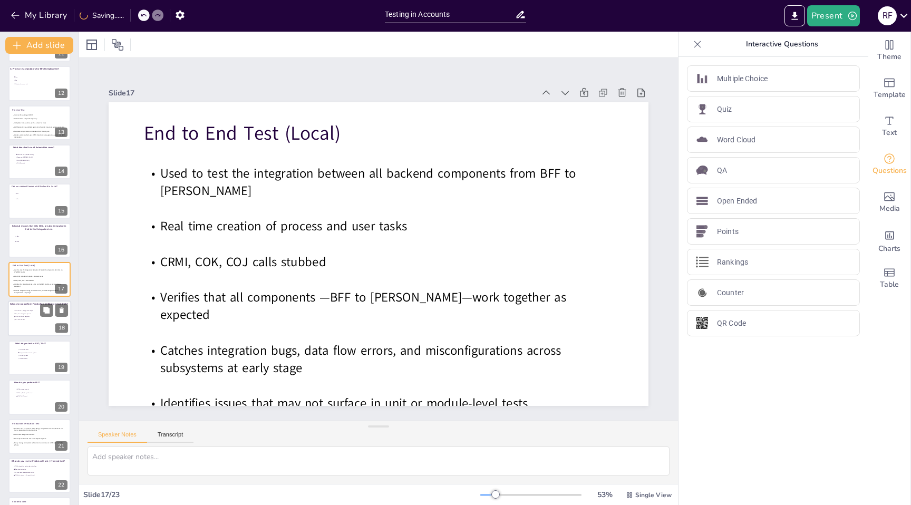
click at [27, 323] on div at bounding box center [39, 319] width 63 height 36
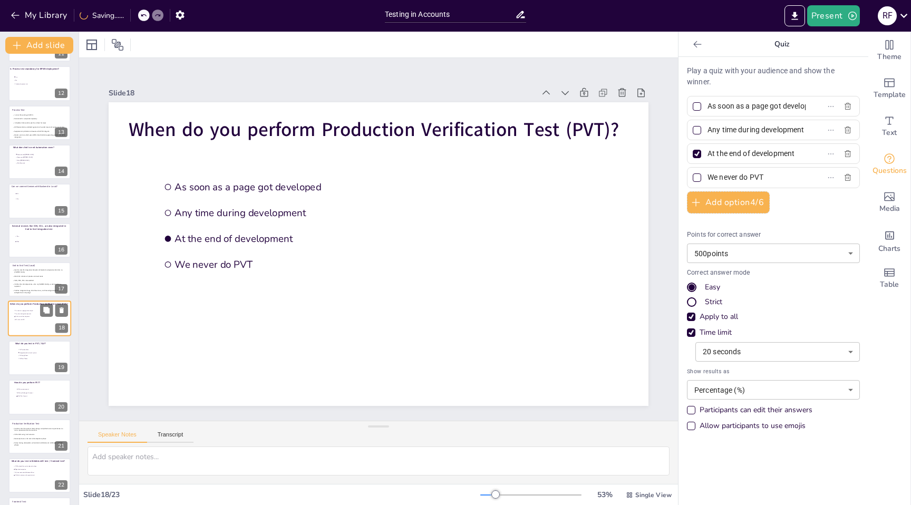
scroll to position [463, 0]
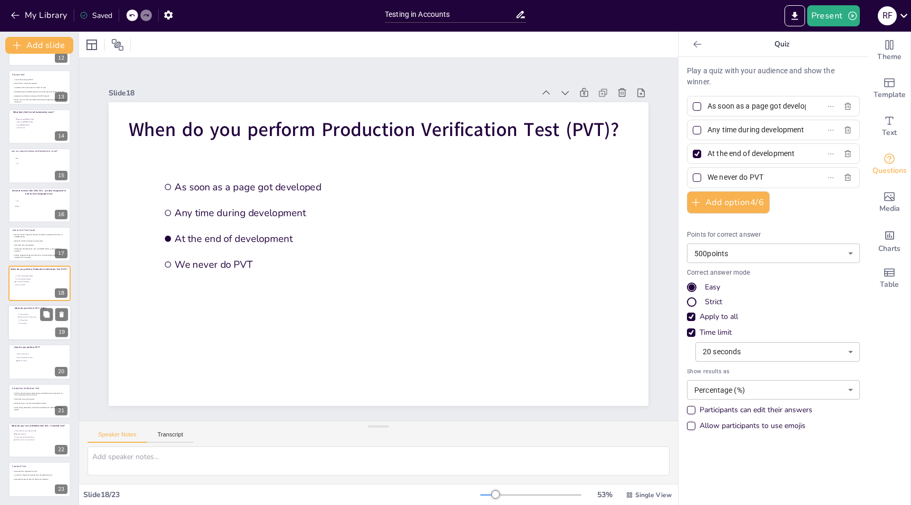
click at [26, 329] on div at bounding box center [39, 323] width 63 height 36
type input "All Functionalities"
type input "Integration with external systems"
type input "All Happy flows"
type input "All Error Flows"
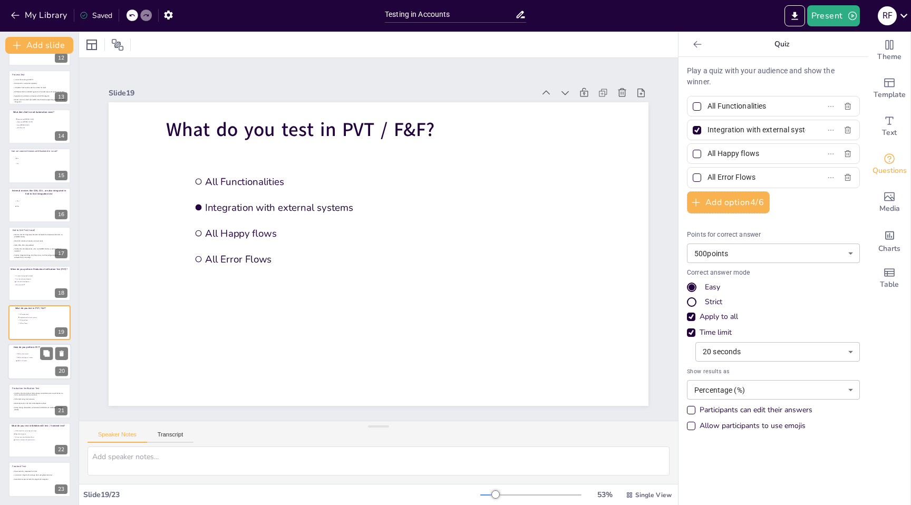
click at [28, 360] on li "With Test Account" at bounding box center [31, 361] width 32 height 3
type input "With my own account"
type input "With my Colleague's Account"
type input "With Test Account"
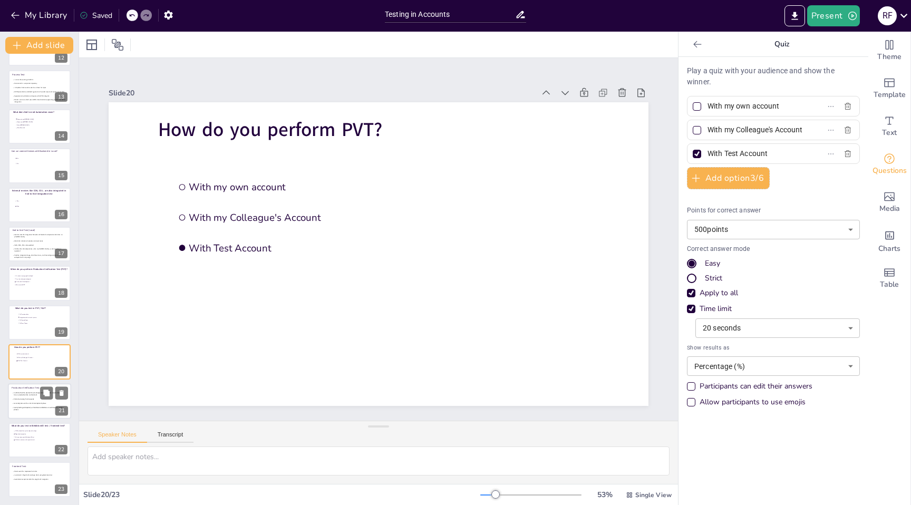
click at [25, 398] on span "Performed using Test Accounts" at bounding box center [24, 399] width 20 height 2
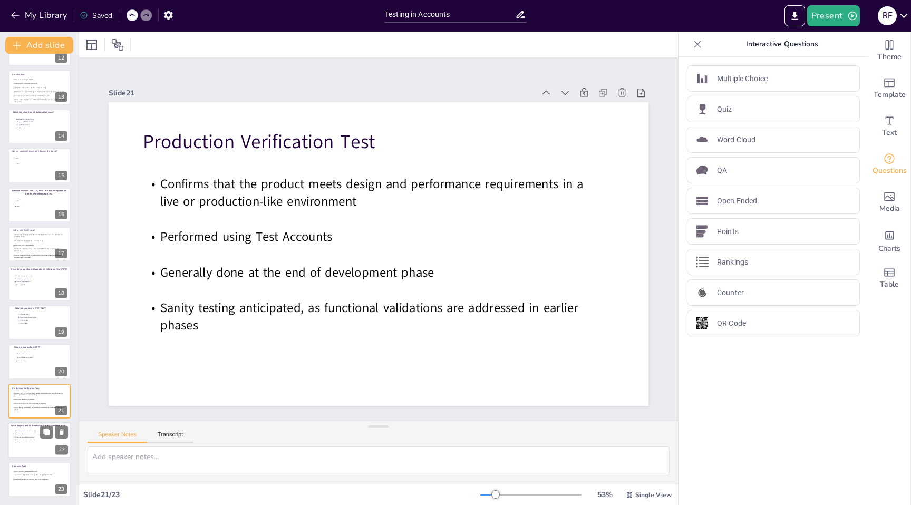
click at [27, 439] on span "All that is not covered in spectator test" at bounding box center [30, 440] width 30 height 2
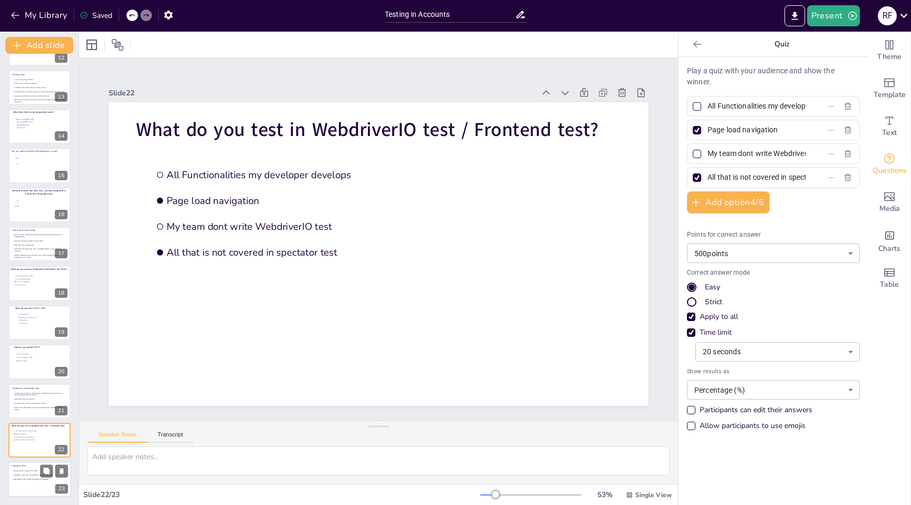
click at [23, 470] on span "Mocks used for responses from BFF" at bounding box center [25, 471] width 23 height 2
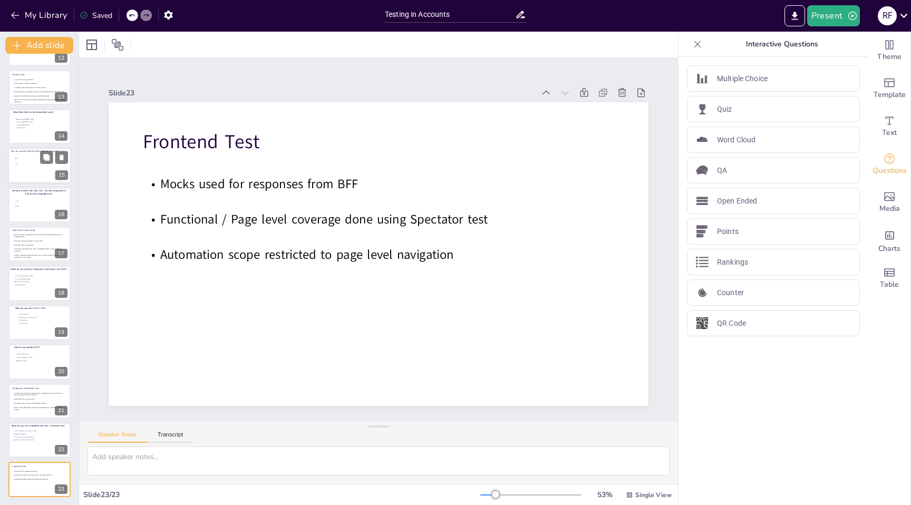
scroll to position [0, 0]
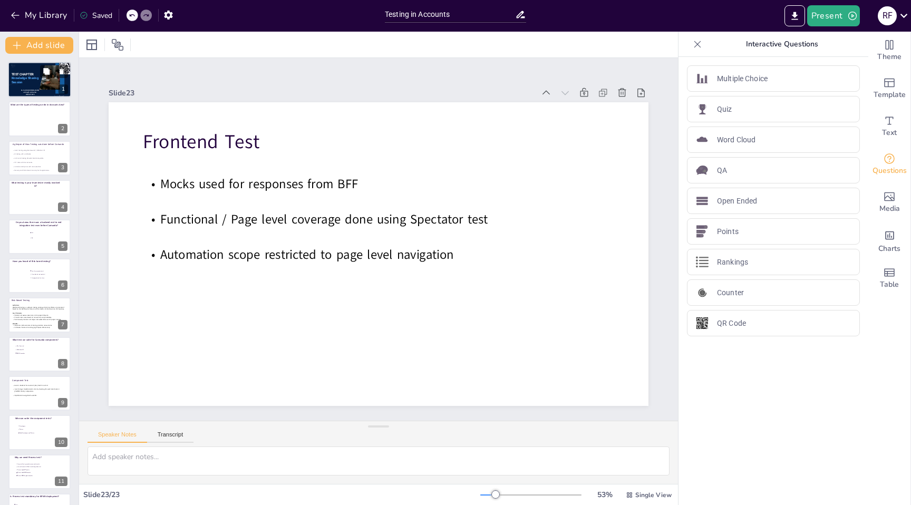
click at [36, 73] on p "TEST CHAPTER" at bounding box center [26, 74] width 28 height 4
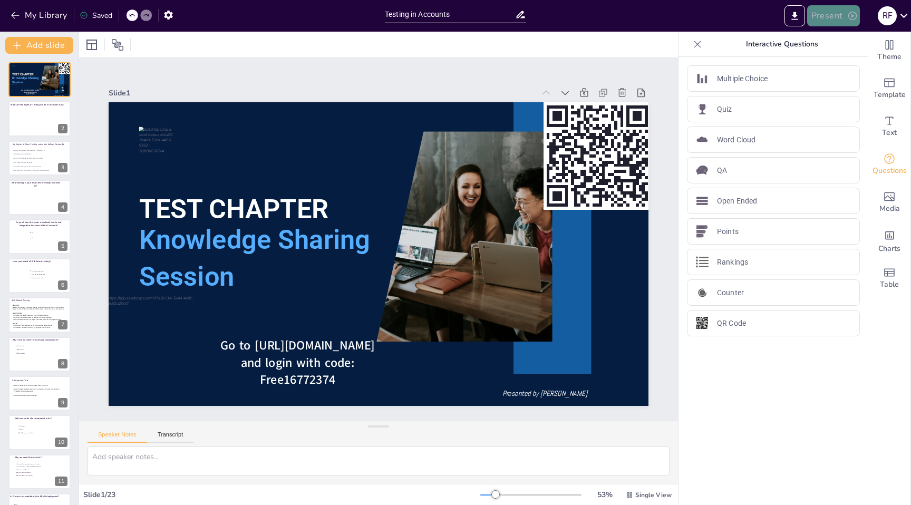
click at [848, 18] on icon "button" at bounding box center [852, 16] width 11 height 11
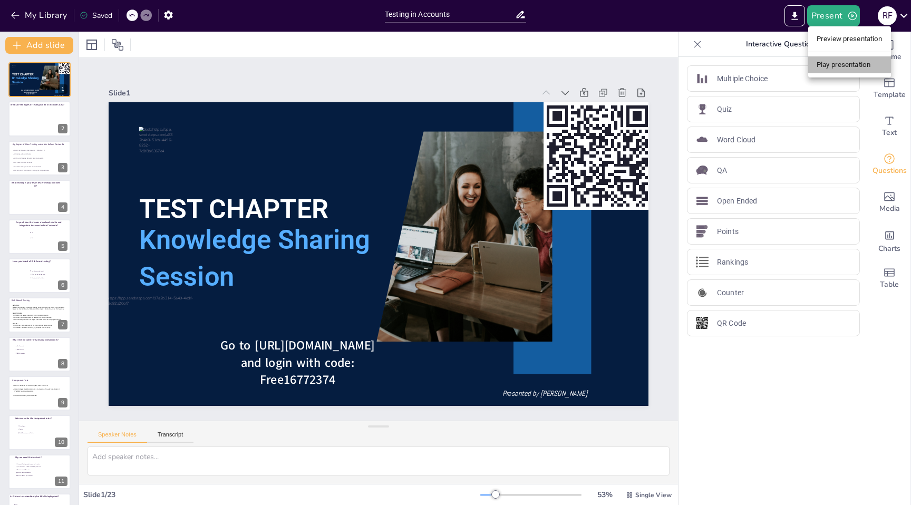
click at [845, 65] on li "Play presentation" at bounding box center [849, 64] width 83 height 17
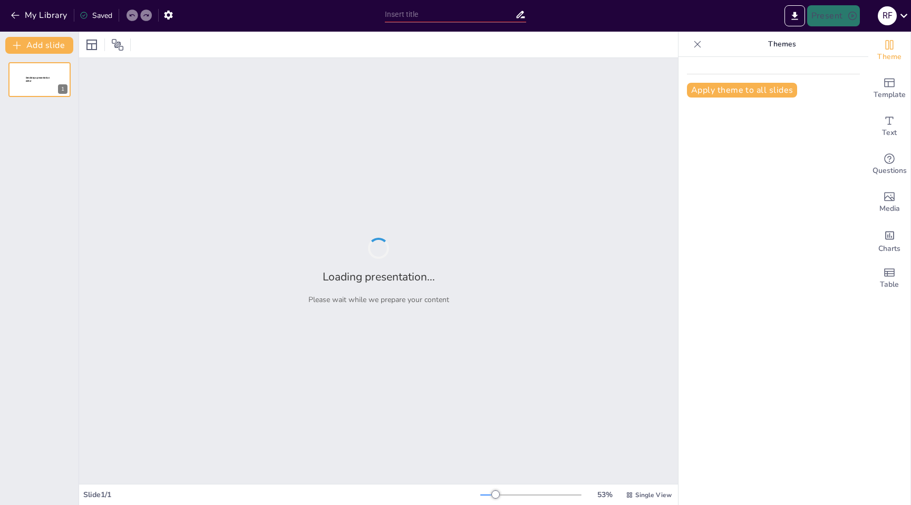
type input "Testing in Accounts"
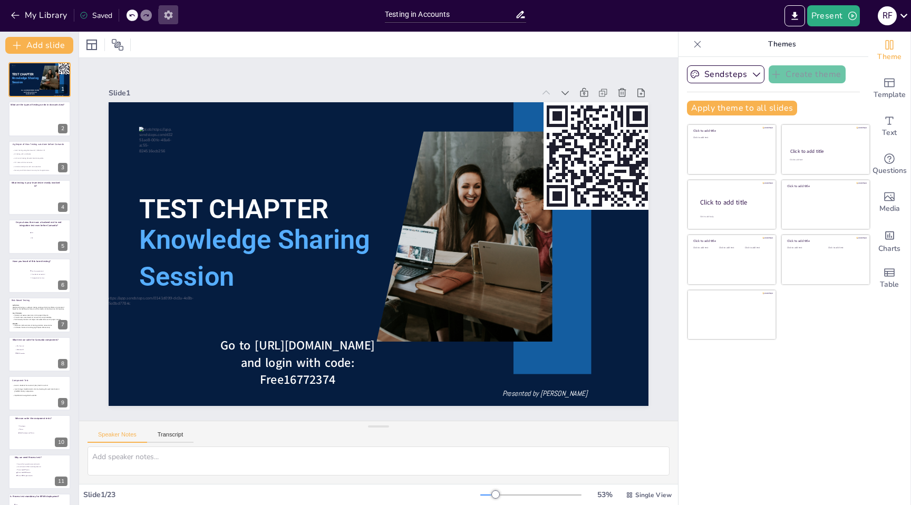
click at [171, 14] on icon "button" at bounding box center [168, 15] width 8 height 9
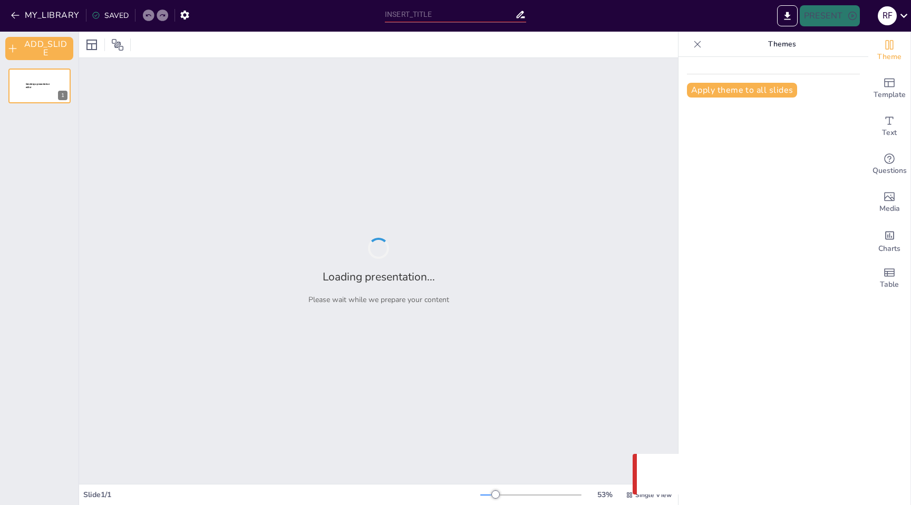
type input "Testing in Accounts"
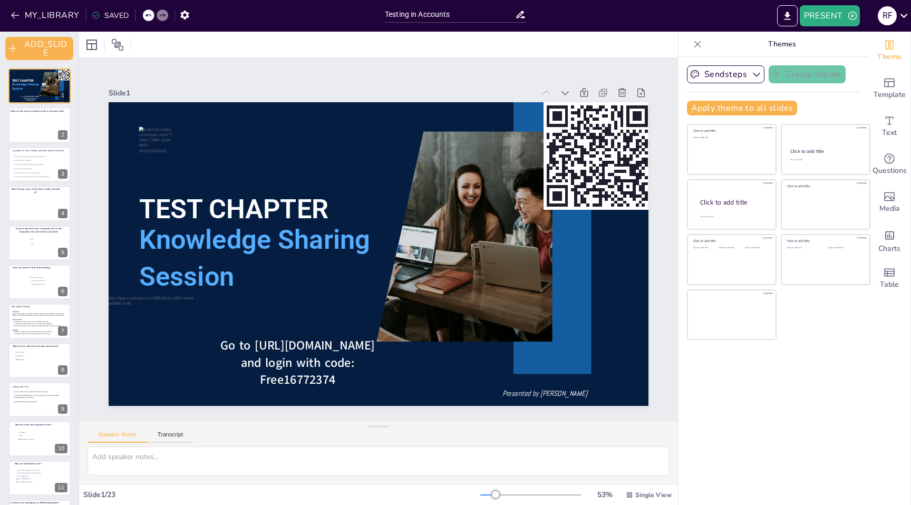
click at [696, 42] on icon at bounding box center [697, 44] width 7 height 7
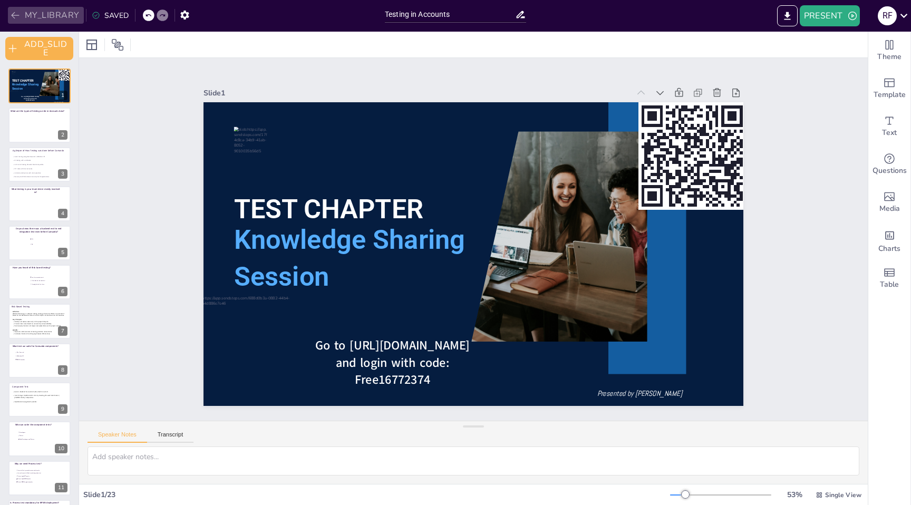
click at [46, 13] on button "MY_LIBRARY" at bounding box center [46, 15] width 76 height 17
